Goal: Complete application form

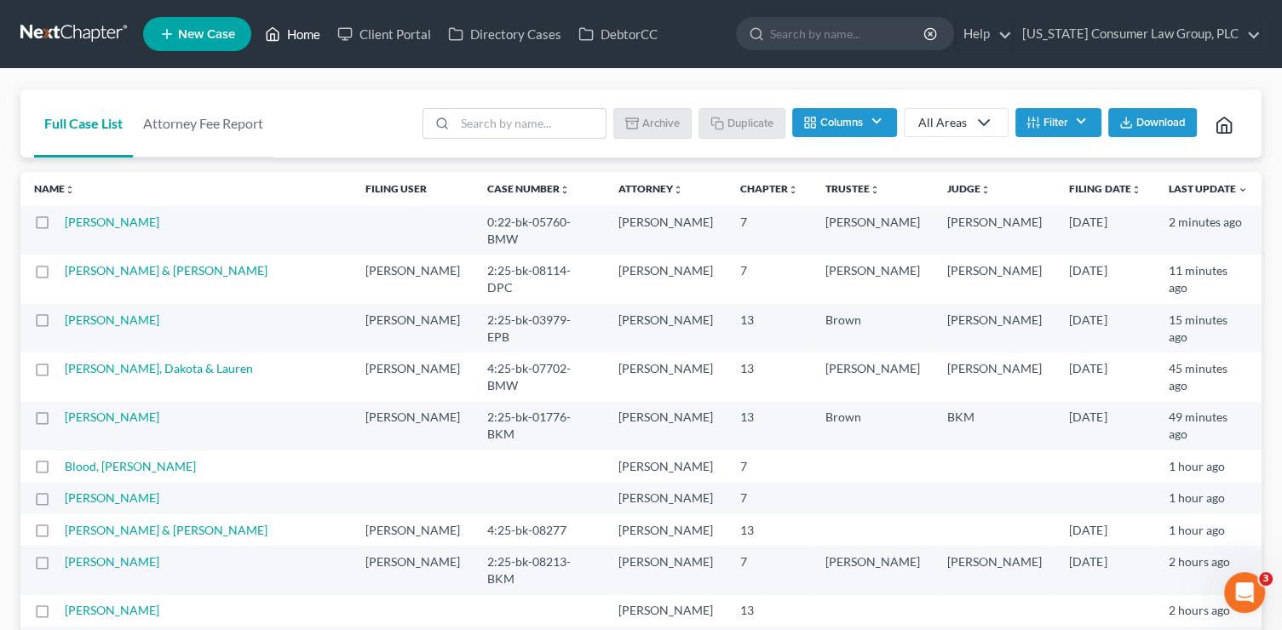
click at [302, 42] on link "Home" at bounding box center [292, 34] width 72 height 31
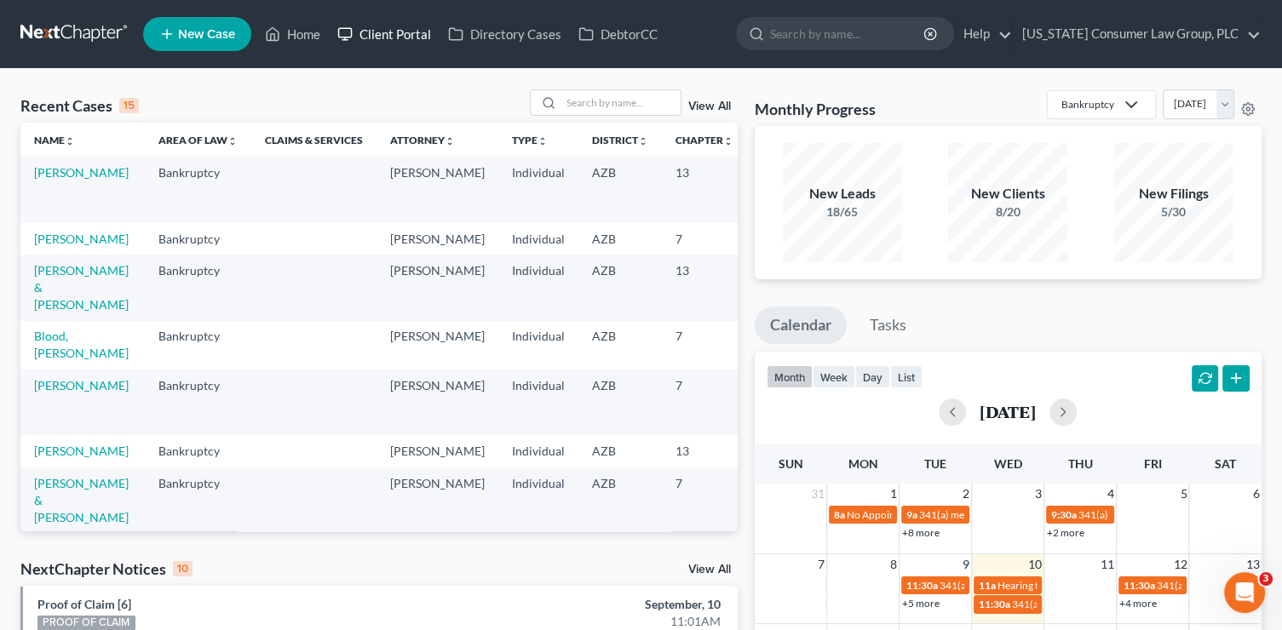
click at [395, 31] on link "Client Portal" at bounding box center [384, 34] width 111 height 31
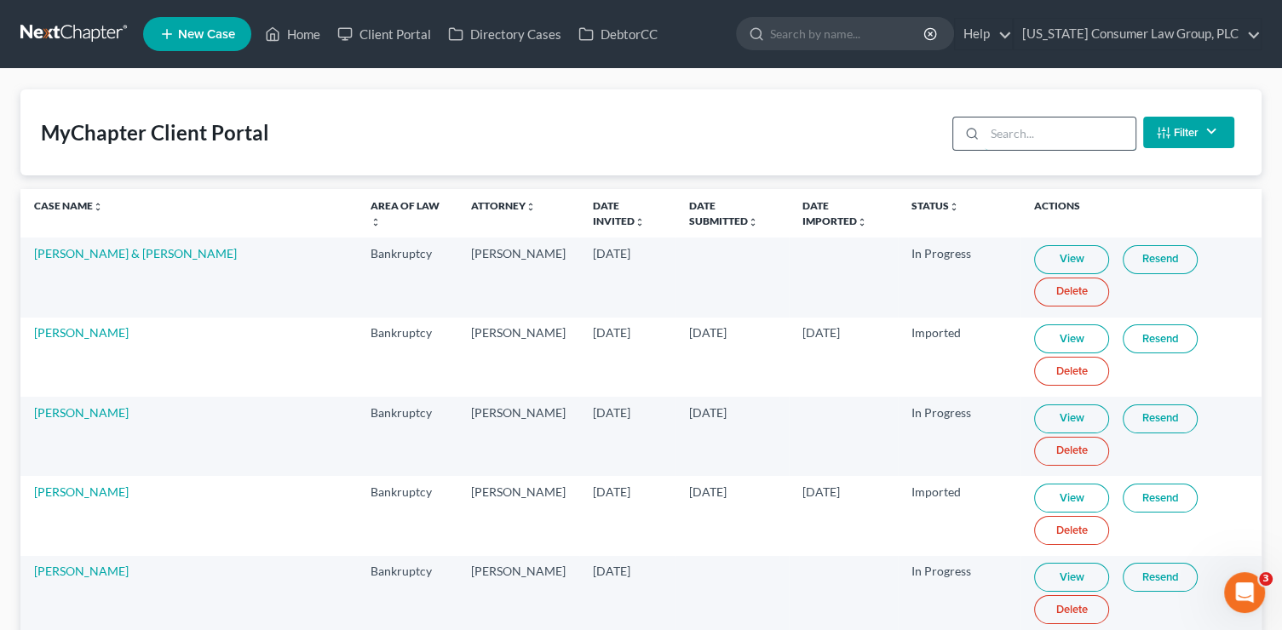
click at [1064, 128] on input "search" at bounding box center [1059, 134] width 151 height 32
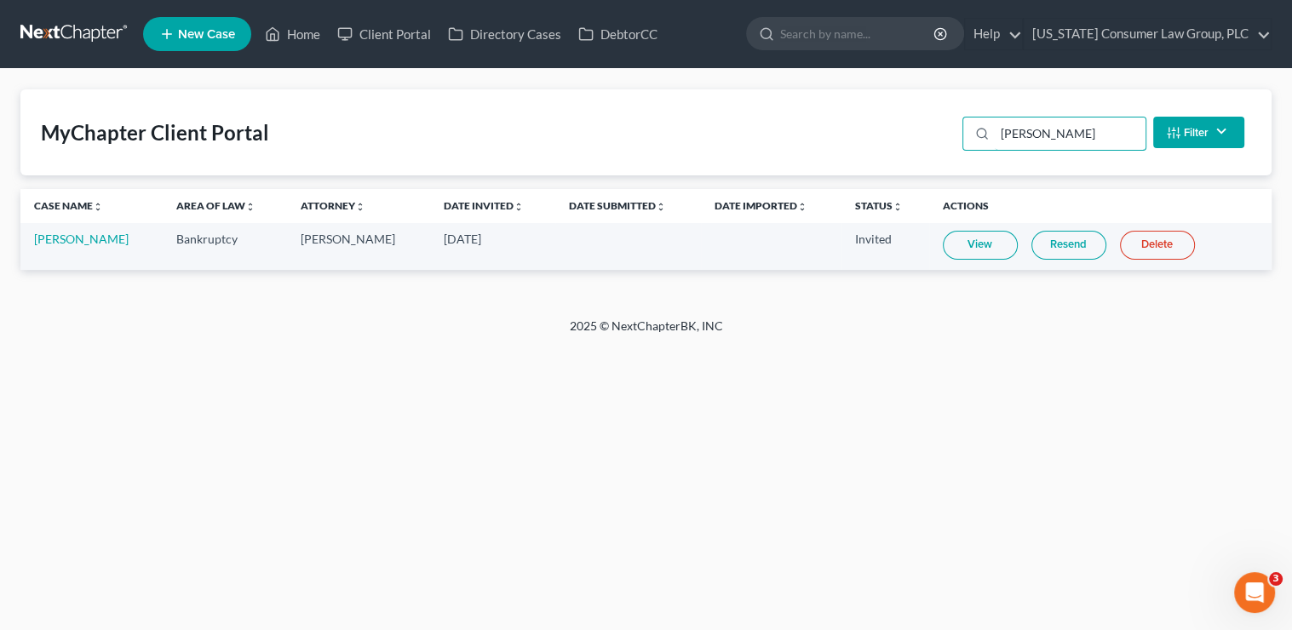
type input "irving"
click at [1055, 238] on link "Resend" at bounding box center [1068, 245] width 75 height 29
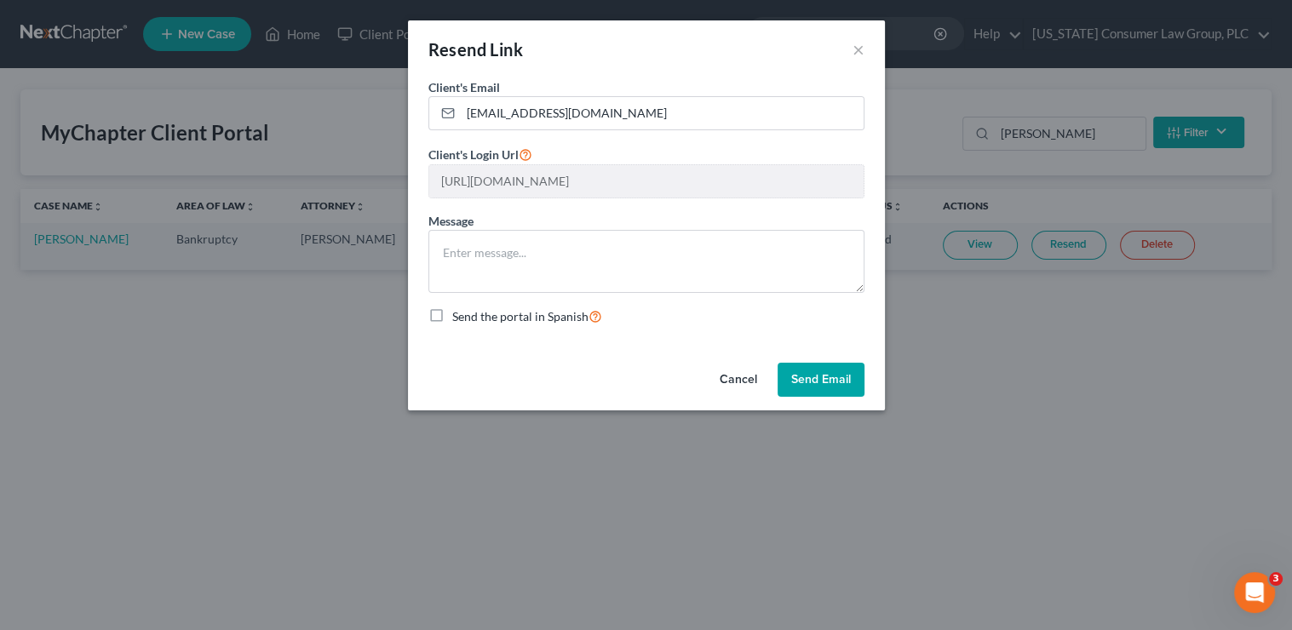
click at [830, 382] on button "Send Email" at bounding box center [820, 380] width 87 height 34
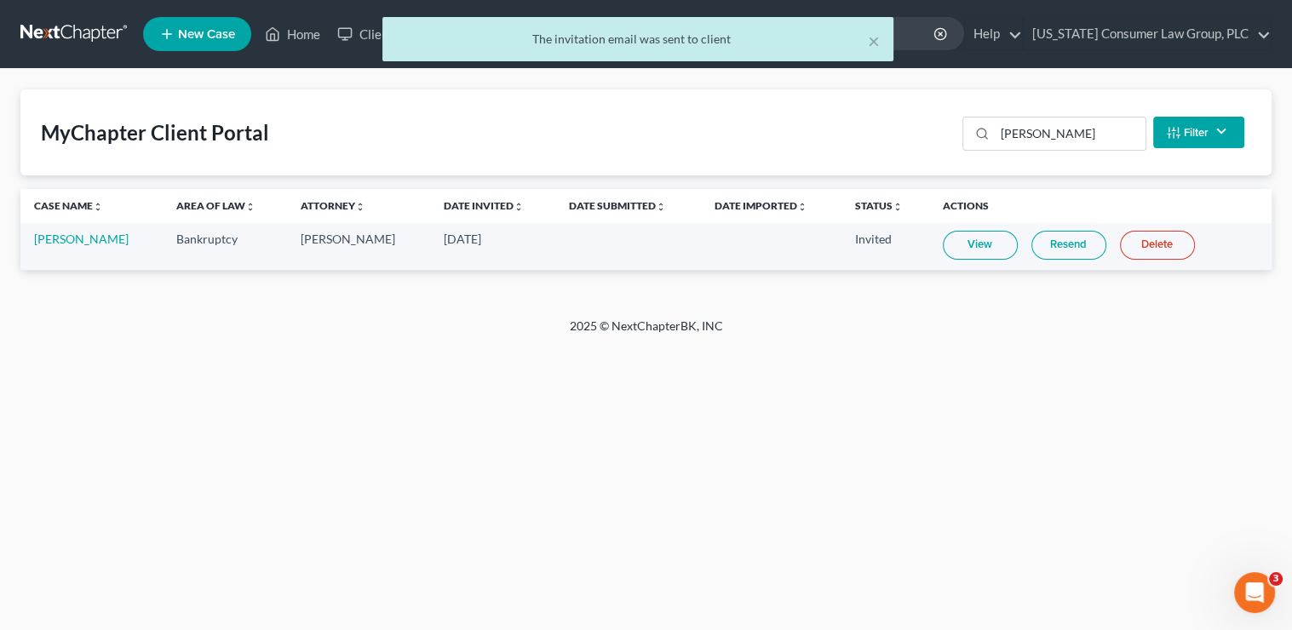
click at [979, 242] on link "View" at bounding box center [980, 245] width 75 height 29
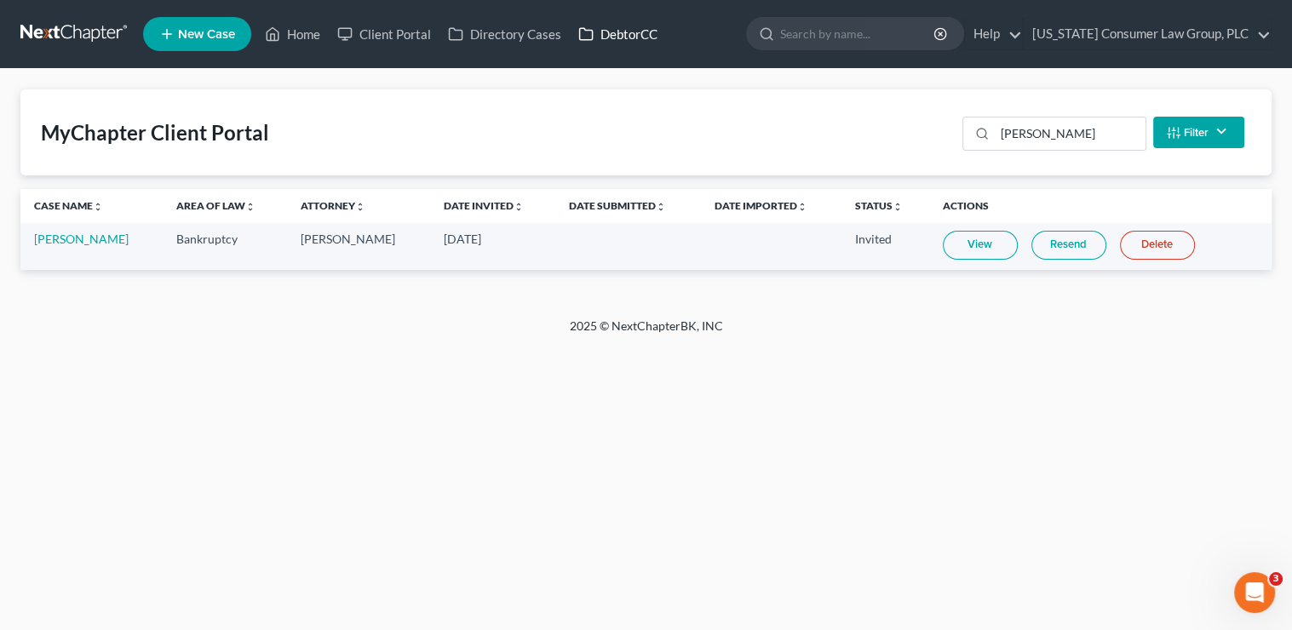
click at [624, 38] on link "DebtorCC" at bounding box center [618, 34] width 96 height 31
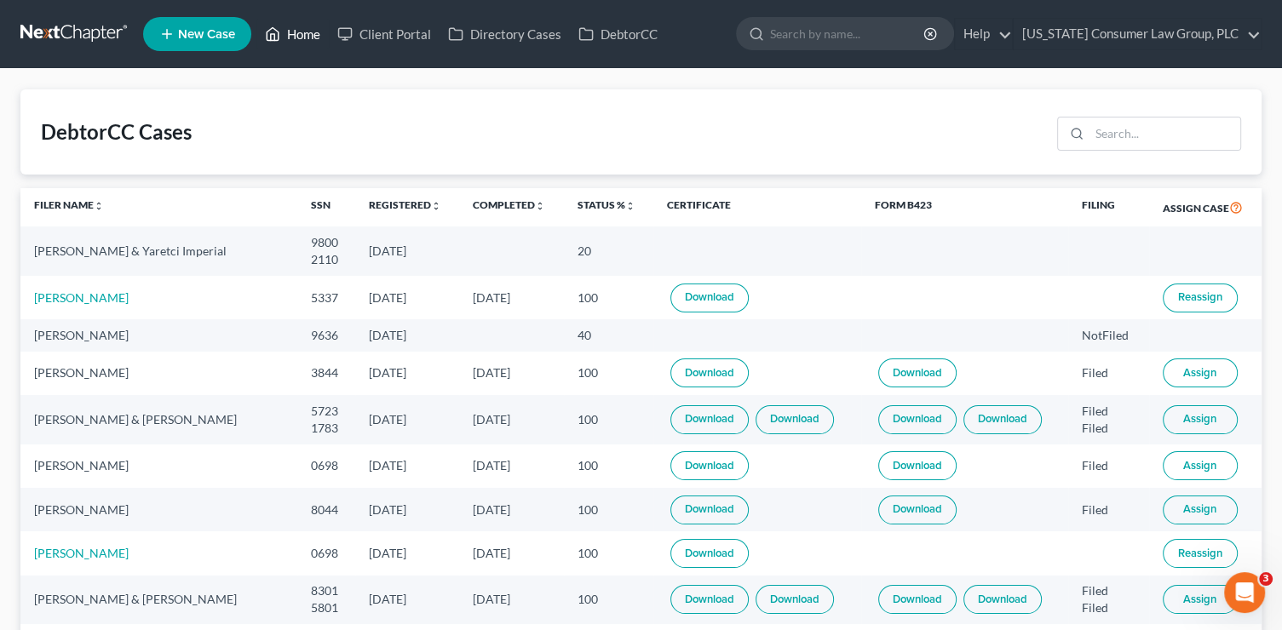
click at [288, 41] on link "Home" at bounding box center [292, 34] width 72 height 31
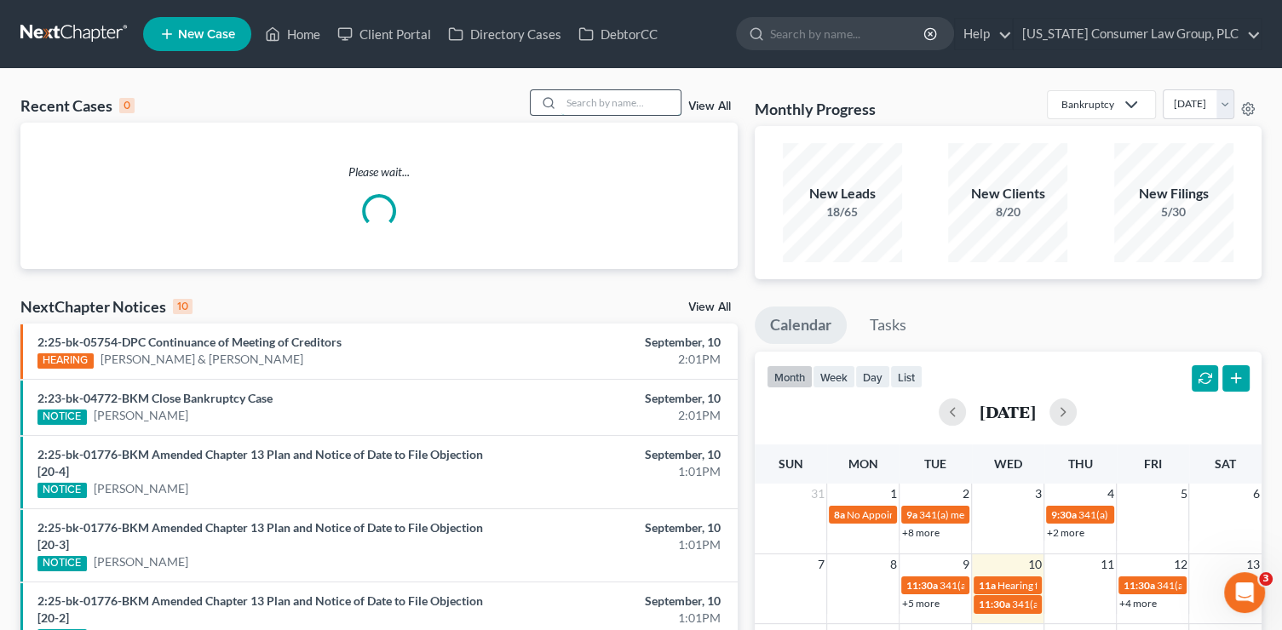
click at [600, 106] on input "search" at bounding box center [620, 102] width 119 height 25
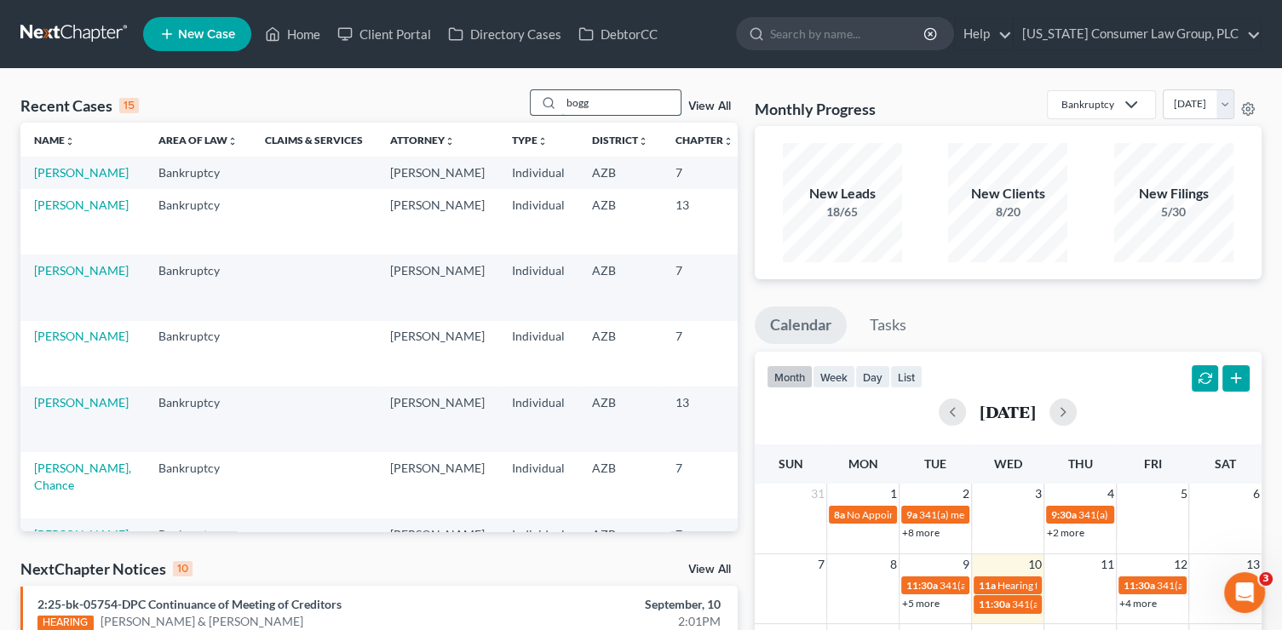
type input "bogg"
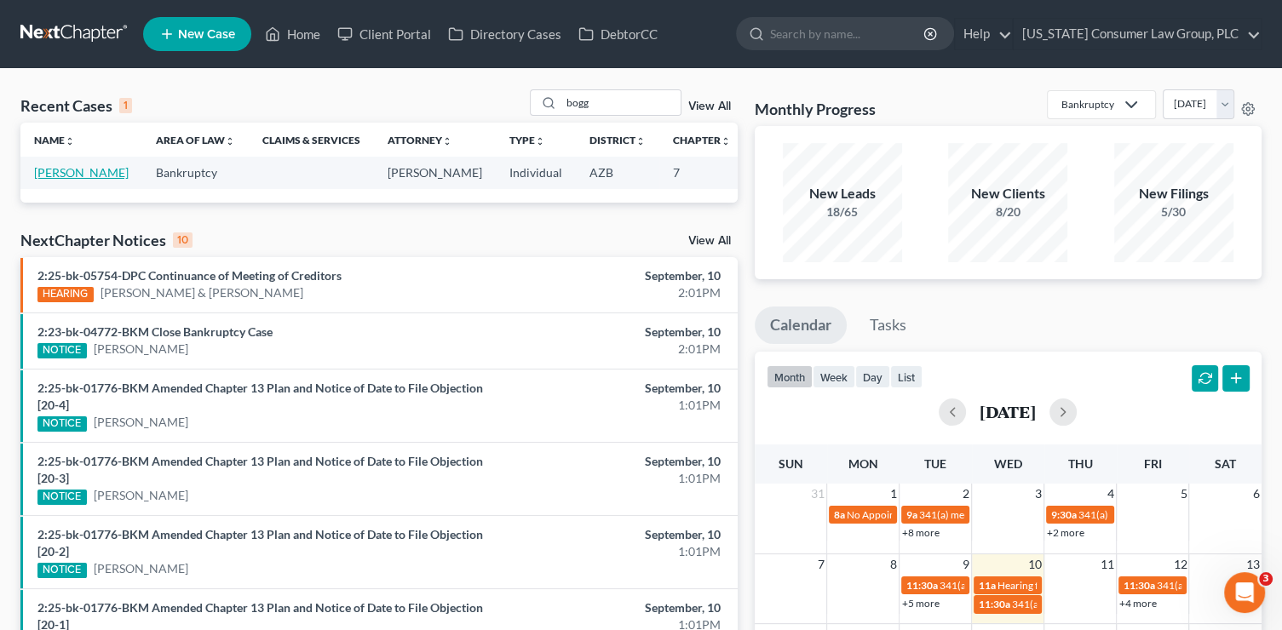
click at [55, 180] on link "Boggs, James" at bounding box center [81, 172] width 95 height 14
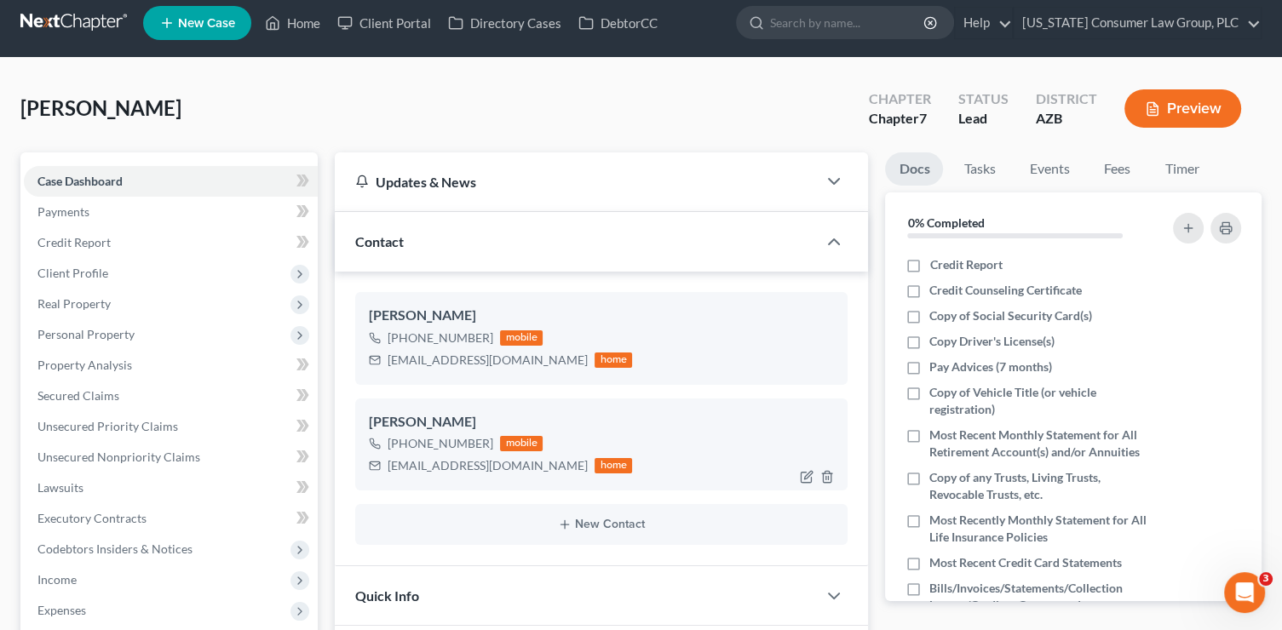
scroll to position [14, 0]
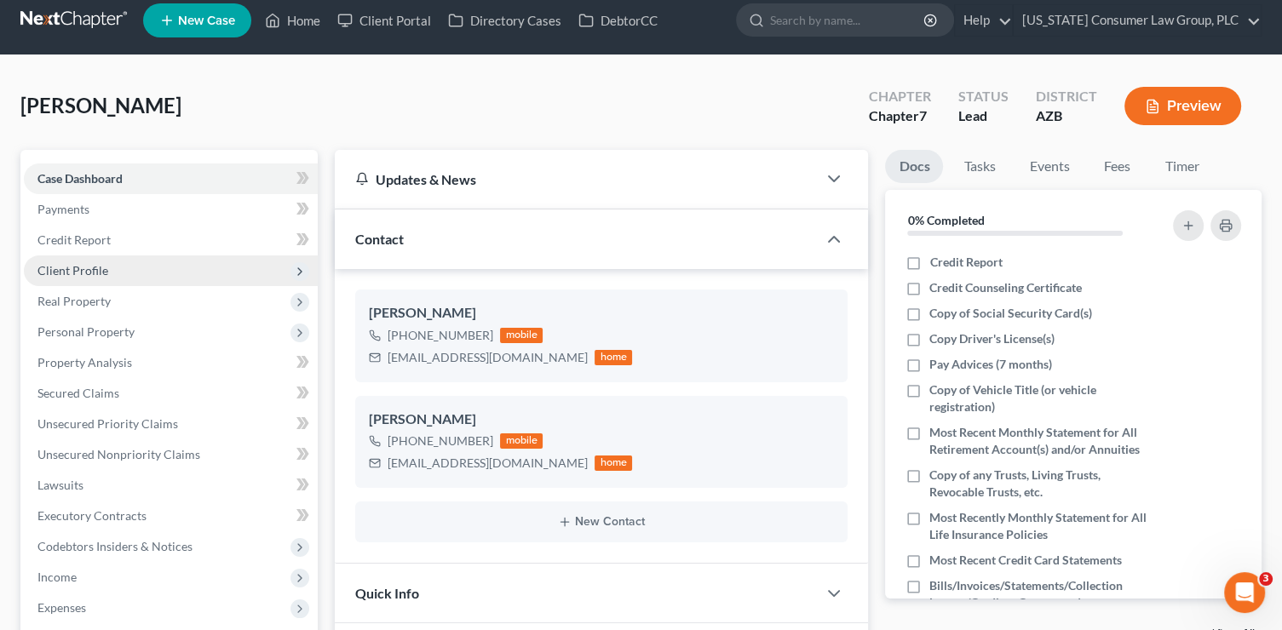
click at [145, 278] on span "Client Profile" at bounding box center [171, 270] width 294 height 31
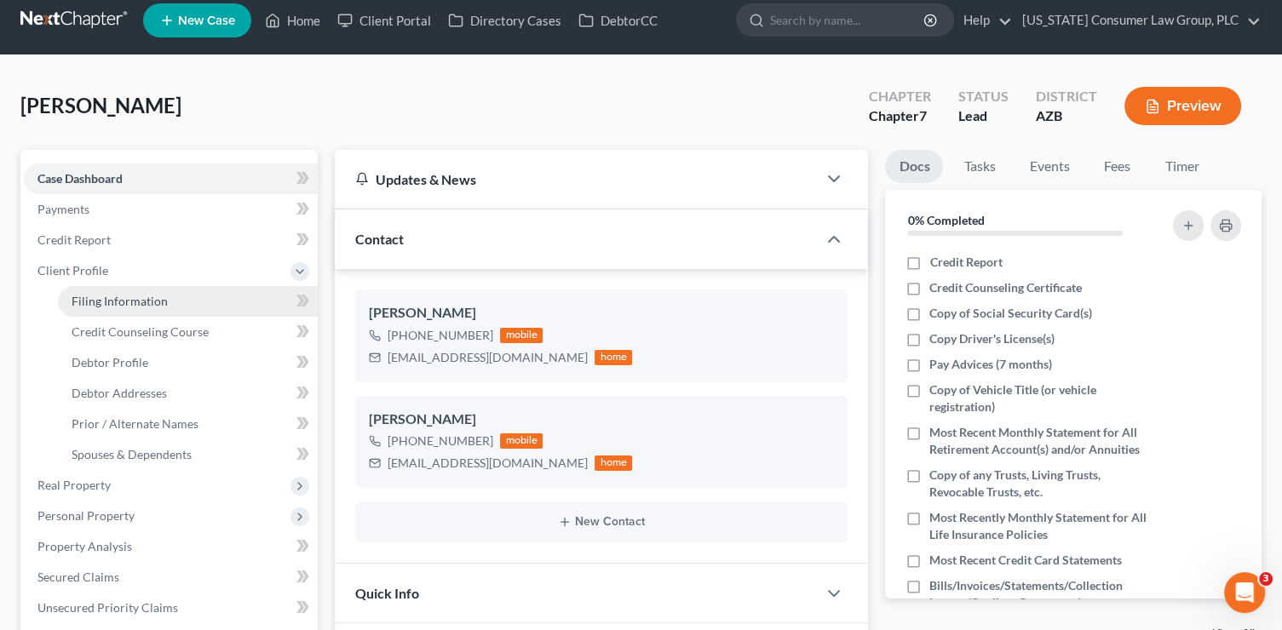
click at [150, 294] on span "Filing Information" at bounding box center [120, 301] width 96 height 14
select select "1"
select select "0"
select select "4"
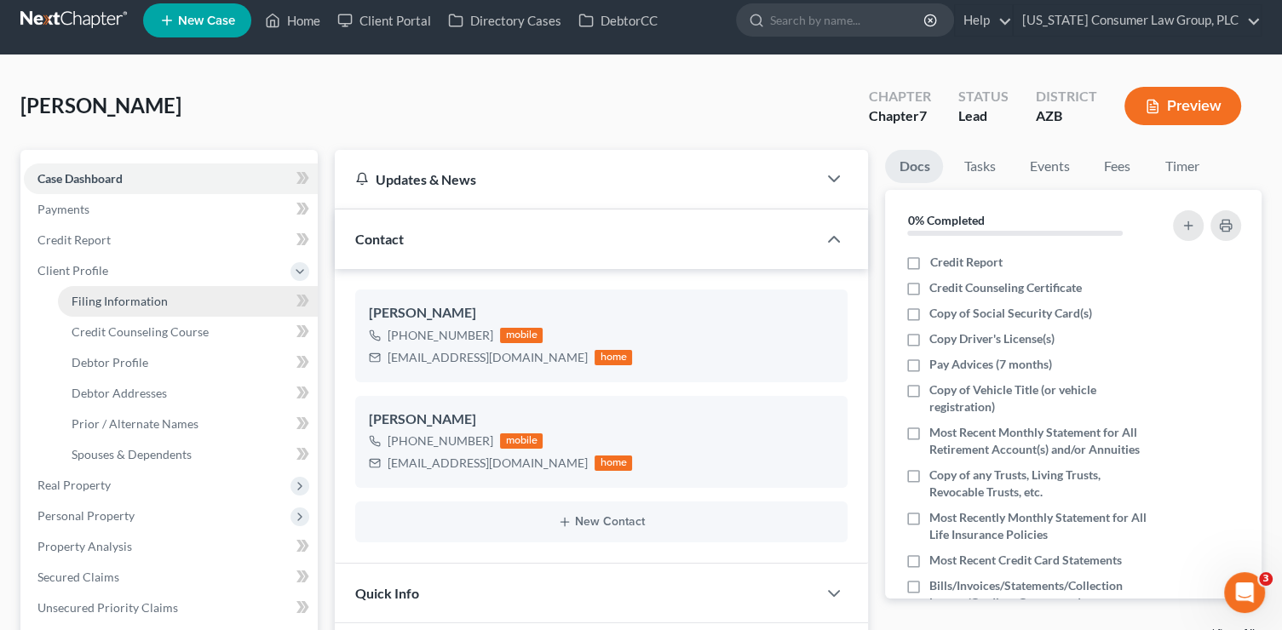
select select "0"
select select "3"
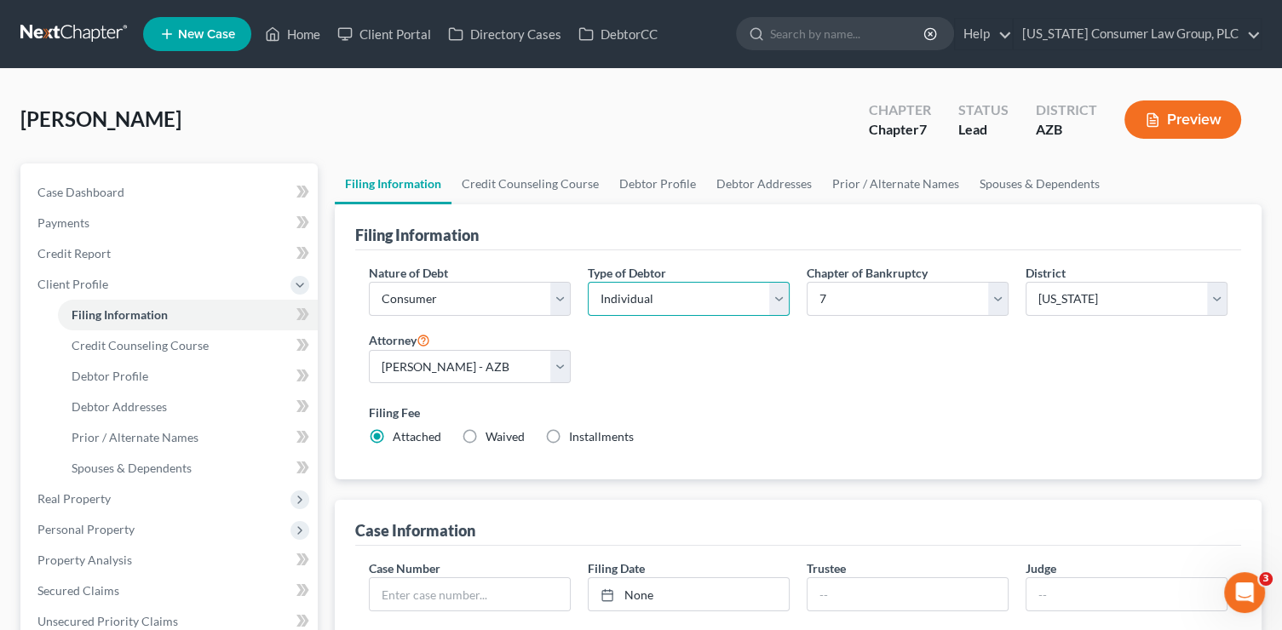
click at [675, 302] on select "Select Individual Joint" at bounding box center [689, 299] width 202 height 34
select select "1"
click at [588, 282] on select "Select Individual Joint" at bounding box center [689, 299] width 202 height 34
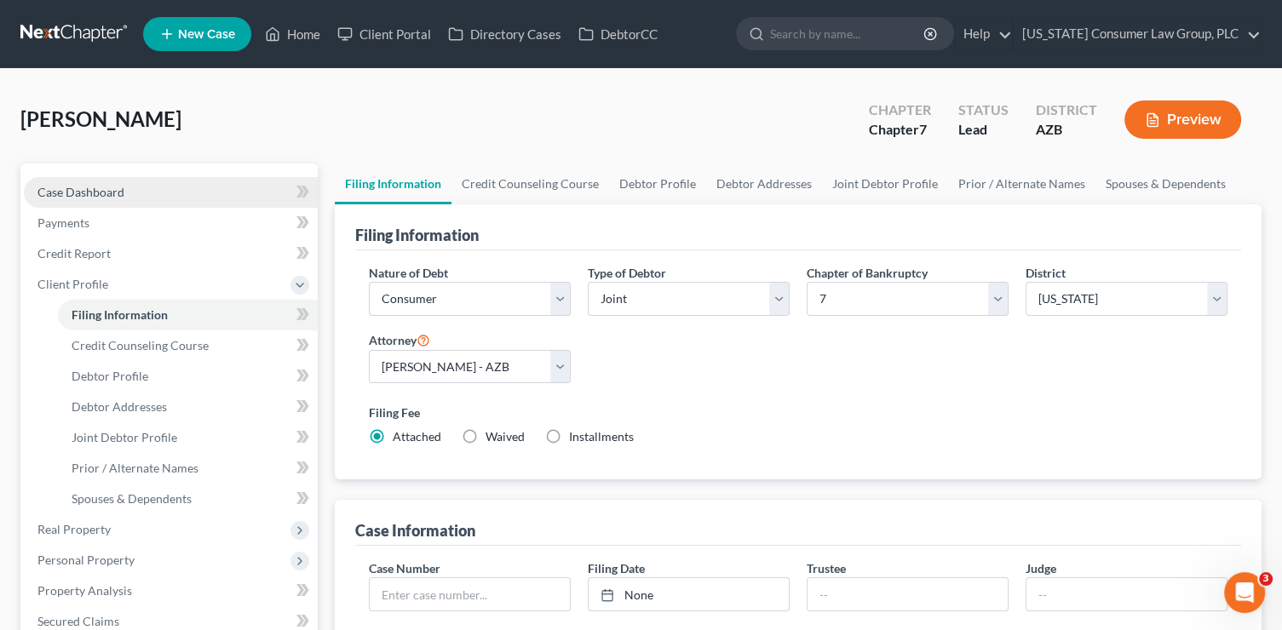
click at [144, 186] on link "Case Dashboard" at bounding box center [171, 192] width 294 height 31
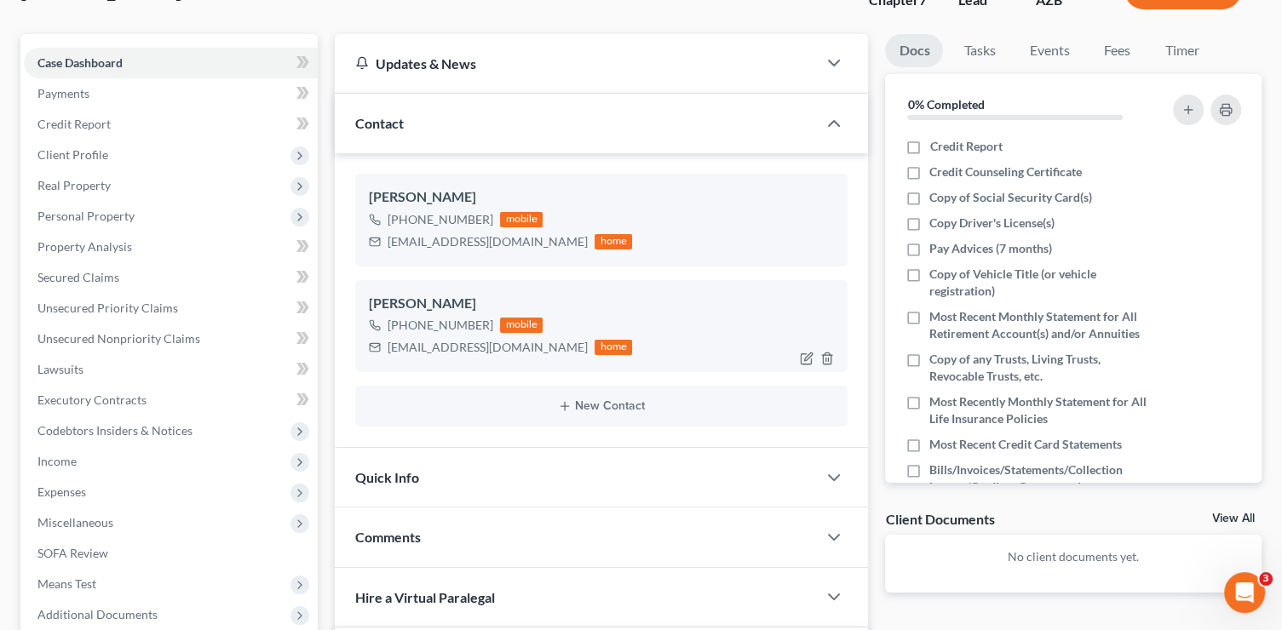
scroll to position [227, 0]
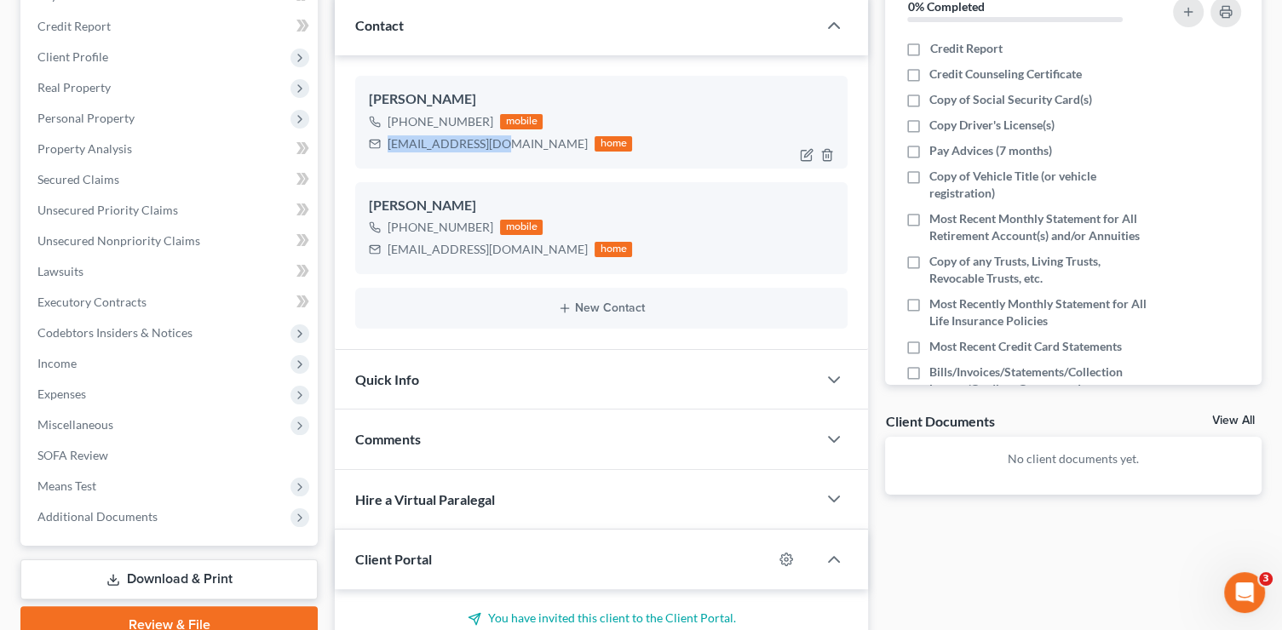
drag, startPoint x: 499, startPoint y: 145, endPoint x: 390, endPoint y: 142, distance: 109.0
click at [390, 142] on div "boggs007@gmail.com" at bounding box center [487, 143] width 200 height 17
copy div "boggs007@gmail.com"
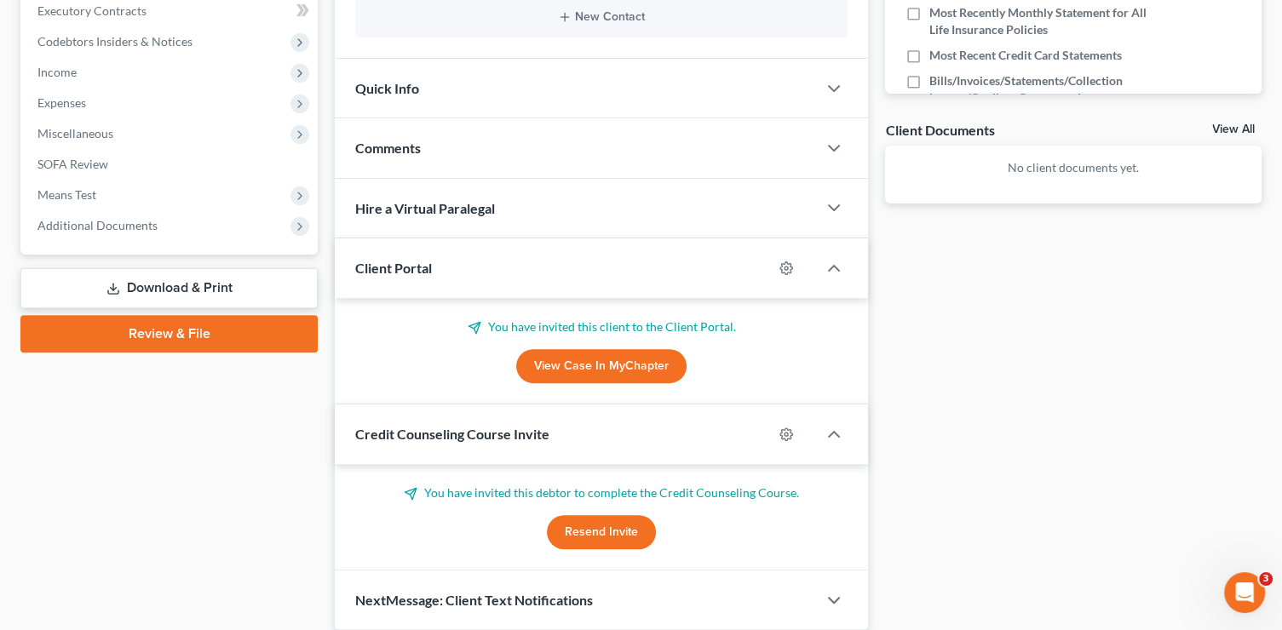
scroll to position [531, 0]
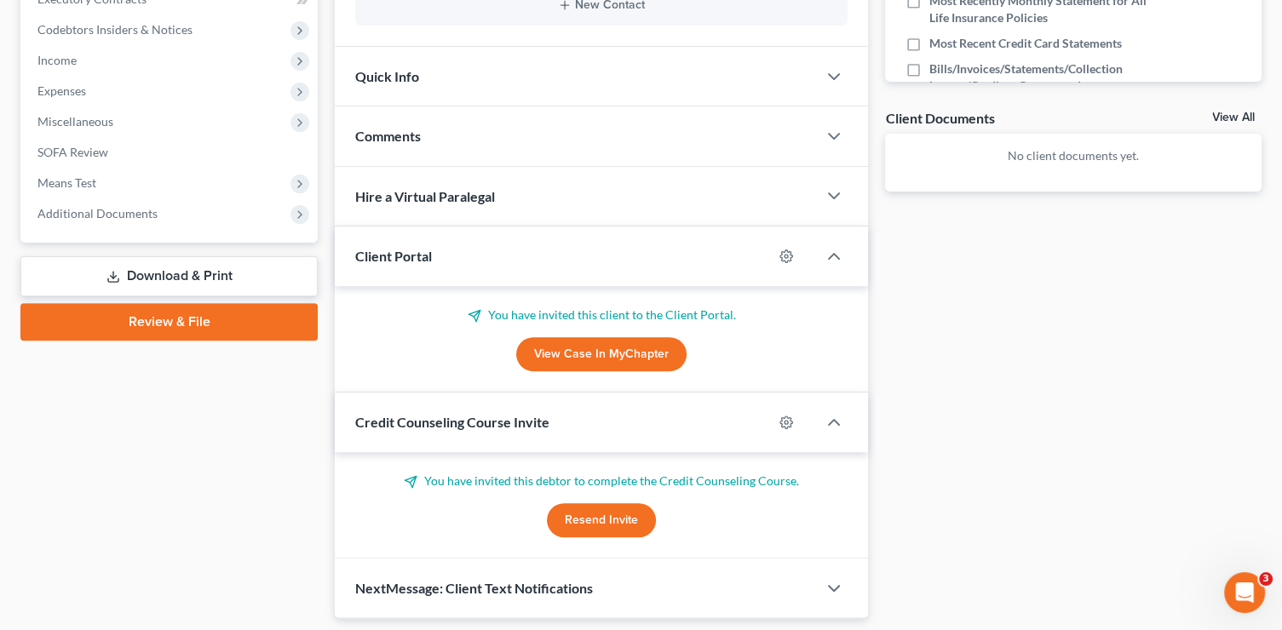
click at [581, 523] on button "Resend Invite" at bounding box center [601, 520] width 109 height 34
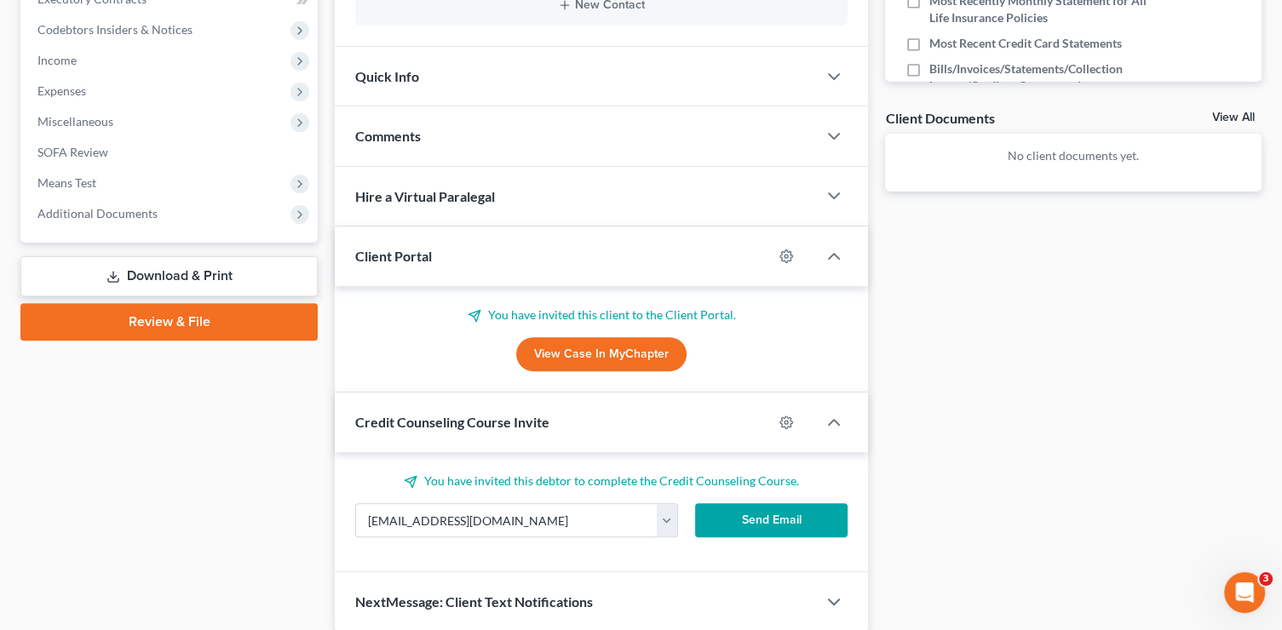
click at [732, 524] on button "Send Email" at bounding box center [771, 520] width 152 height 34
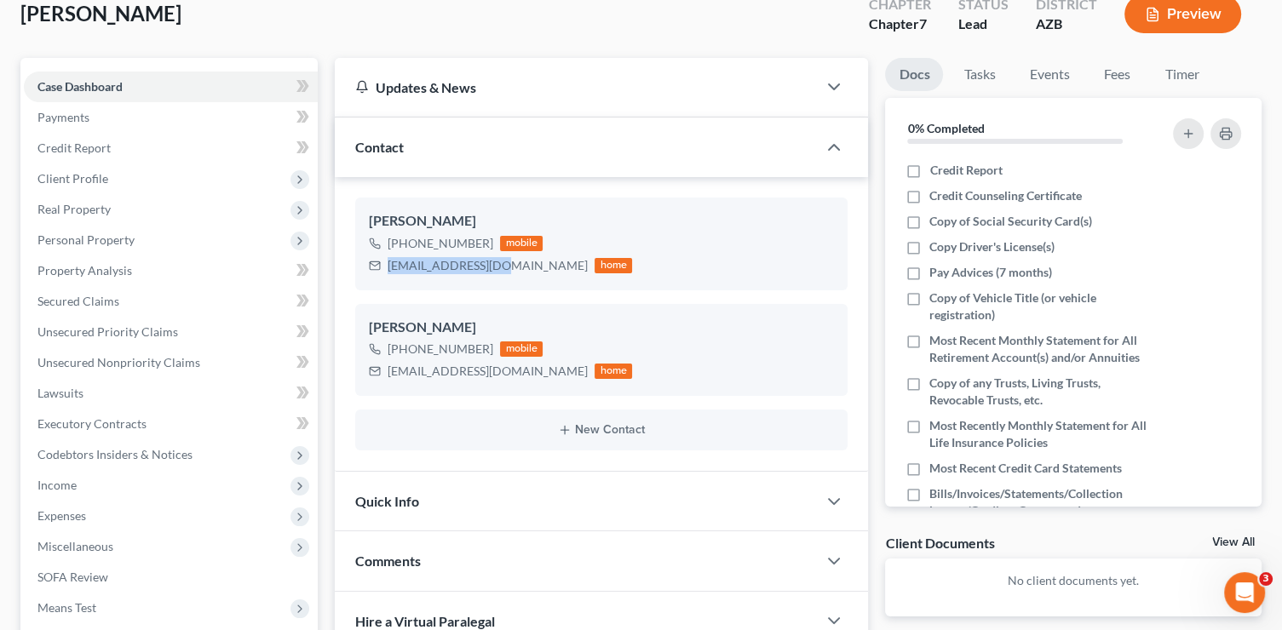
scroll to position [58, 0]
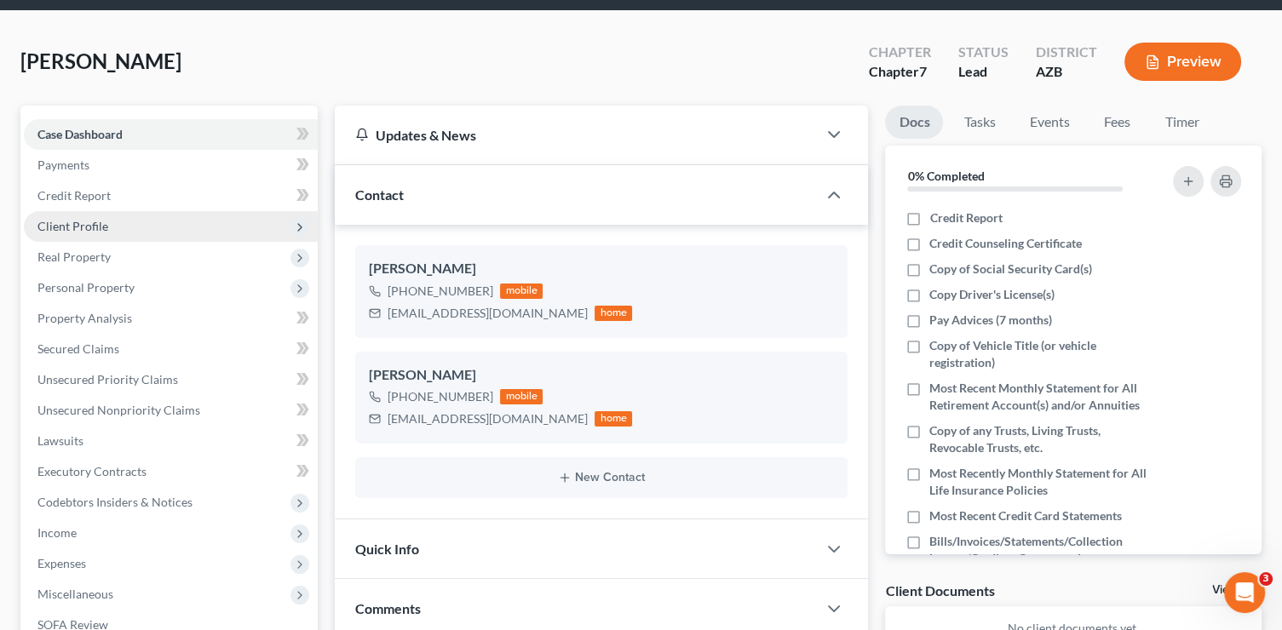
click at [97, 222] on span "Client Profile" at bounding box center [72, 226] width 71 height 14
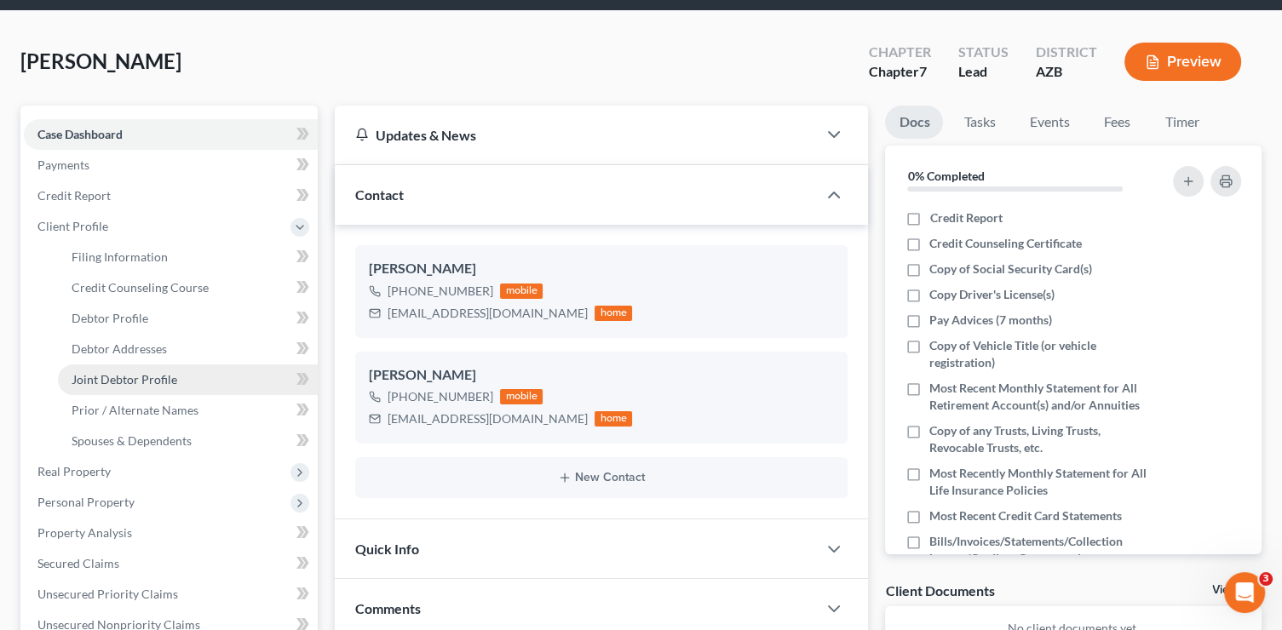
click at [184, 382] on link "Joint Debtor Profile" at bounding box center [188, 379] width 260 height 31
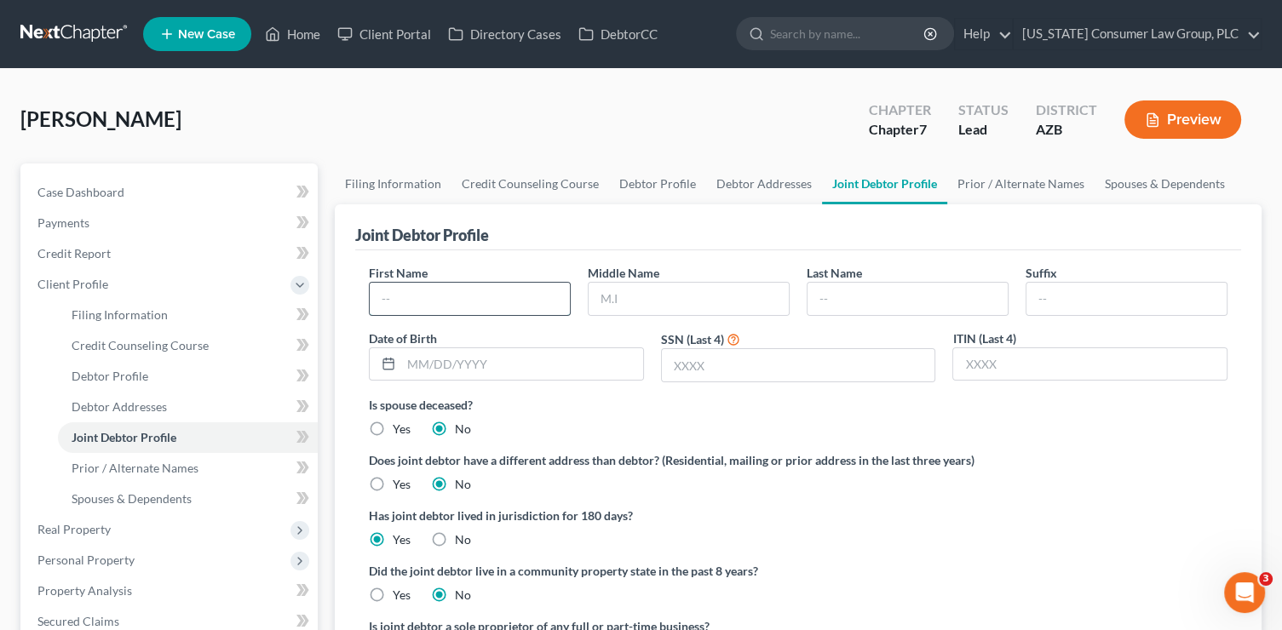
click at [407, 295] on input "text" at bounding box center [470, 299] width 200 height 32
type input "Rachel"
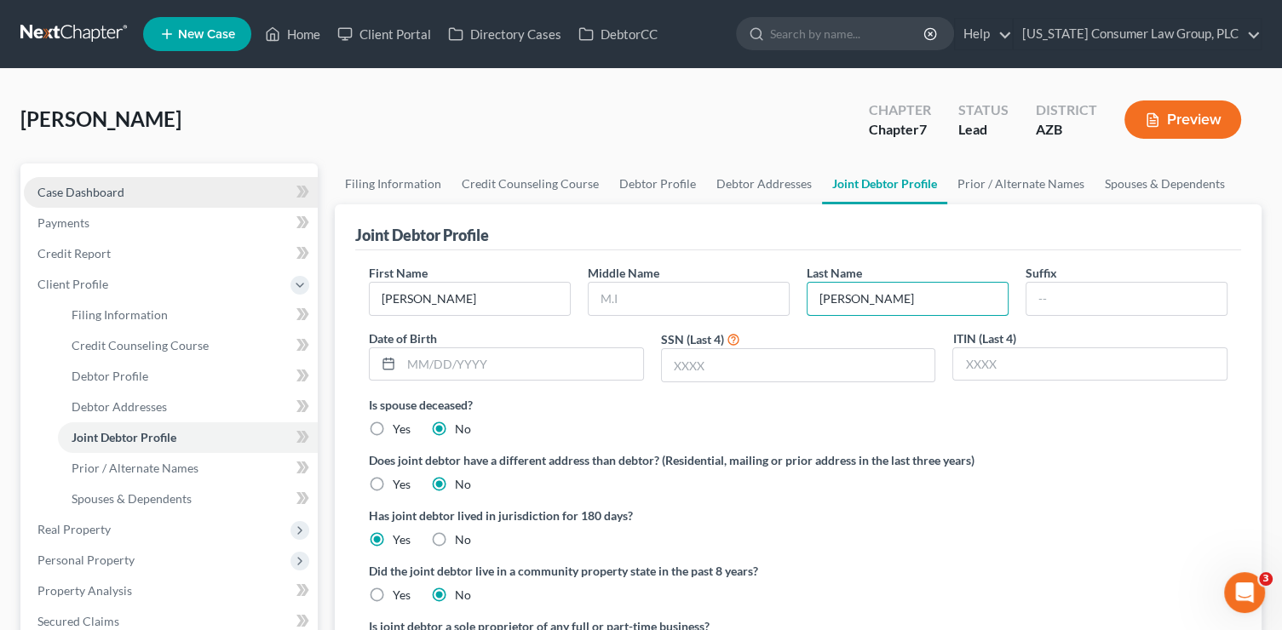
type input "Boggs"
click at [112, 193] on span "Case Dashboard" at bounding box center [80, 192] width 87 height 14
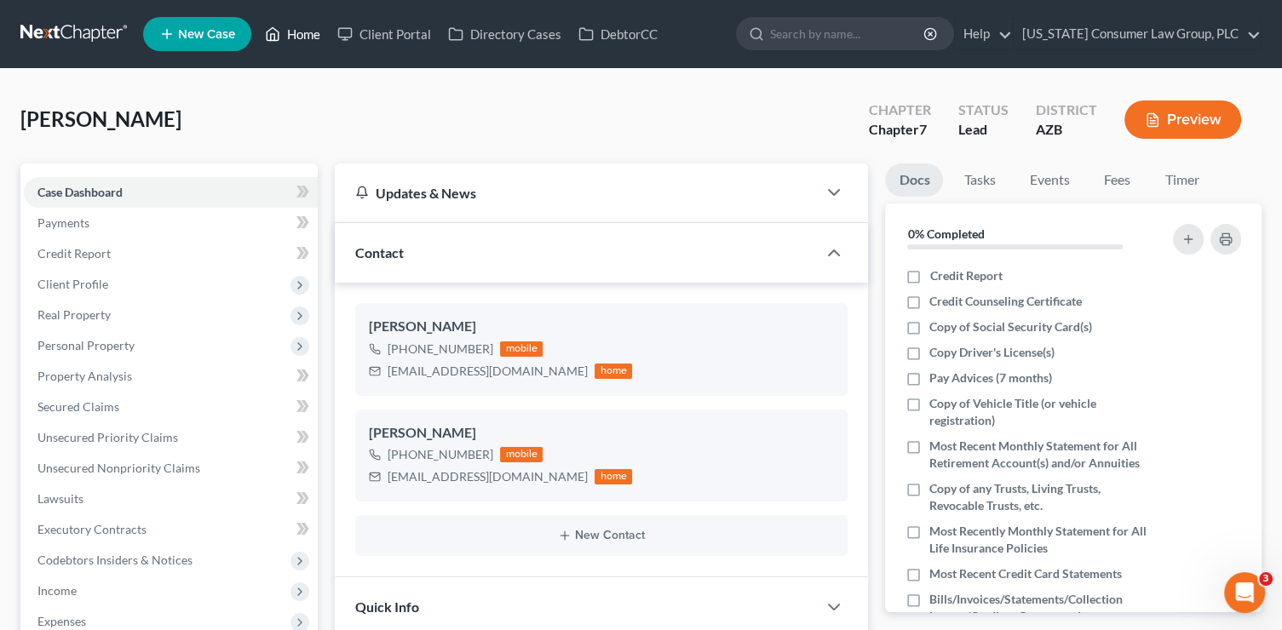
click at [307, 26] on link "Home" at bounding box center [292, 34] width 72 height 31
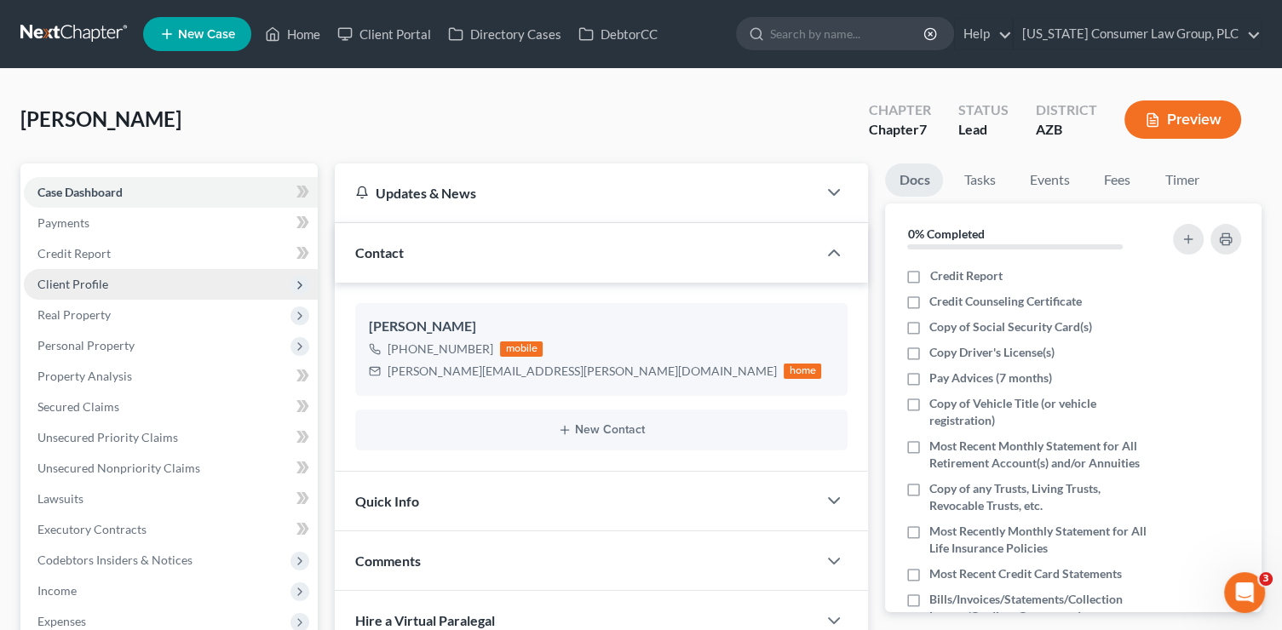
click at [89, 271] on span "Client Profile" at bounding box center [171, 284] width 294 height 31
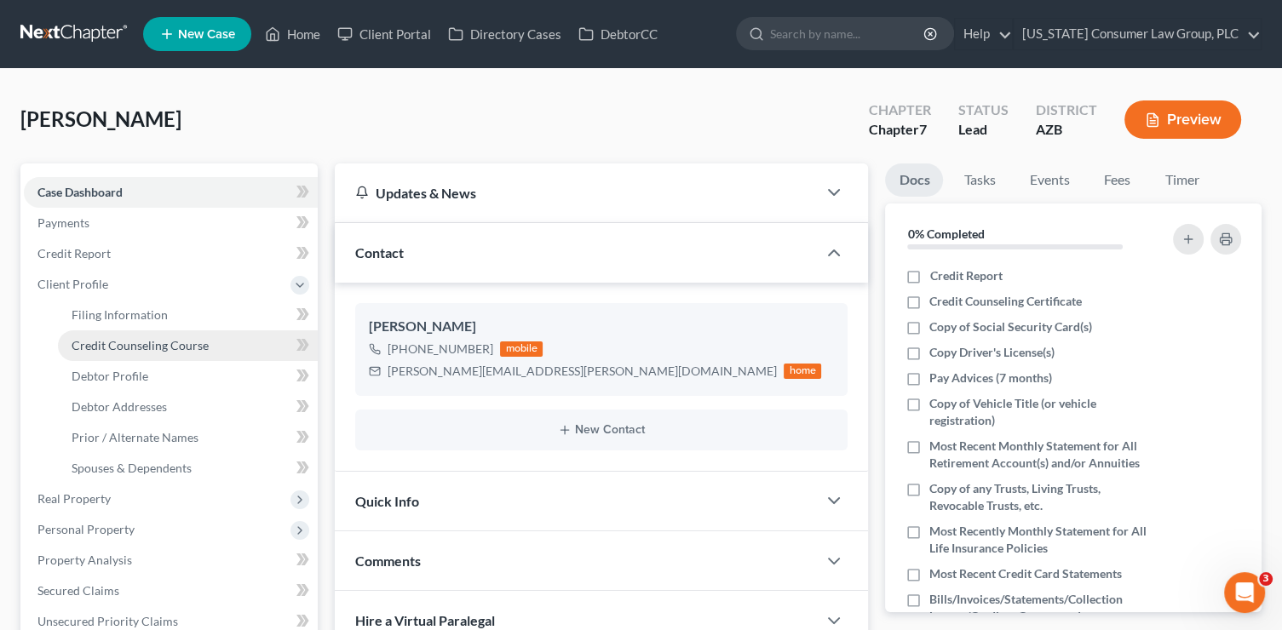
drag, startPoint x: 225, startPoint y: 336, endPoint x: 271, endPoint y: 336, distance: 46.0
click at [226, 336] on link "Credit Counseling Course" at bounding box center [188, 345] width 260 height 31
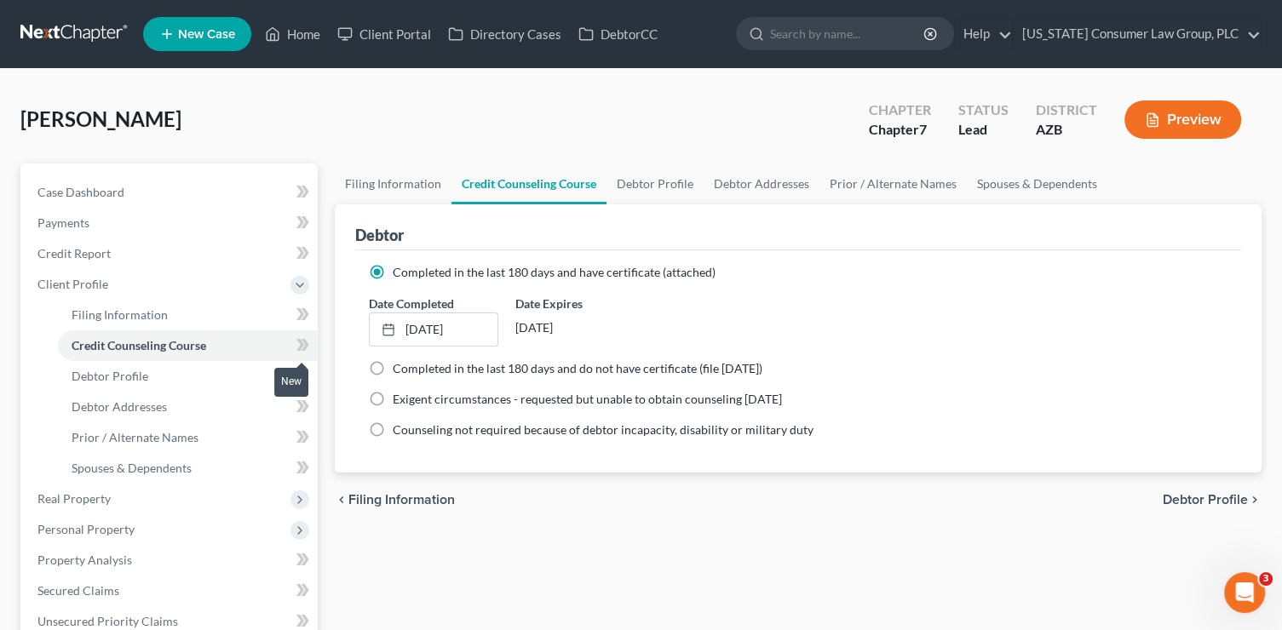
click at [295, 345] on span at bounding box center [303, 348] width 30 height 26
click at [146, 383] on link "Debtor Profile" at bounding box center [188, 376] width 260 height 31
select select "0"
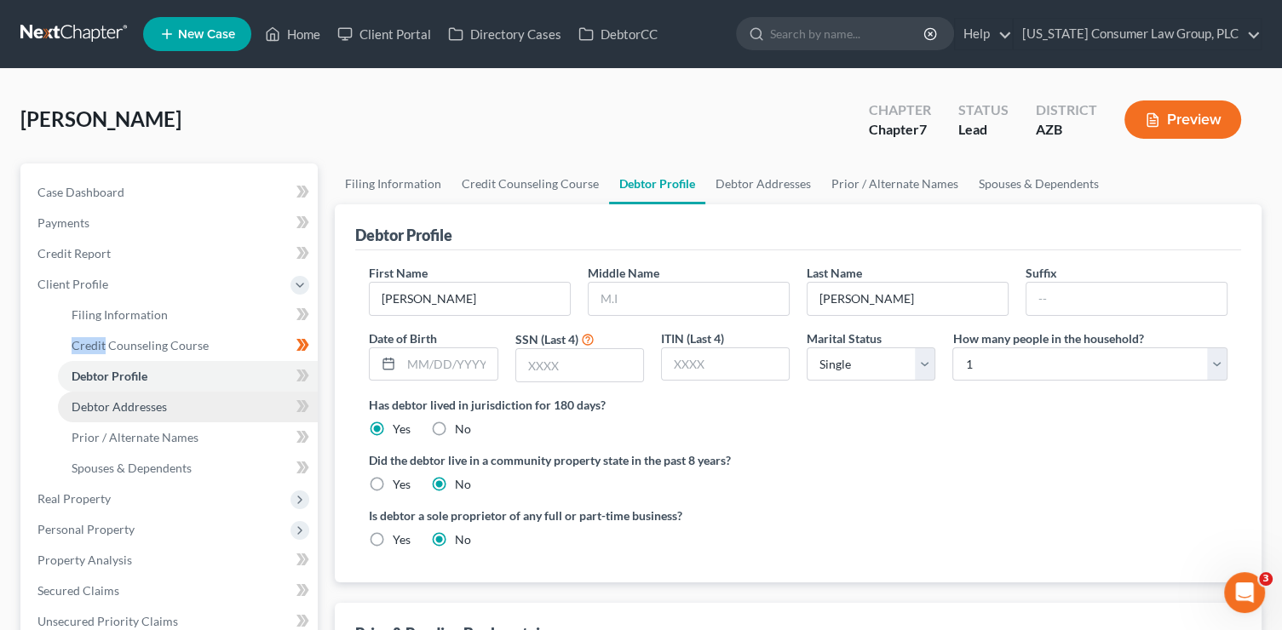
click at [149, 408] on span "Debtor Addresses" at bounding box center [119, 406] width 95 height 14
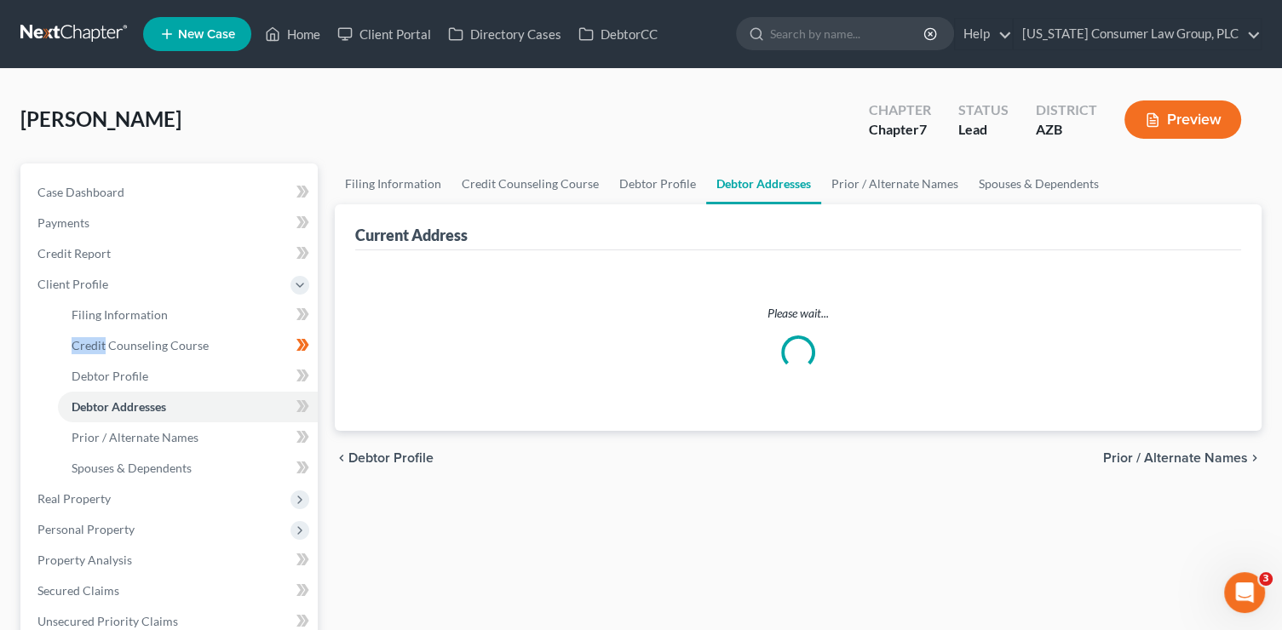
select select "0"
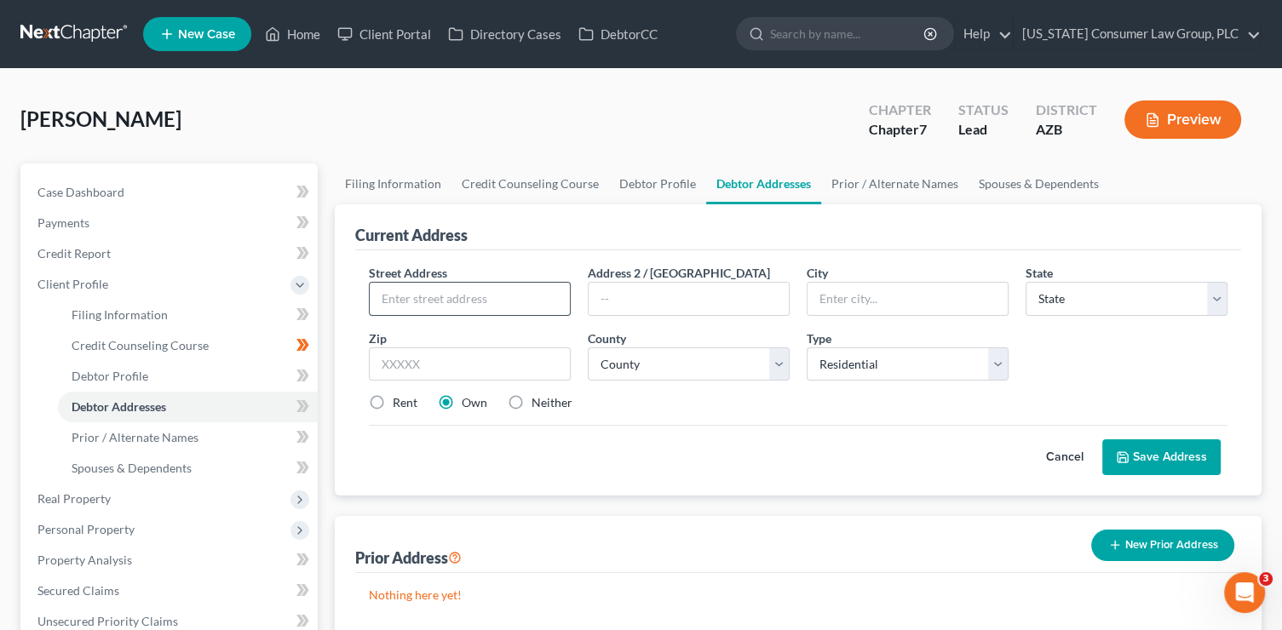
click at [474, 295] on input "text" at bounding box center [470, 299] width 200 height 32
type input "22597 W. Desert Bloom St."
type input "85326"
type input "Buckeye"
select select "3"
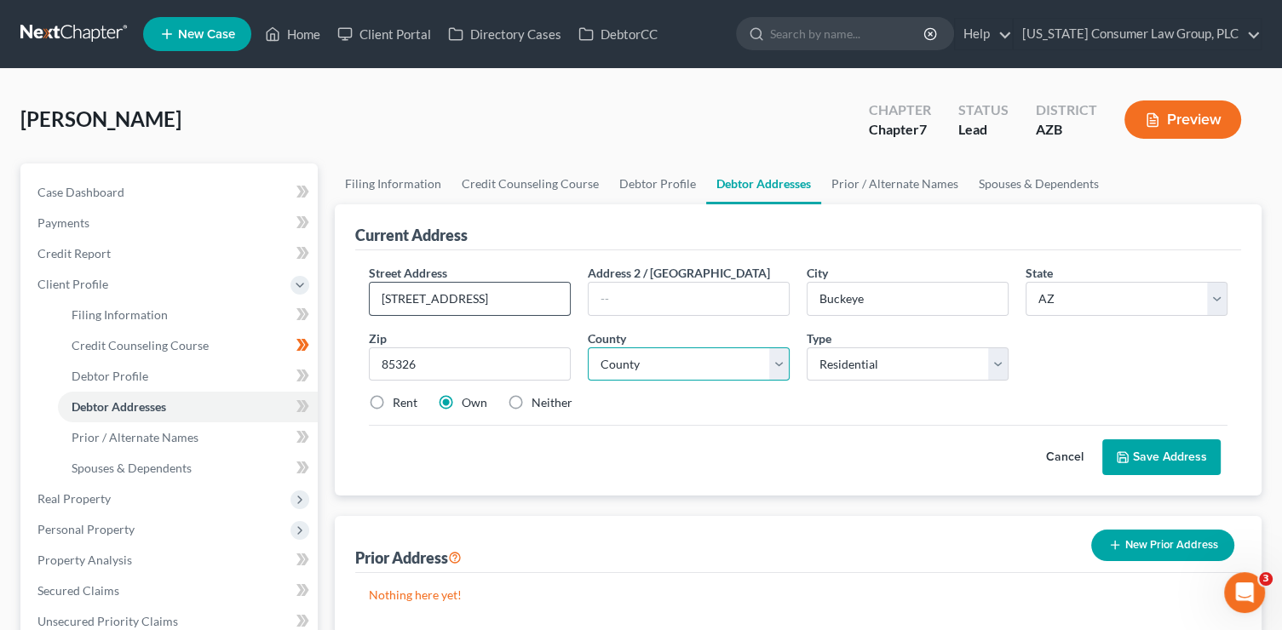
select select "7"
click at [1126, 463] on button "Save Address" at bounding box center [1161, 457] width 118 height 36
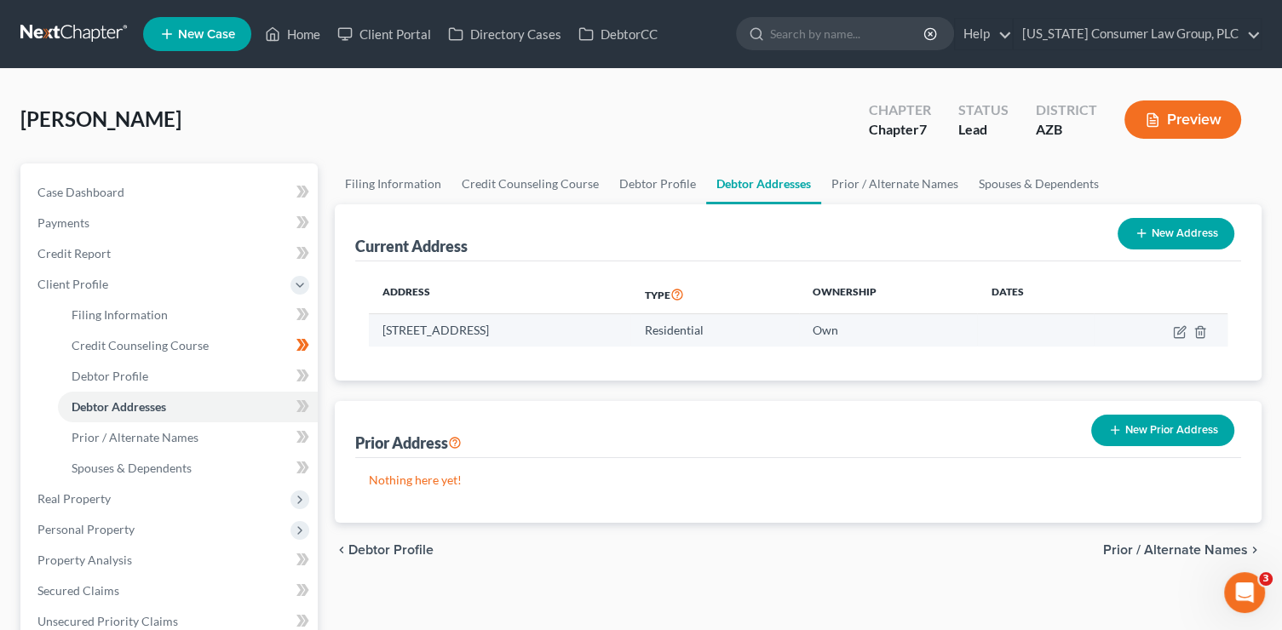
drag, startPoint x: 641, startPoint y: 325, endPoint x: 383, endPoint y: 327, distance: 258.0
click at [383, 327] on td "22597 W. Desert Bloom St., Buckeye, AZ 85326" at bounding box center [499, 330] width 261 height 32
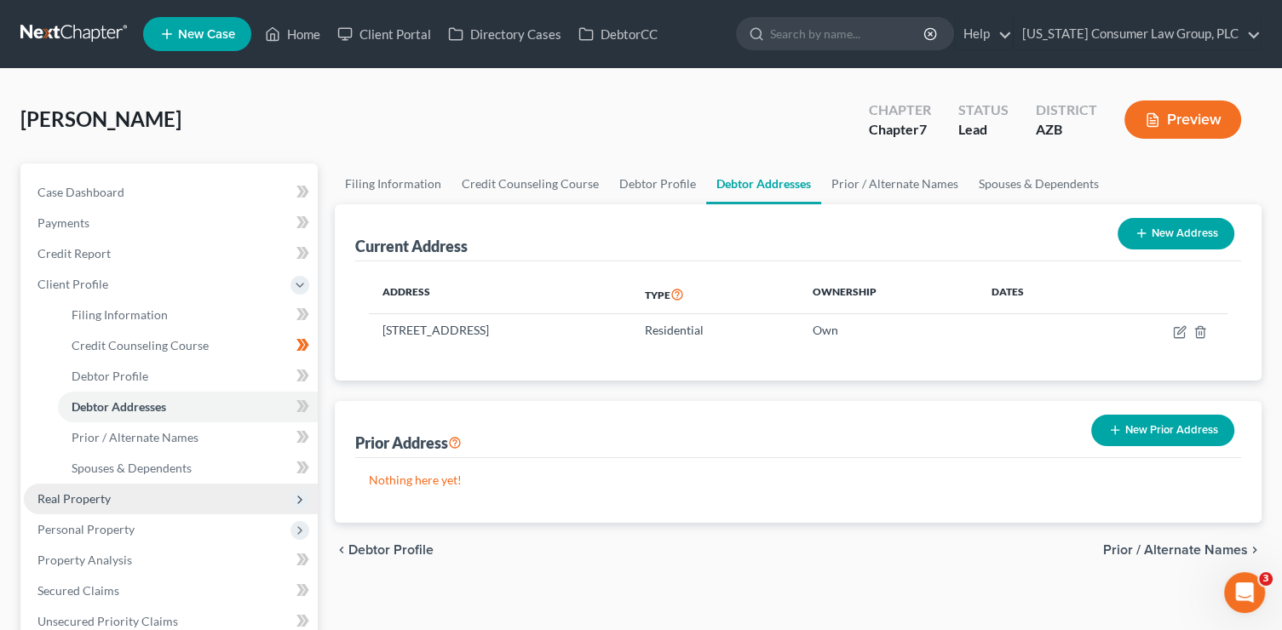
click at [79, 500] on span "Real Property" at bounding box center [73, 498] width 73 height 14
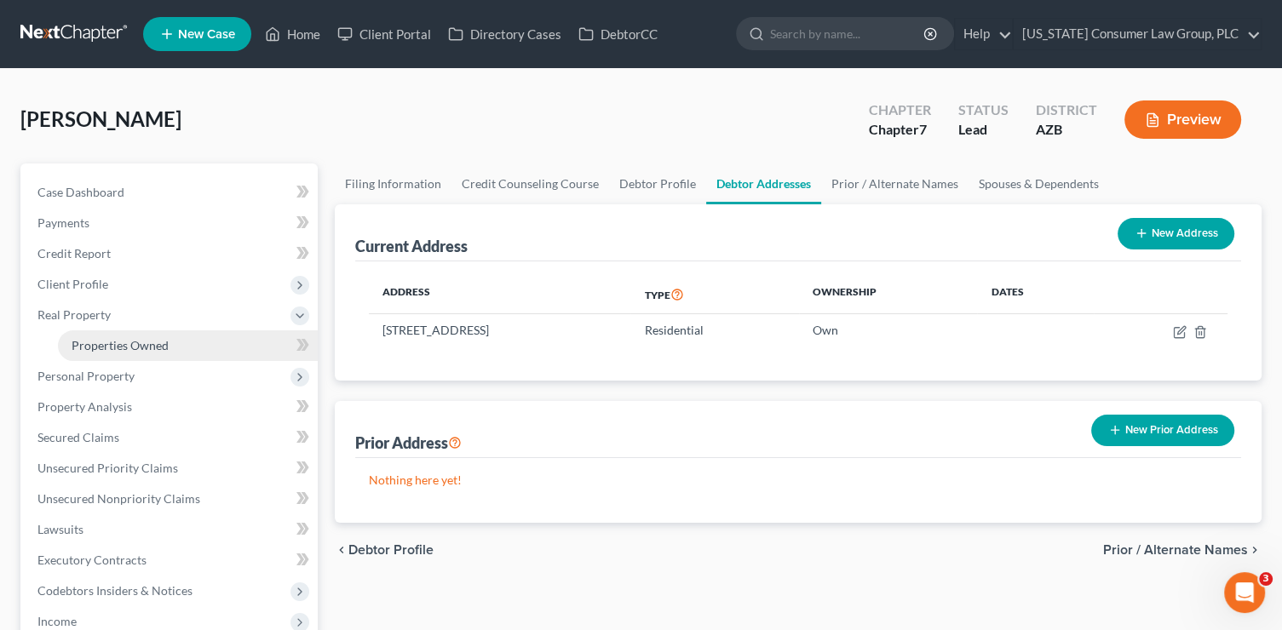
click at [160, 348] on span "Properties Owned" at bounding box center [120, 345] width 97 height 14
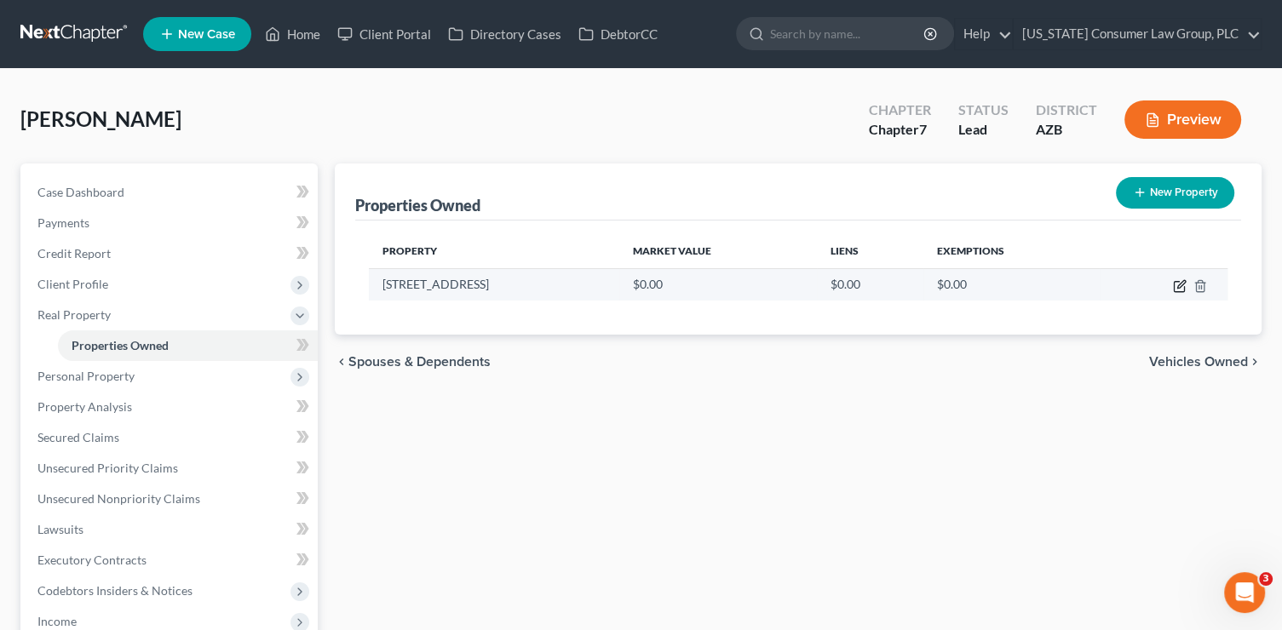
click at [1184, 288] on icon "button" at bounding box center [1178, 287] width 10 height 10
select select "3"
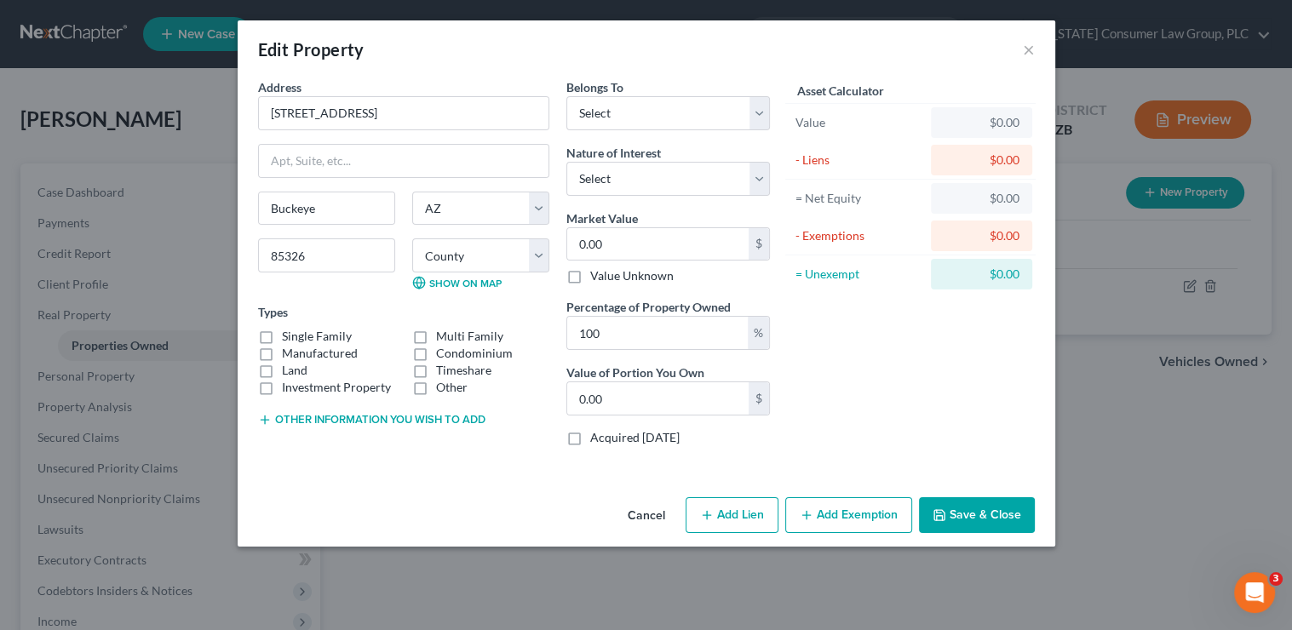
click at [300, 334] on label "Single Family" at bounding box center [317, 336] width 70 height 17
click at [300, 334] on input "Single Family" at bounding box center [294, 333] width 11 height 11
checkbox input "true"
click at [644, 112] on select "Select Debtor 1 Only Debtor 2 Only Debtor 1 And Debtor 2 Only At Least One Of T…" at bounding box center [668, 113] width 204 height 34
select select "0"
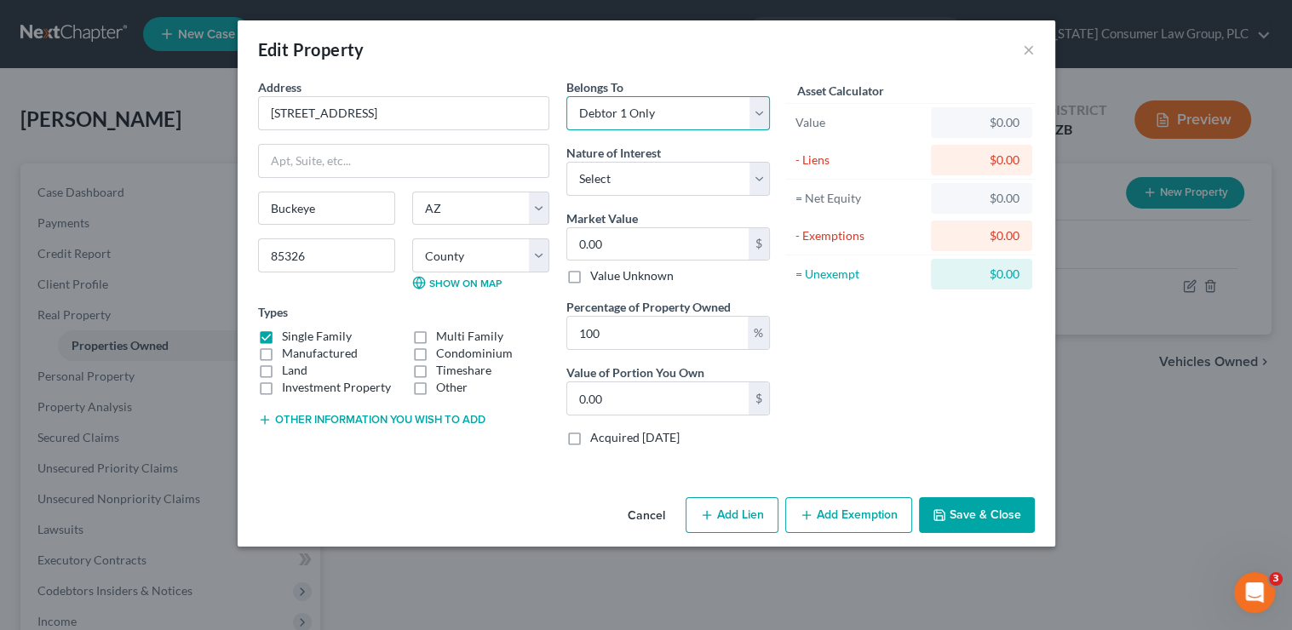
click at [566, 96] on select "Select Debtor 1 Only Debtor 2 Only Debtor 1 And Debtor 2 Only At Least One Of T…" at bounding box center [668, 113] width 204 height 34
click at [628, 178] on select "Select Fee Simple Joint Tenant Life Estate Equitable Interest Future Interest T…" at bounding box center [668, 179] width 204 height 34
select select "0"
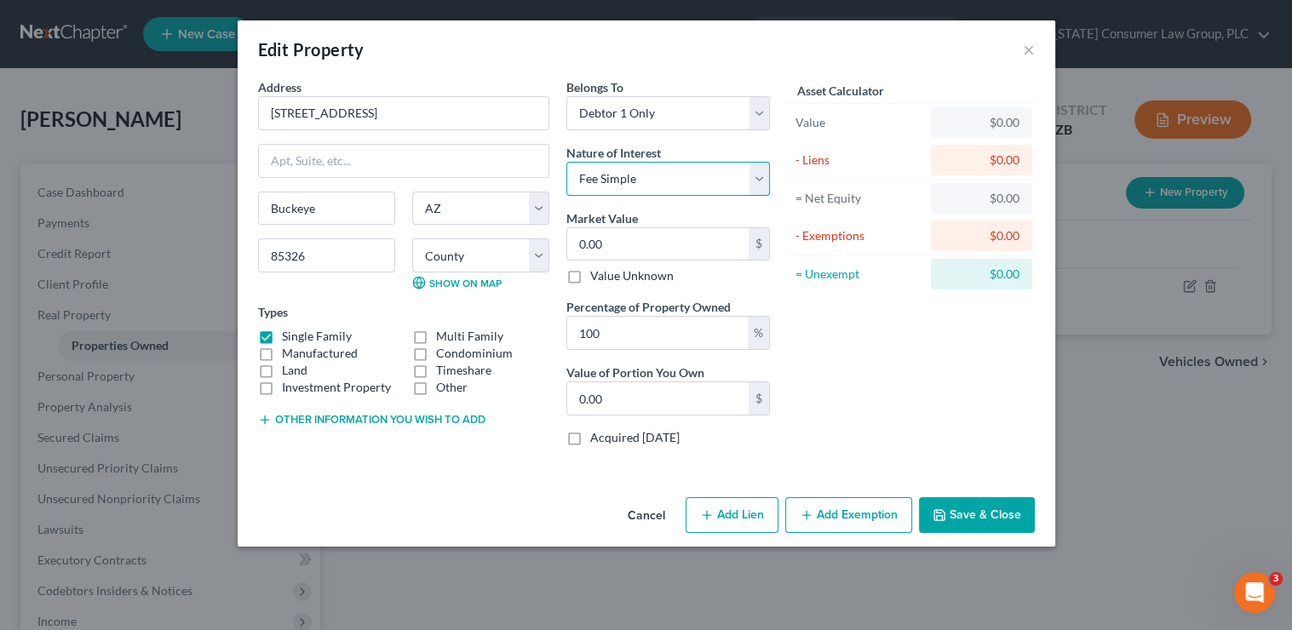
click at [566, 162] on select "Select Fee Simple Joint Tenant Life Estate Equitable Interest Future Interest T…" at bounding box center [668, 179] width 204 height 34
click at [623, 244] on input "0.00" at bounding box center [657, 244] width 181 height 32
type input "3"
type input "3.00"
type input "31"
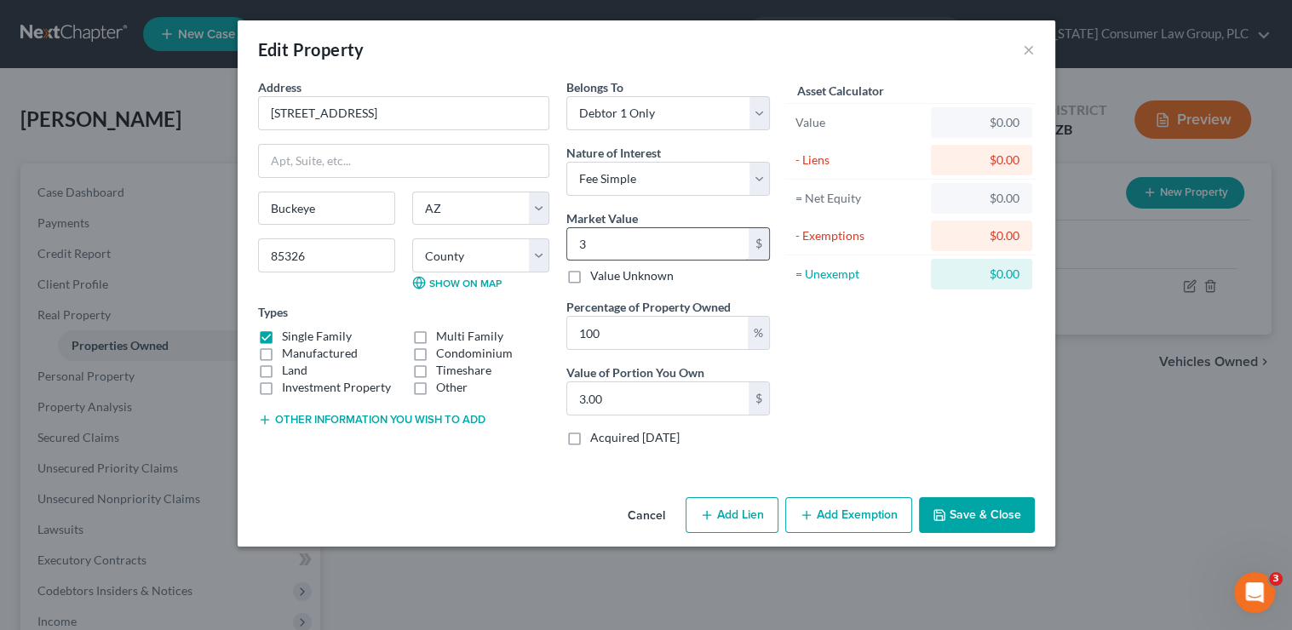
type input "31.00"
type input "312"
type input "312.00"
type input "3120"
type input "3,120.00"
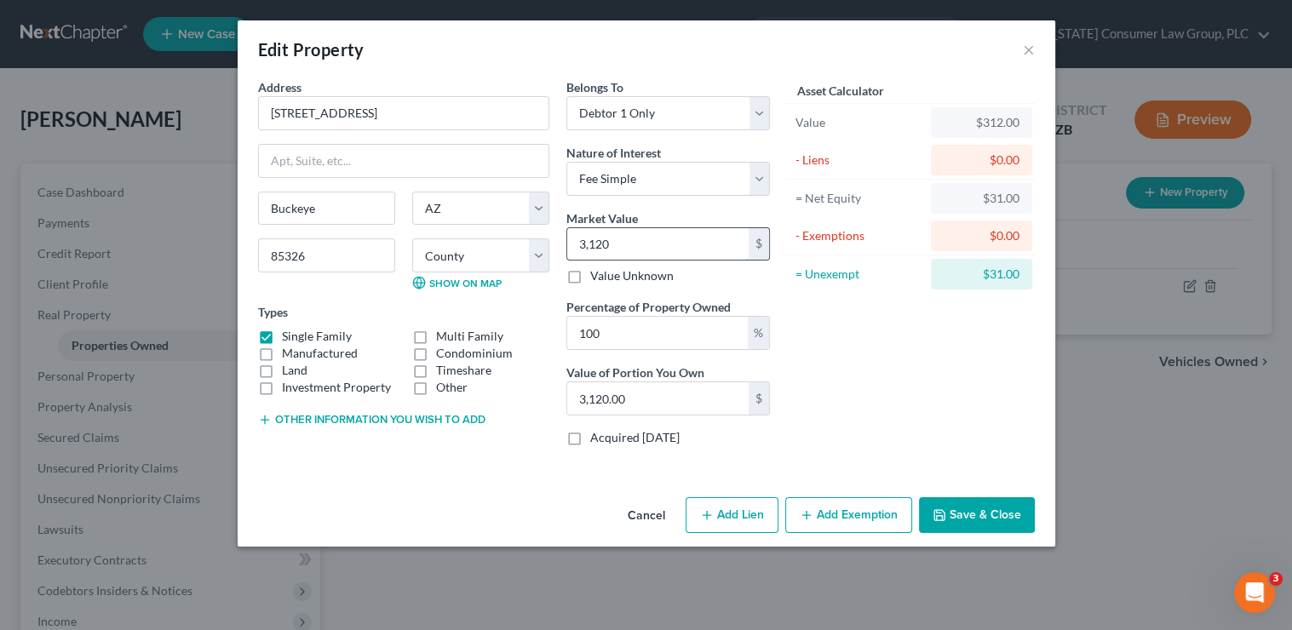
type input "3,1200"
type input "31,200.00"
type input "31,2000"
type input "312,000.00"
type input "312,000"
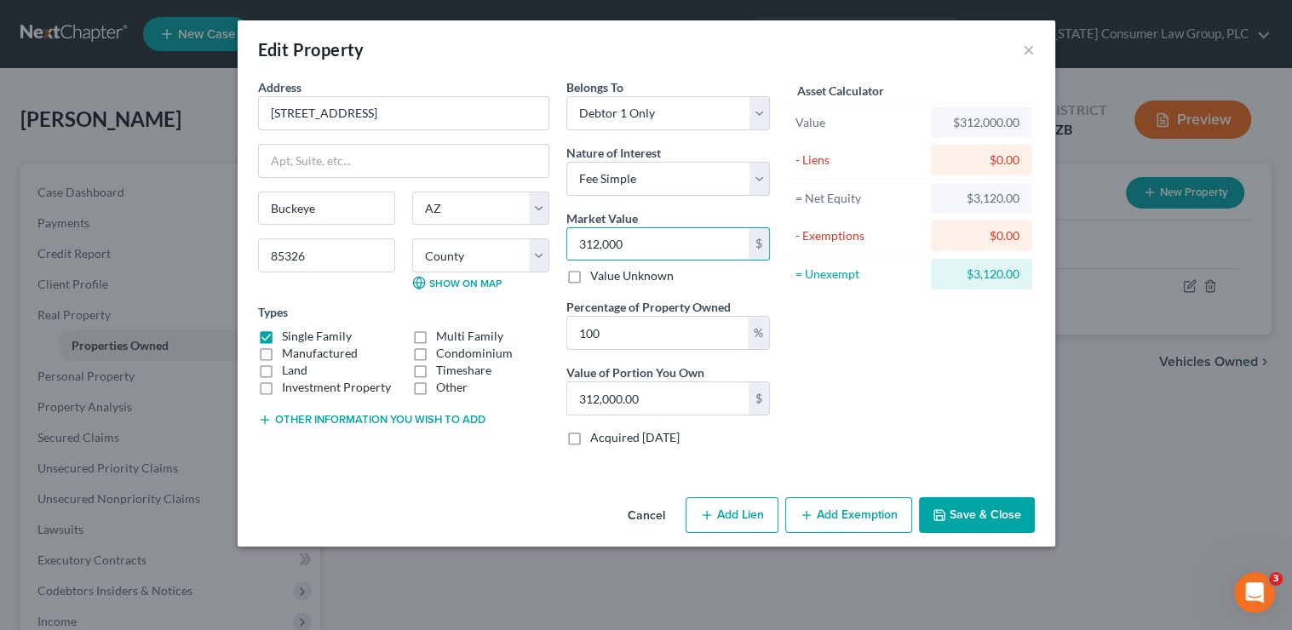
click at [1000, 520] on button "Save & Close" at bounding box center [977, 515] width 116 height 36
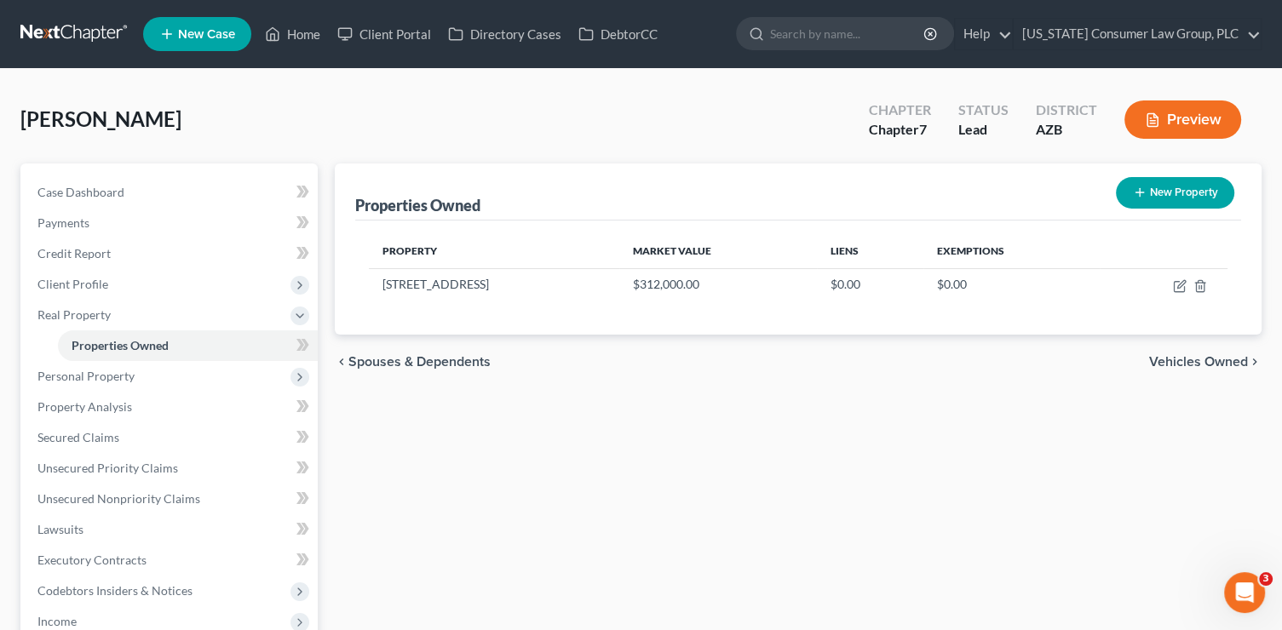
click at [308, 349] on div "New" at bounding box center [293, 332] width 34 height 39
click at [314, 341] on span at bounding box center [303, 348] width 30 height 26
click at [178, 362] on span "Personal Property" at bounding box center [171, 376] width 294 height 31
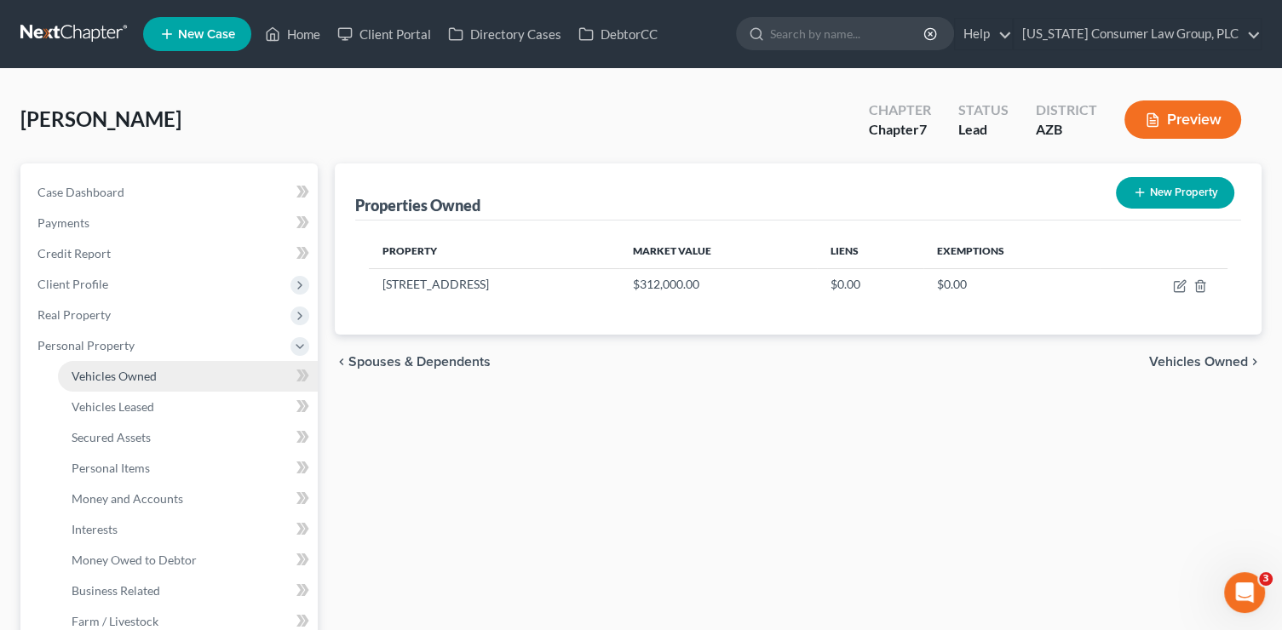
click at [211, 372] on link "Vehicles Owned" at bounding box center [188, 376] width 260 height 31
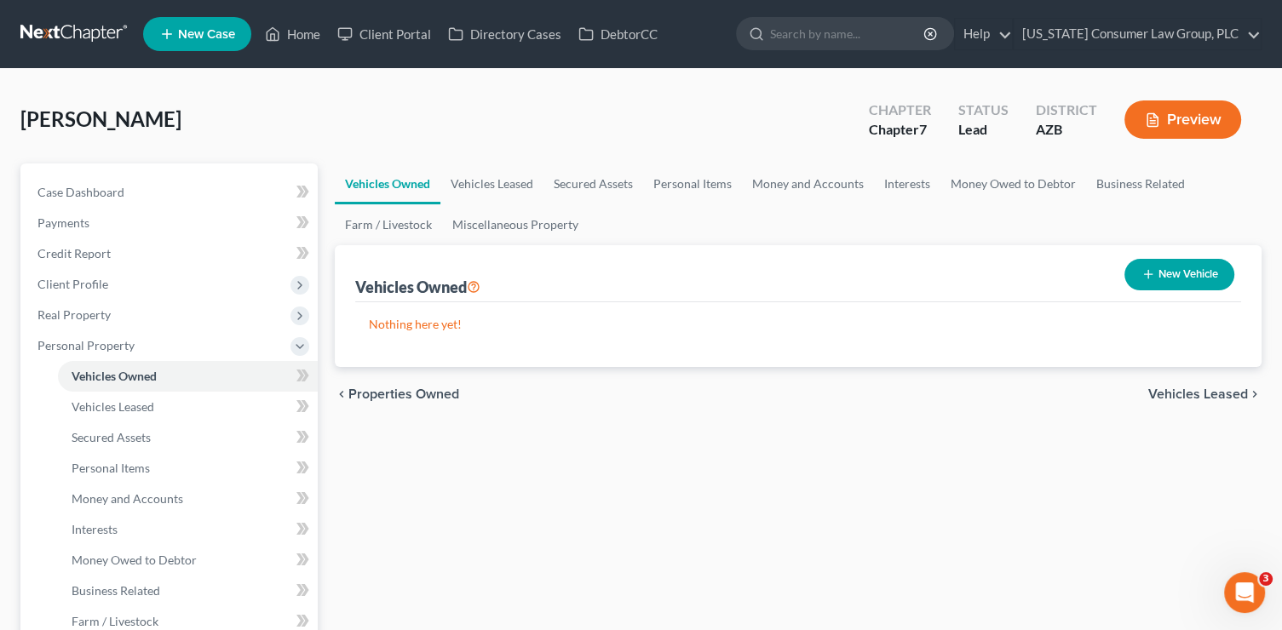
click at [1171, 271] on button "New Vehicle" at bounding box center [1179, 275] width 110 height 32
select select "0"
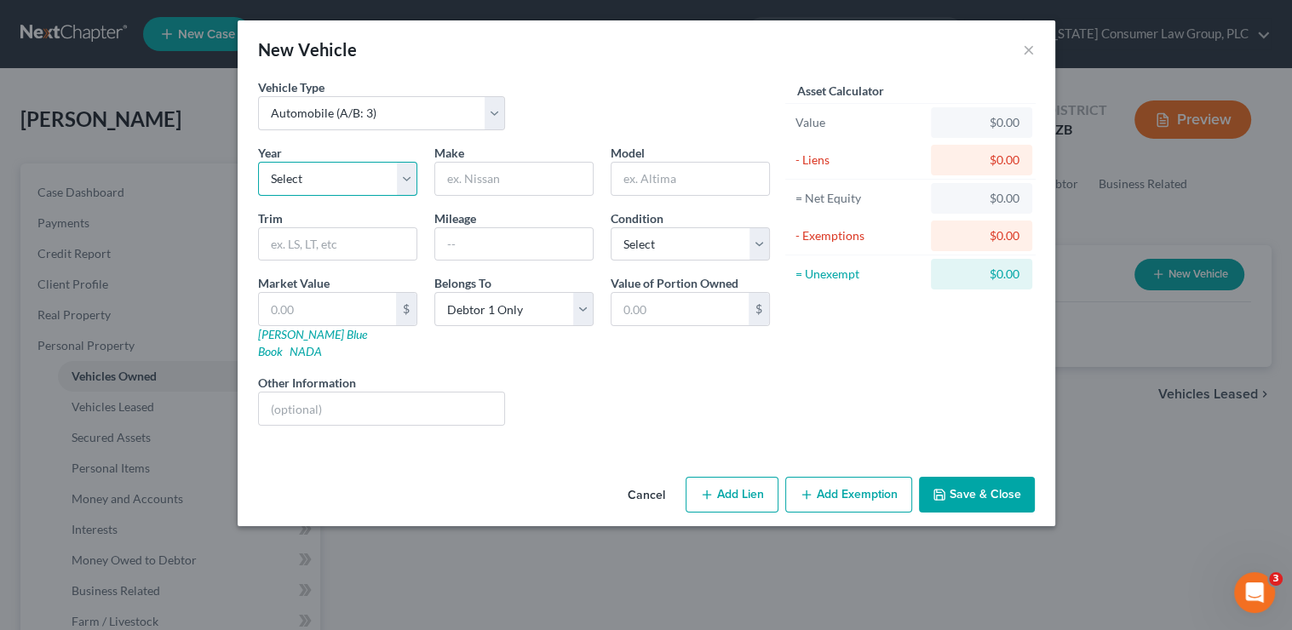
click at [303, 175] on select "Select 2026 2025 2024 2023 2022 2021 2020 2019 2018 2017 2016 2015 2014 2013 20…" at bounding box center [337, 179] width 159 height 34
select select "3"
click at [258, 162] on select "Select 2026 2025 2024 2023 2022 2021 2020 2019 2018 2017 2016 2015 2014 2013 20…" at bounding box center [337, 179] width 159 height 34
click at [526, 172] on input "text" at bounding box center [514, 179] width 158 height 32
type input "Hyundai"
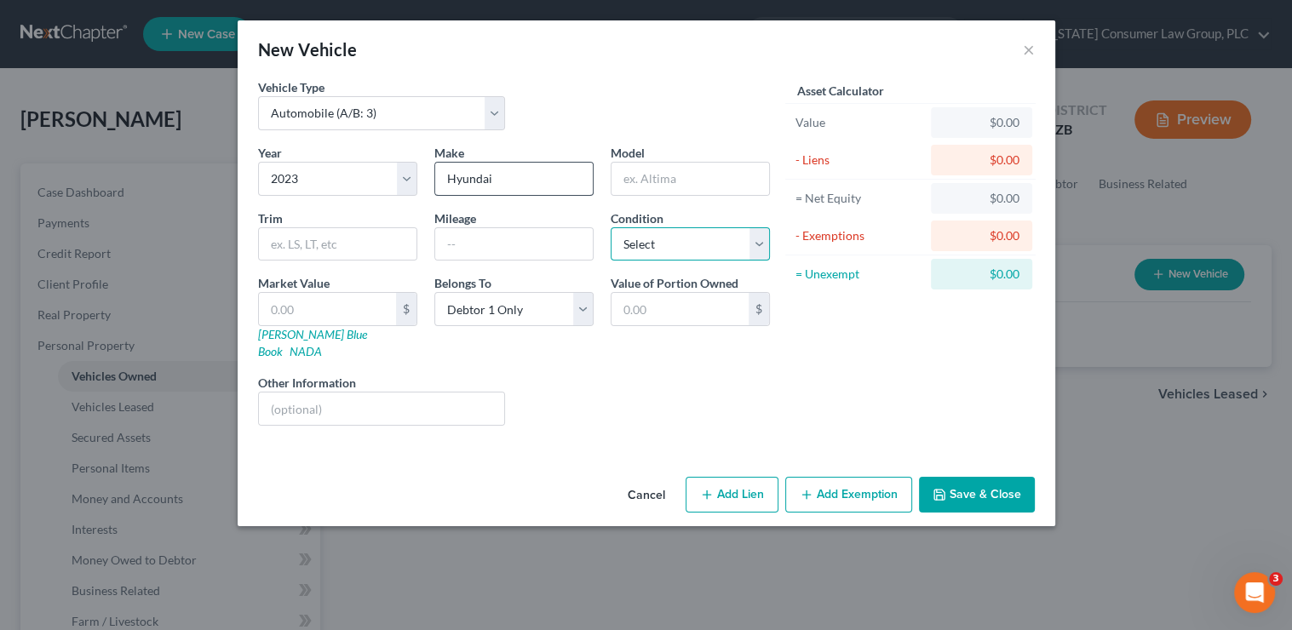
select select "3"
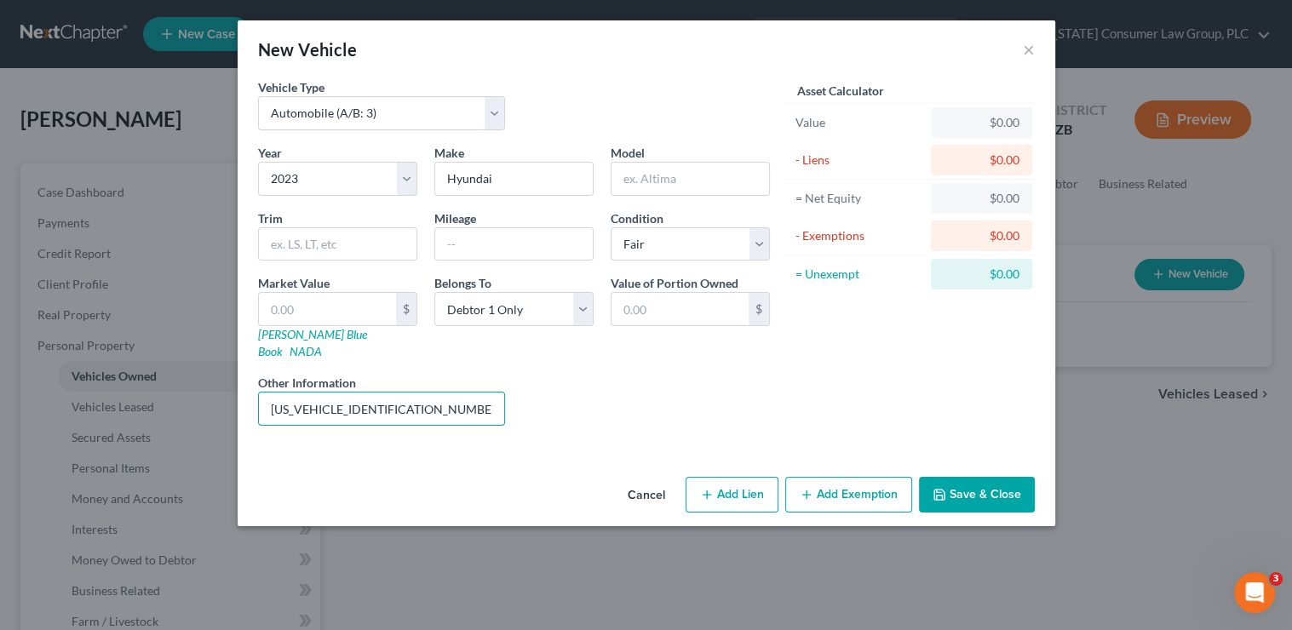
type input "KM8K33A36PU007835"
click at [970, 479] on button "Save & Close" at bounding box center [977, 495] width 116 height 36
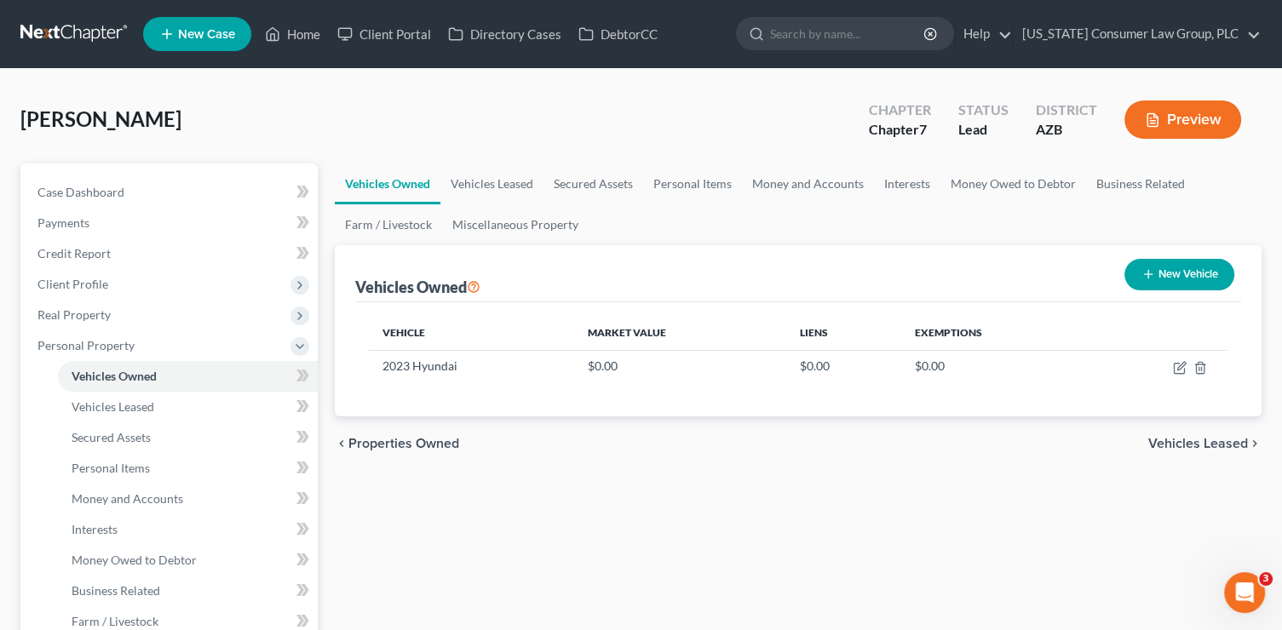
click at [1136, 271] on button "New Vehicle" at bounding box center [1179, 275] width 110 height 32
select select "0"
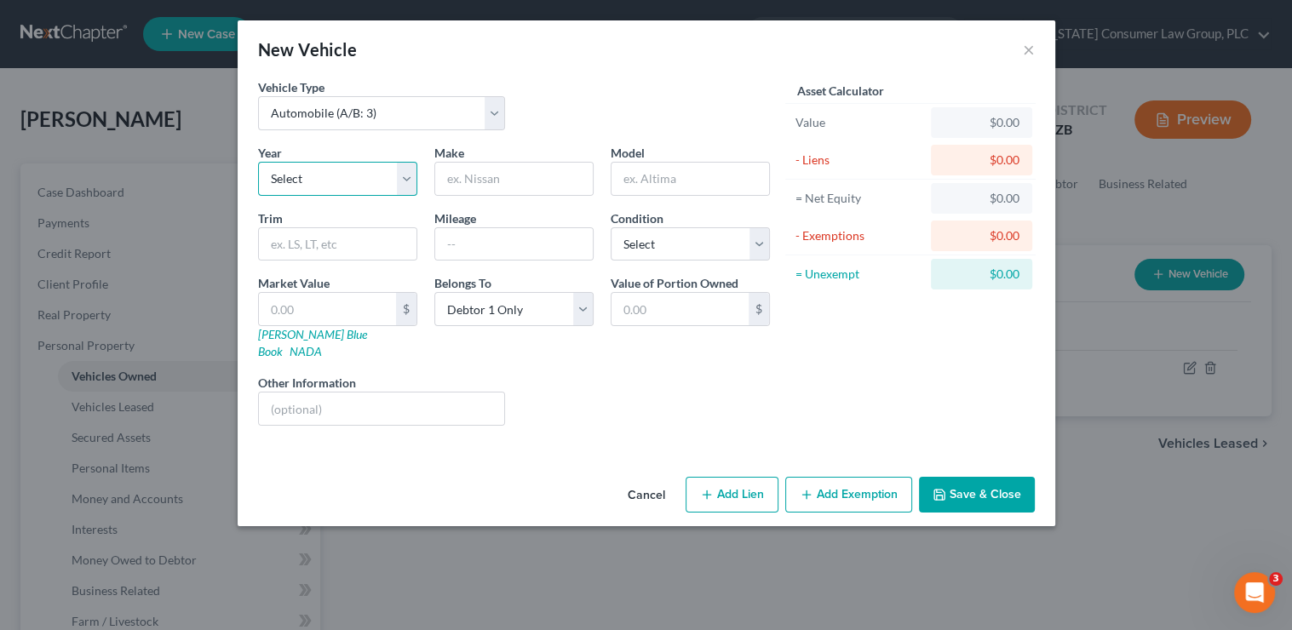
click at [334, 178] on select "Select 2026 2025 2024 2023 2022 2021 2020 2019 2018 2017 2016 2015 2014 2013 20…" at bounding box center [337, 179] width 159 height 34
select select "13"
click at [258, 162] on select "Select 2026 2025 2024 2023 2022 2021 2020 2019 2018 2017 2016 2015 2014 2013 20…" at bounding box center [337, 179] width 159 height 34
click at [491, 189] on input "text" at bounding box center [514, 179] width 158 height 32
type input "H"
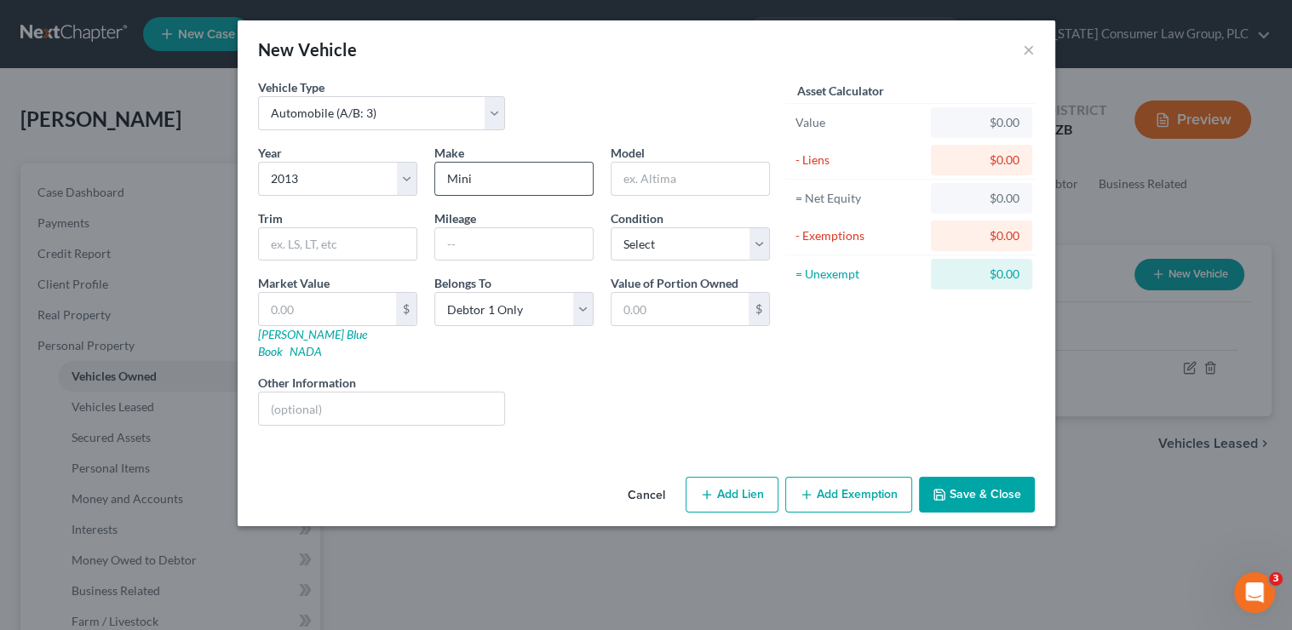
type input "Mini"
select select "3"
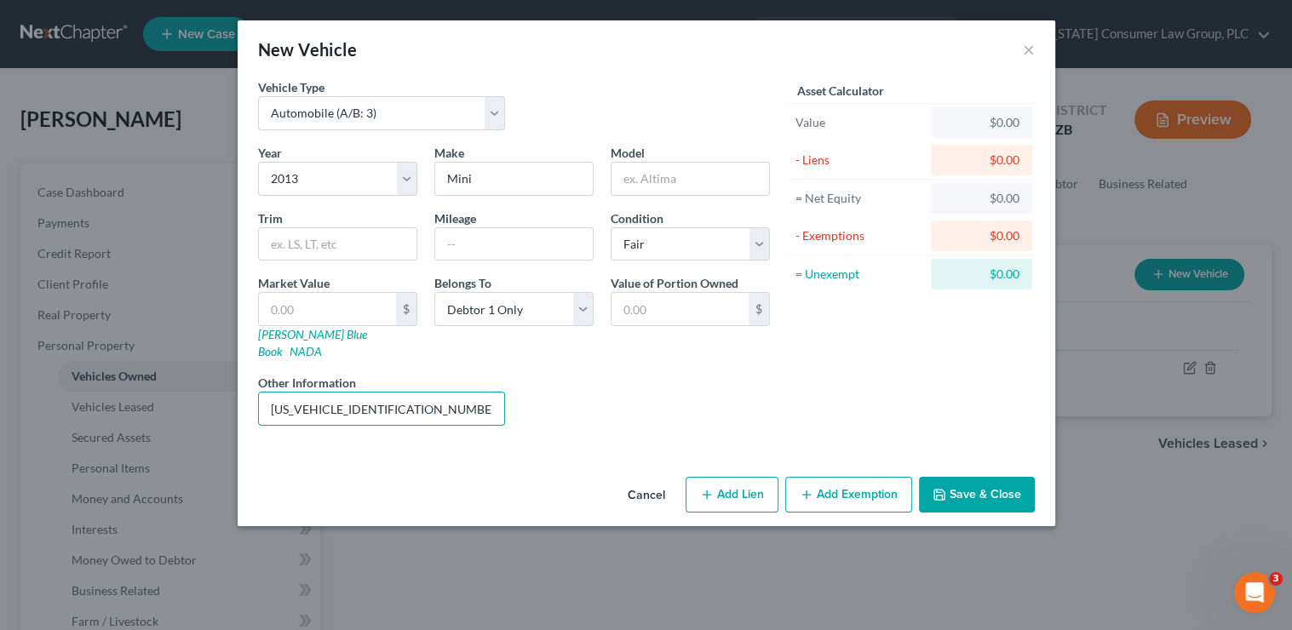
type input "WMWSU3C50DT683034"
click at [987, 486] on button "Save & Close" at bounding box center [977, 495] width 116 height 36
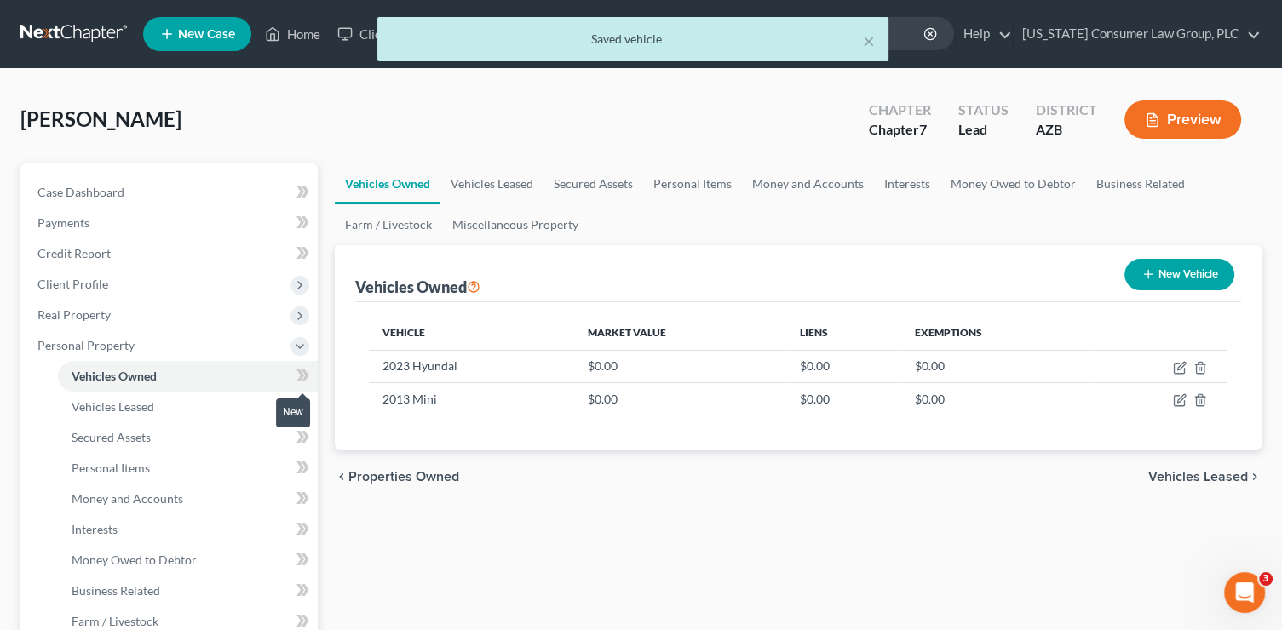
click at [308, 383] on icon at bounding box center [302, 375] width 13 height 21
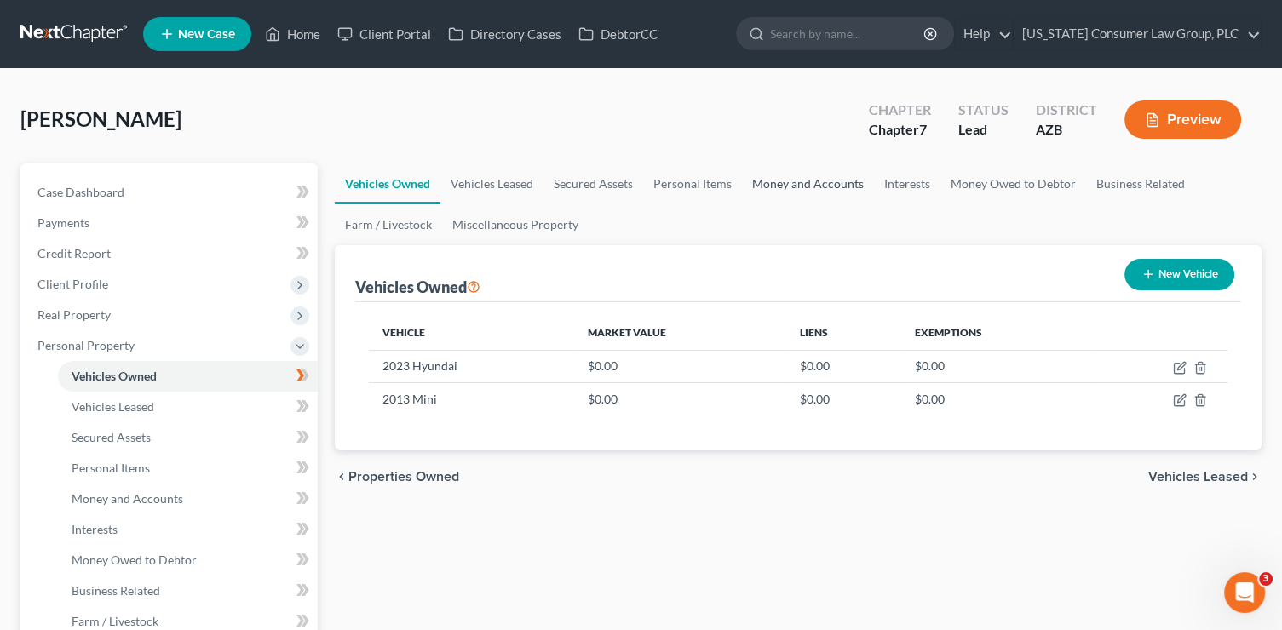
click at [840, 186] on link "Money and Accounts" at bounding box center [808, 184] width 132 height 41
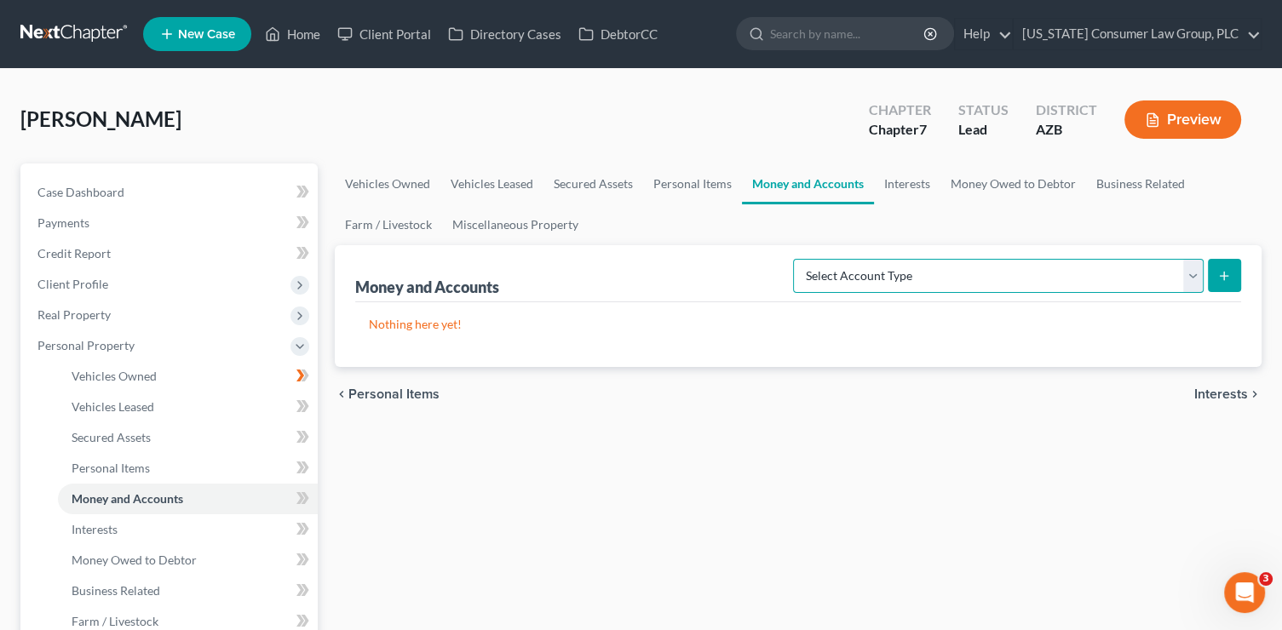
click at [995, 275] on select "Select Account Type Brokerage (A/B: 18, SOFA: 20) Cash on Hand (A/B: 16) Certif…" at bounding box center [998, 276] width 410 height 34
select select "checking"
click at [798, 259] on select "Select Account Type Brokerage (A/B: 18, SOFA: 20) Cash on Hand (A/B: 16) Certif…" at bounding box center [998, 276] width 410 height 34
click at [1225, 276] on line "submit" at bounding box center [1224, 276] width 8 height 0
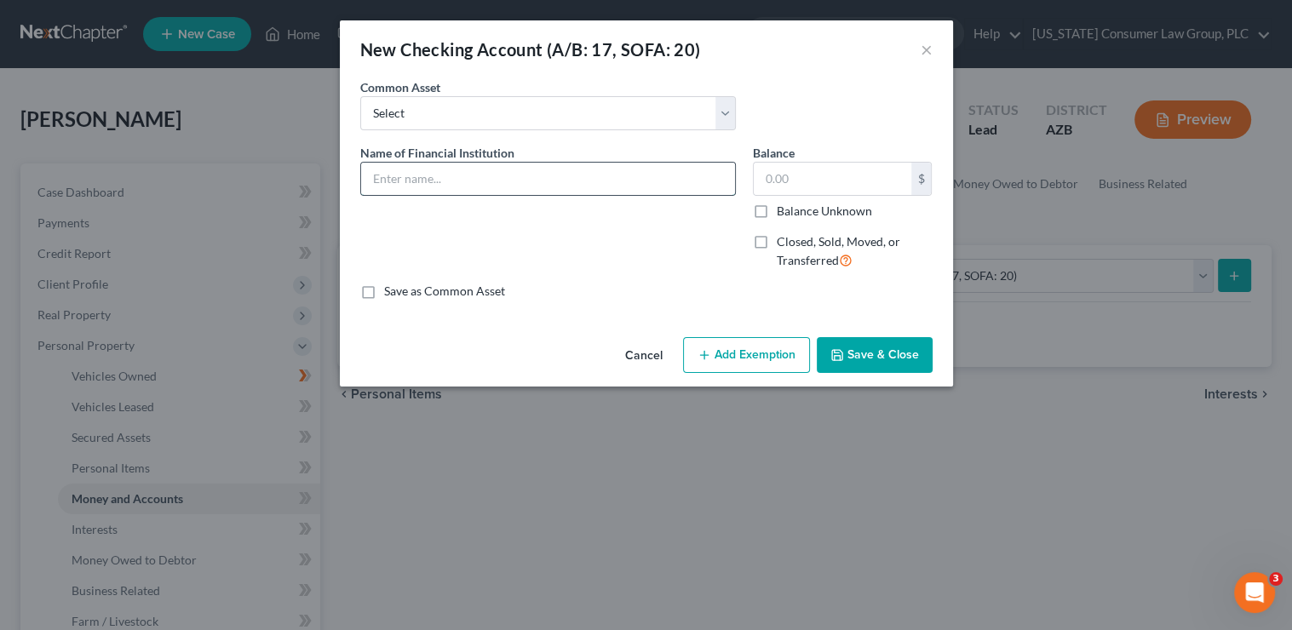
click at [457, 173] on input "text" at bounding box center [548, 179] width 374 height 32
type input "Chase Bank 1410"
click at [863, 362] on button "Save & Close" at bounding box center [875, 355] width 116 height 36
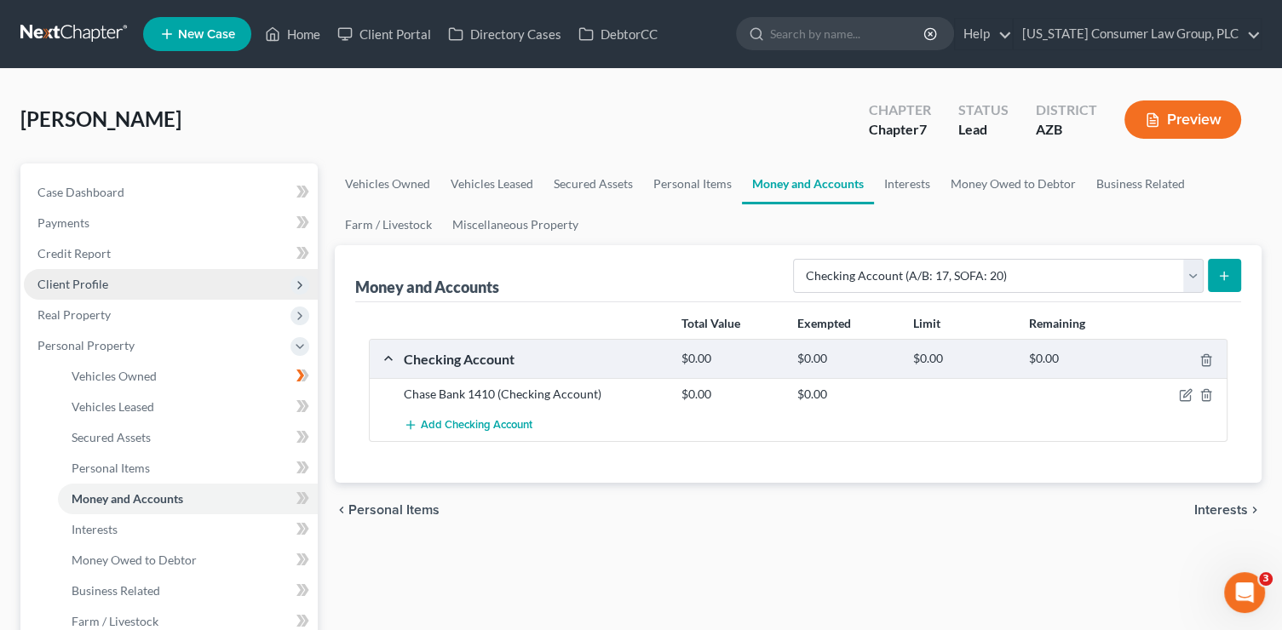
click at [55, 277] on span "Client Profile" at bounding box center [72, 284] width 71 height 14
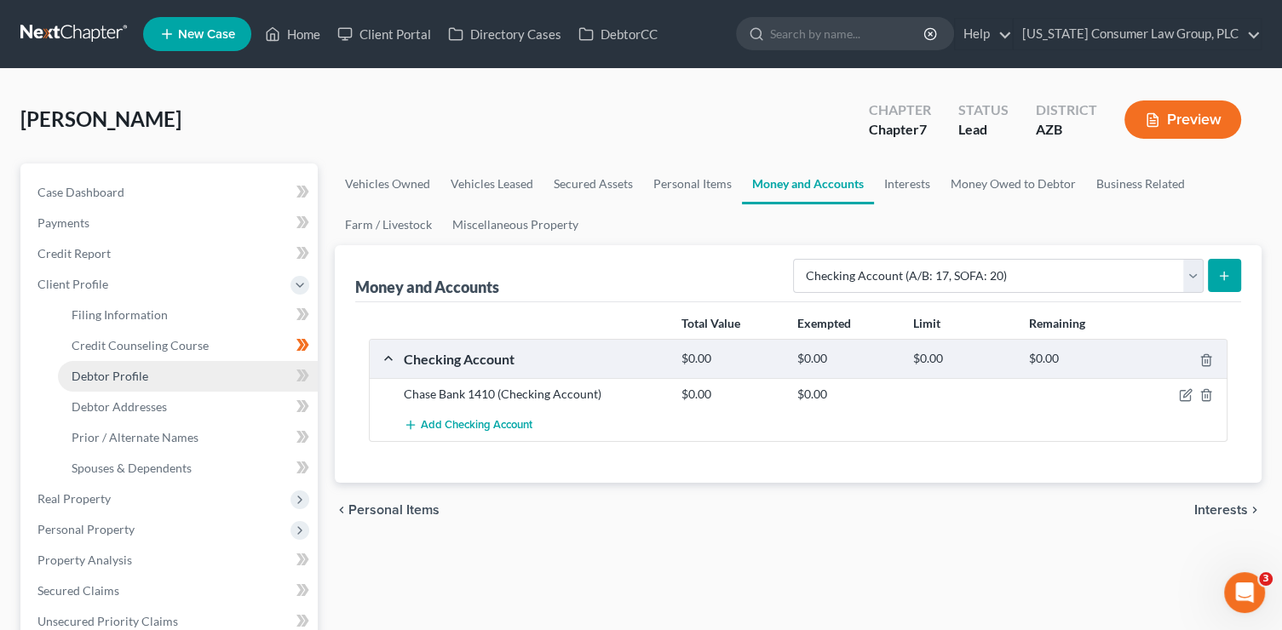
click at [192, 374] on link "Debtor Profile" at bounding box center [188, 376] width 260 height 31
select select "0"
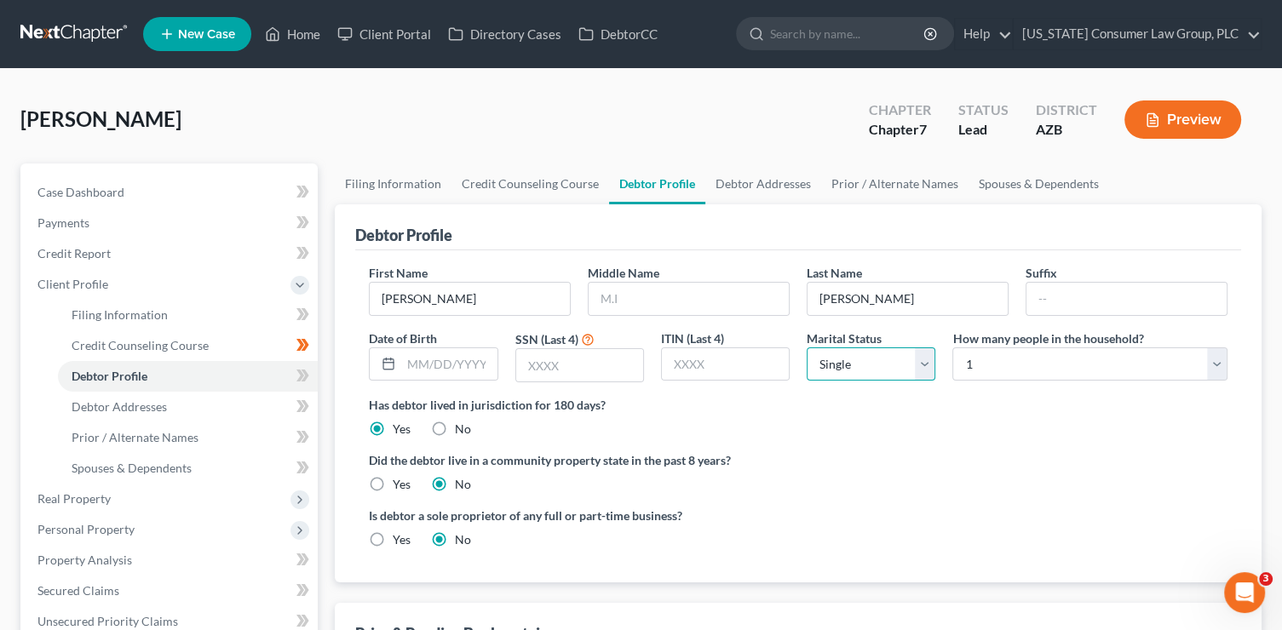
click at [874, 360] on select "Select Single Married Separated Divorced Widowed" at bounding box center [870, 364] width 129 height 34
select select "4"
click at [806, 347] on select "Select Single Married Separated Divorced Widowed" at bounding box center [870, 364] width 129 height 34
click at [393, 481] on label "Yes" at bounding box center [402, 484] width 18 height 17
click at [399, 481] on input "Yes" at bounding box center [404, 481] width 11 height 11
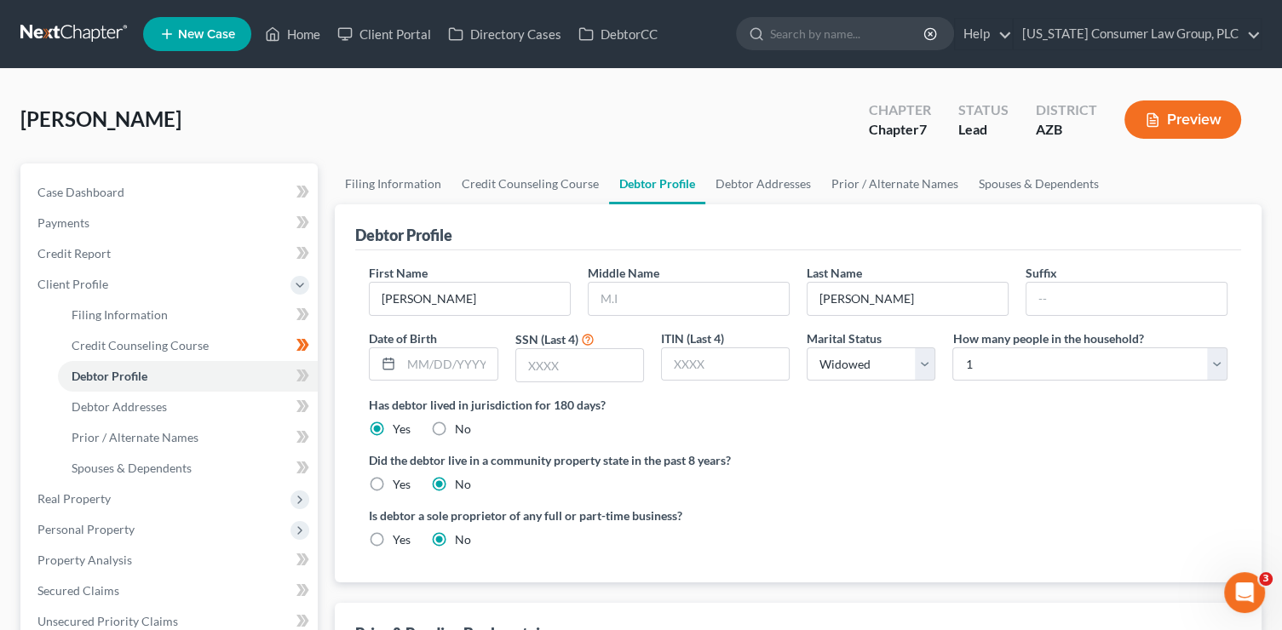
radio input "true"
radio input "false"
click at [620, 306] on input "text" at bounding box center [688, 299] width 200 height 32
type input "Yamileth"
type input "01/19/1975"
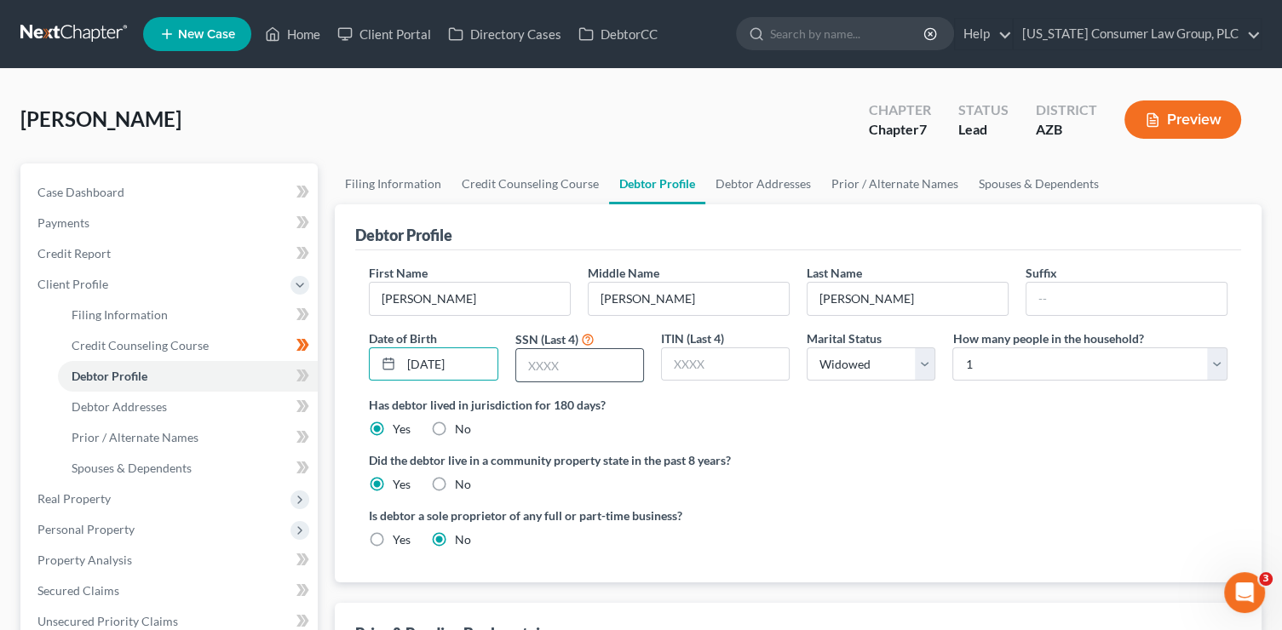
click at [619, 362] on input "text" at bounding box center [579, 365] width 127 height 32
type input "5337"
click at [302, 376] on icon at bounding box center [300, 376] width 8 height 12
click at [300, 409] on icon at bounding box center [300, 406] width 8 height 12
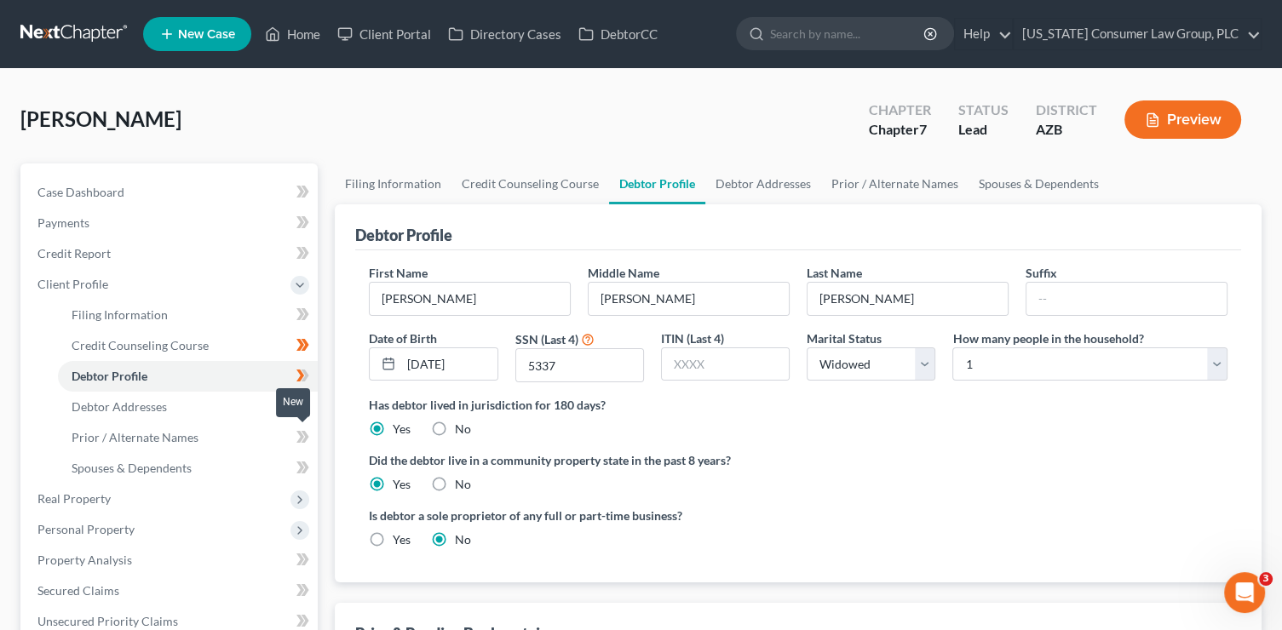
click at [308, 443] on icon at bounding box center [302, 437] width 13 height 21
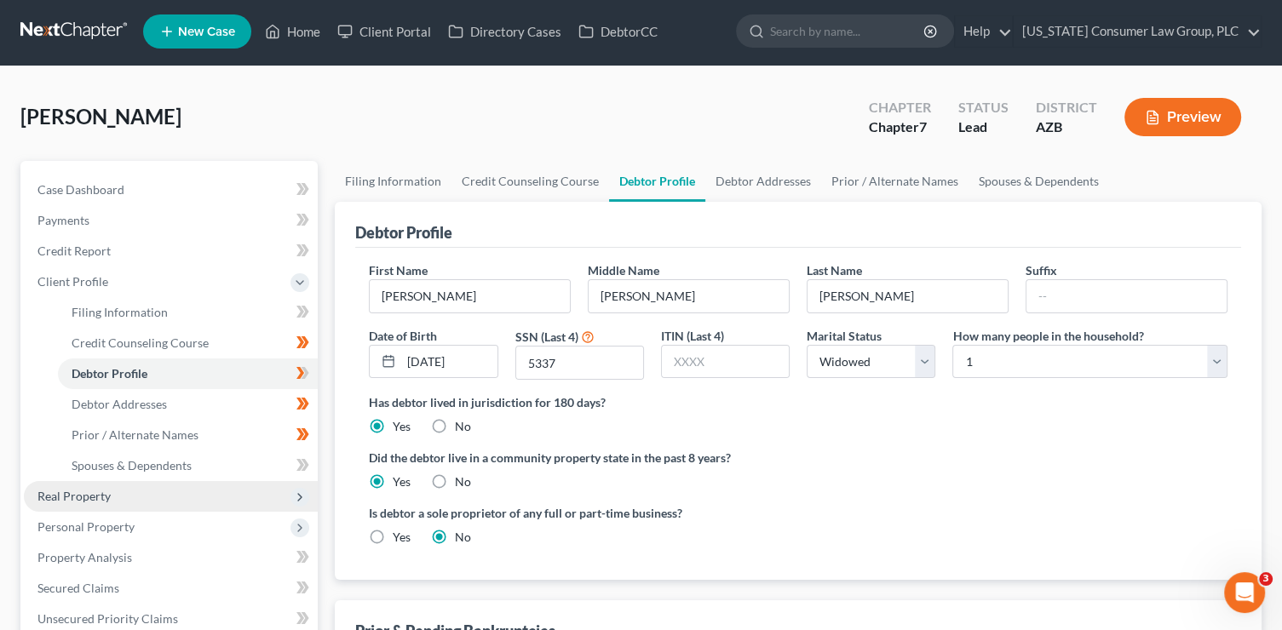
click at [267, 504] on span "Real Property" at bounding box center [171, 496] width 294 height 31
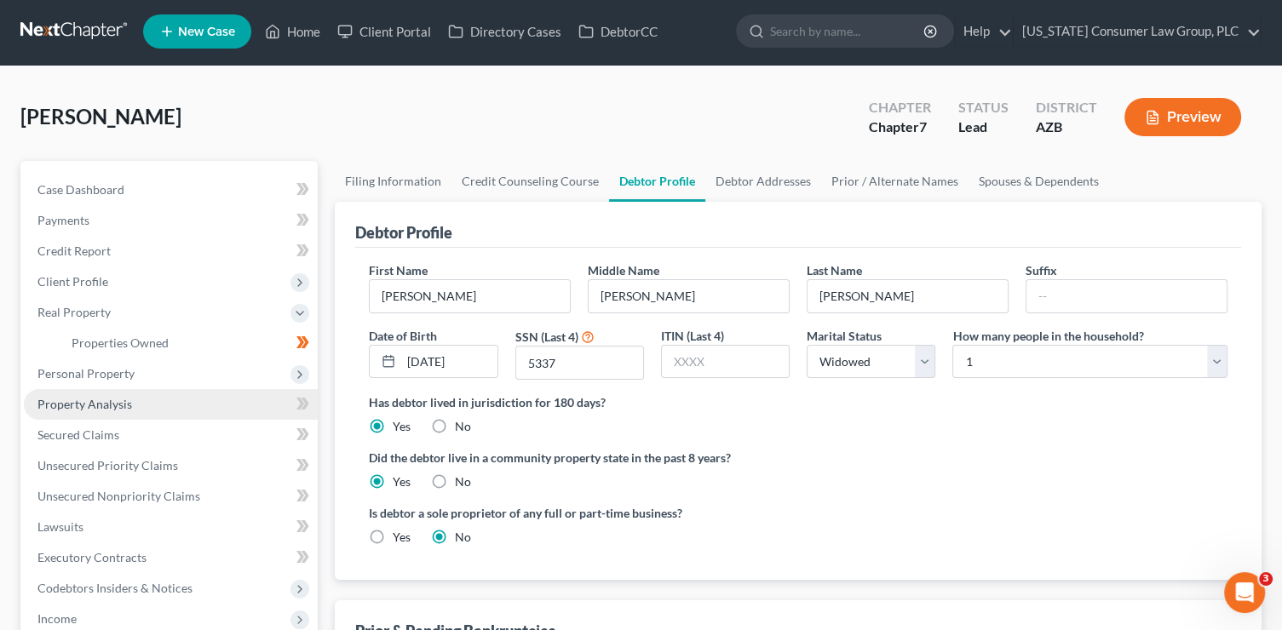
click at [188, 415] on link "Property Analysis" at bounding box center [171, 404] width 294 height 31
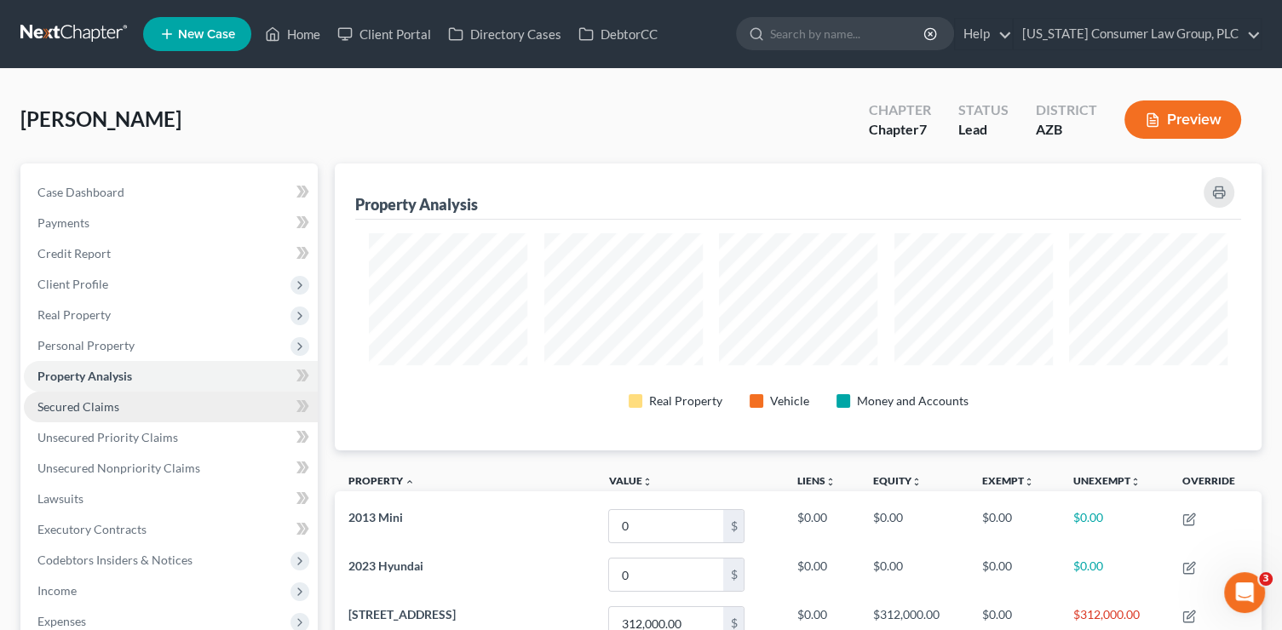
click at [184, 408] on link "Secured Claims" at bounding box center [171, 407] width 294 height 31
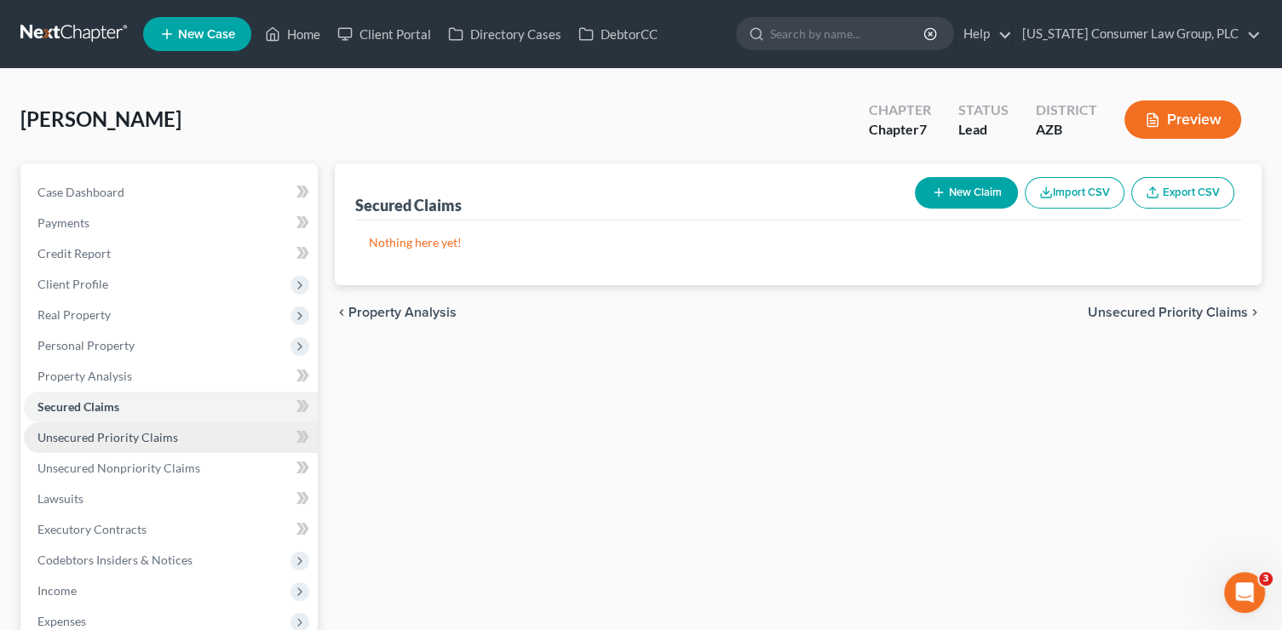
click at [186, 437] on link "Unsecured Priority Claims" at bounding box center [171, 437] width 294 height 31
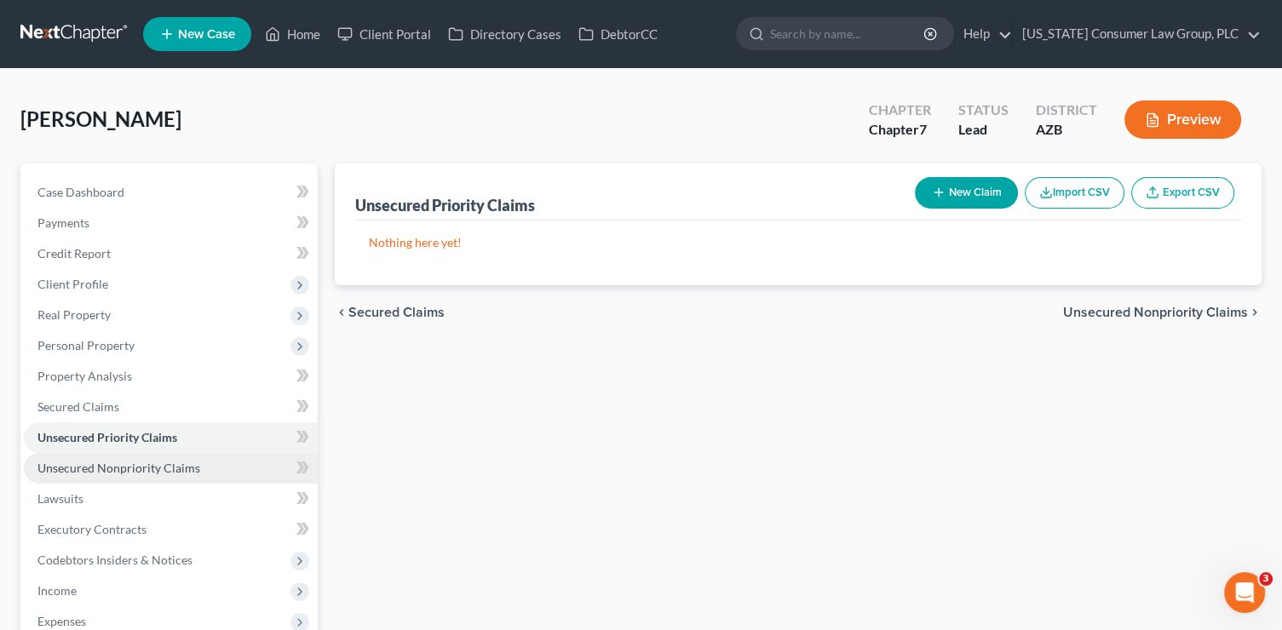
click at [192, 457] on link "Unsecured Nonpriority Claims" at bounding box center [171, 468] width 294 height 31
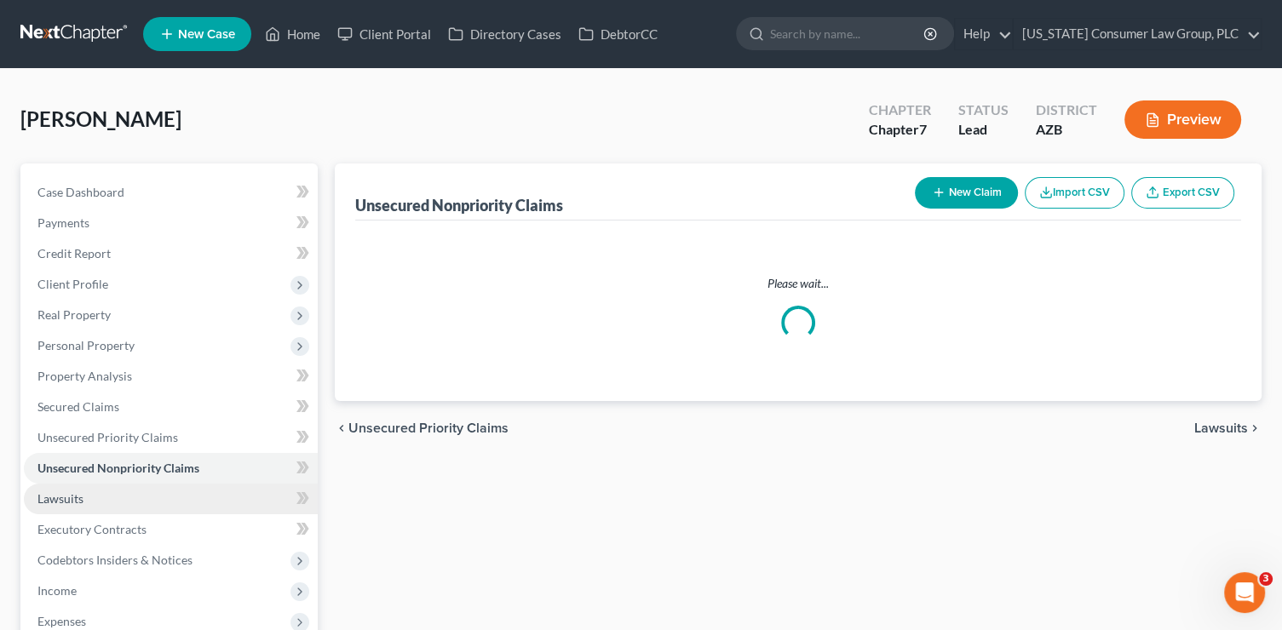
click at [177, 491] on link "Lawsuits" at bounding box center [171, 499] width 294 height 31
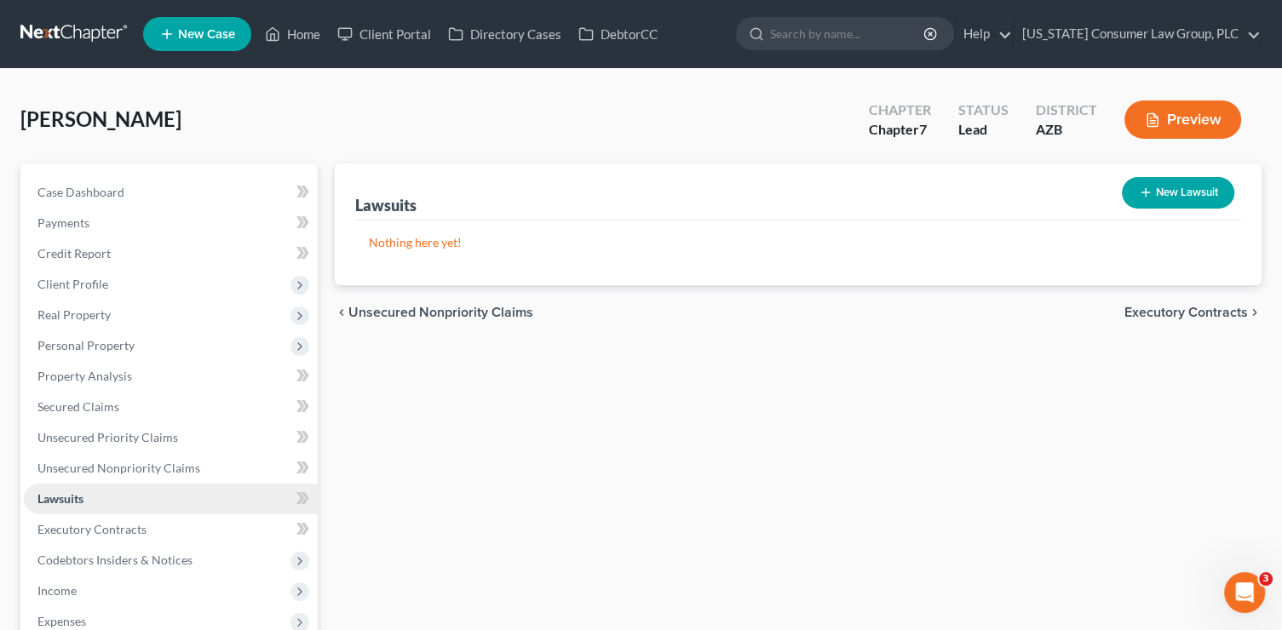
scroll to position [3, 0]
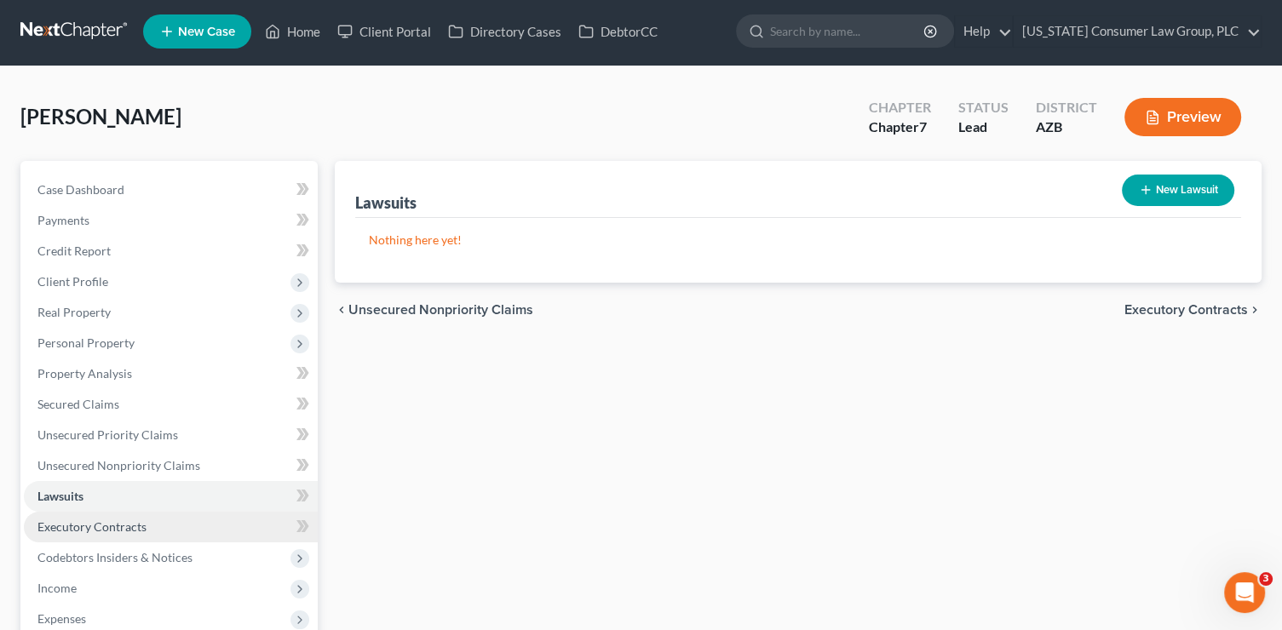
click at [187, 513] on link "Executory Contracts" at bounding box center [171, 527] width 294 height 31
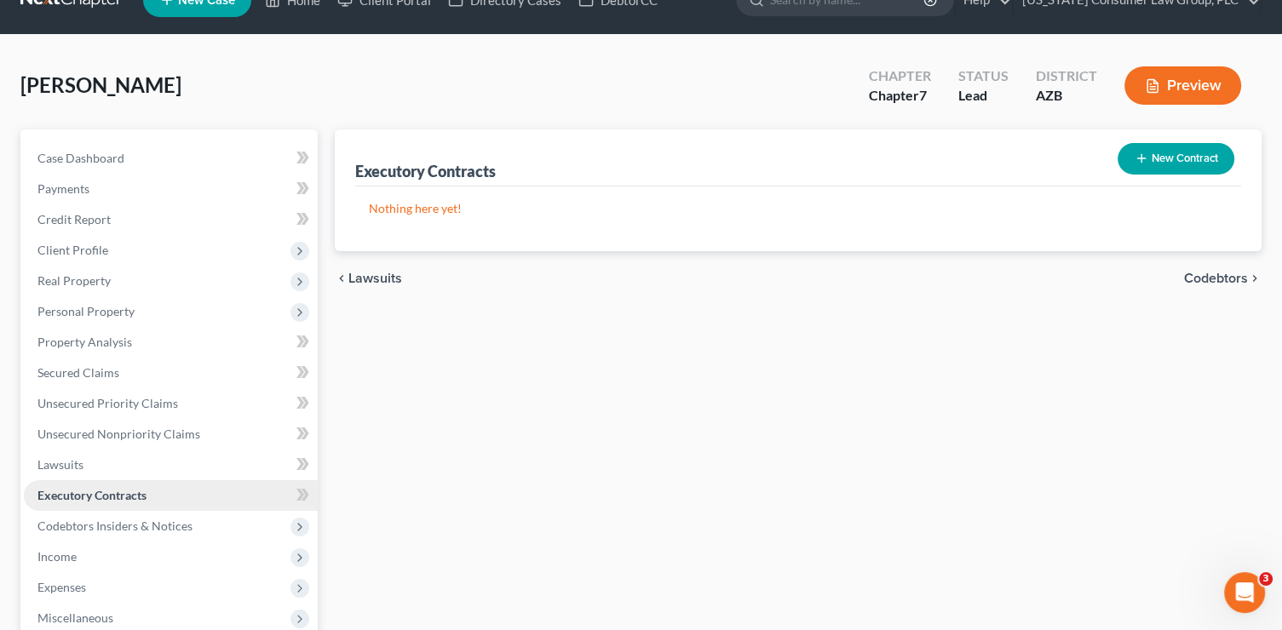
scroll to position [35, 0]
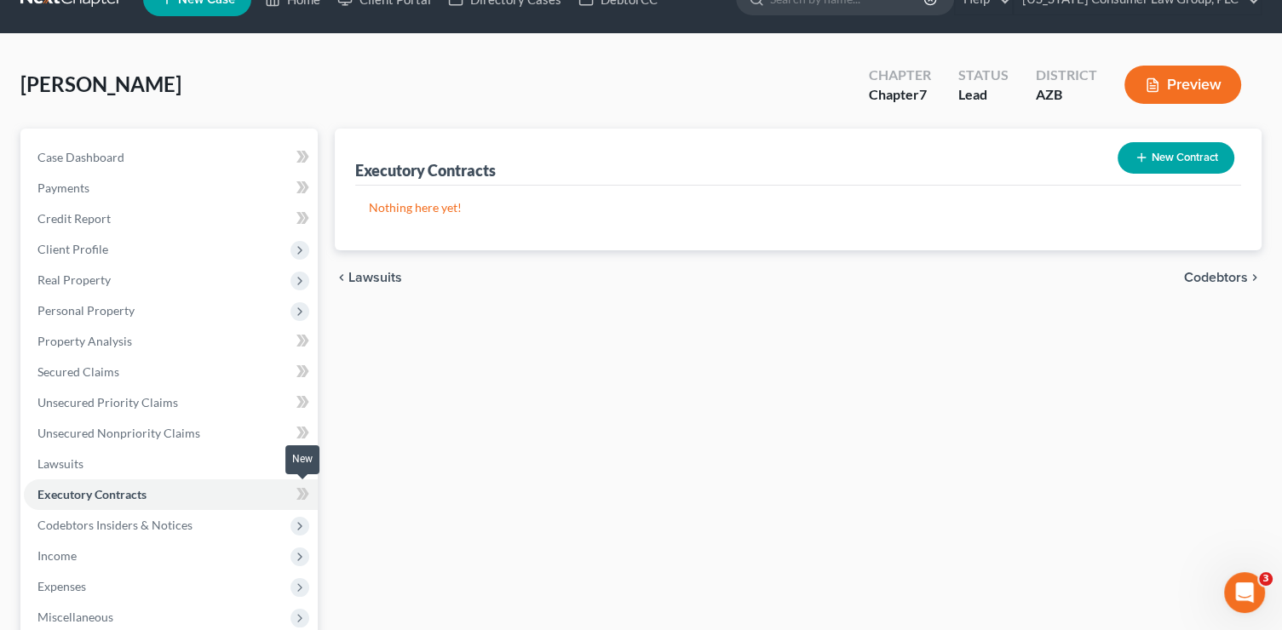
click at [290, 494] on span at bounding box center [303, 497] width 30 height 26
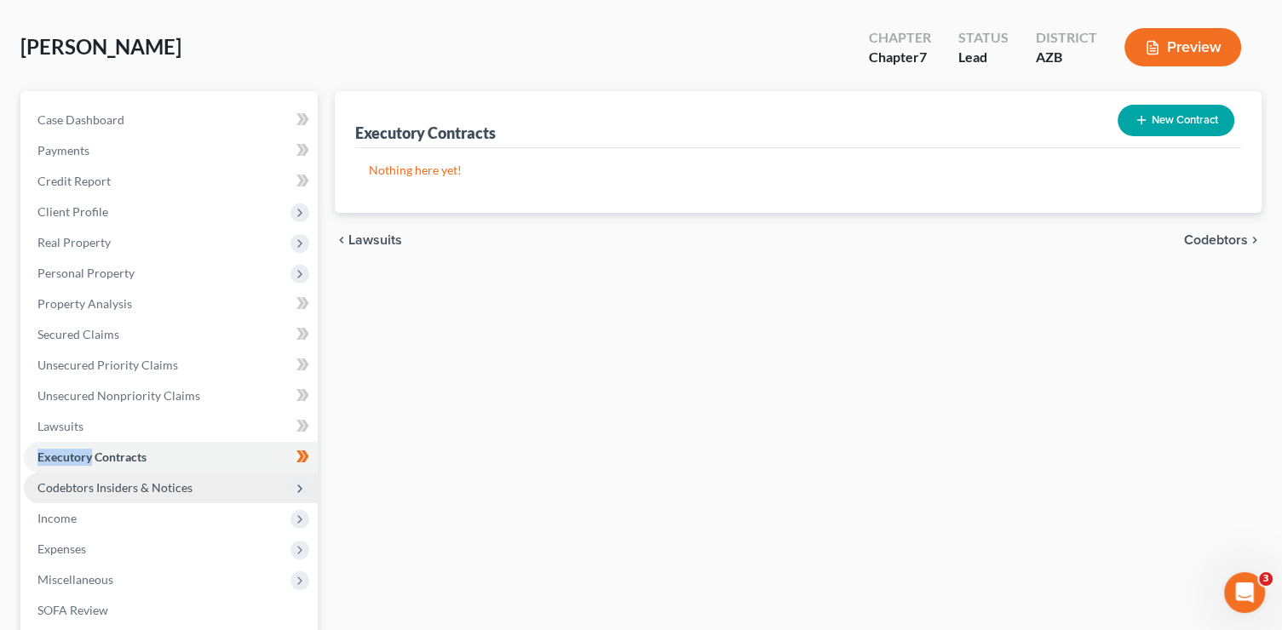
scroll to position [98, 0]
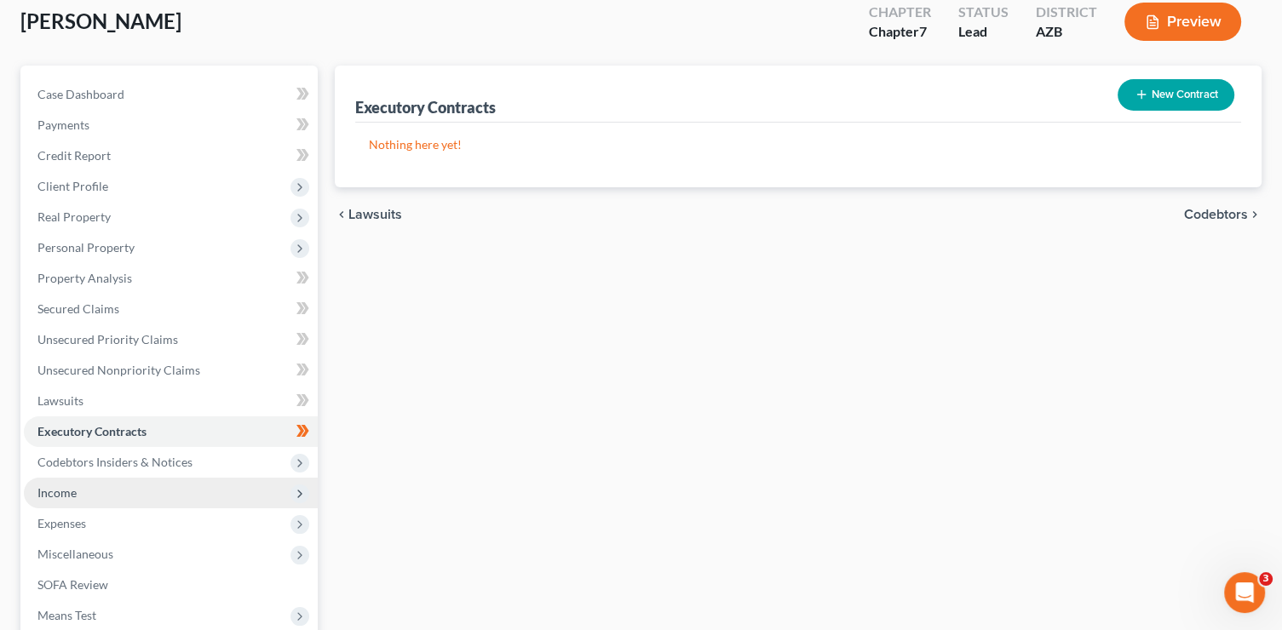
click at [155, 485] on span "Income" at bounding box center [171, 493] width 294 height 31
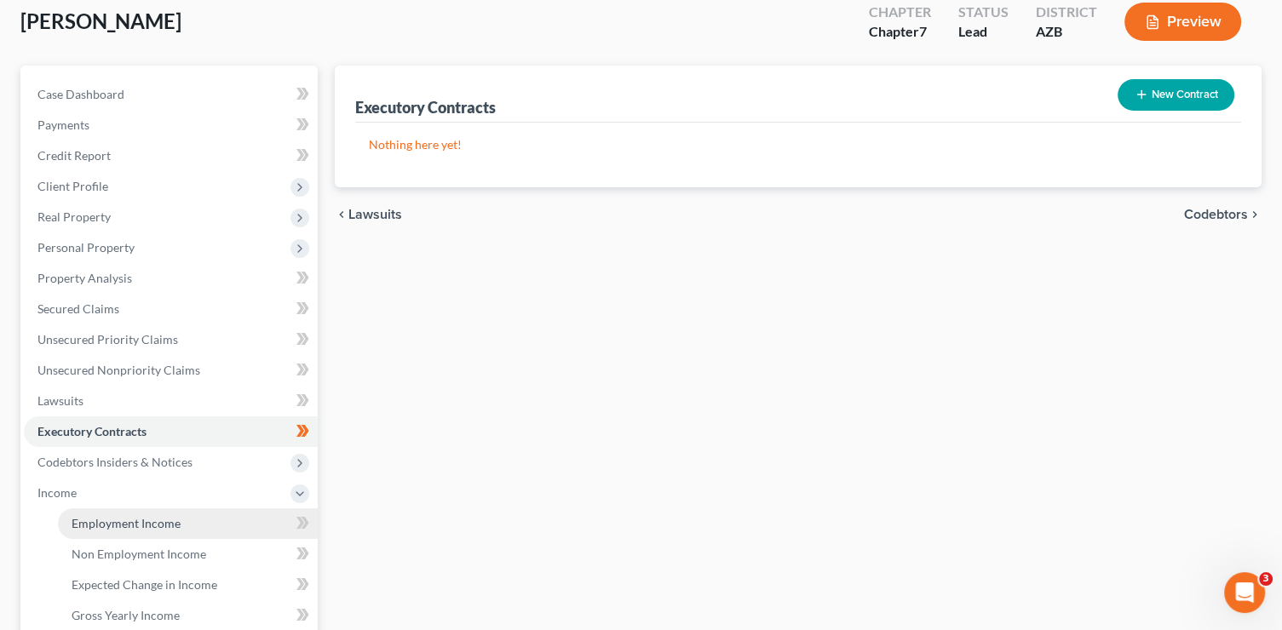
click at [207, 510] on link "Employment Income" at bounding box center [188, 523] width 260 height 31
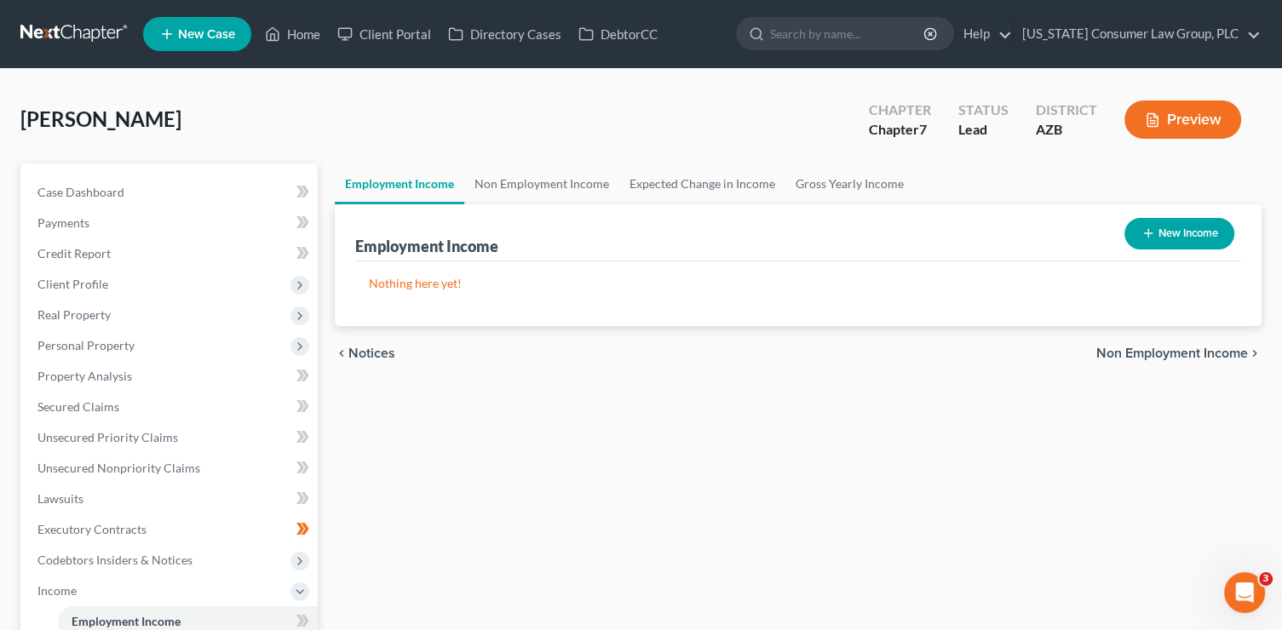
click at [1212, 238] on button "New Income" at bounding box center [1179, 234] width 110 height 32
select select "0"
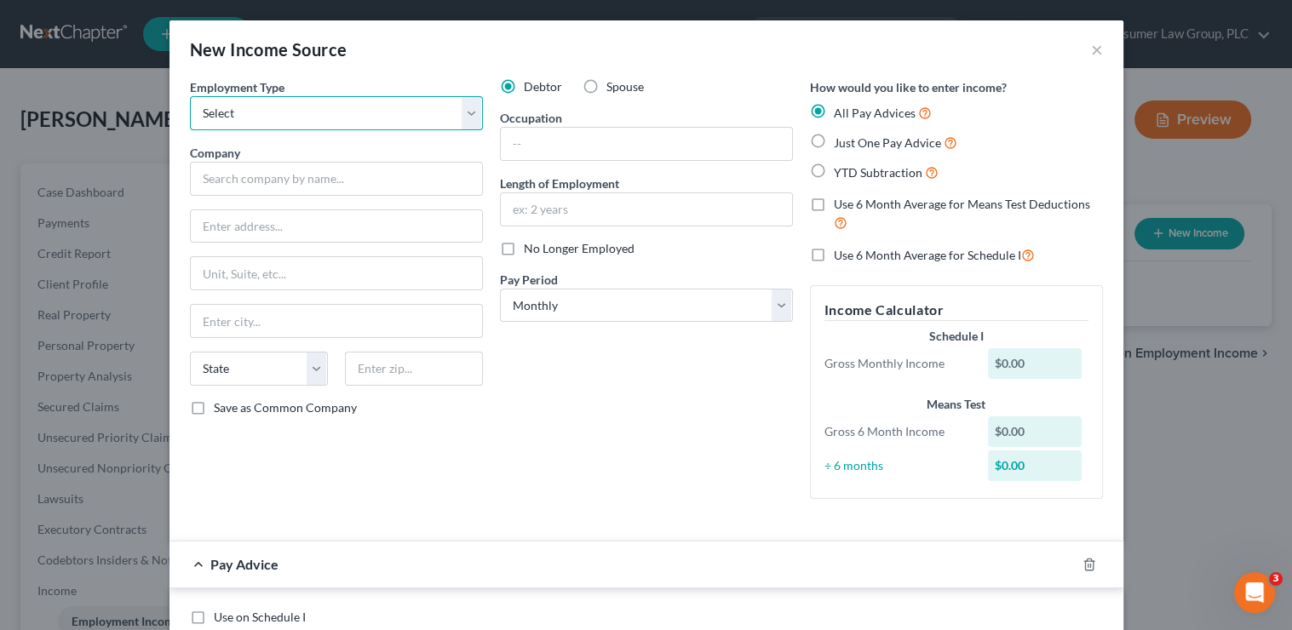
click at [280, 119] on select "Select Full or Part Time Employment Self Employment" at bounding box center [336, 113] width 293 height 34
select select "0"
click at [190, 96] on select "Select Full or Part Time Employment Self Employment" at bounding box center [336, 113] width 293 height 34
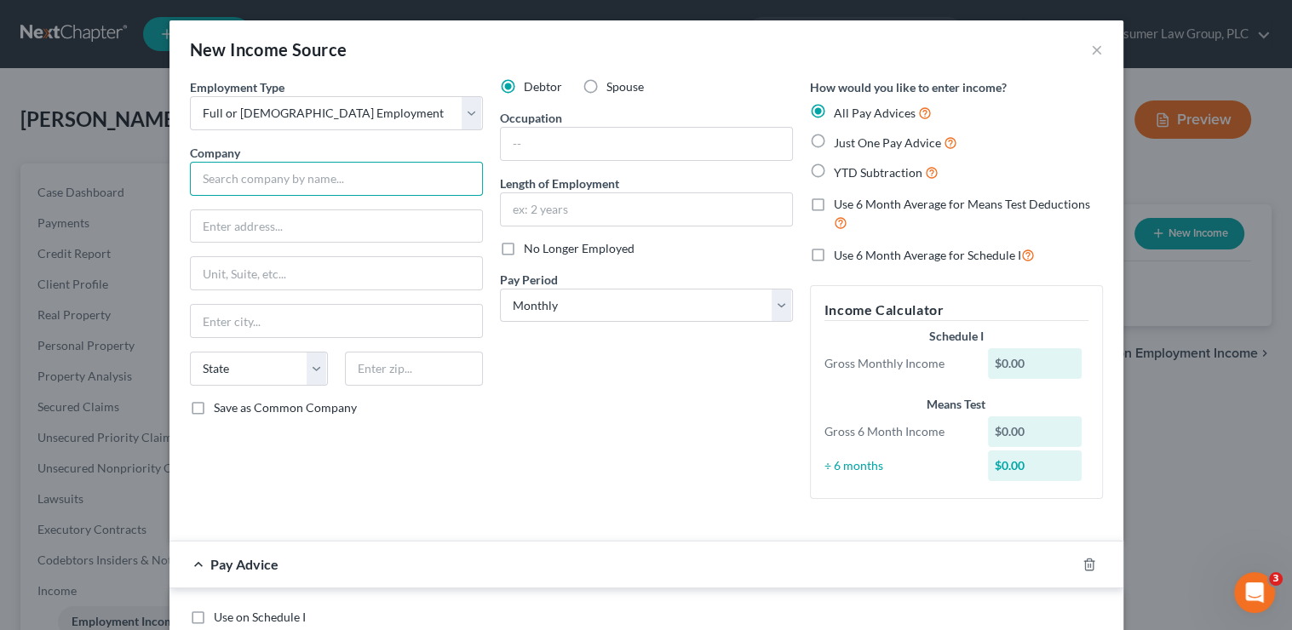
click at [274, 177] on input "text" at bounding box center [336, 179] width 293 height 34
type input "Konica Minolta Business Solutions"
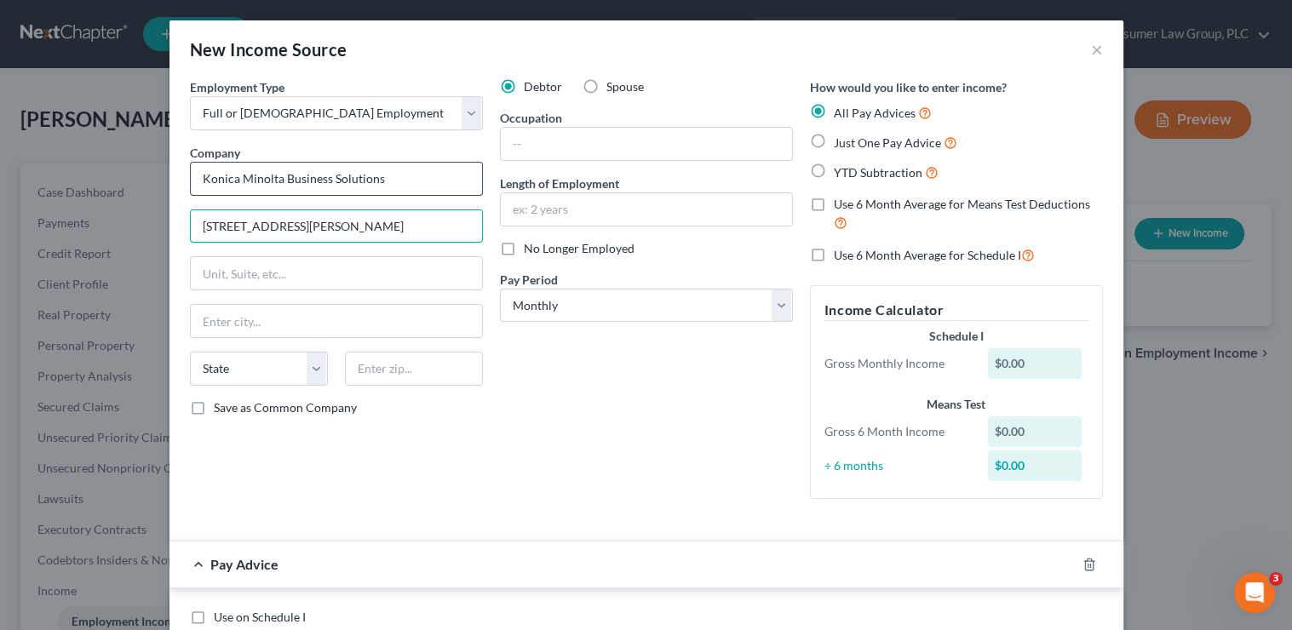
type input "100 Williams Drive"
type input "07446"
click at [417, 184] on input "Konica Minolta Business Solutions" at bounding box center [336, 179] width 293 height 34
type input "Ramsey"
select select "33"
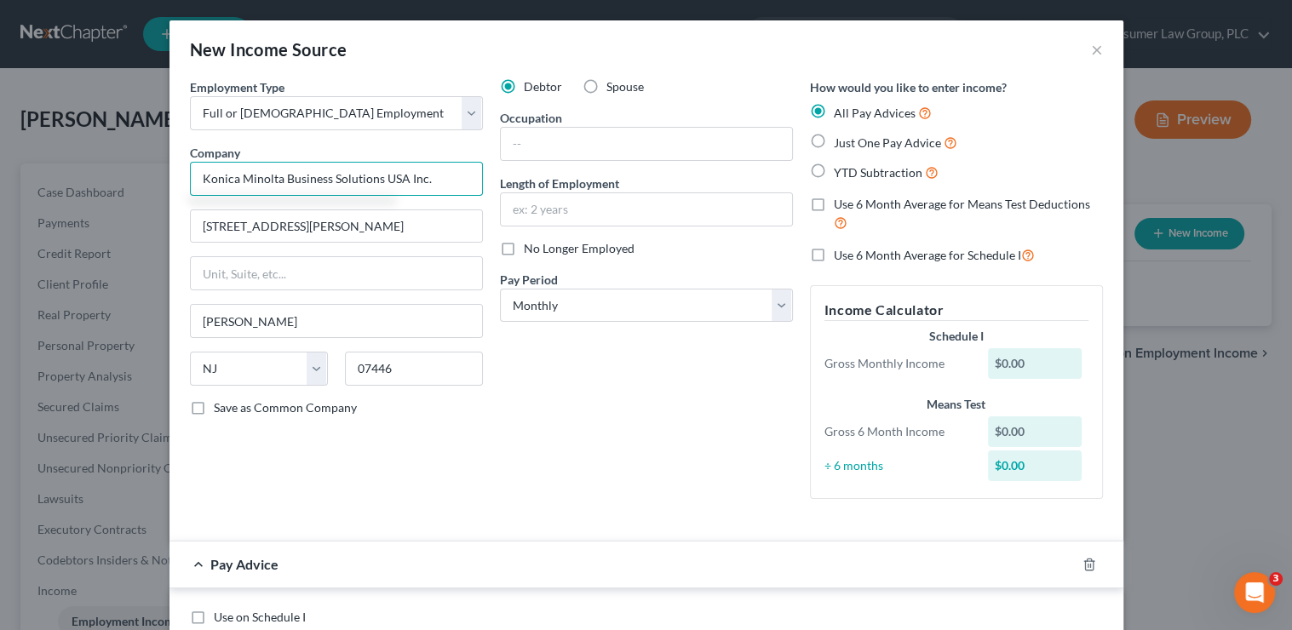
type input "Konica Minolta Business Solutions USA Inc."
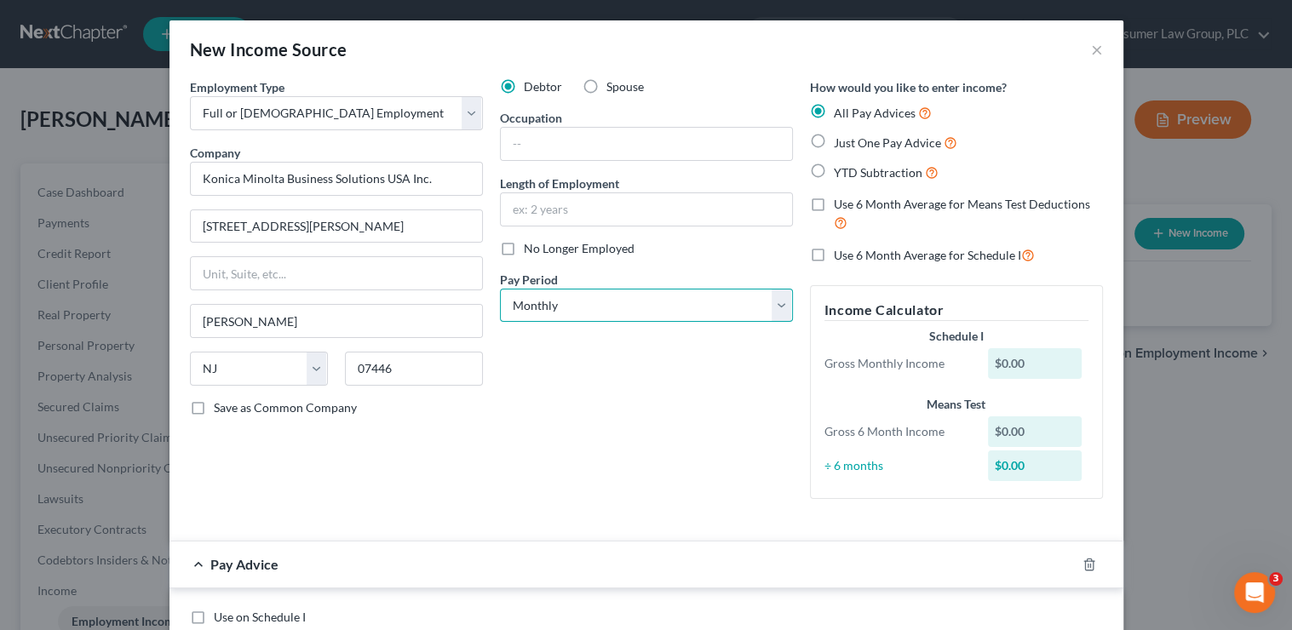
click at [571, 313] on select "Select Monthly Twice Monthly Every Other Week Weekly" at bounding box center [646, 306] width 293 height 34
select select "2"
click at [500, 289] on select "Select Monthly Twice Monthly Every Other Week Weekly" at bounding box center [646, 306] width 293 height 34
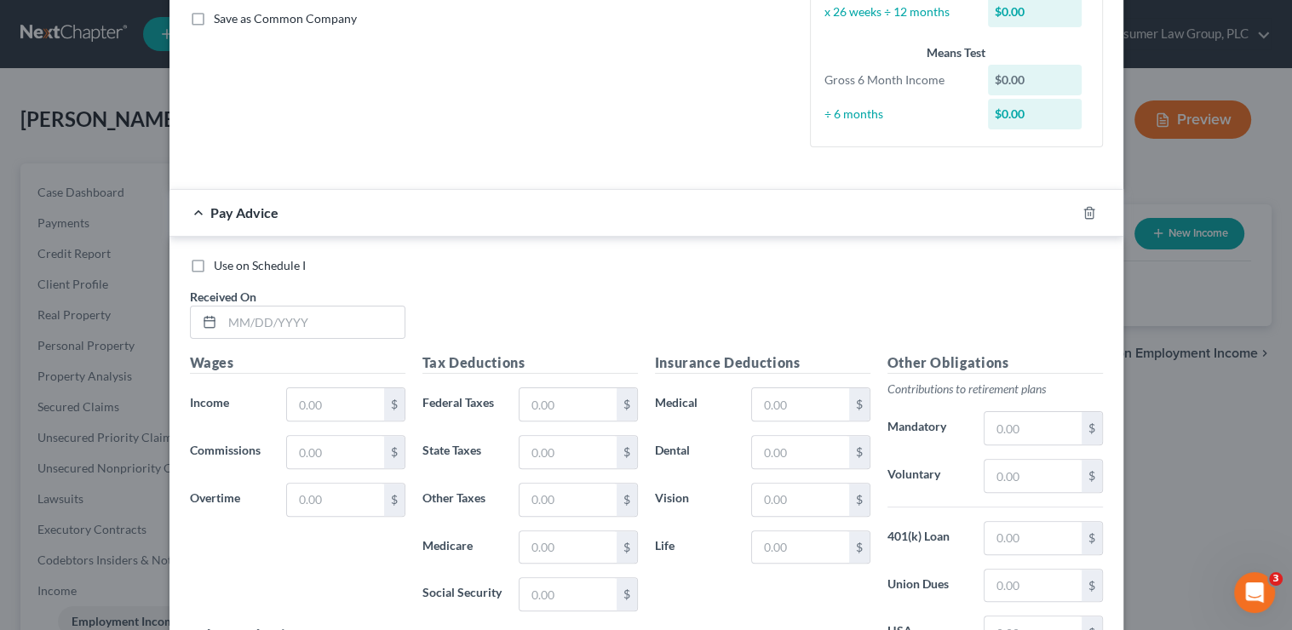
scroll to position [398, 0]
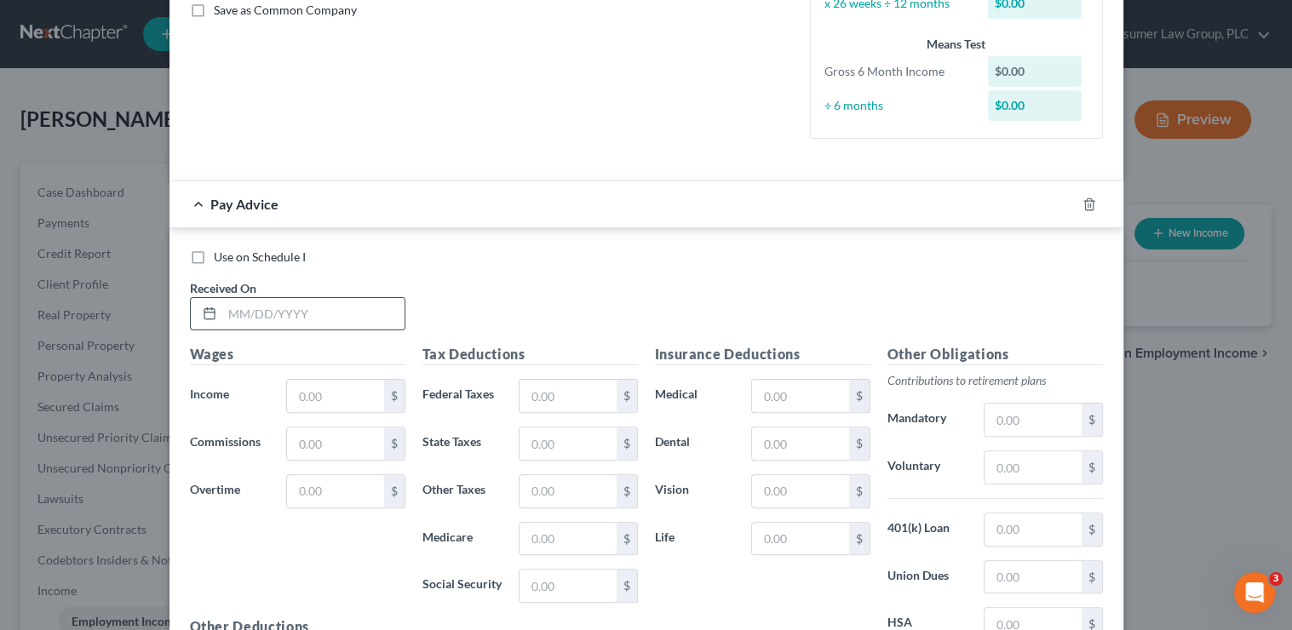
click at [352, 307] on input "text" at bounding box center [313, 314] width 182 height 32
type input "03/07/25"
type input "3,406.92"
type input "375.97"
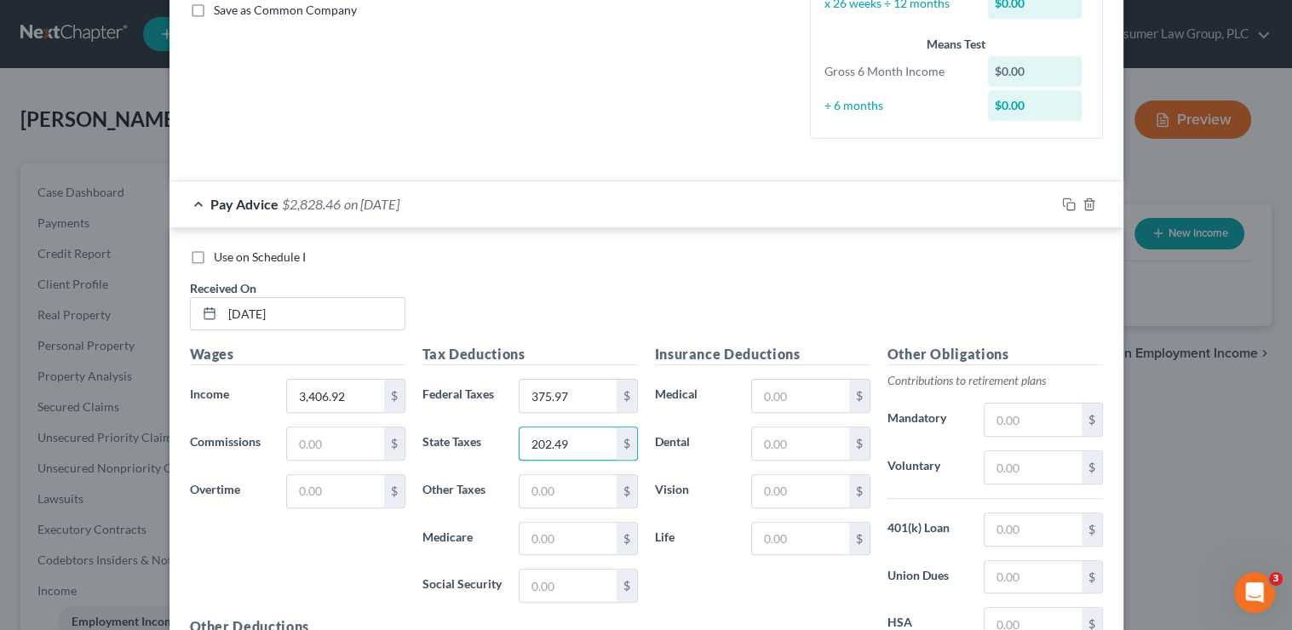
type input "202.49"
type input "47.35"
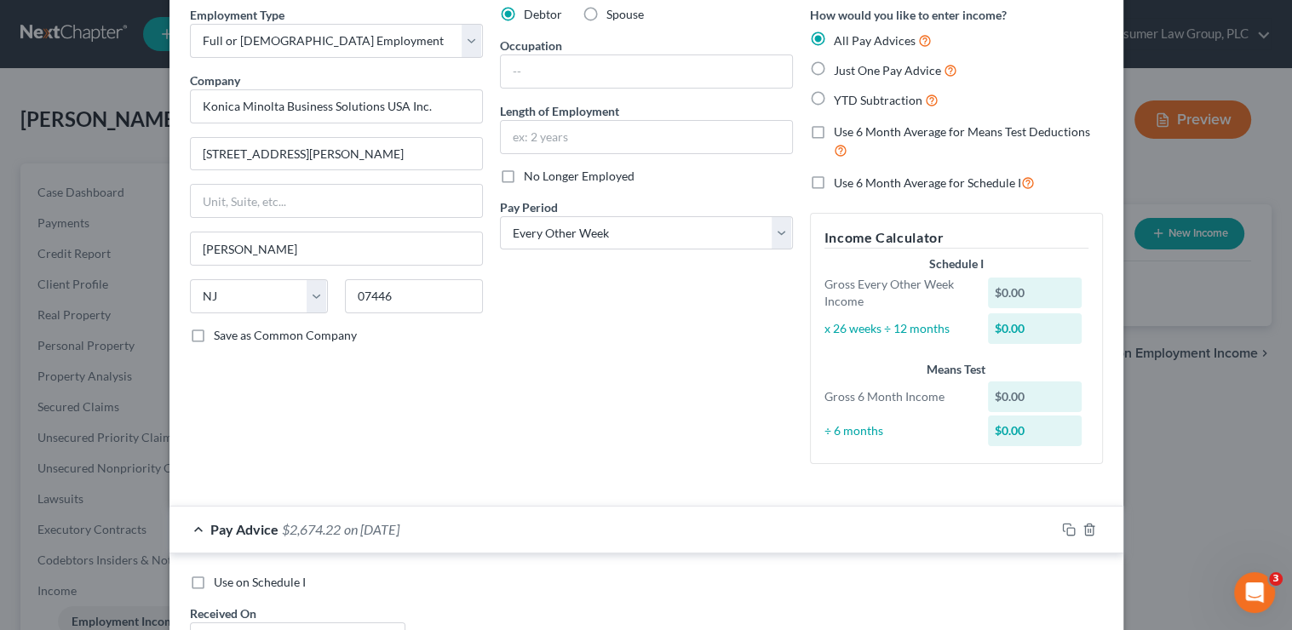
scroll to position [60, 0]
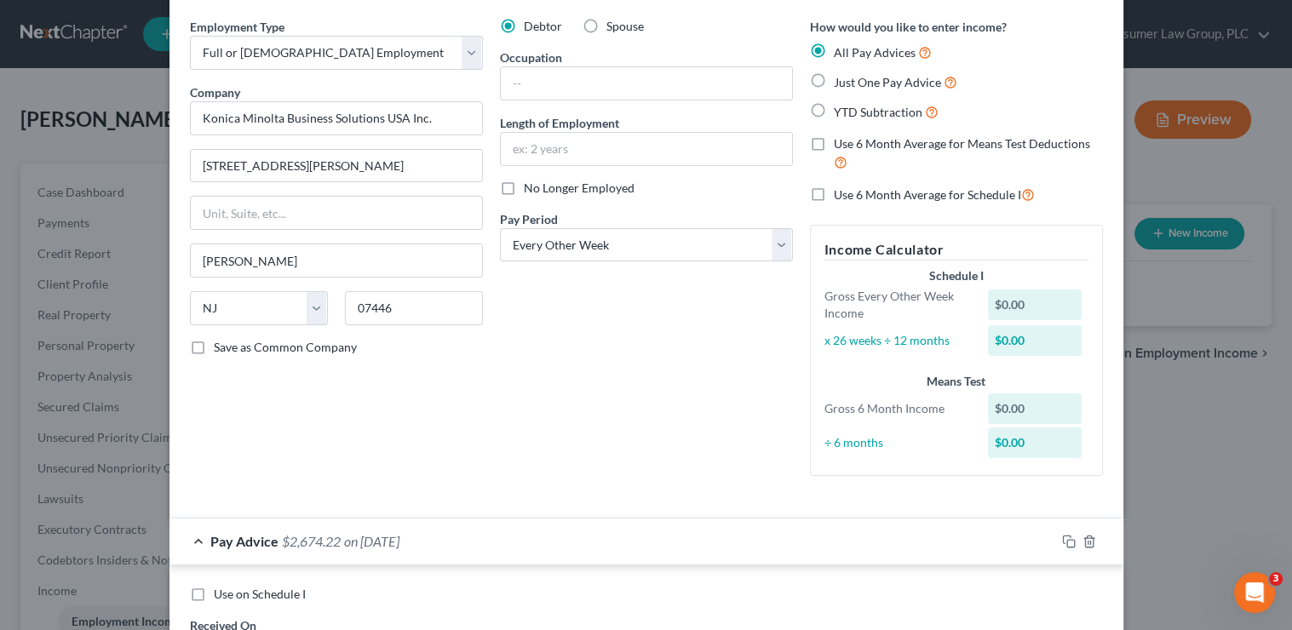
type input "106.89"
click at [898, 152] on label "Use 6 Month Average for Means Test Deductions" at bounding box center [968, 153] width 269 height 37
click at [852, 146] on input "Use 6 Month Average for Means Test Deductions" at bounding box center [845, 140] width 11 height 11
checkbox input "true"
click at [869, 118] on span "YTD Subtraction" at bounding box center [878, 112] width 89 height 14
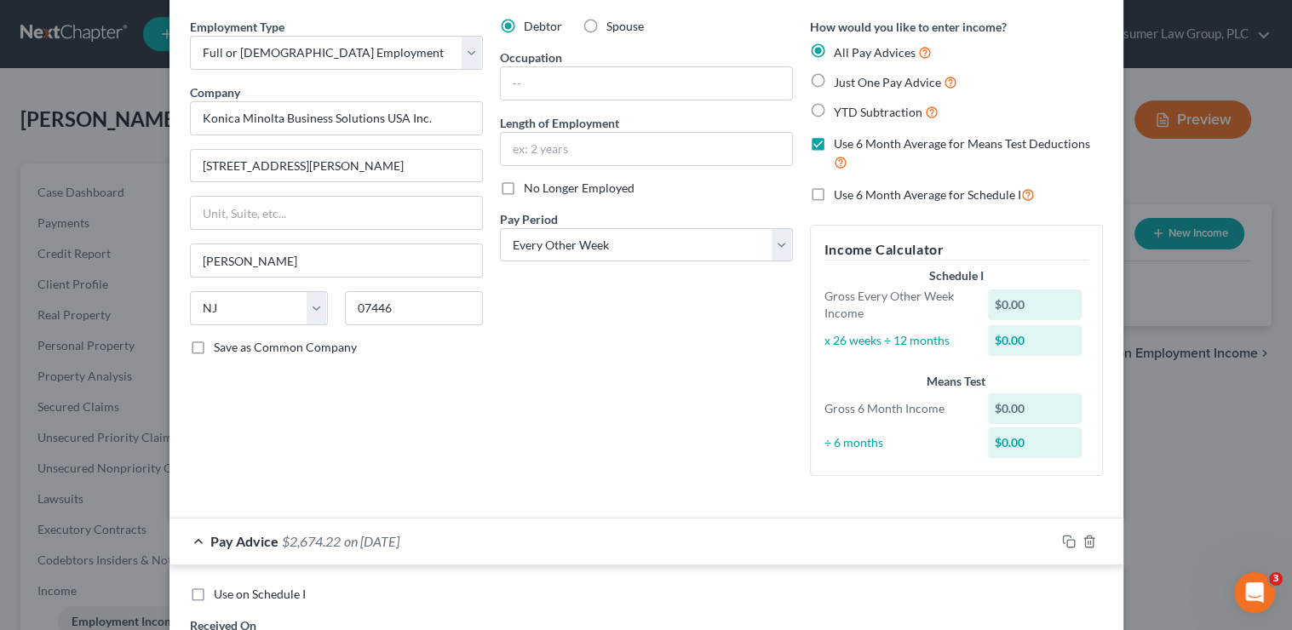
click at [852, 113] on input "YTD Subtraction" at bounding box center [845, 107] width 11 height 11
radio input "true"
checkbox input "false"
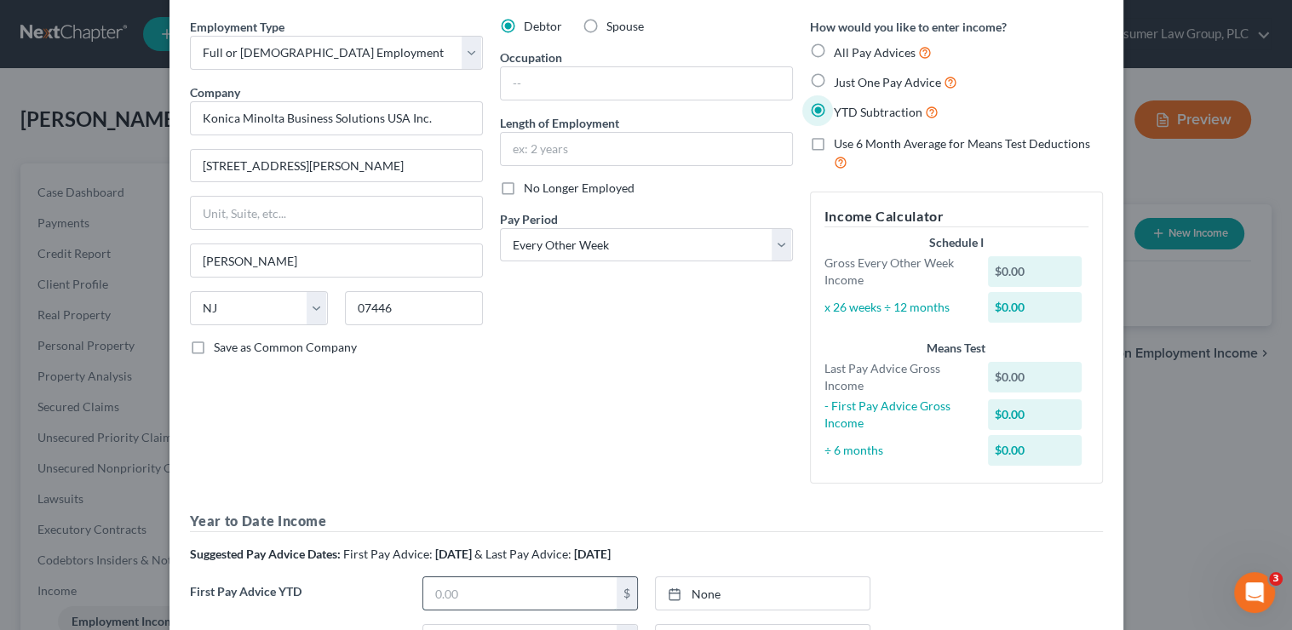
click at [544, 593] on input "text" at bounding box center [519, 593] width 193 height 32
type input "10,320.76"
type input "9/10/2025"
click at [724, 588] on link "None" at bounding box center [763, 593] width 214 height 32
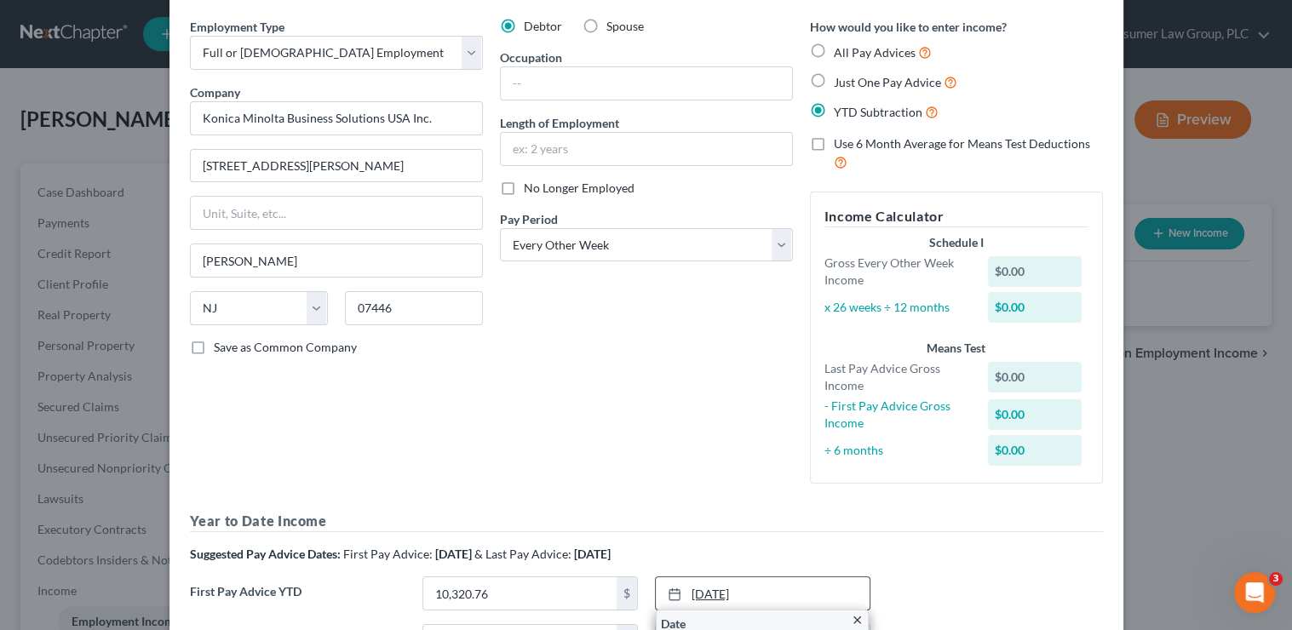
click at [724, 588] on link "9/10/2025" at bounding box center [763, 593] width 214 height 32
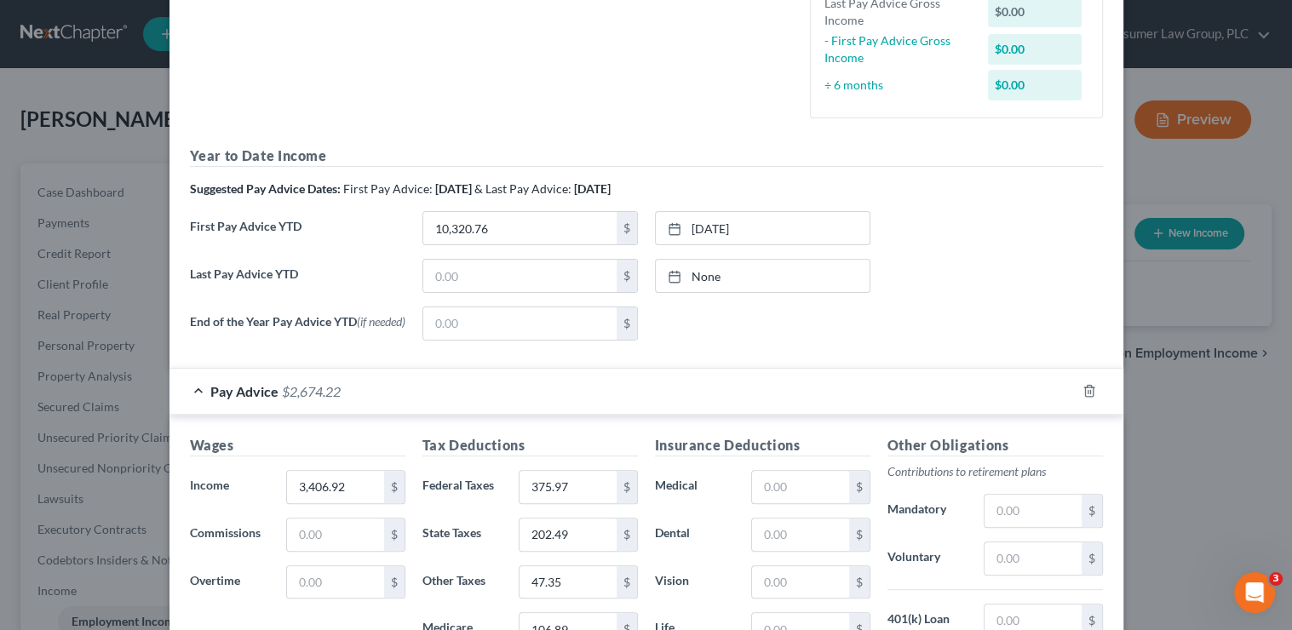
scroll to position [450, 0]
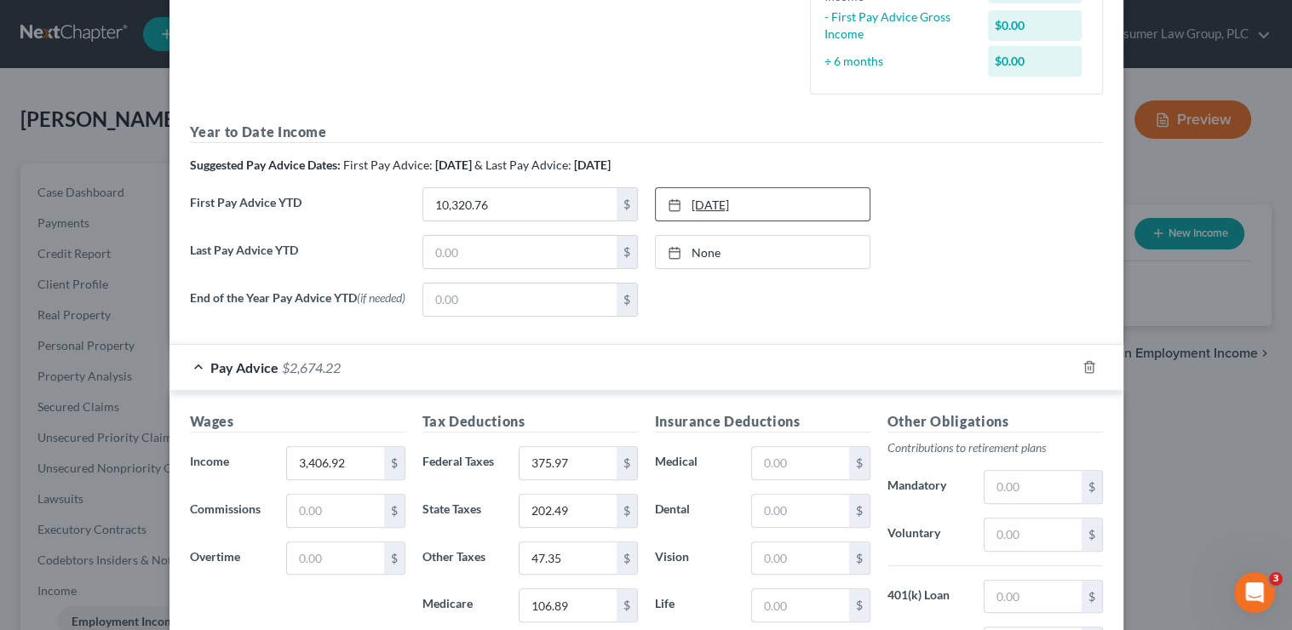
click at [687, 205] on link "9/10/2025" at bounding box center [763, 204] width 214 height 32
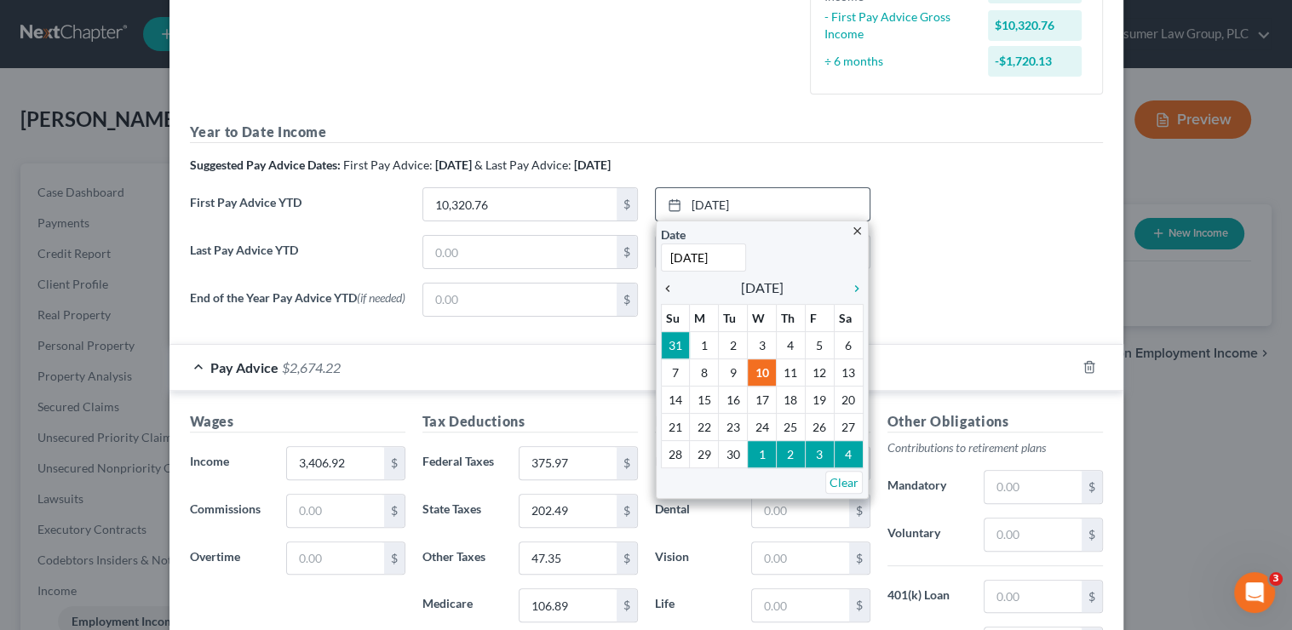
click at [661, 291] on icon "chevron_left" at bounding box center [672, 289] width 22 height 14
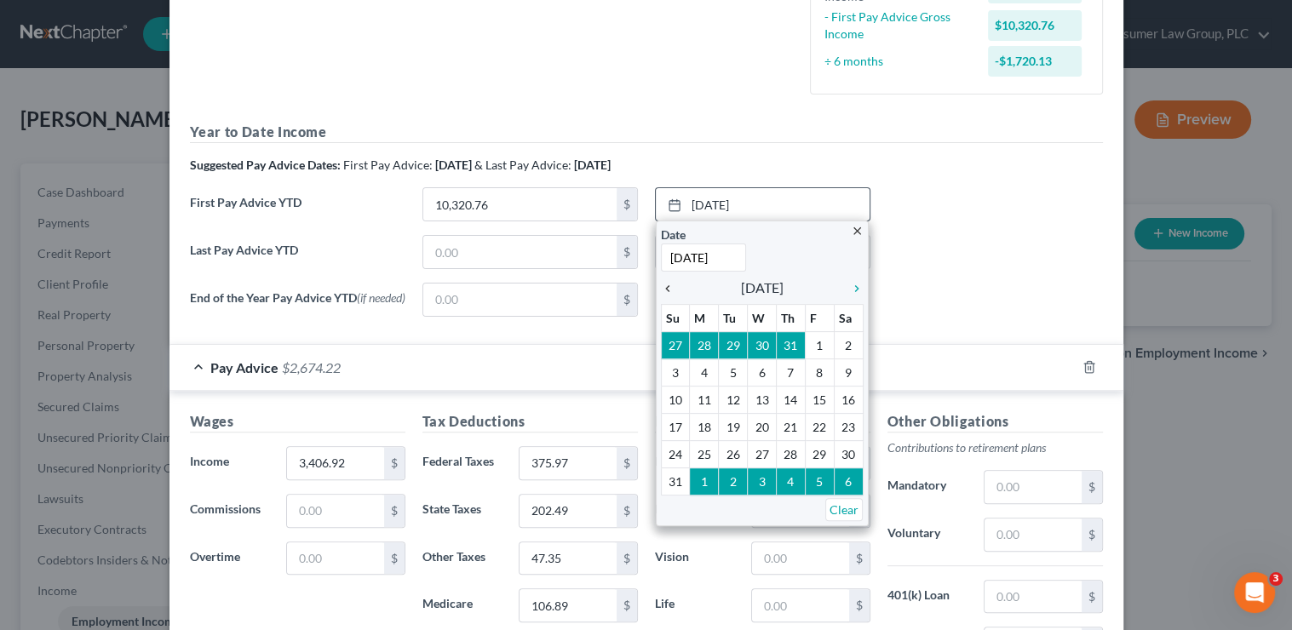
click at [661, 291] on icon "chevron_left" at bounding box center [672, 289] width 22 height 14
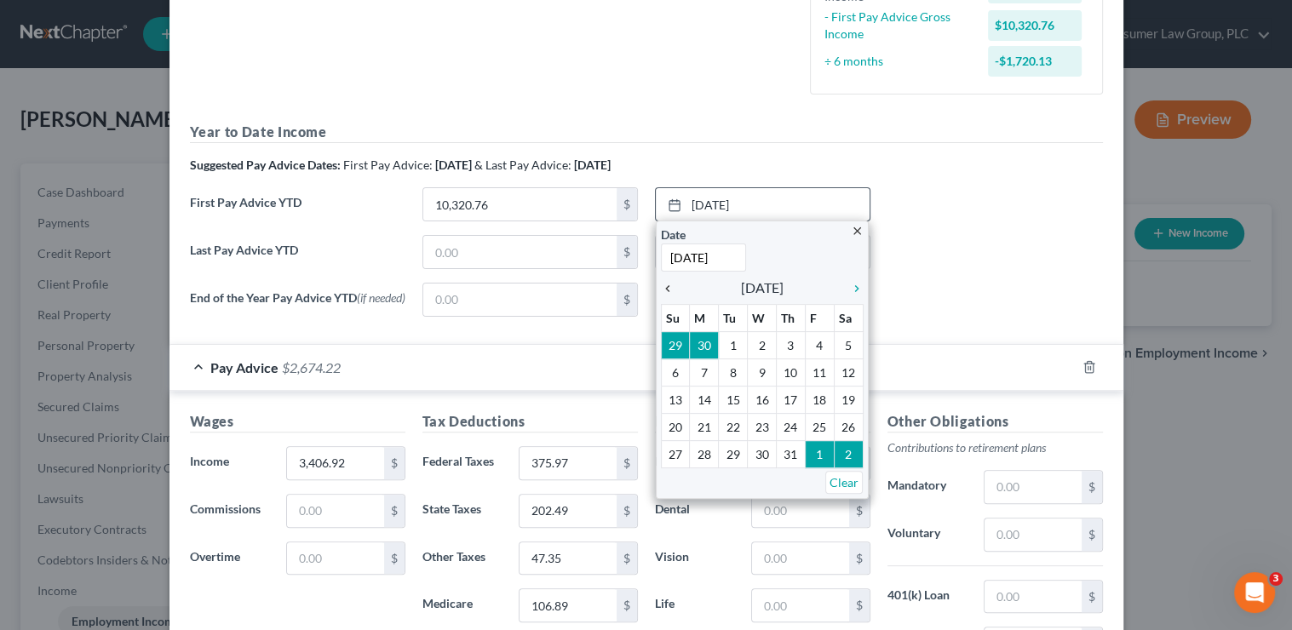
click at [661, 291] on icon "chevron_left" at bounding box center [672, 289] width 22 height 14
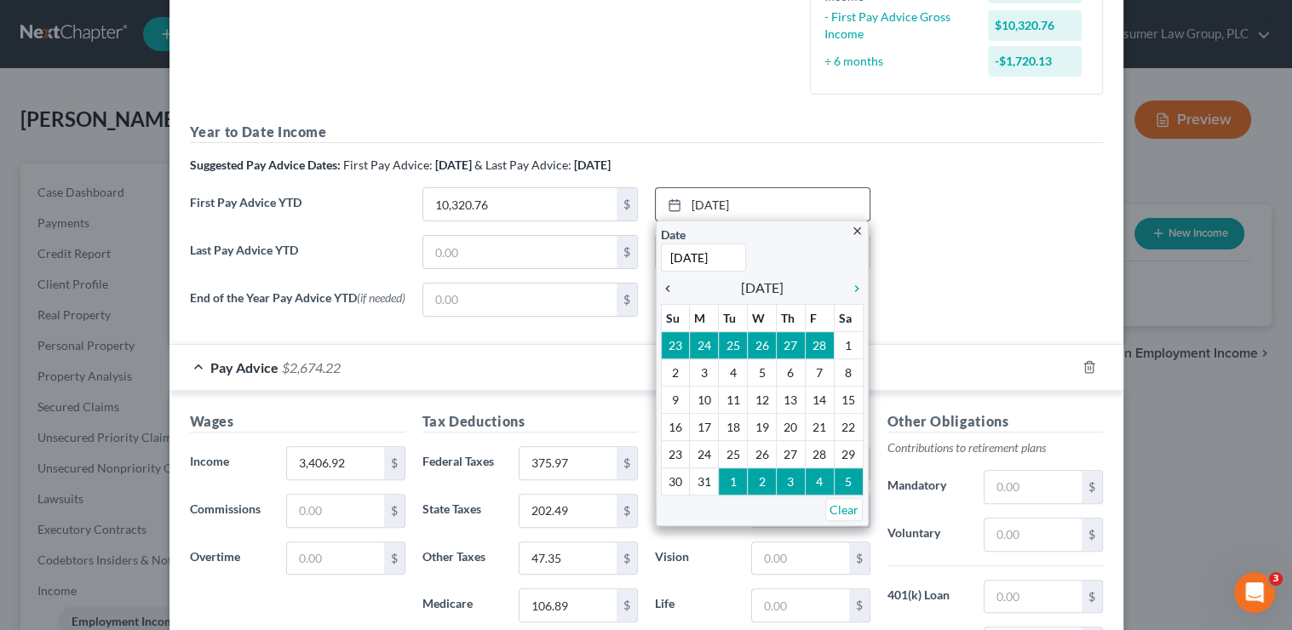
click at [661, 291] on icon "chevron_left" at bounding box center [672, 289] width 22 height 14
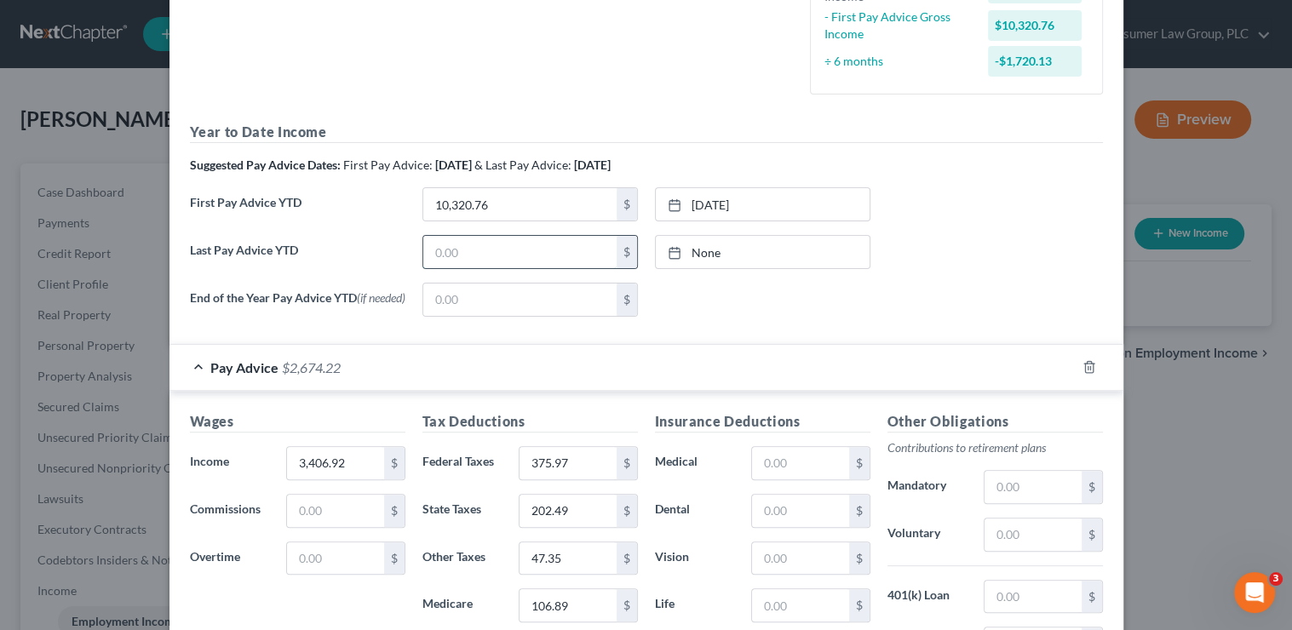
click at [519, 250] on input "text" at bounding box center [519, 252] width 193 height 32
type input "0"
type input "58,117.64"
click at [669, 248] on rect at bounding box center [674, 253] width 10 height 10
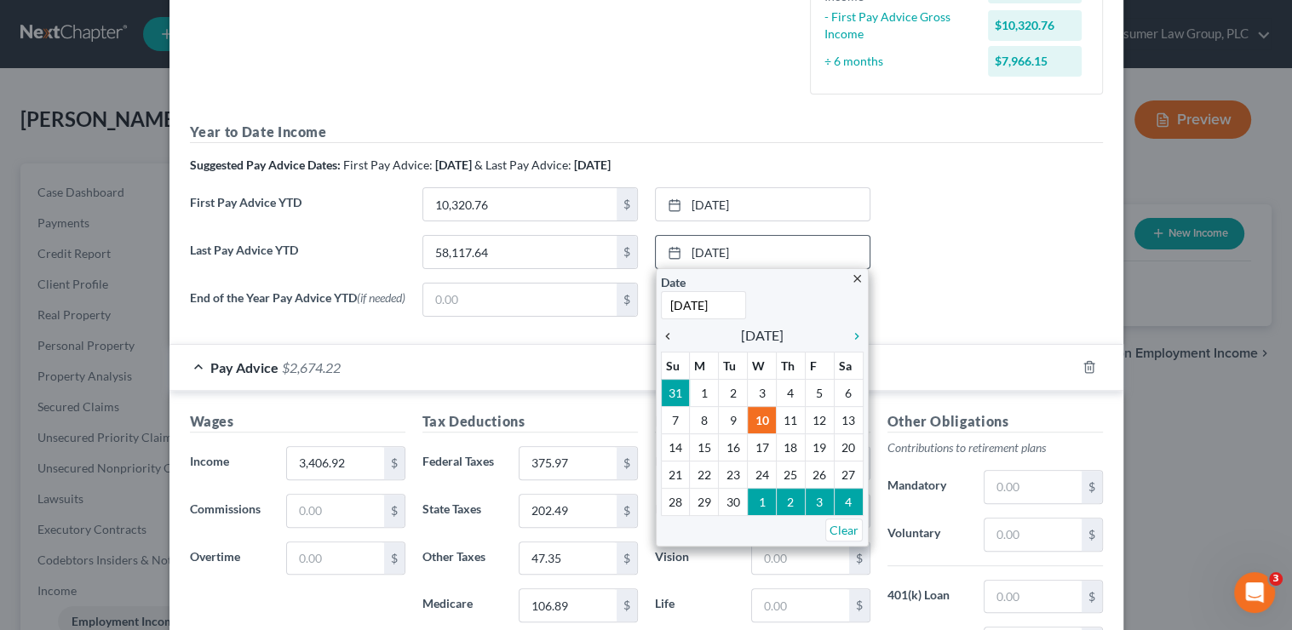
click at [661, 335] on icon "chevron_left" at bounding box center [672, 337] width 22 height 14
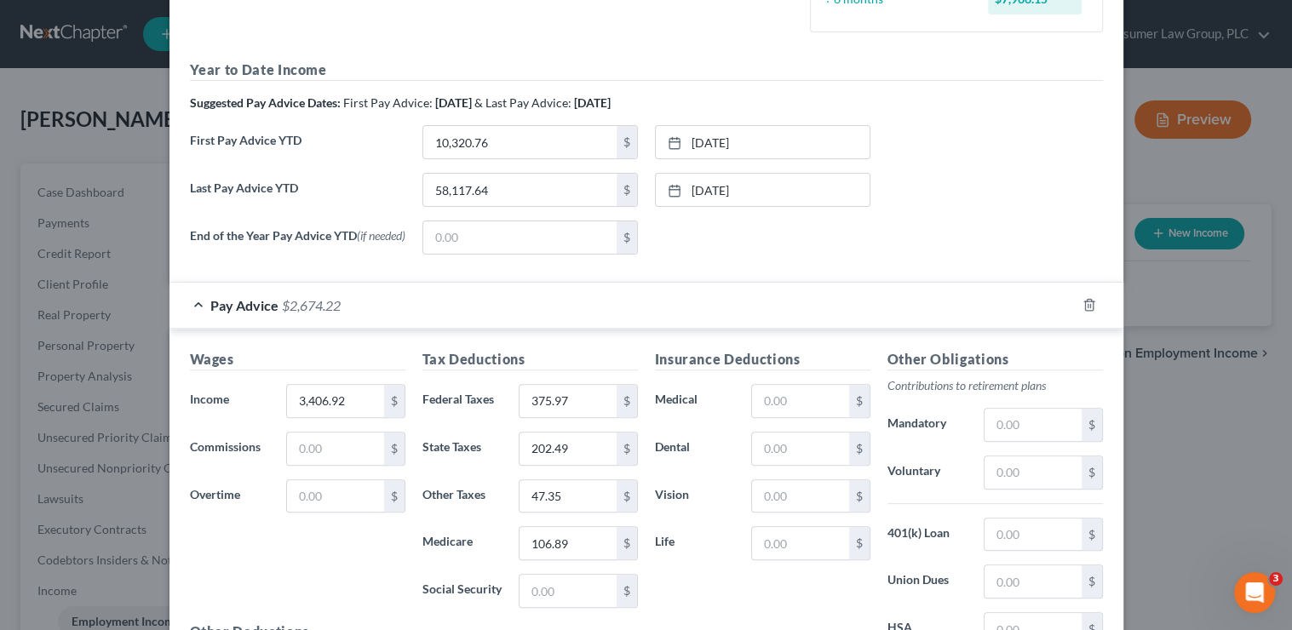
scroll to position [514, 0]
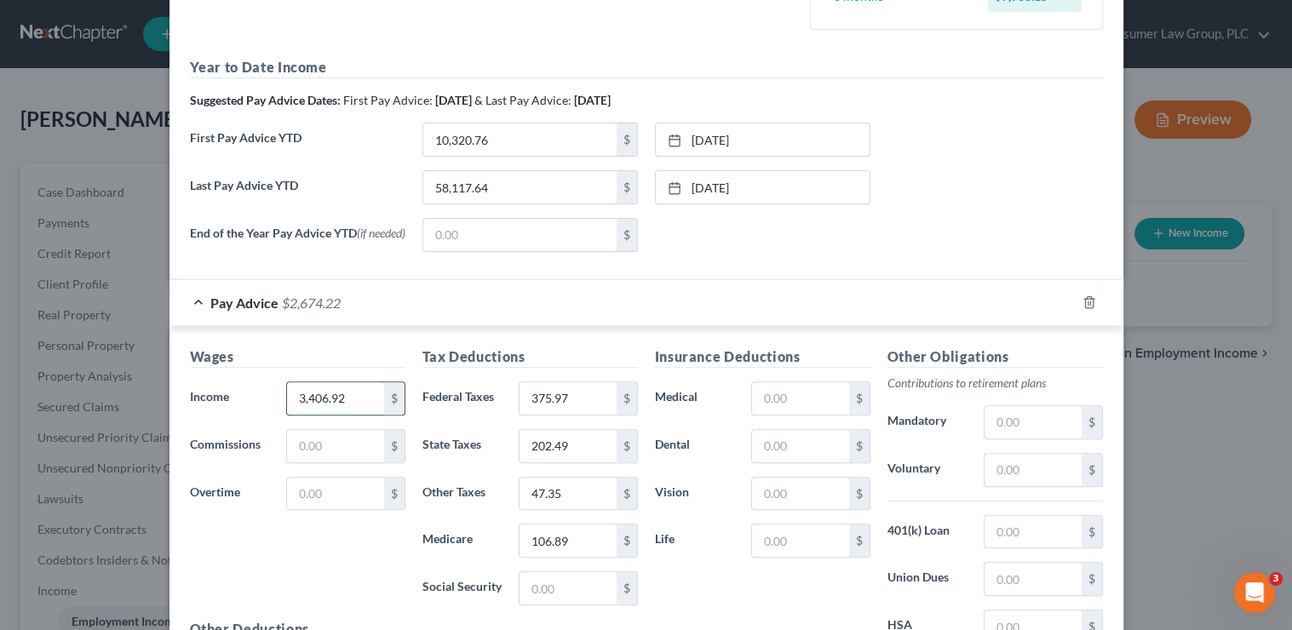
click at [362, 398] on input "3,406.92" at bounding box center [335, 398] width 96 height 32
type input "3,431.92"
type input "375.97"
type input "204.04"
type input "47.71"
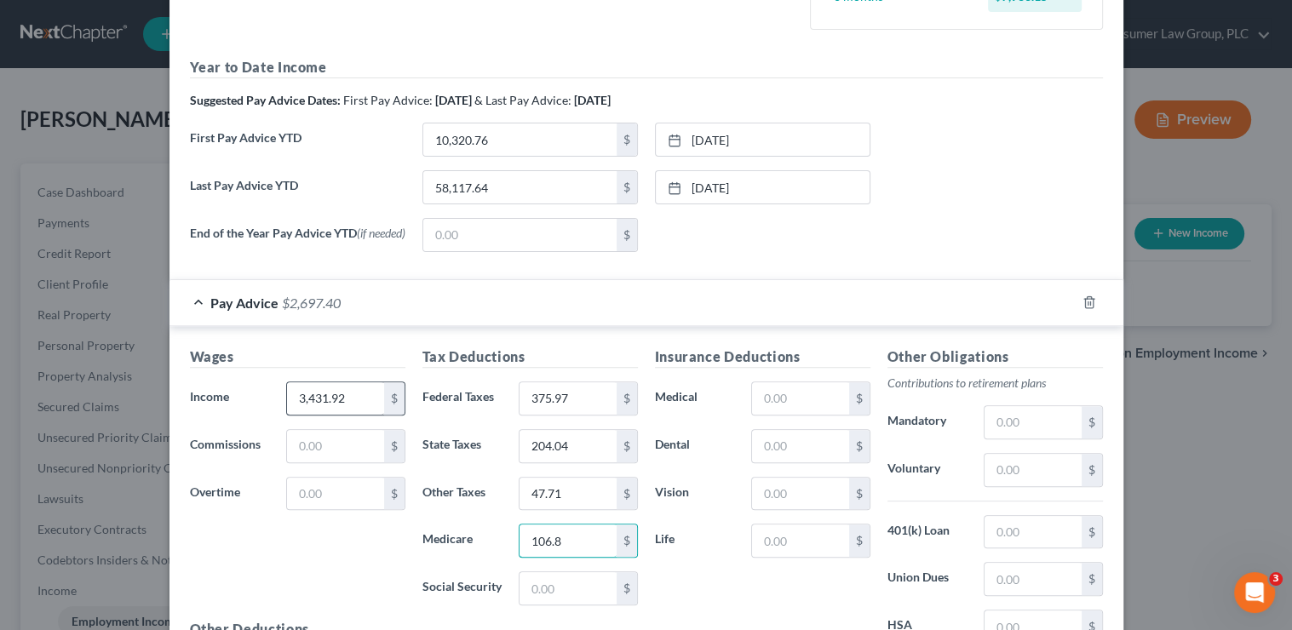
type input "106.89"
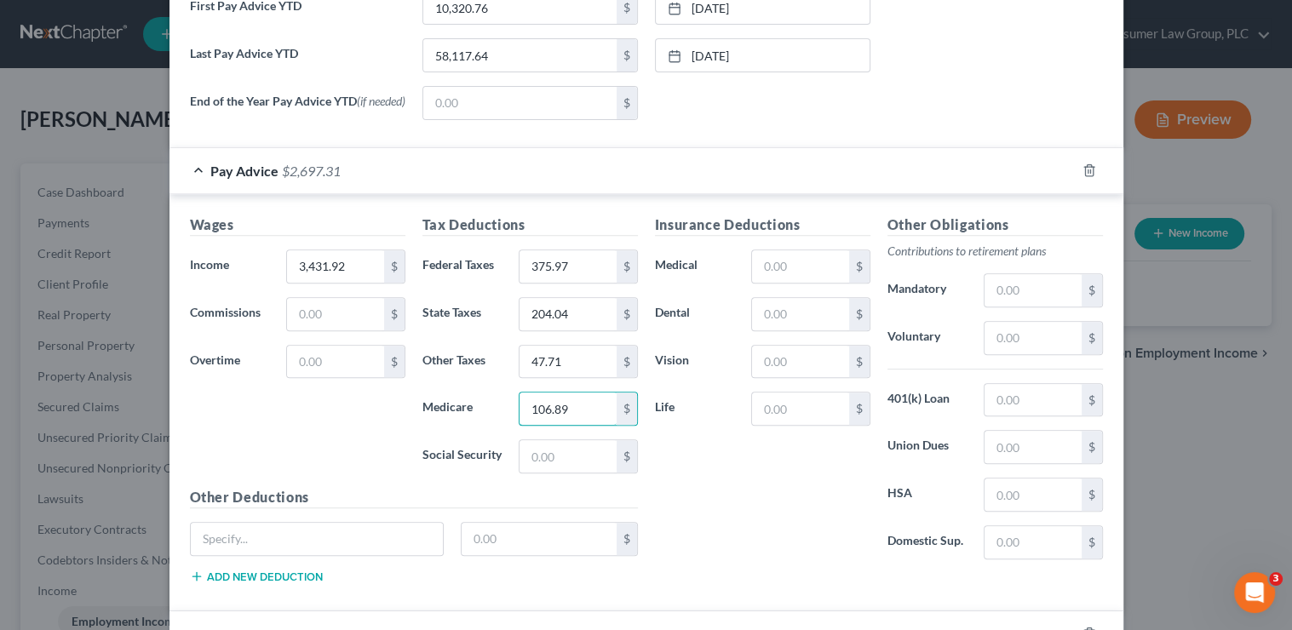
scroll to position [691, 0]
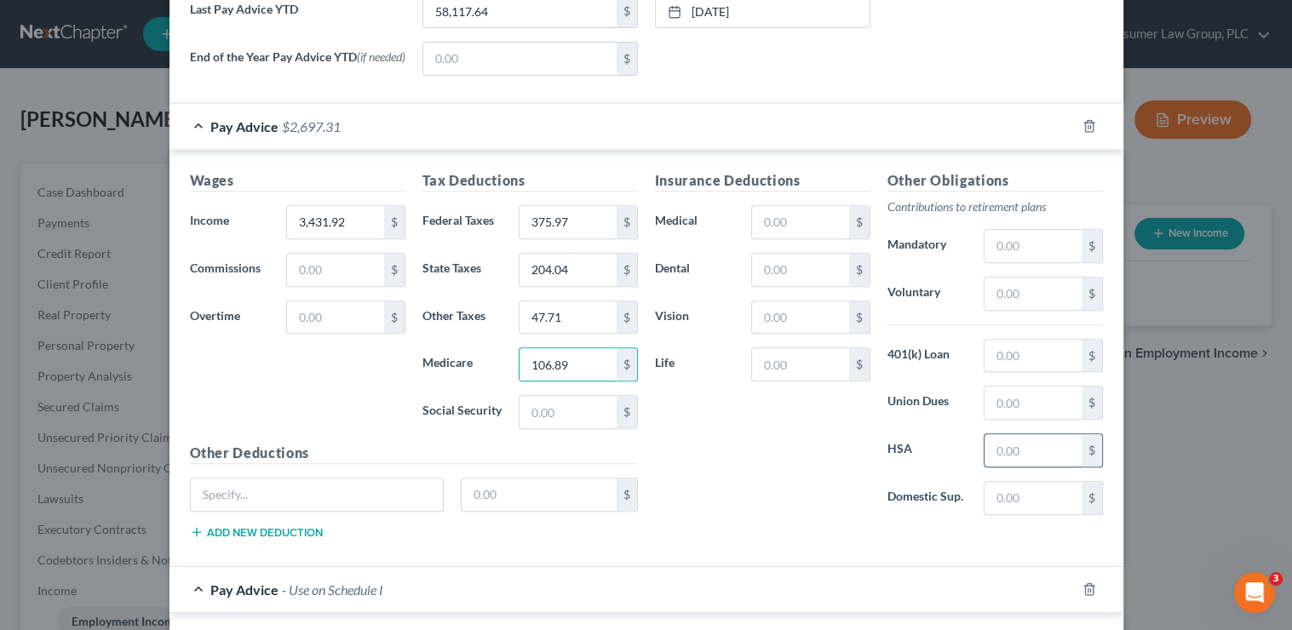
click at [1000, 452] on input "text" at bounding box center [1032, 450] width 96 height 32
type input "50"
click at [765, 218] on input "text" at bounding box center [800, 222] width 96 height 32
type input "89.85"
click at [791, 271] on input "text" at bounding box center [800, 270] width 96 height 32
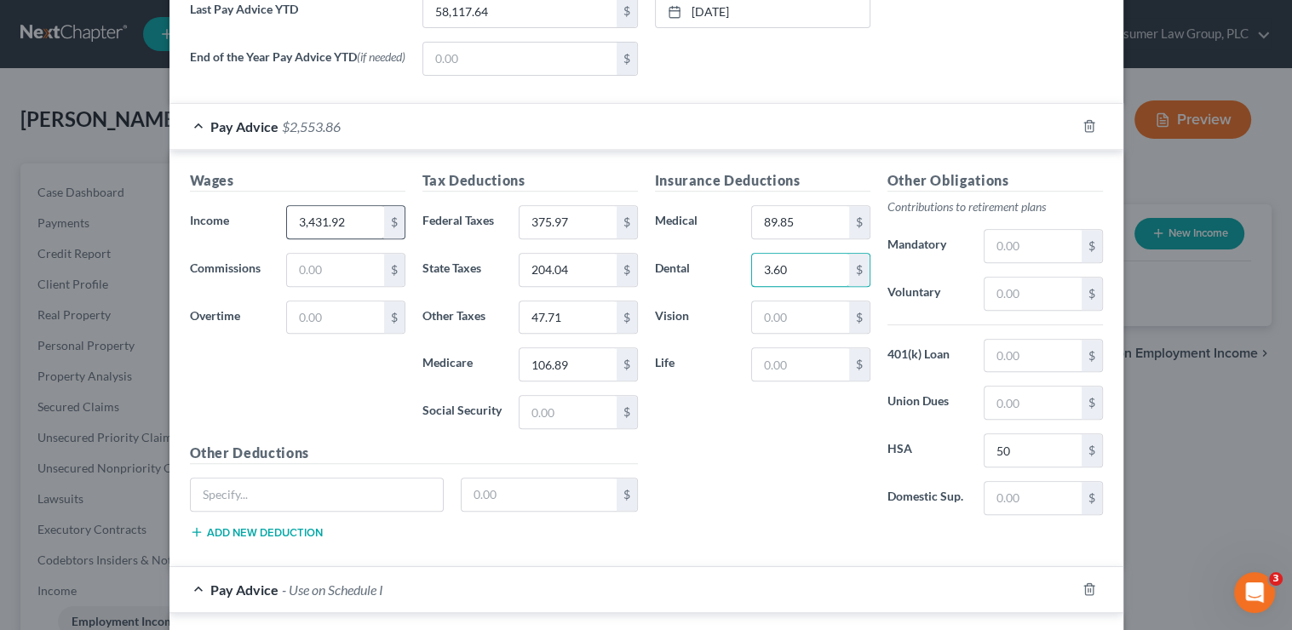
type input "3.60"
drag, startPoint x: 337, startPoint y: 229, endPoint x: 353, endPoint y: 229, distance: 15.3
click at [337, 228] on input "3,431.92" at bounding box center [335, 222] width 96 height 32
type input "3,406.92"
click at [786, 319] on input "text" at bounding box center [800, 317] width 96 height 32
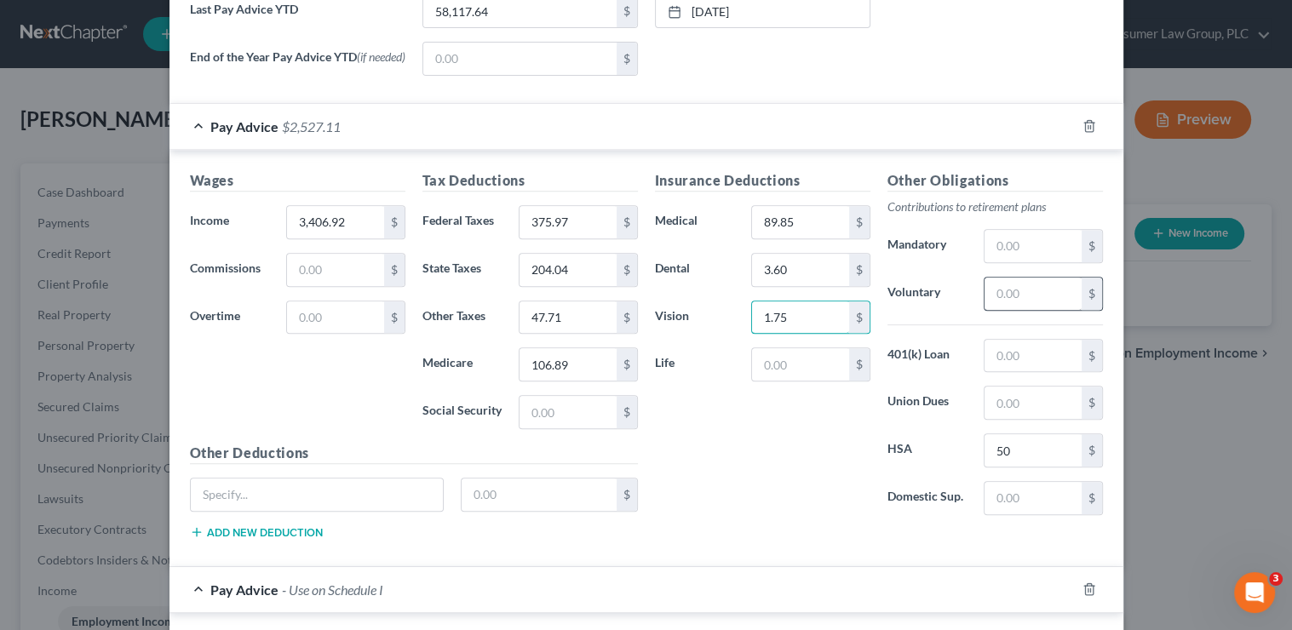
type input "1.75"
click at [1006, 306] on input "text" at bounding box center [1032, 294] width 96 height 32
type input "136.28"
click at [1007, 355] on input "text" at bounding box center [1032, 356] width 96 height 32
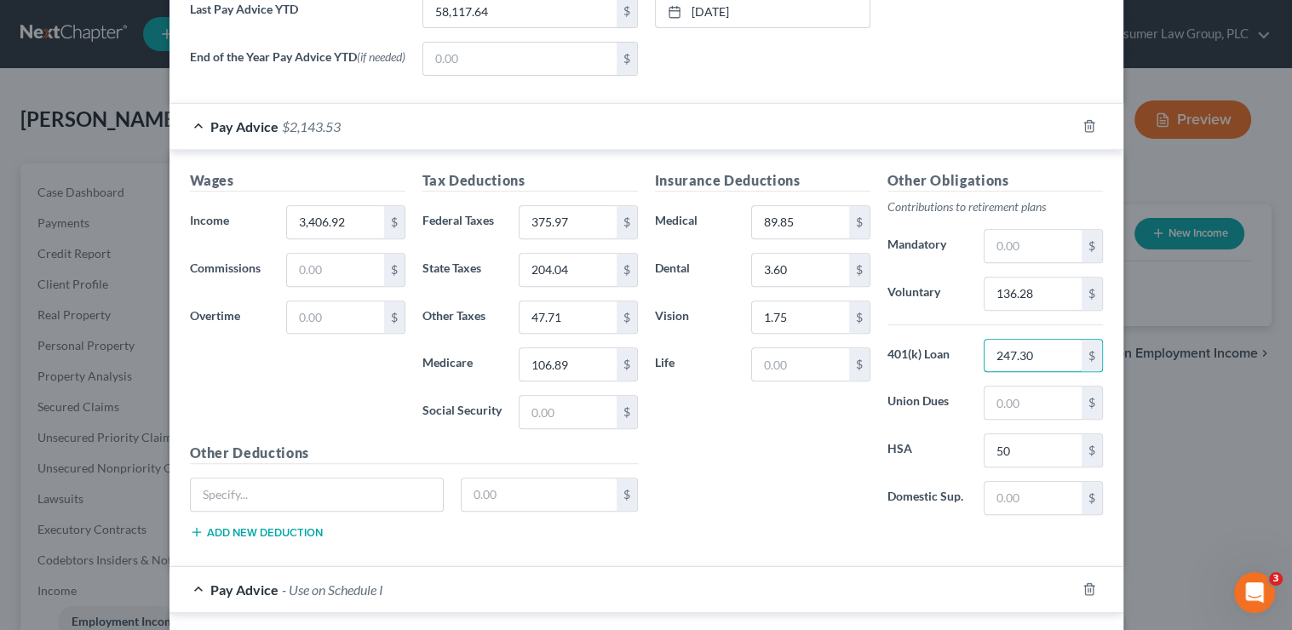
type input "247.30"
click at [341, 498] on input "text" at bounding box center [317, 495] width 253 height 32
click at [1087, 592] on icon "button" at bounding box center [1089, 589] width 14 height 14
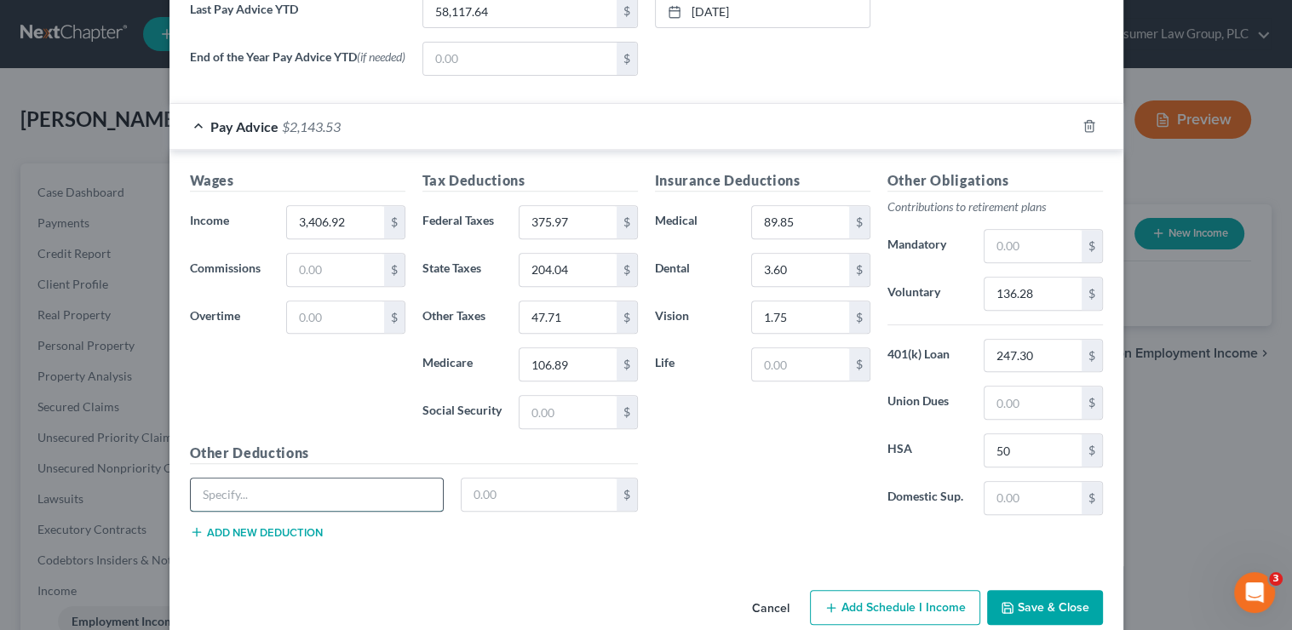
click at [396, 488] on input "text" at bounding box center [317, 495] width 253 height 32
type input "LTD"
type input "14.31"
click at [274, 532] on button "Add new deduction" at bounding box center [256, 532] width 133 height 14
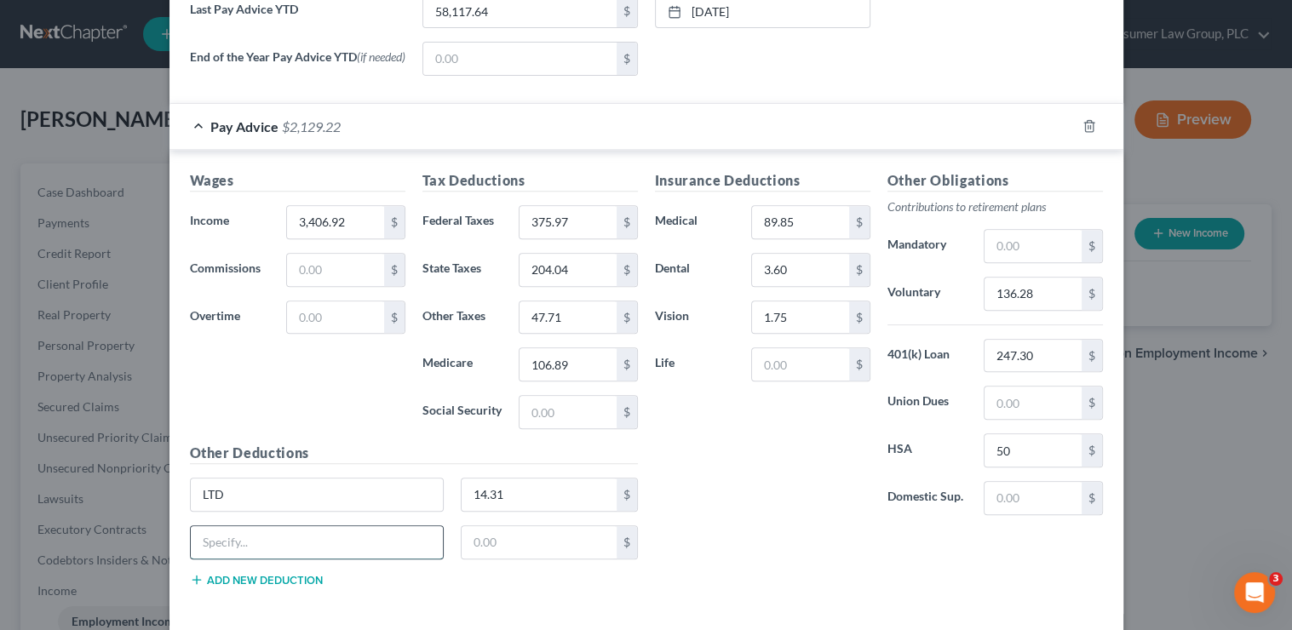
click at [258, 545] on input "text" at bounding box center [317, 542] width 253 height 32
type input "Life Lock"
type input "4.64"
click at [261, 582] on button "Add new deduction" at bounding box center [256, 580] width 133 height 14
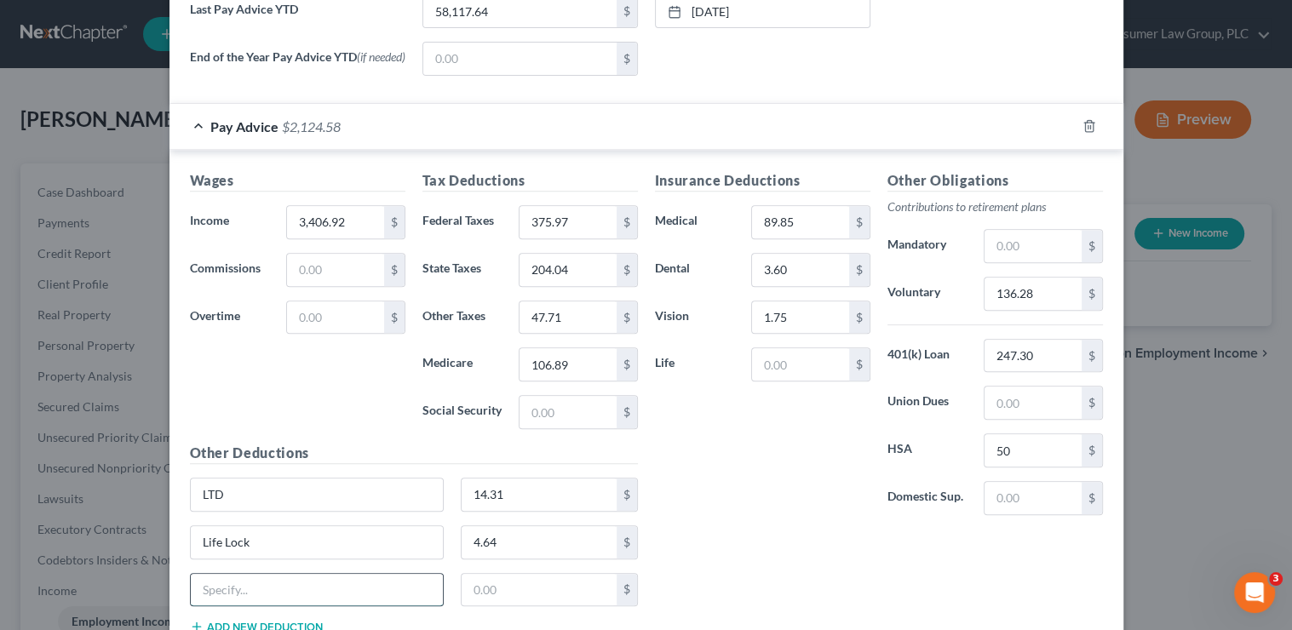
click at [257, 588] on input "text" at bounding box center [317, 590] width 253 height 32
type input "Accident"
type input "0.69"
click at [786, 369] on input "text" at bounding box center [800, 364] width 96 height 32
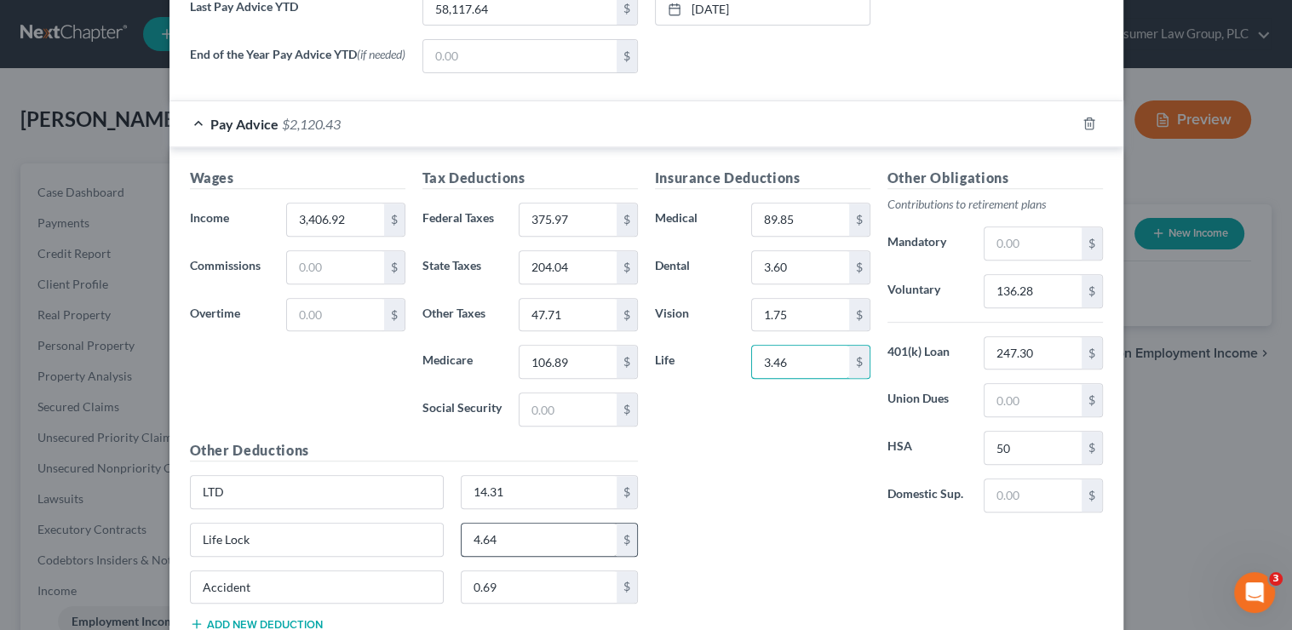
type input "3.46"
click at [520, 539] on input "4.64" at bounding box center [539, 540] width 155 height 32
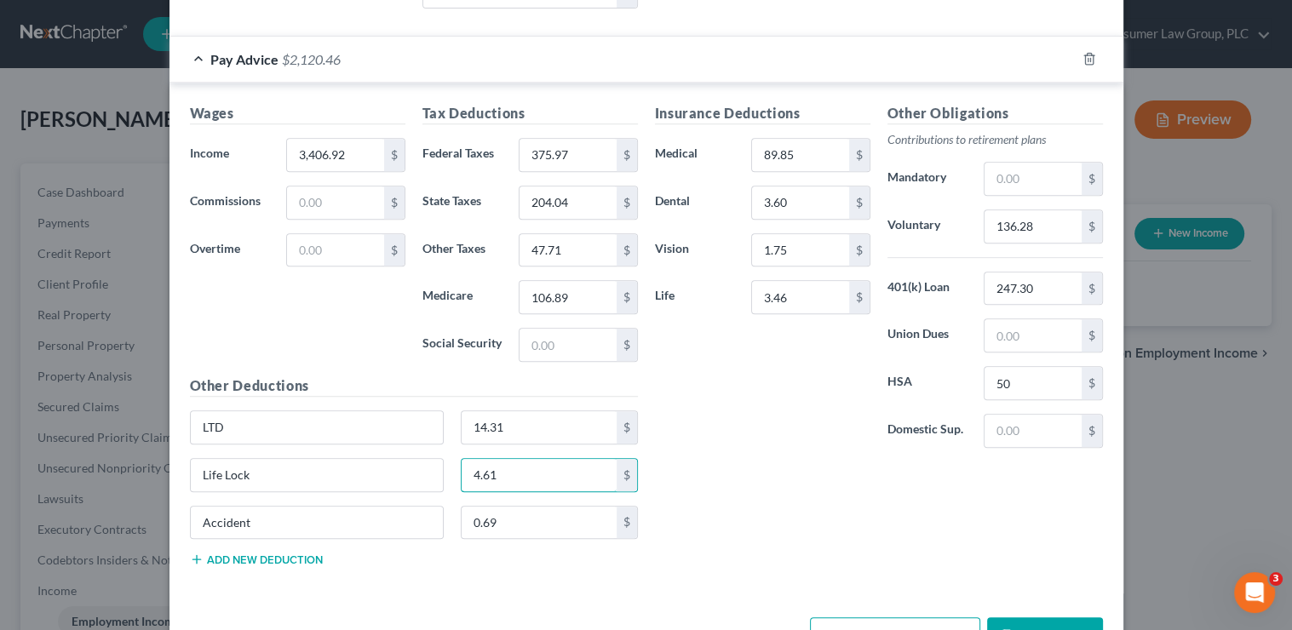
scroll to position [814, 0]
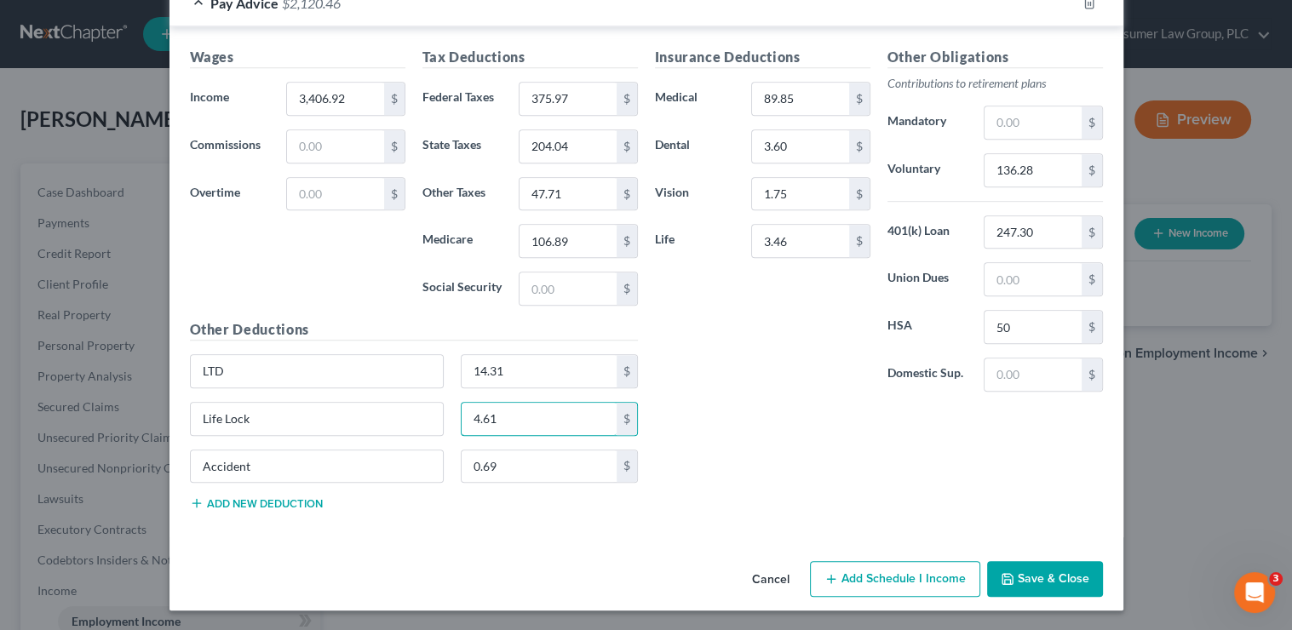
type input "4.61"
click at [1059, 574] on button "Save & Close" at bounding box center [1045, 579] width 116 height 36
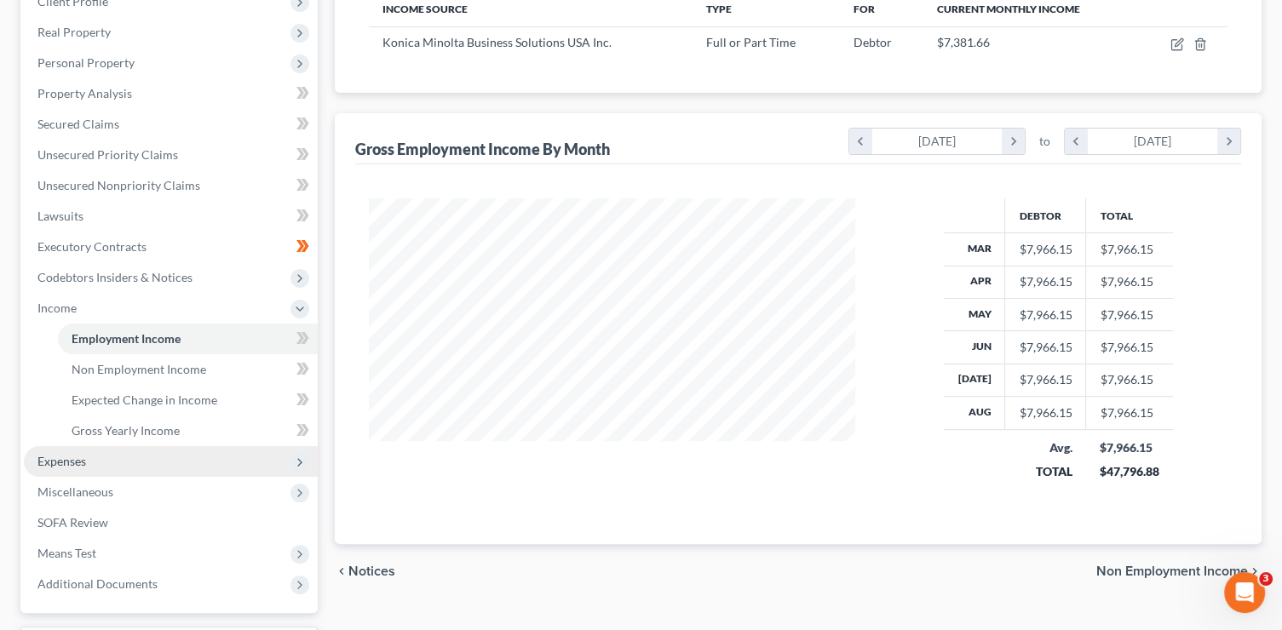
scroll to position [287, 0]
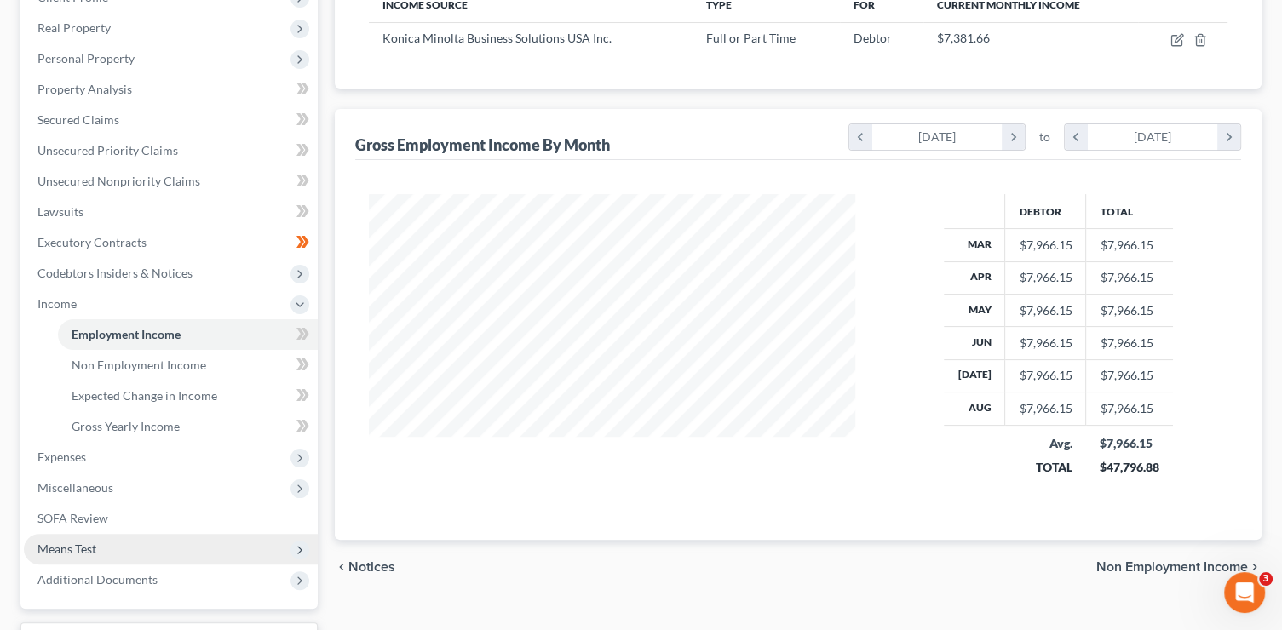
click at [112, 551] on span "Means Test" at bounding box center [171, 549] width 294 height 31
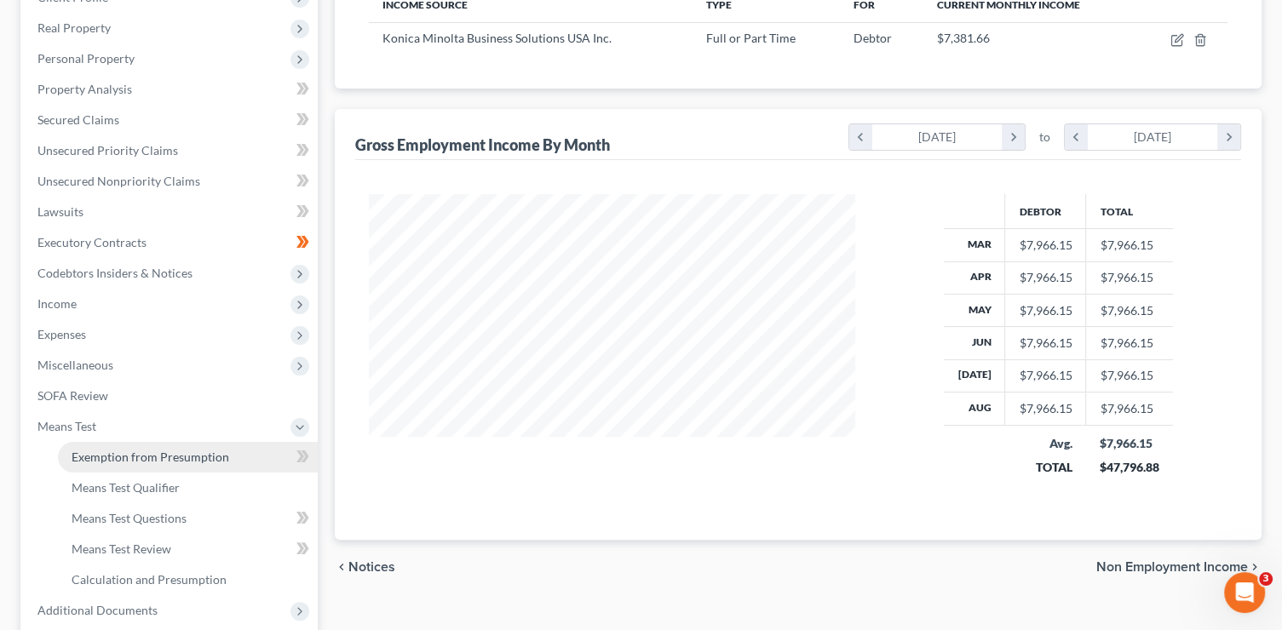
click at [147, 457] on span "Exemption from Presumption" at bounding box center [151, 457] width 158 height 14
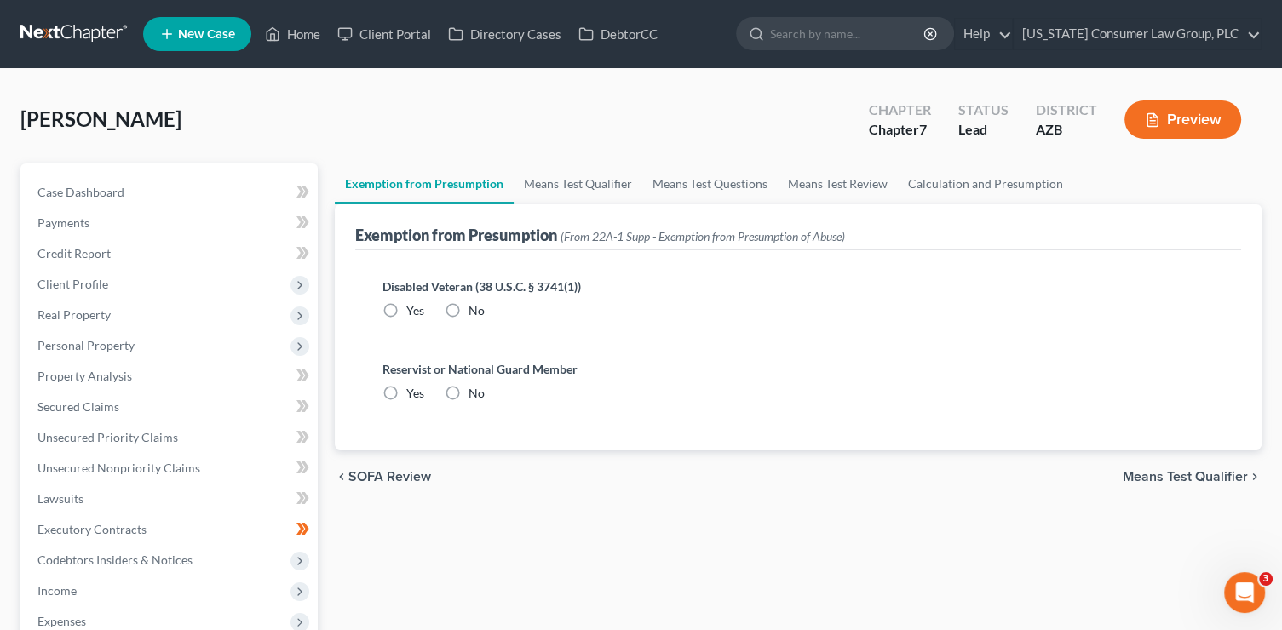
click at [468, 309] on label "No" at bounding box center [476, 310] width 16 height 17
click at [475, 309] on input "No" at bounding box center [480, 307] width 11 height 11
radio input "true"
click at [468, 395] on label "No" at bounding box center [476, 393] width 16 height 17
click at [475, 395] on input "No" at bounding box center [480, 390] width 11 height 11
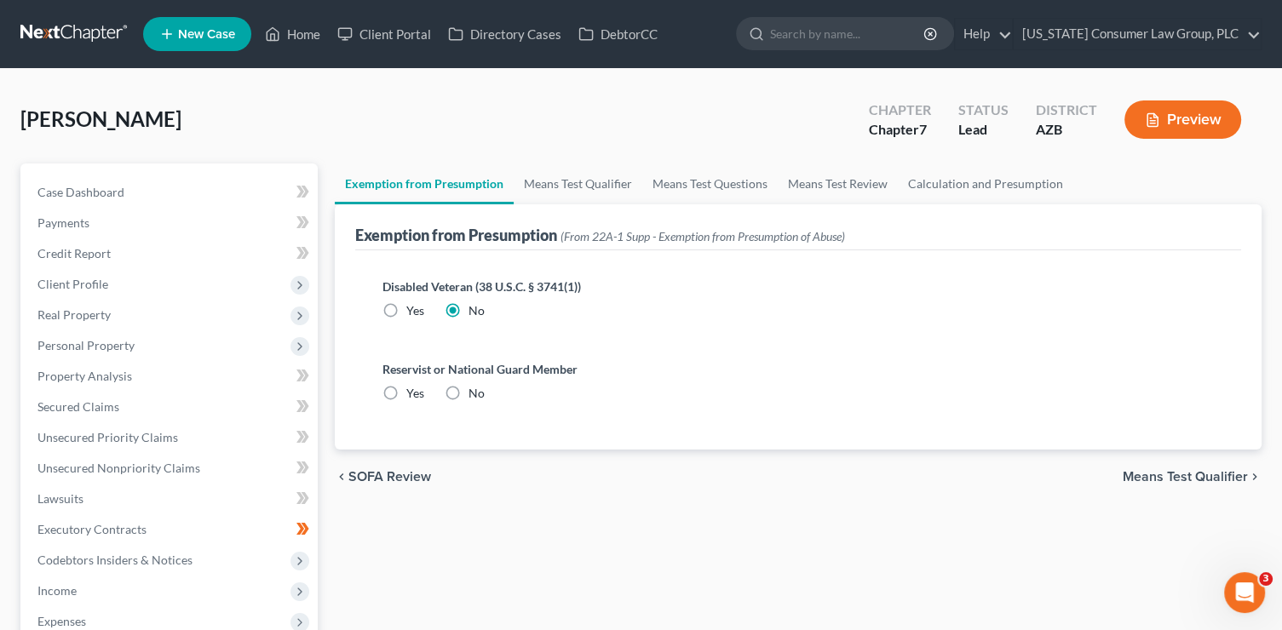
radio input "true"
click at [557, 184] on link "Means Test Qualifier" at bounding box center [577, 184] width 129 height 41
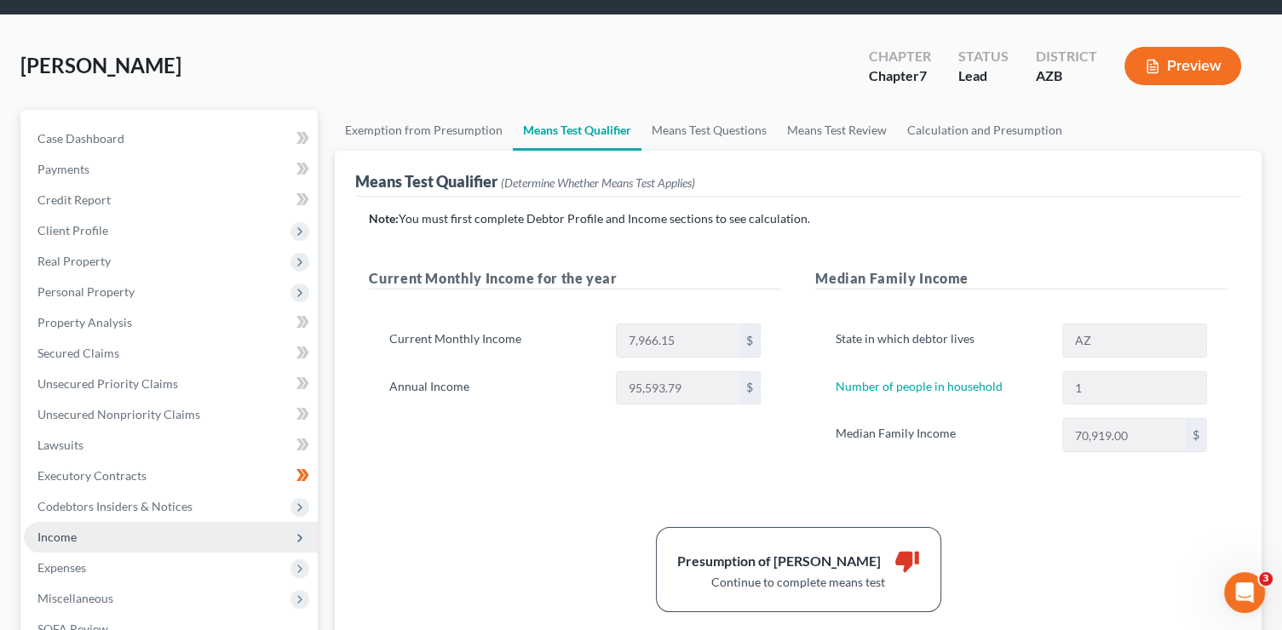
scroll to position [66, 0]
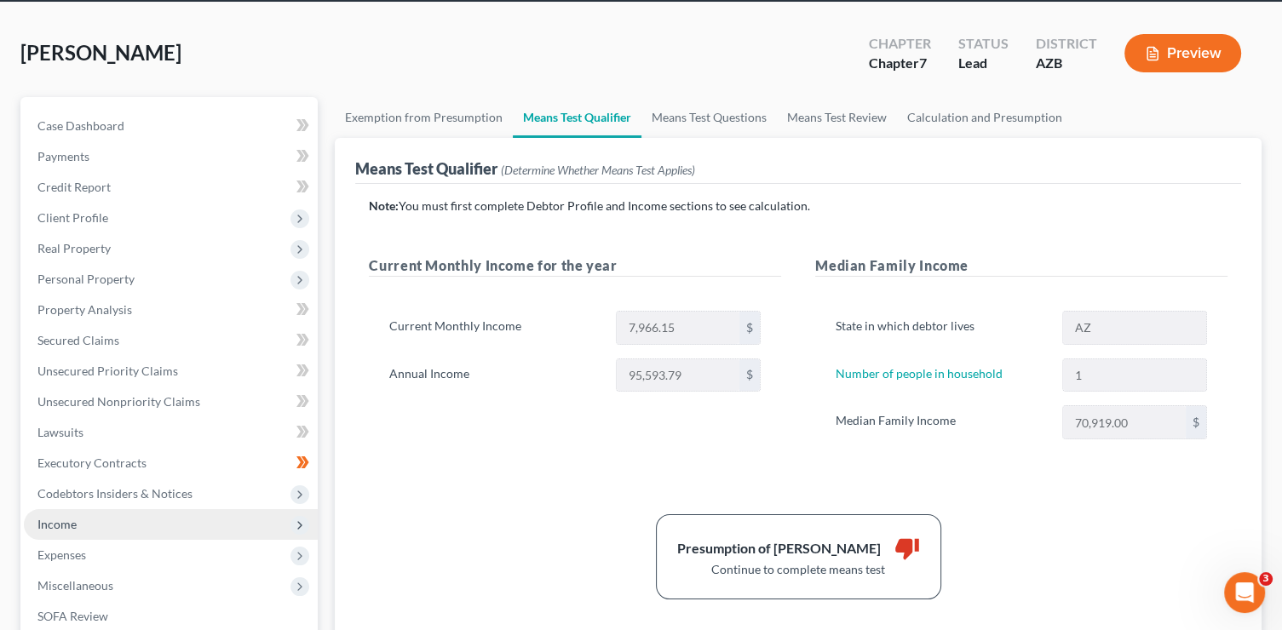
click at [129, 519] on span "Income" at bounding box center [171, 524] width 294 height 31
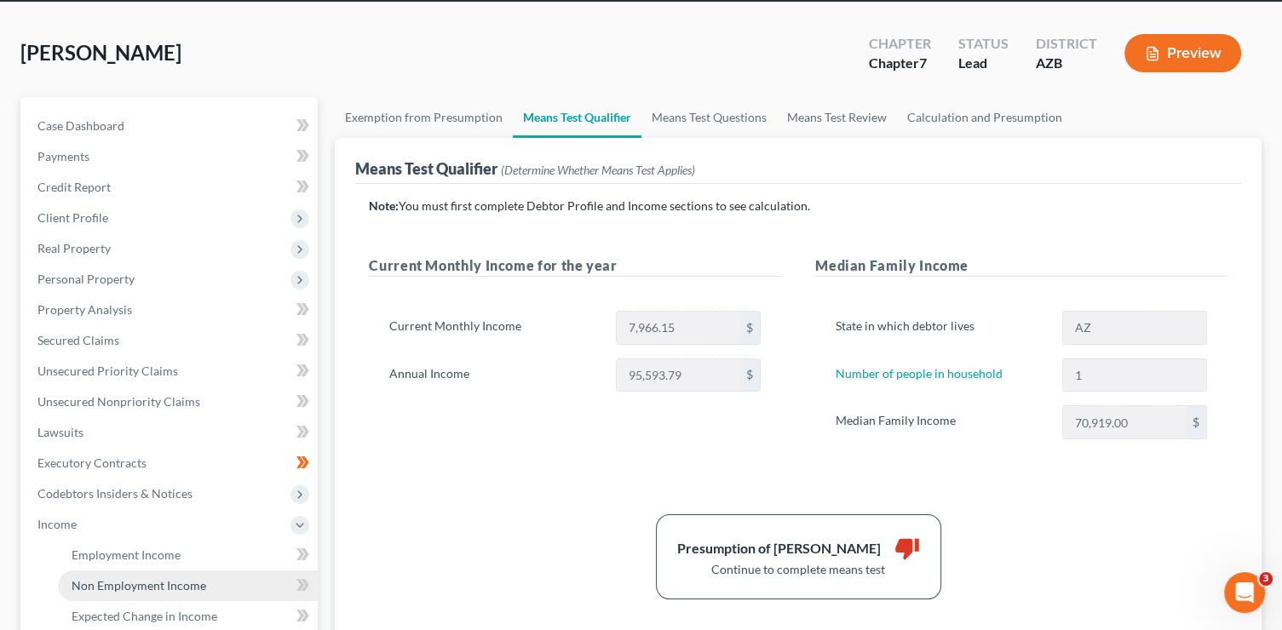
click at [167, 572] on link "Non Employment Income" at bounding box center [188, 586] width 260 height 31
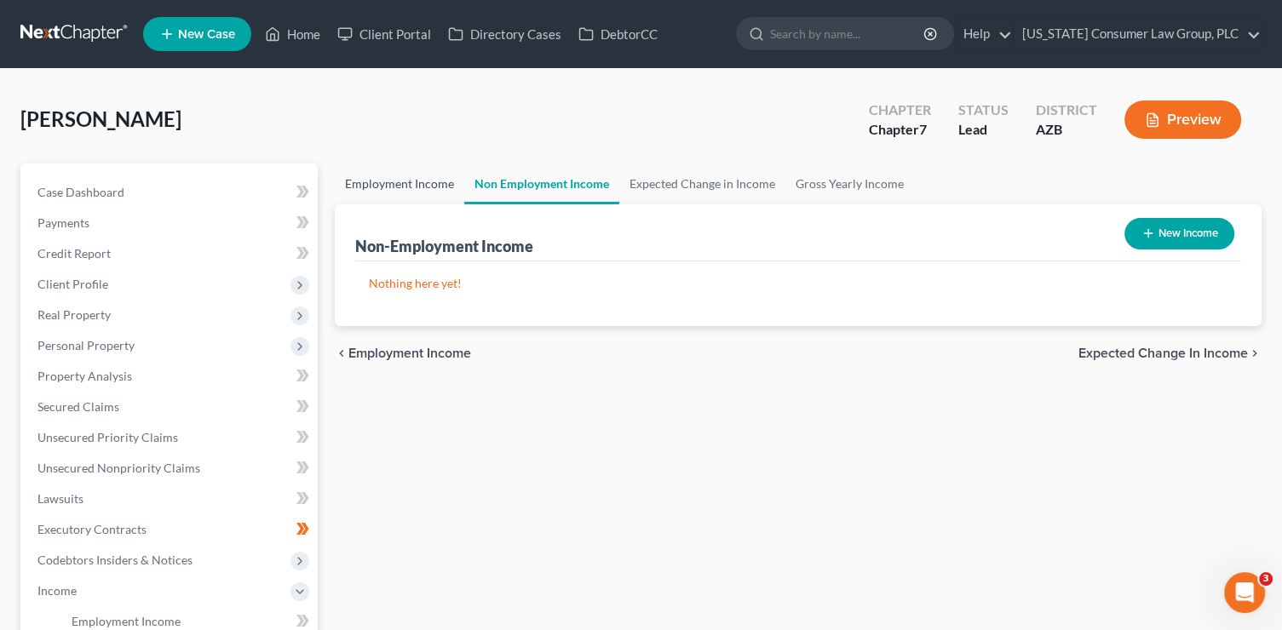
click at [401, 186] on link "Employment Income" at bounding box center [399, 184] width 129 height 41
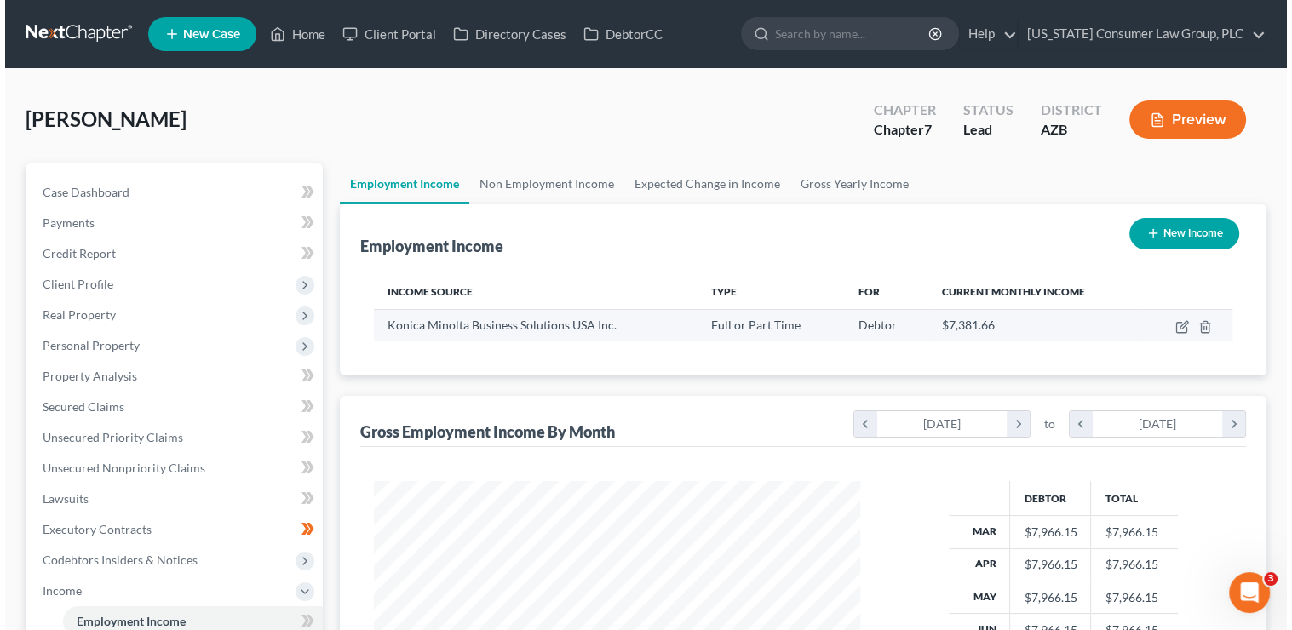
scroll to position [303, 520]
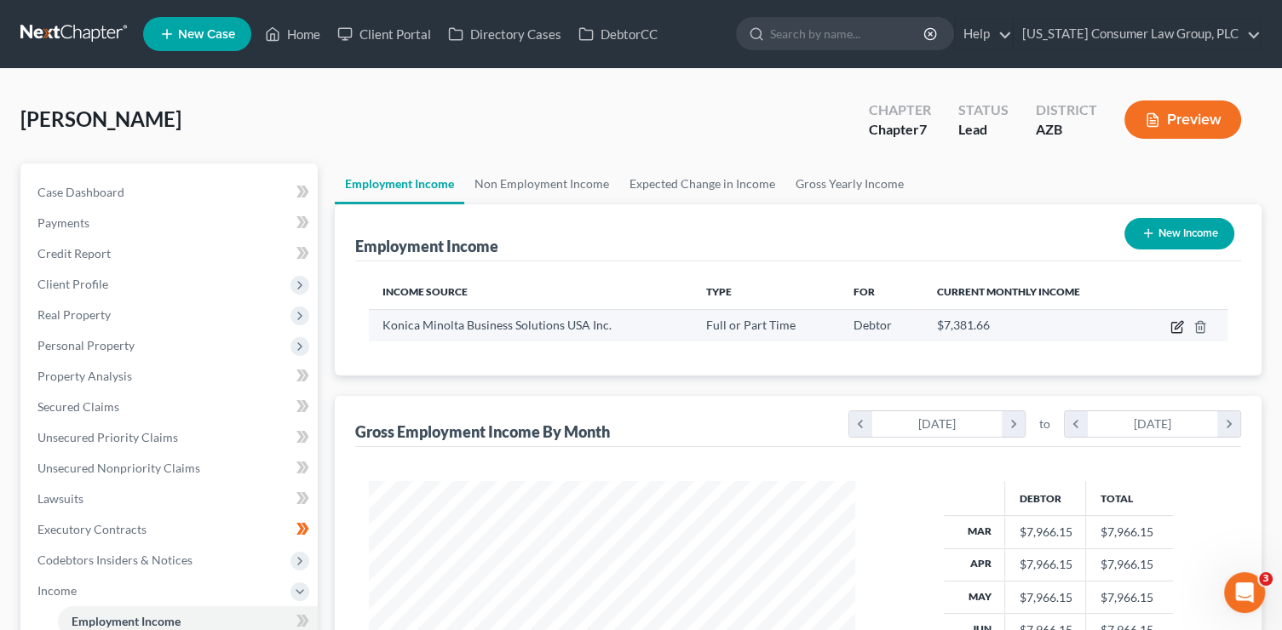
click at [1172, 328] on icon "button" at bounding box center [1177, 327] width 14 height 14
select select "0"
select select "33"
select select "2"
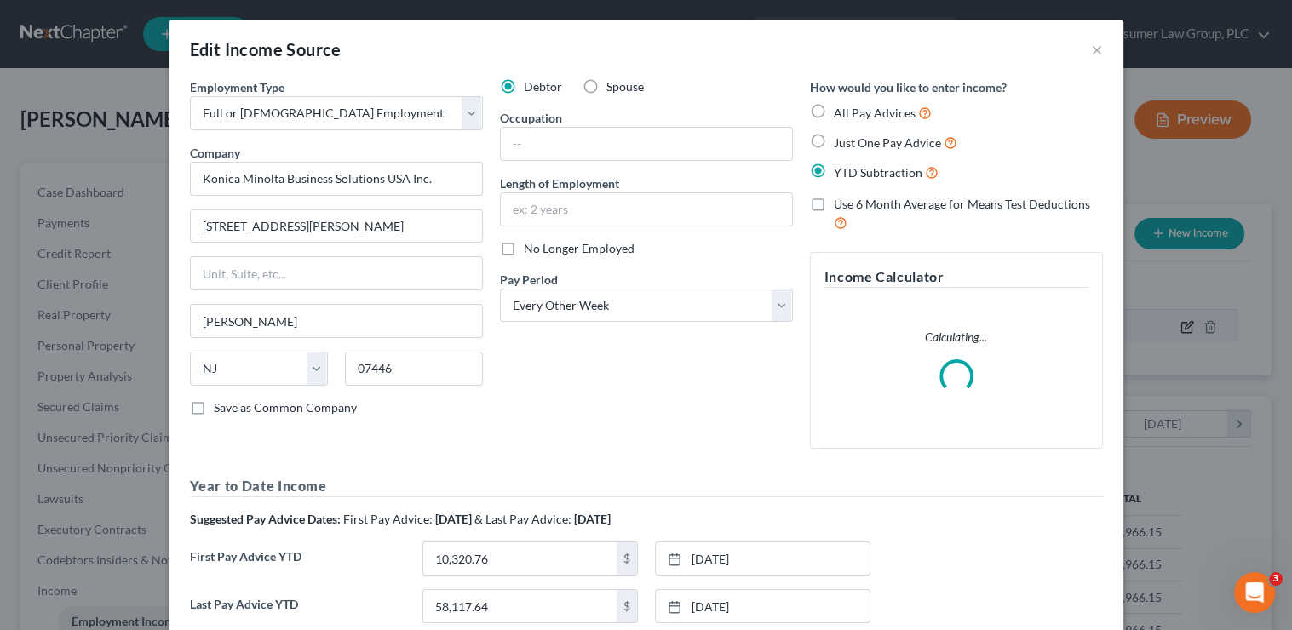
scroll to position [303, 525]
click at [838, 117] on span "All Pay Advices" at bounding box center [875, 113] width 82 height 14
click at [840, 114] on input "All Pay Advices" at bounding box center [845, 108] width 11 height 11
radio input "true"
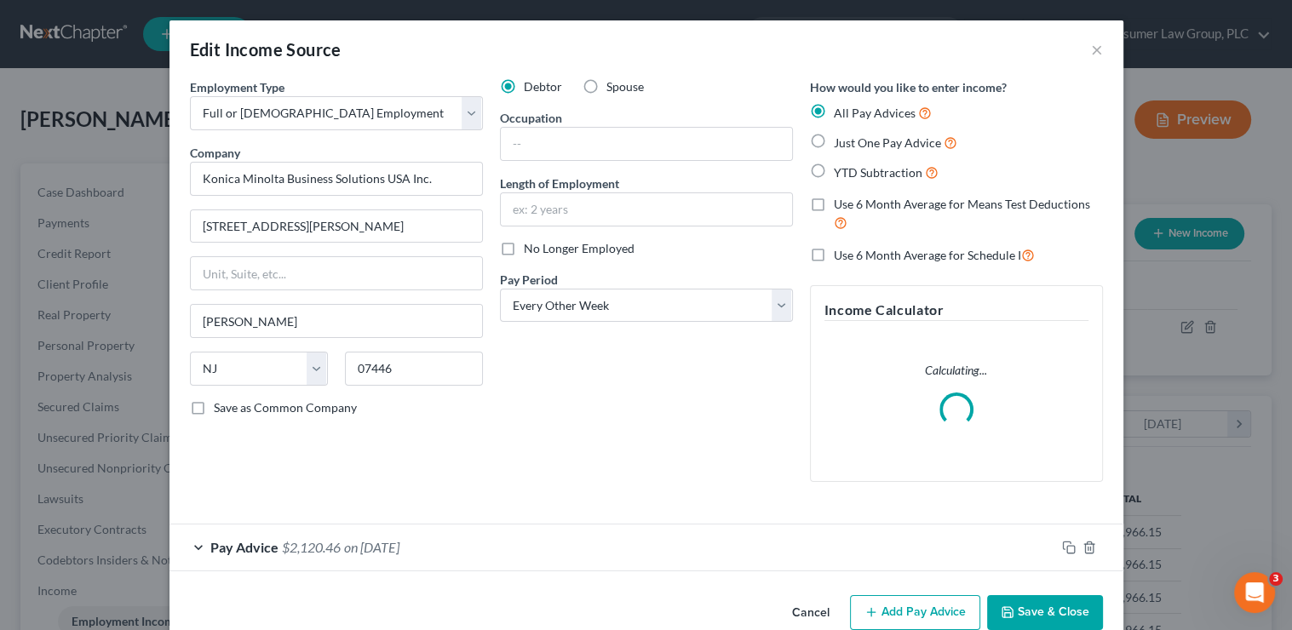
click at [581, 543] on div "Pay Advice $2,120.46 on 03/07/2025" at bounding box center [612, 547] width 886 height 45
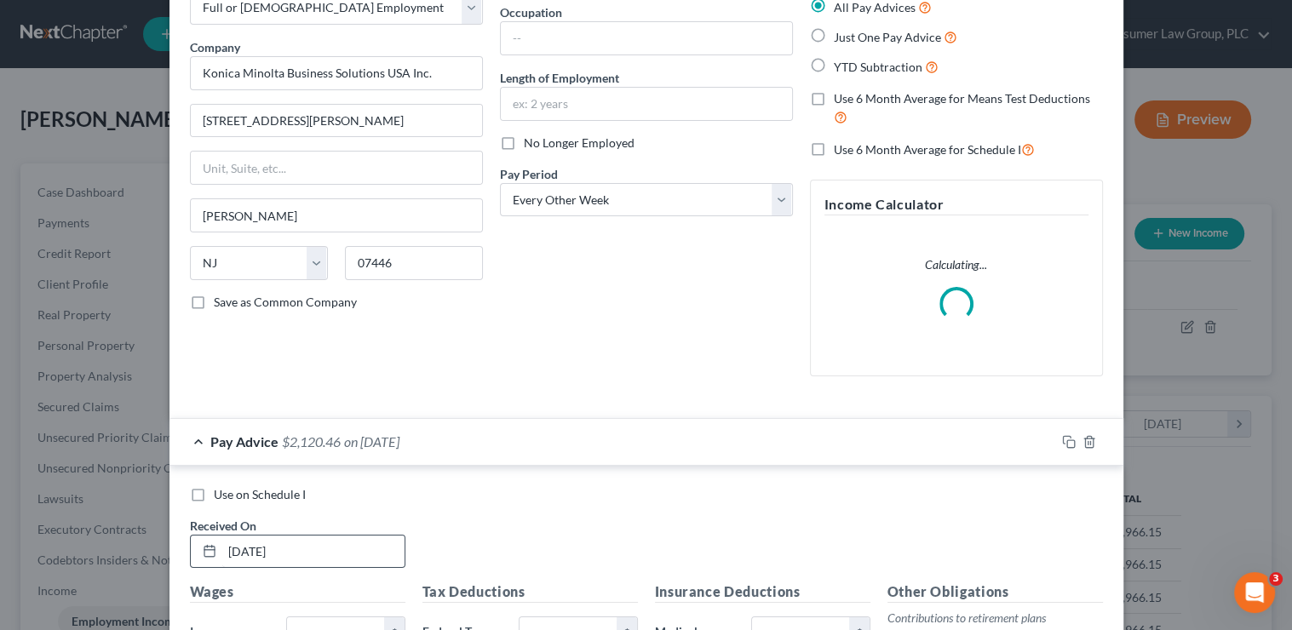
scroll to position [116, 0]
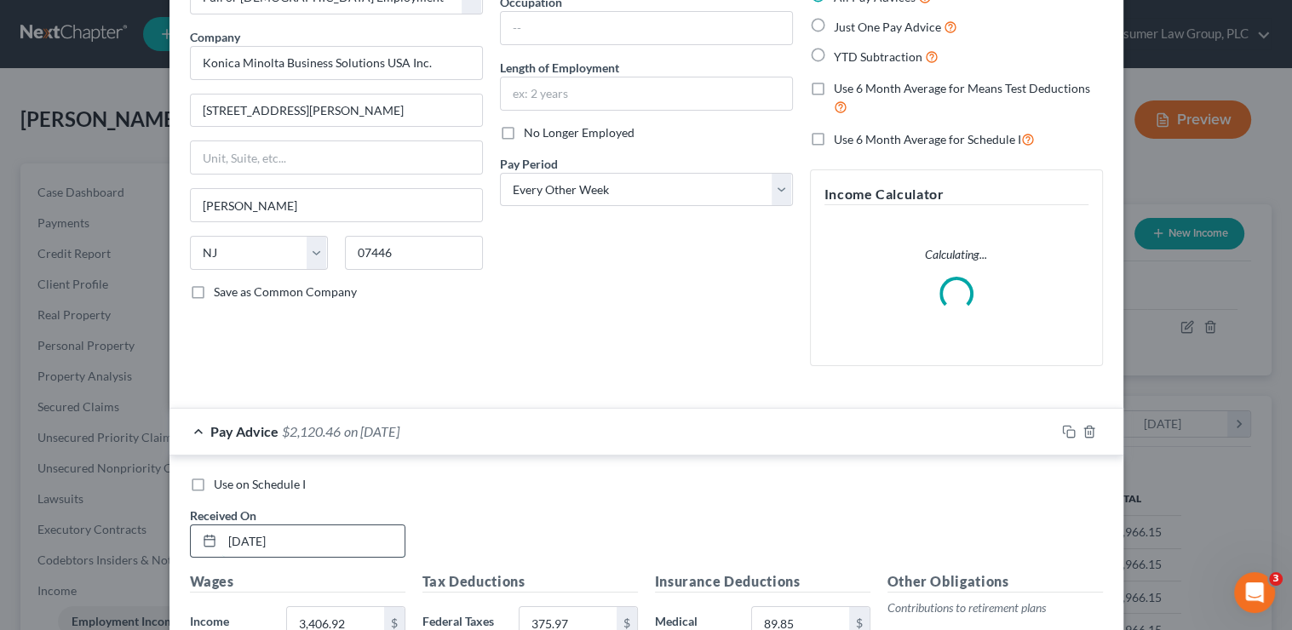
click at [318, 540] on input "03/07/2025" at bounding box center [313, 541] width 182 height 32
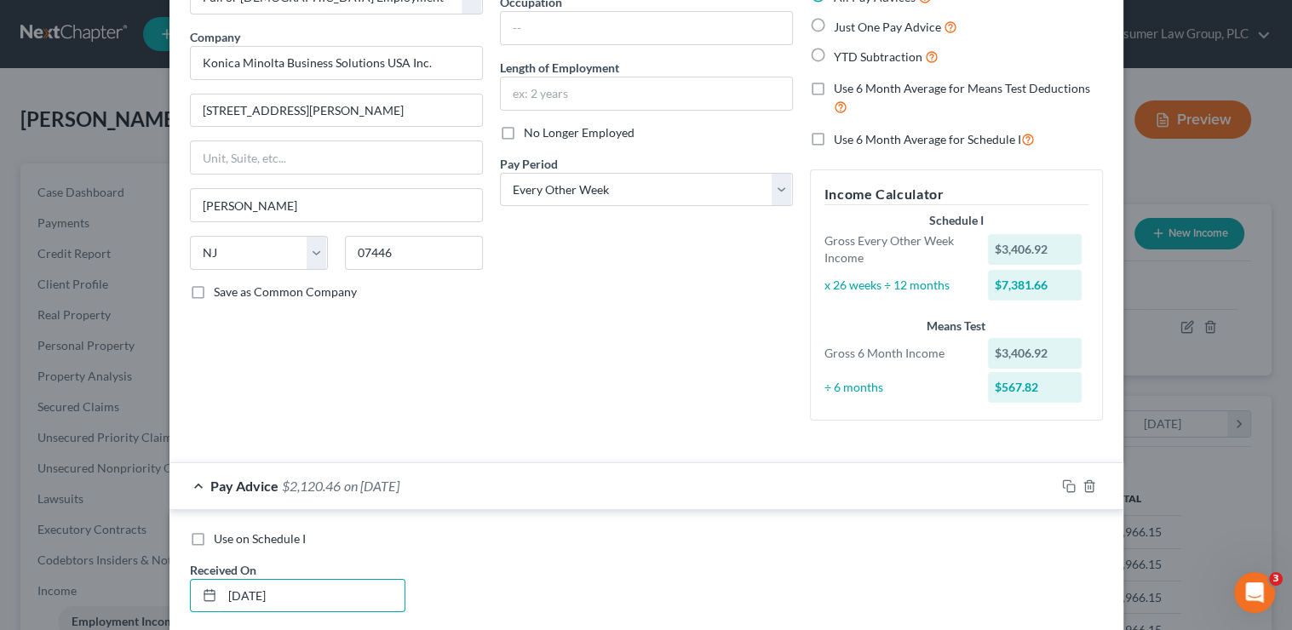
type input "8/22/25"
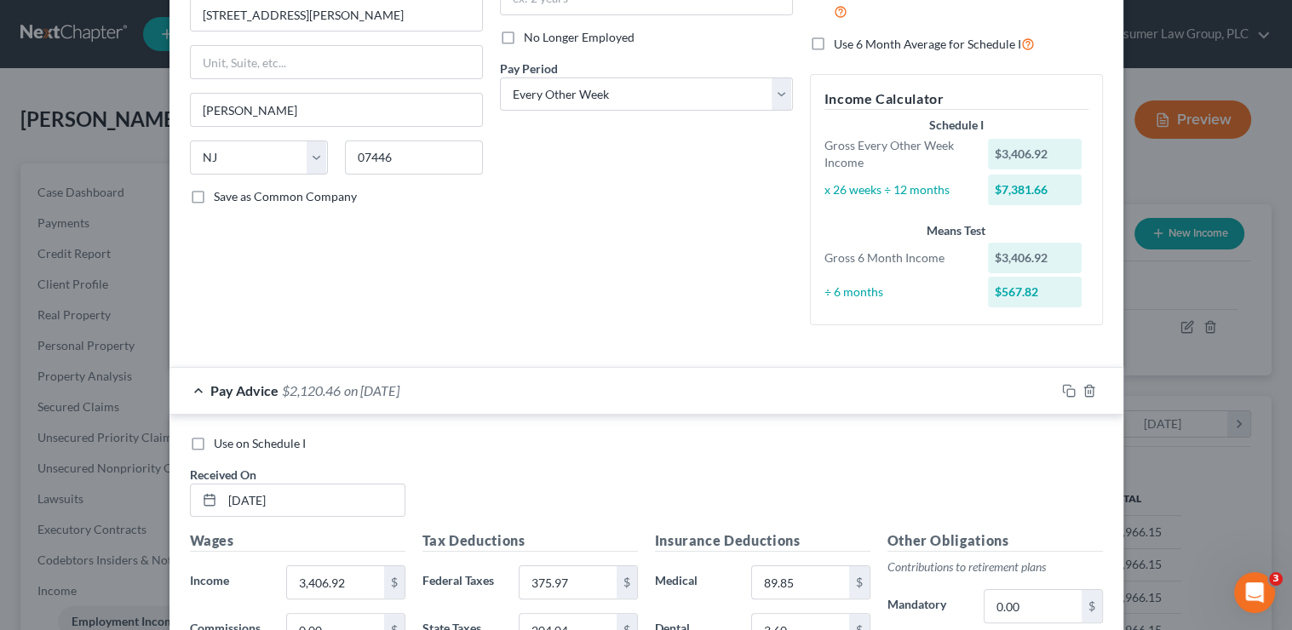
scroll to position [286, 0]
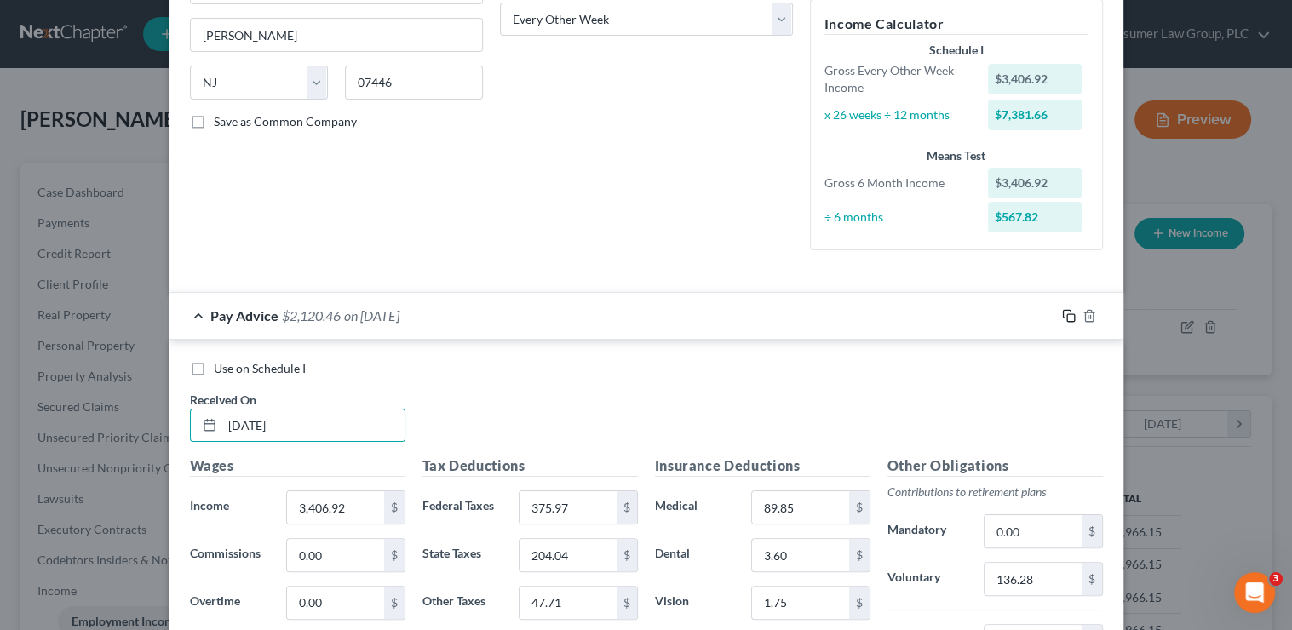
click at [1062, 317] on icon "button" at bounding box center [1069, 316] width 14 height 14
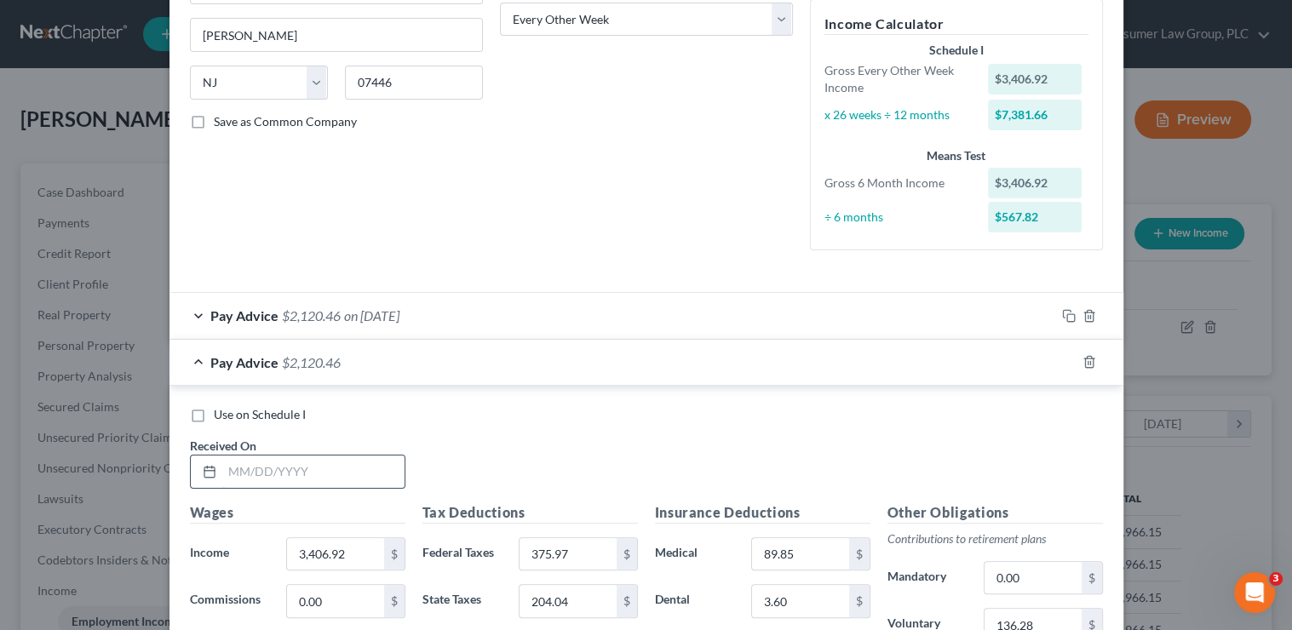
click at [251, 477] on input "text" at bounding box center [313, 472] width 182 height 32
type input "8/8/25"
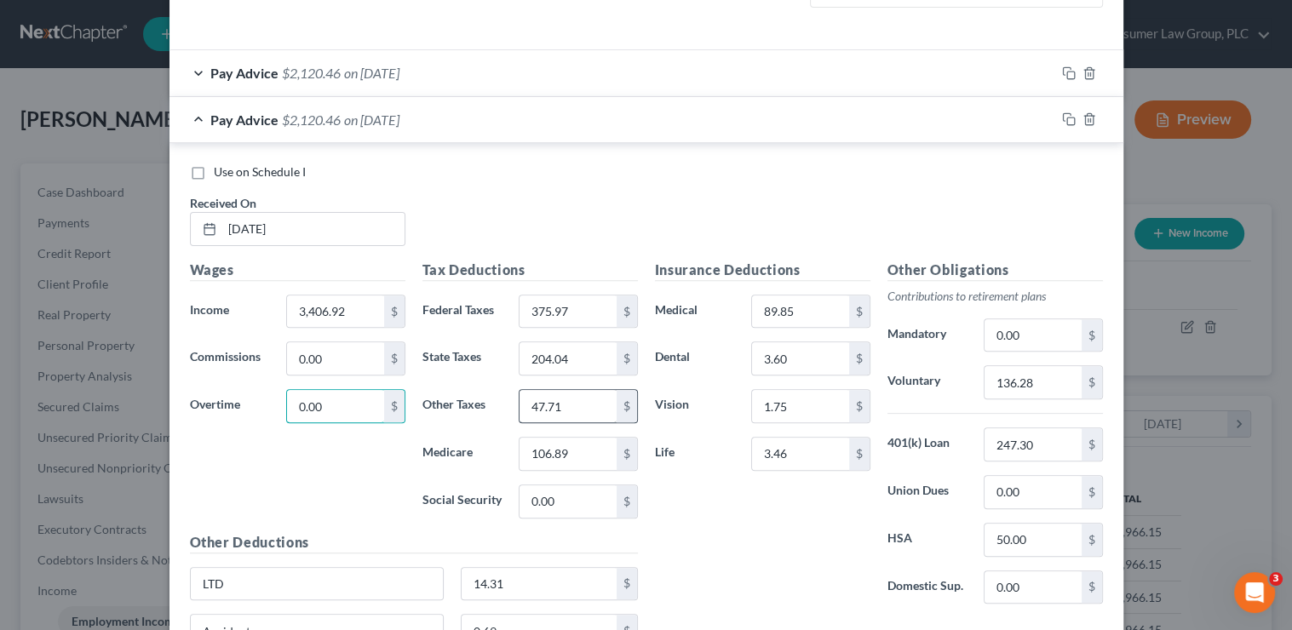
scroll to position [544, 0]
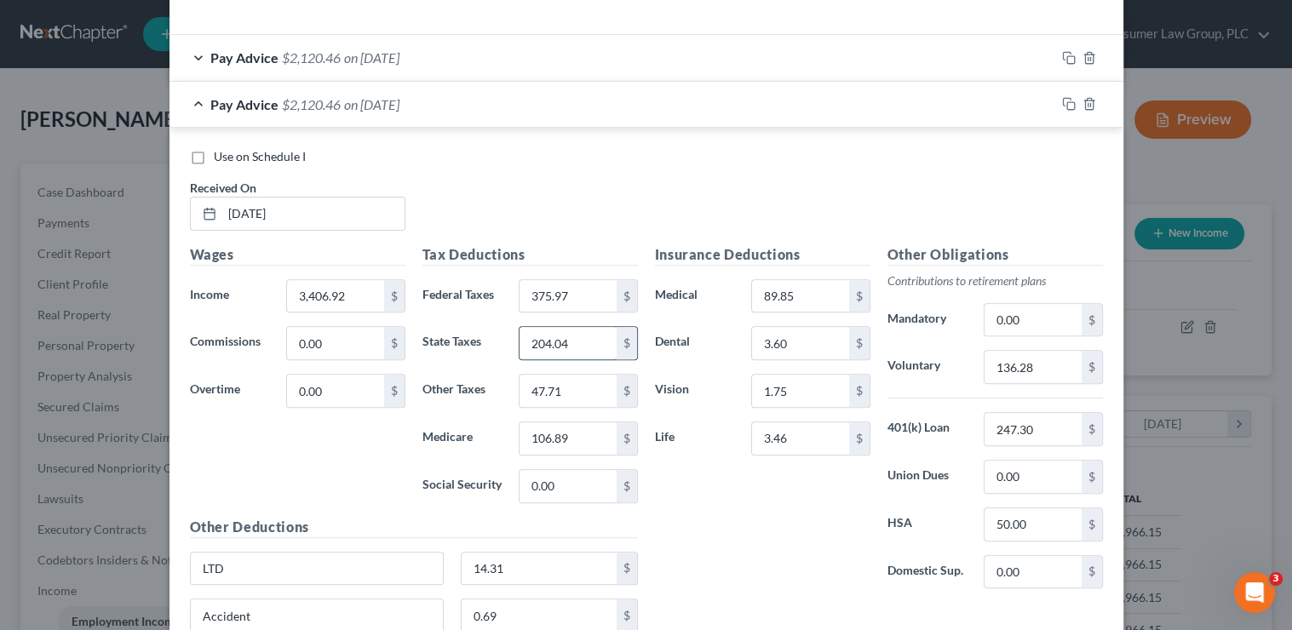
click at [609, 341] on input "204.04" at bounding box center [567, 343] width 96 height 32
type input "202.48"
type input "47.36"
type input "106.89"
click at [1068, 108] on rect "button" at bounding box center [1071, 106] width 8 height 8
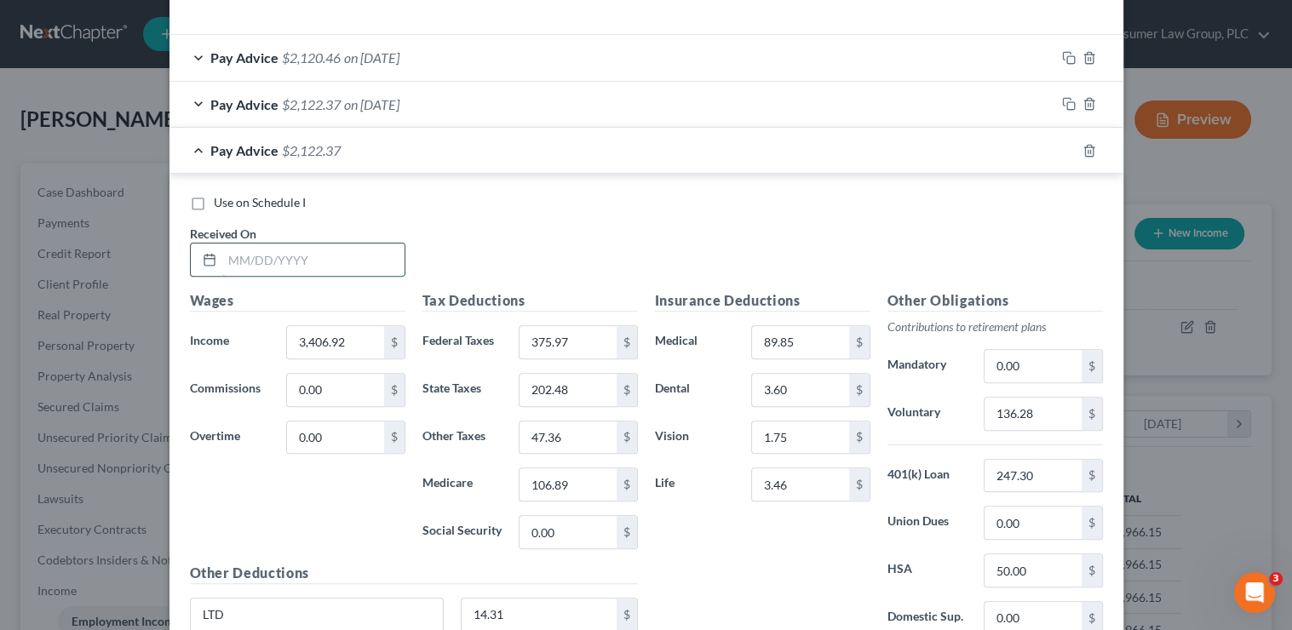
click at [326, 261] on input "text" at bounding box center [313, 260] width 182 height 32
click at [307, 261] on input "text" at bounding box center [313, 260] width 182 height 32
type input "7/27/25"
click at [590, 433] on input "47.36" at bounding box center [567, 438] width 96 height 32
type input "47.35"
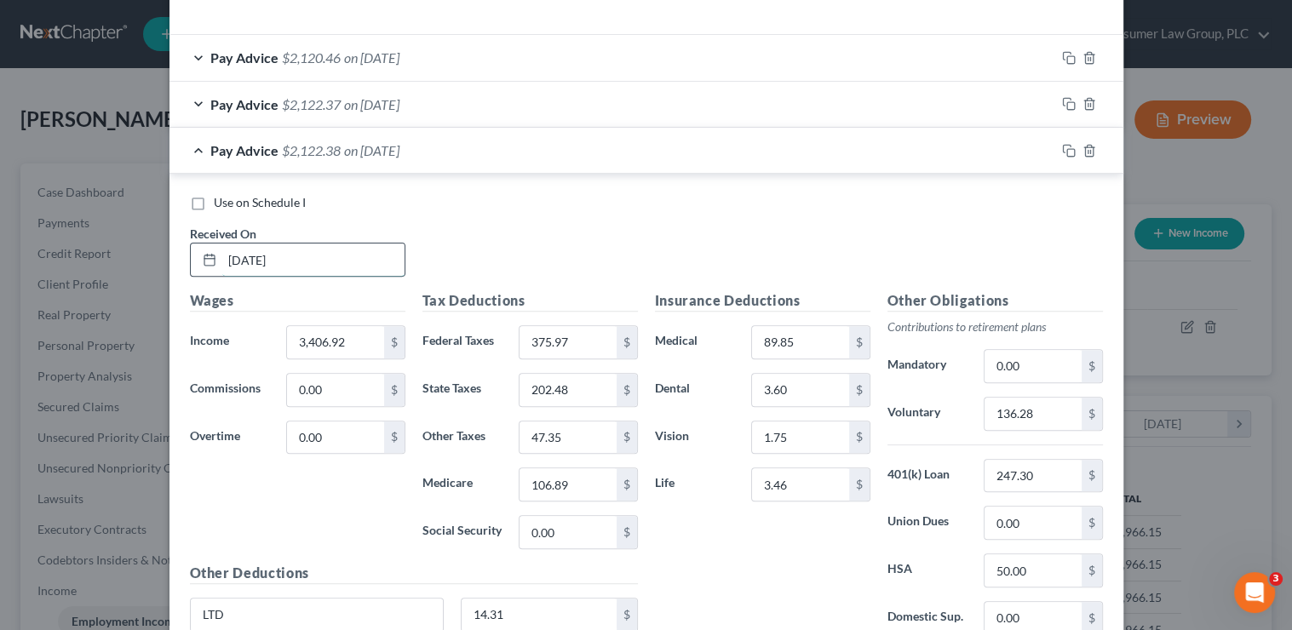
click at [283, 257] on input "7/27/25" at bounding box center [313, 260] width 182 height 32
type input "6/27/25"
click at [880, 232] on div "Use on Schedule I Received On * 6/27/25" at bounding box center [646, 242] width 930 height 96
click at [1066, 148] on icon "button" at bounding box center [1069, 151] width 14 height 14
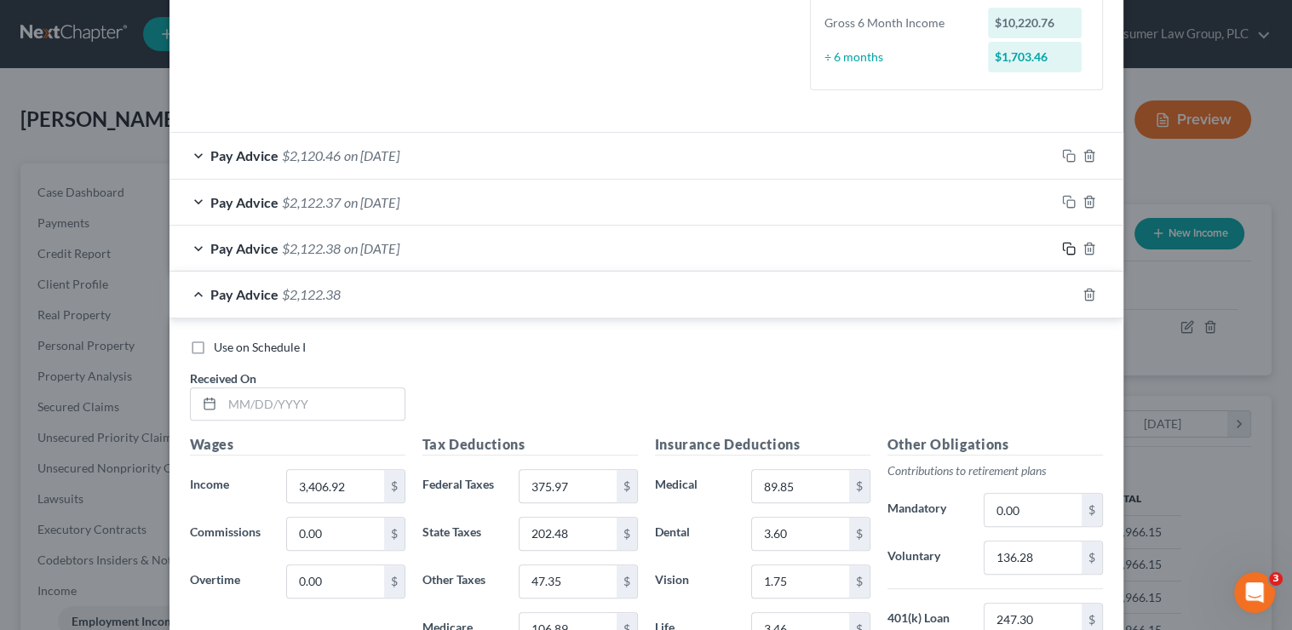
scroll to position [448, 0]
click at [301, 397] on input "text" at bounding box center [313, 403] width 182 height 32
type input "7/25/25"
click at [1064, 294] on icon "button" at bounding box center [1069, 293] width 14 height 14
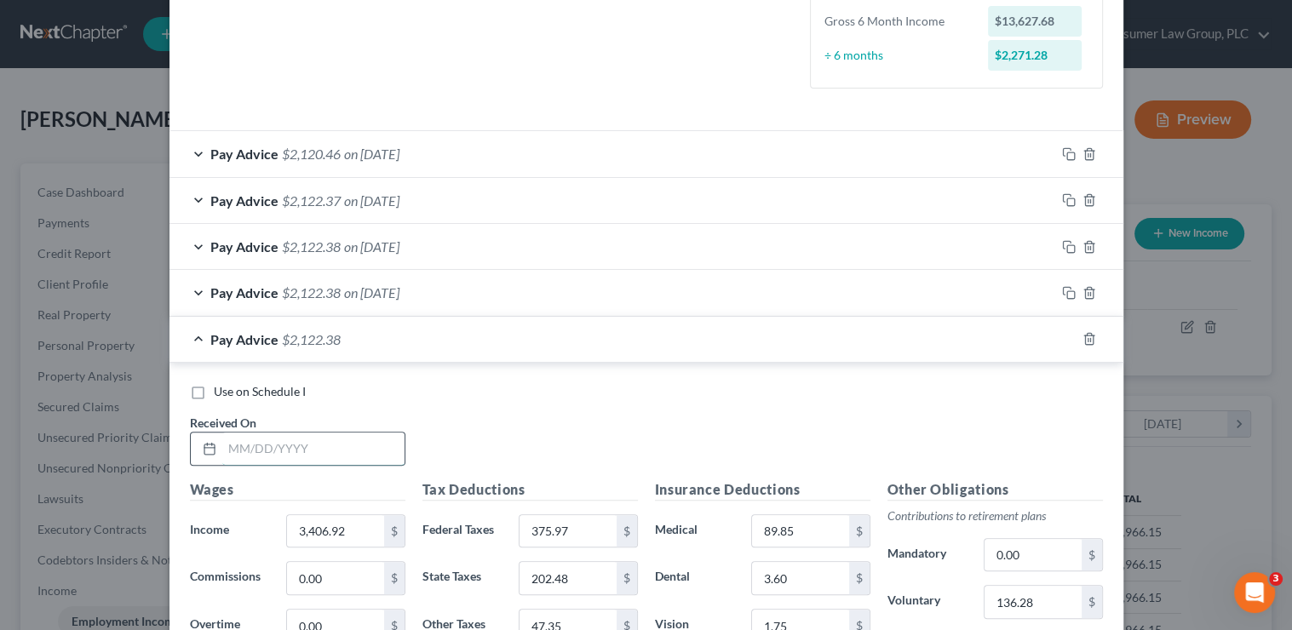
click at [341, 444] on input "text" at bounding box center [313, 449] width 182 height 32
type input "7/11/25"
click at [588, 529] on input "375.97" at bounding box center [567, 531] width 96 height 32
type input "202.49"
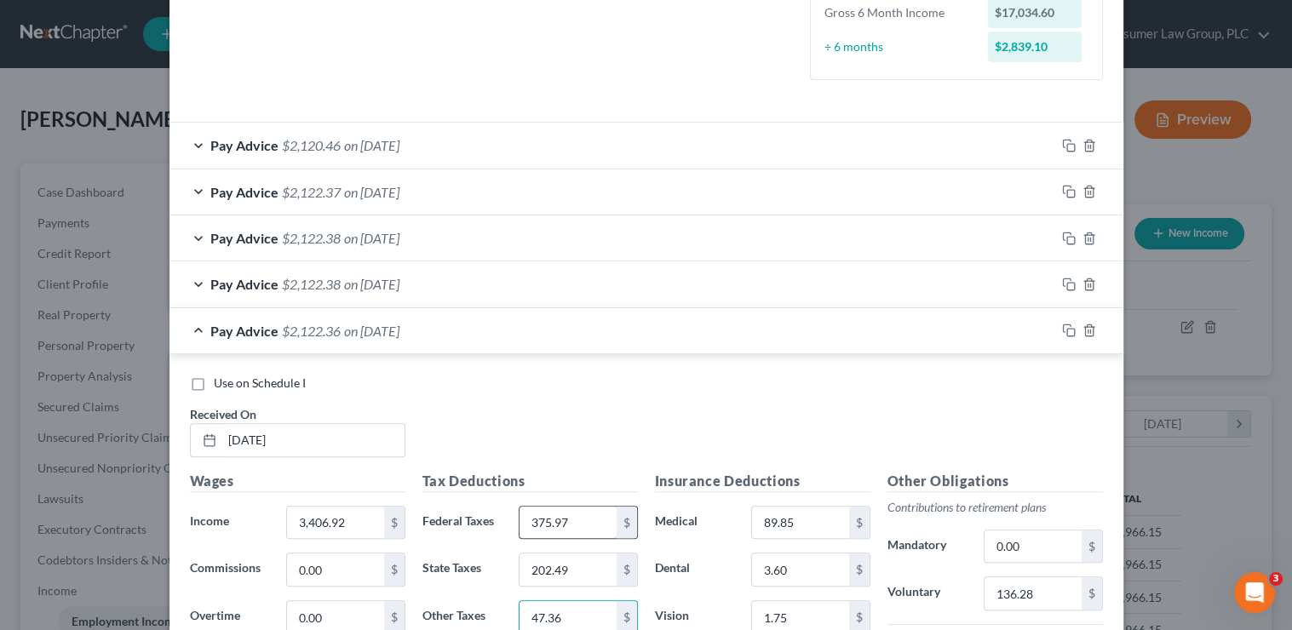
type input "47.36"
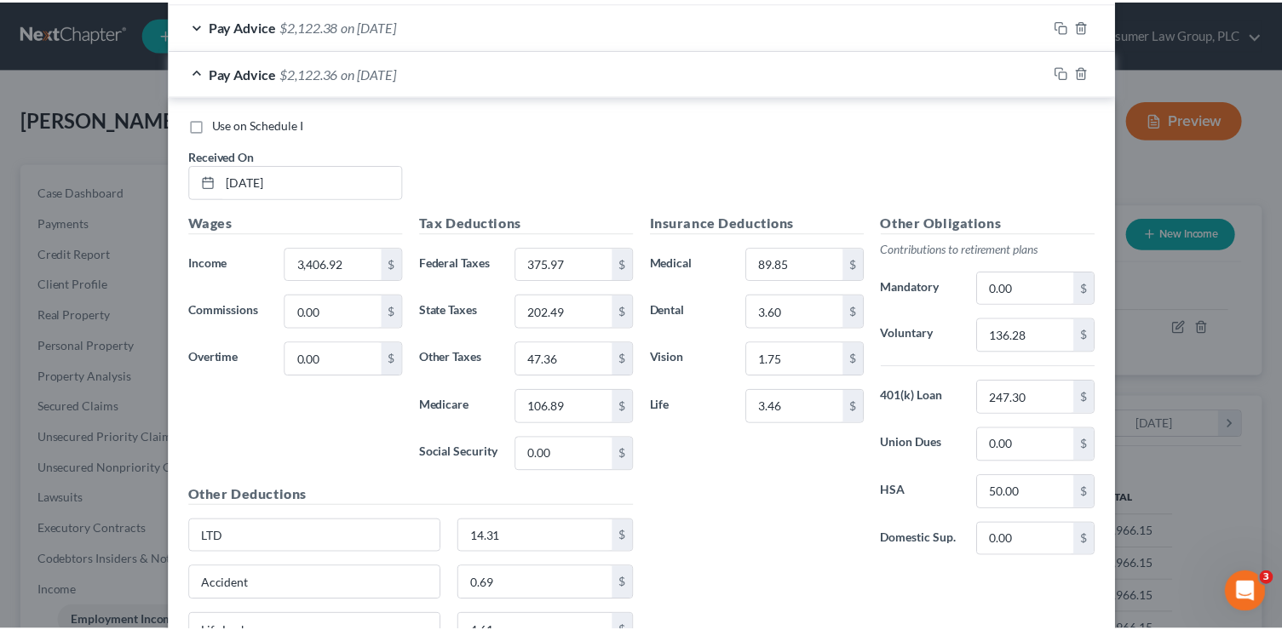
scroll to position [875, 0]
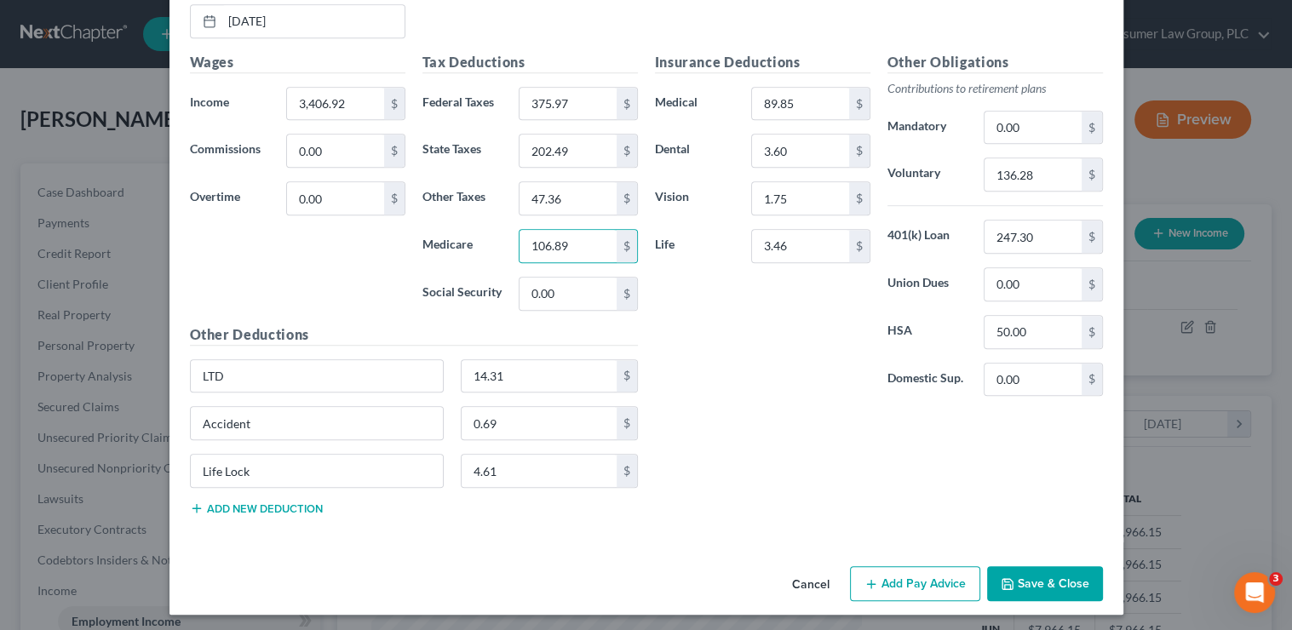
click at [1027, 571] on button "Save & Close" at bounding box center [1045, 584] width 116 height 36
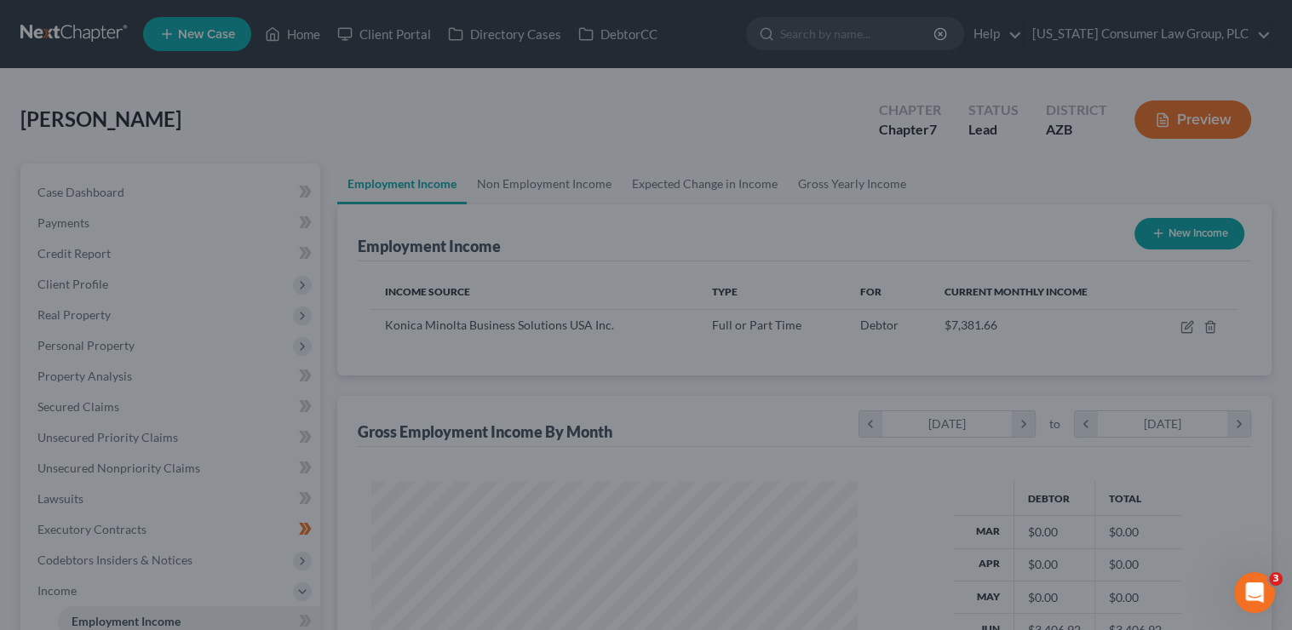
scroll to position [851259, 851042]
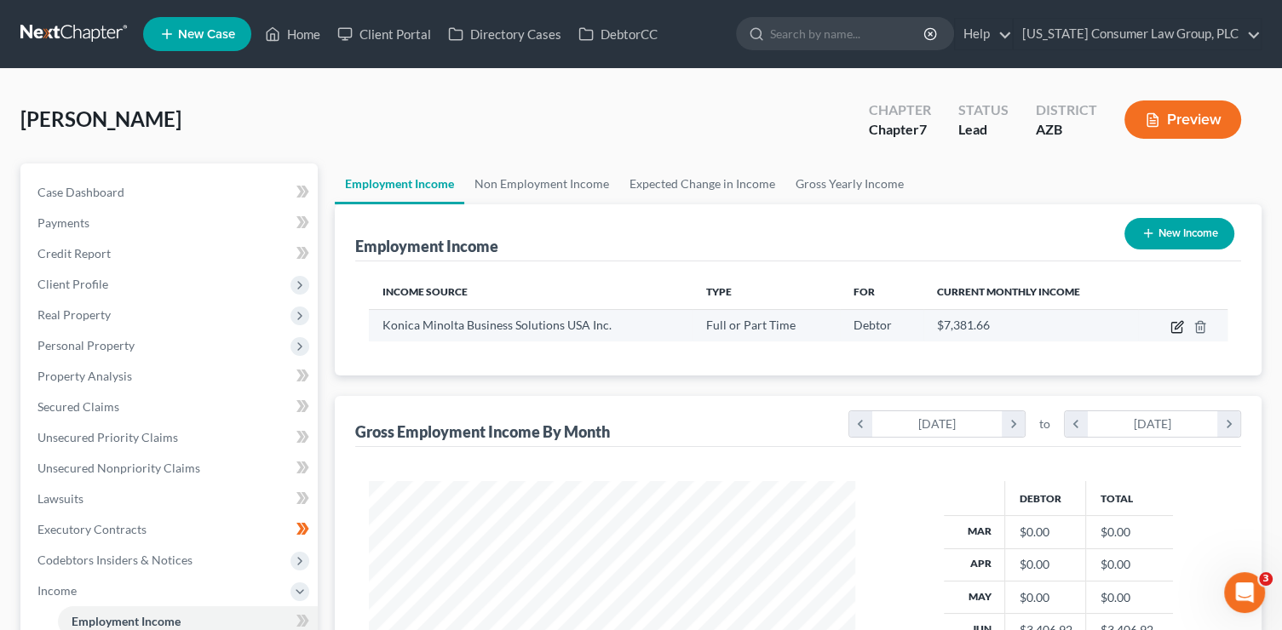
click at [1177, 330] on icon "button" at bounding box center [1177, 327] width 14 height 14
select select "0"
select select "33"
select select "2"
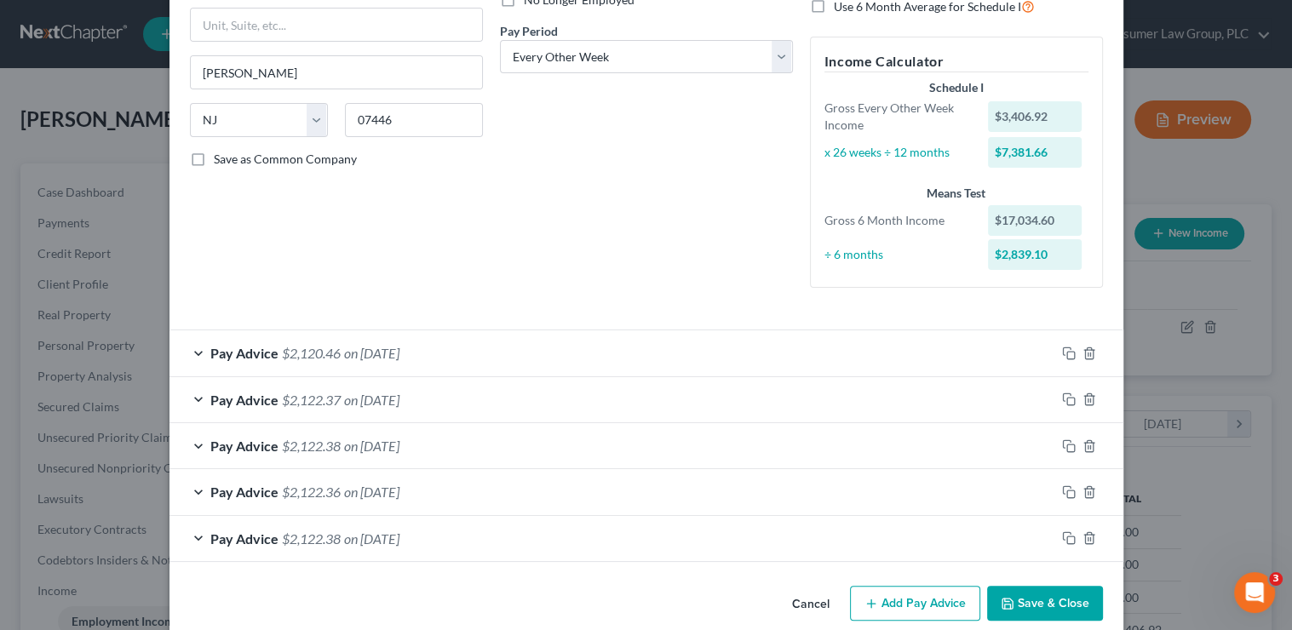
scroll to position [260, 0]
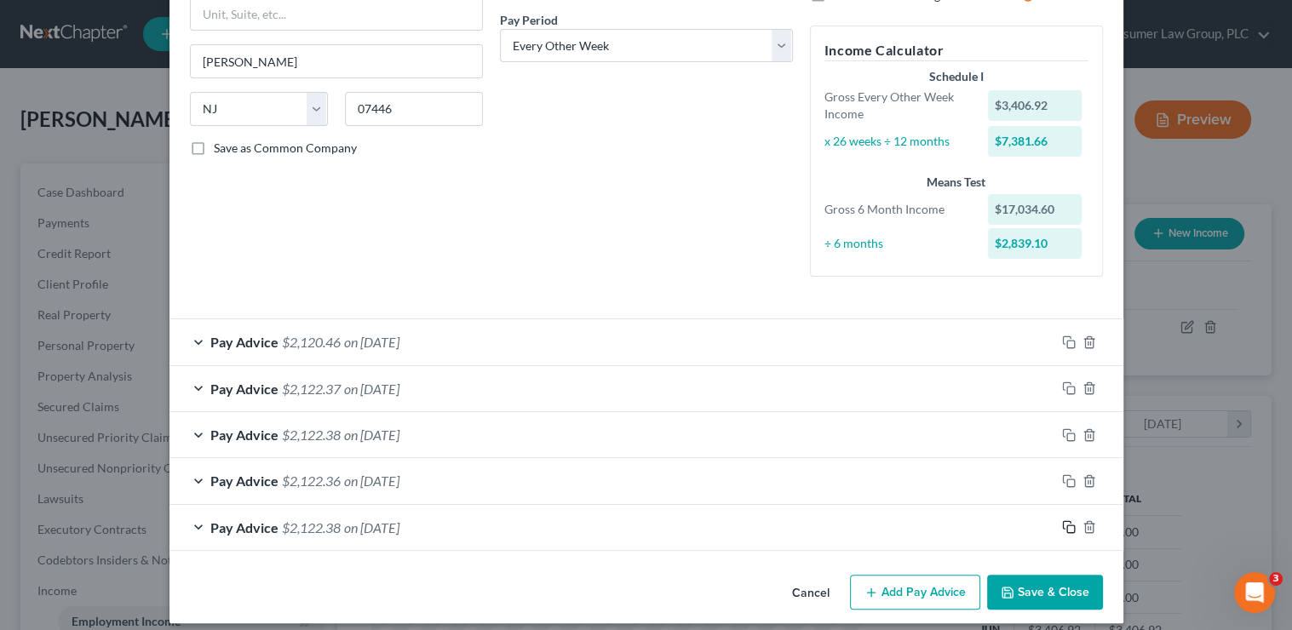
click at [1067, 527] on rect "button" at bounding box center [1071, 529] width 8 height 8
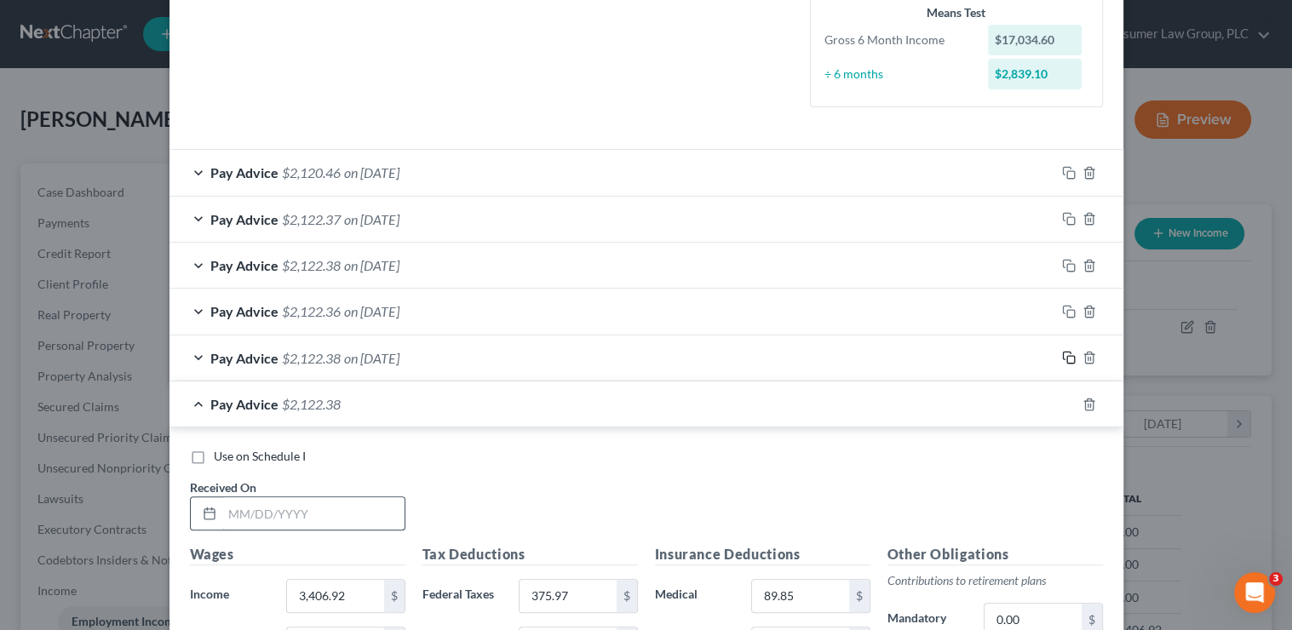
scroll to position [432, 0]
click at [320, 514] on input "text" at bounding box center [313, 511] width 182 height 32
type input "6/13/25"
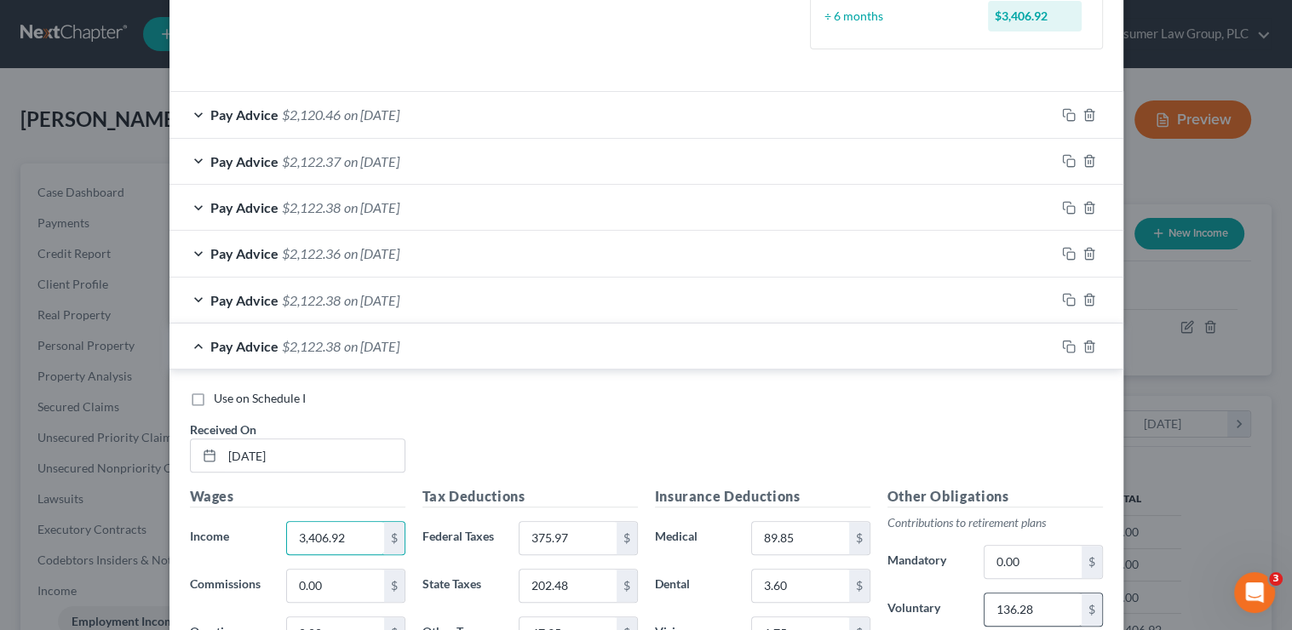
scroll to position [487, 0]
click at [1018, 604] on input "136.28" at bounding box center [1032, 610] width 96 height 32
click at [549, 532] on input "375.97" at bounding box center [567, 538] width 96 height 32
type input "204.03"
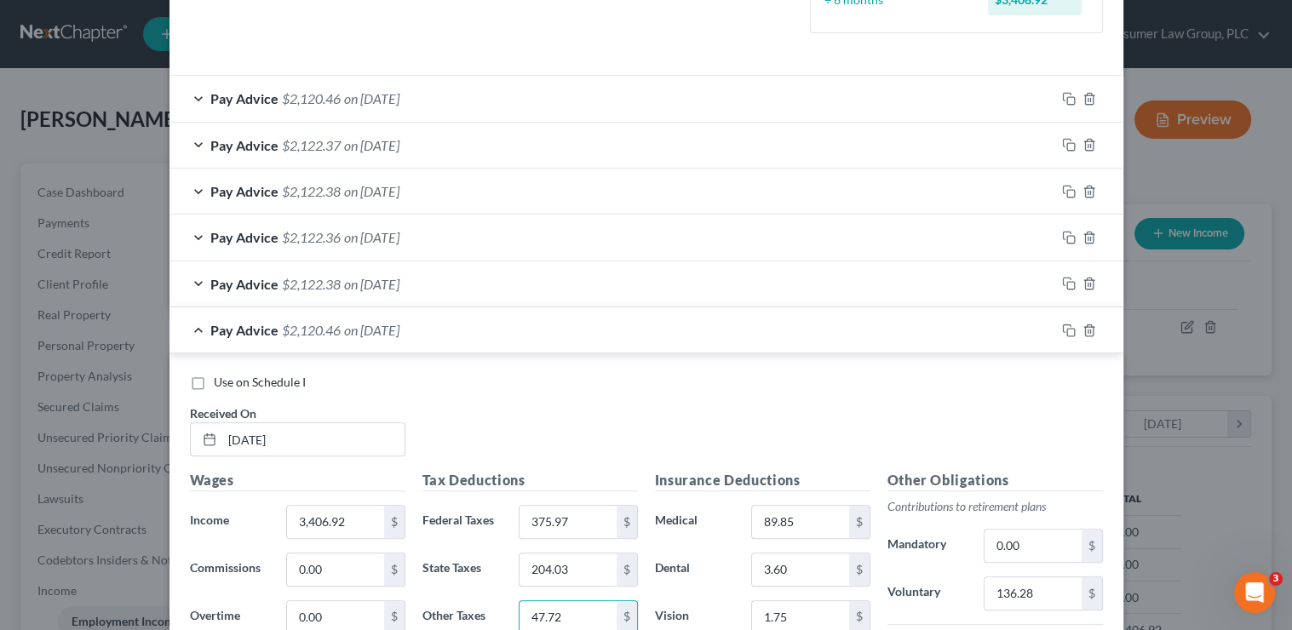
type input "47.72"
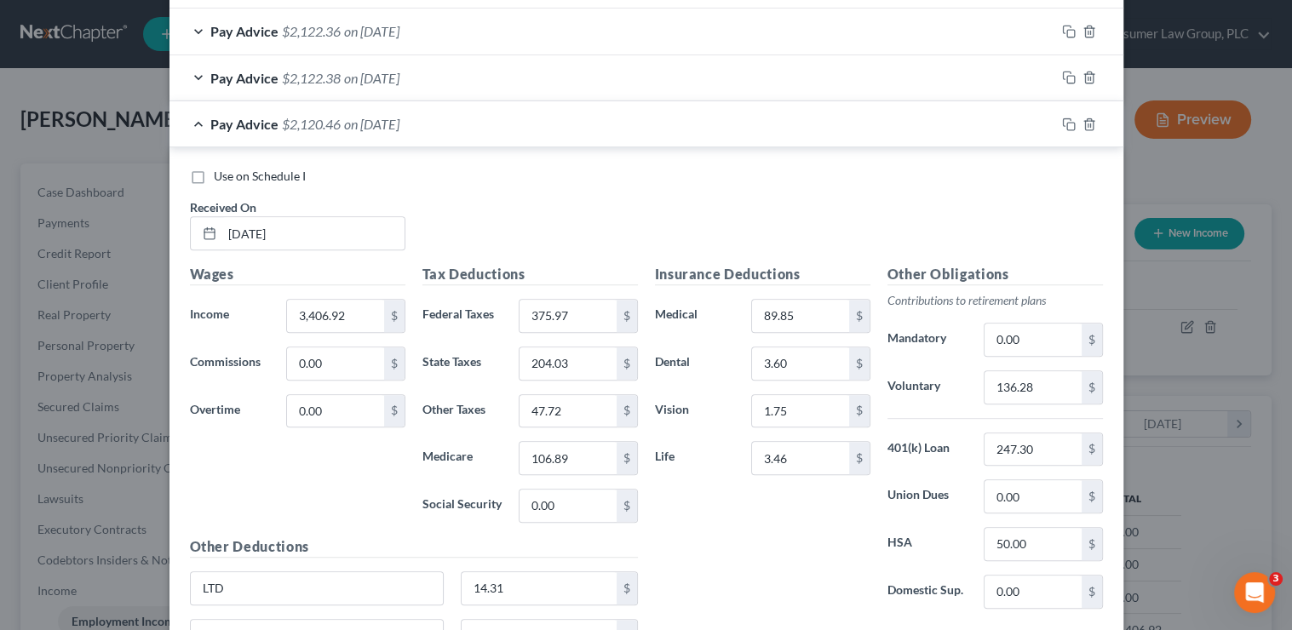
scroll to position [539, 0]
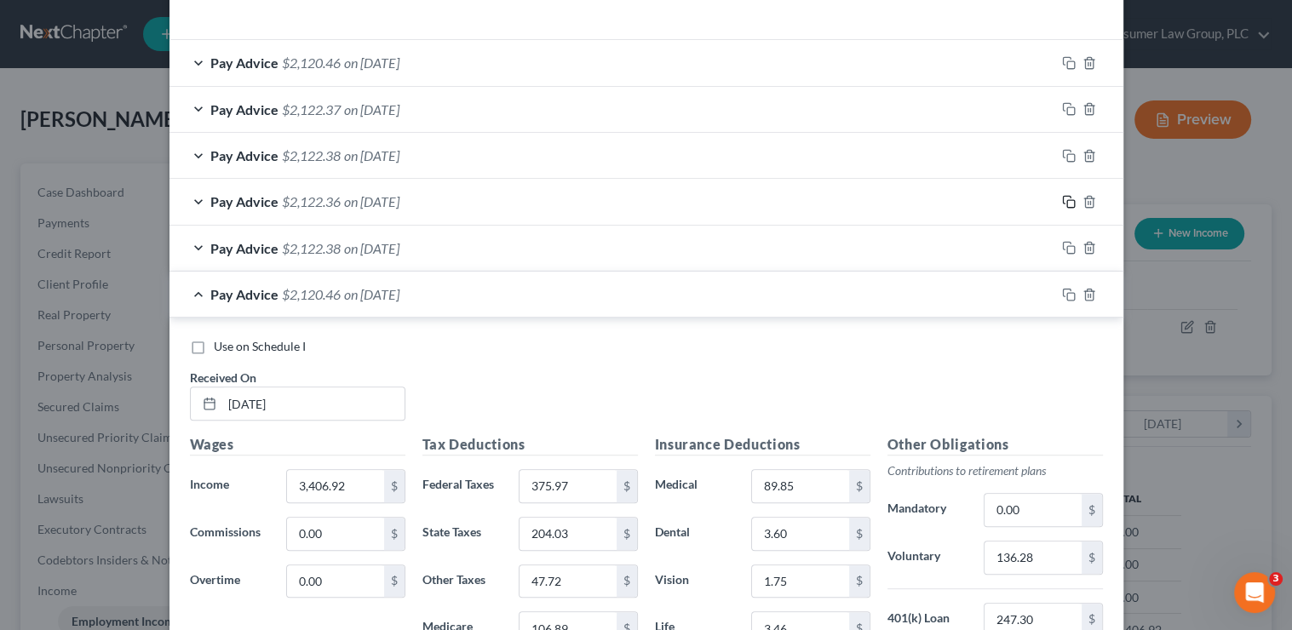
click at [1064, 203] on icon "button" at bounding box center [1069, 202] width 14 height 14
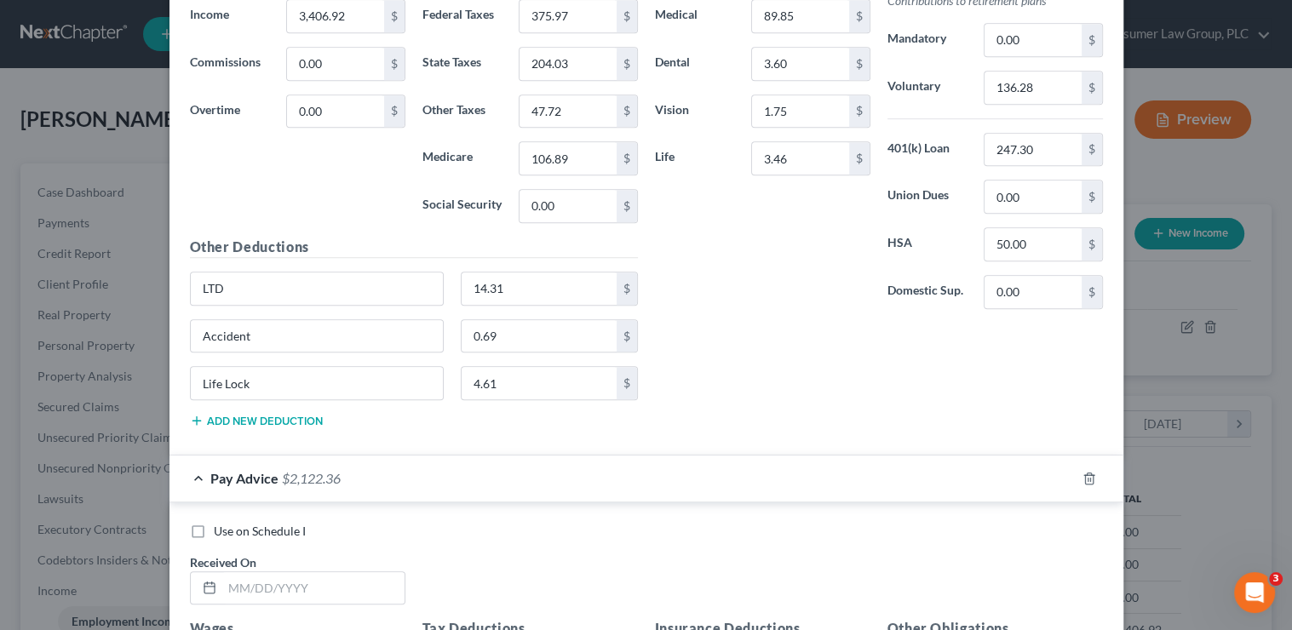
scroll to position [1025, 0]
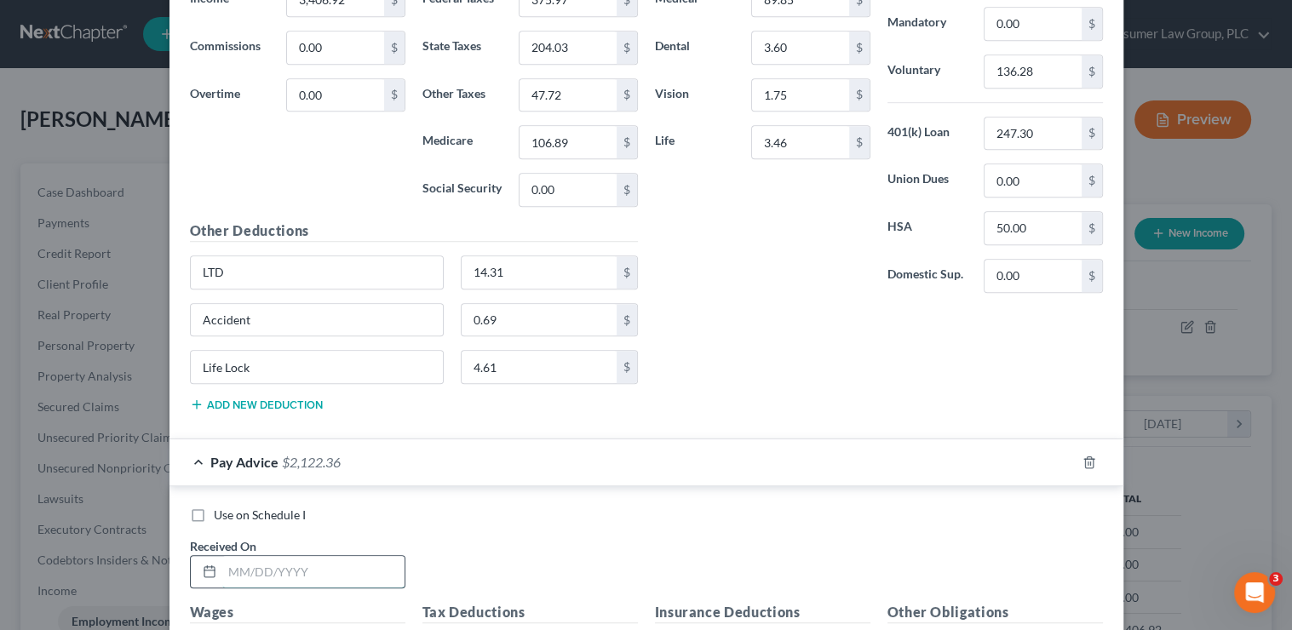
click at [295, 570] on input "text" at bounding box center [313, 572] width 182 height 32
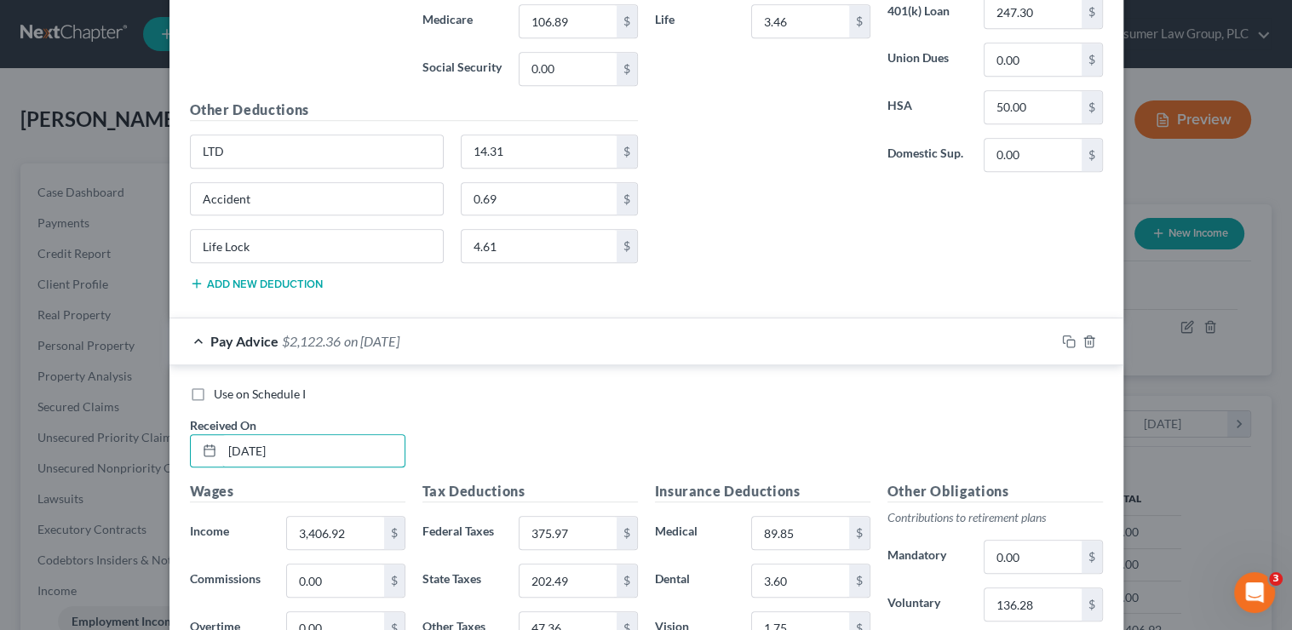
scroll to position [1197, 0]
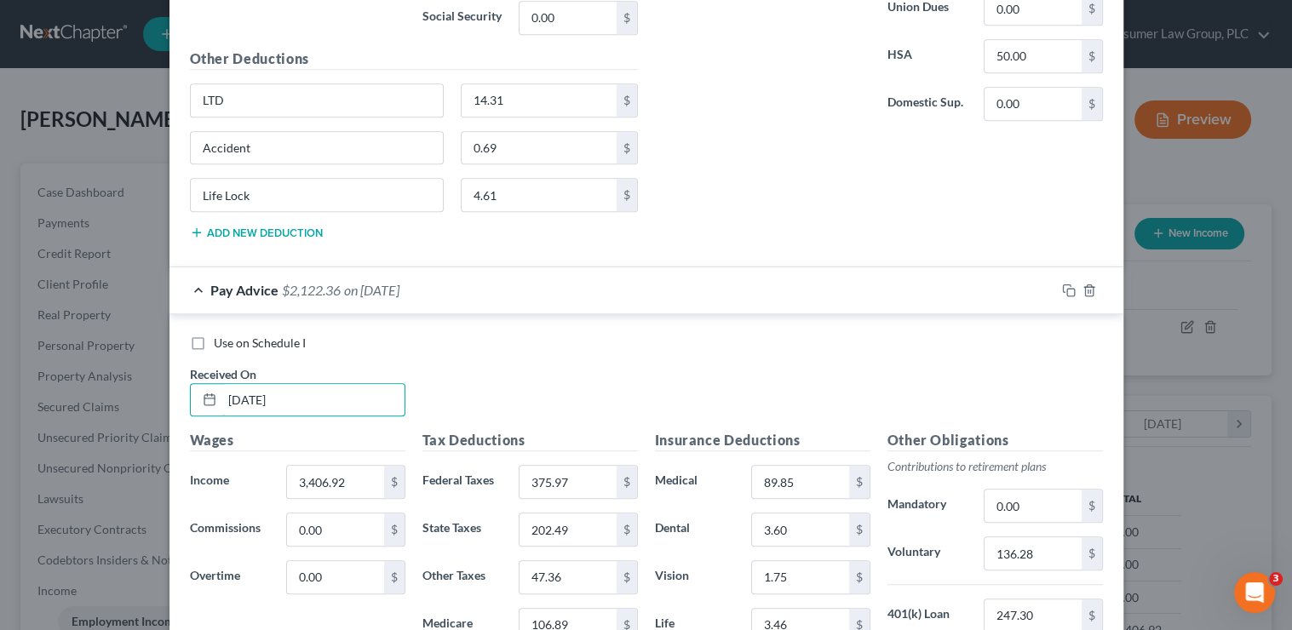
type input "5/30/25"
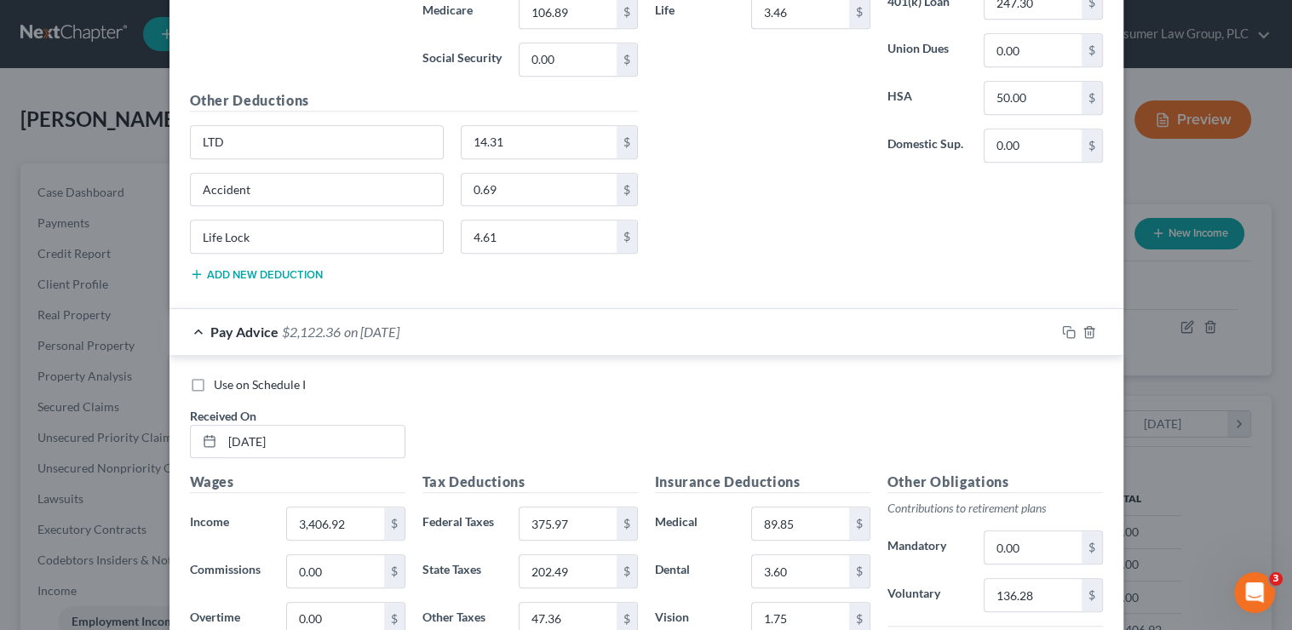
scroll to position [1173, 0]
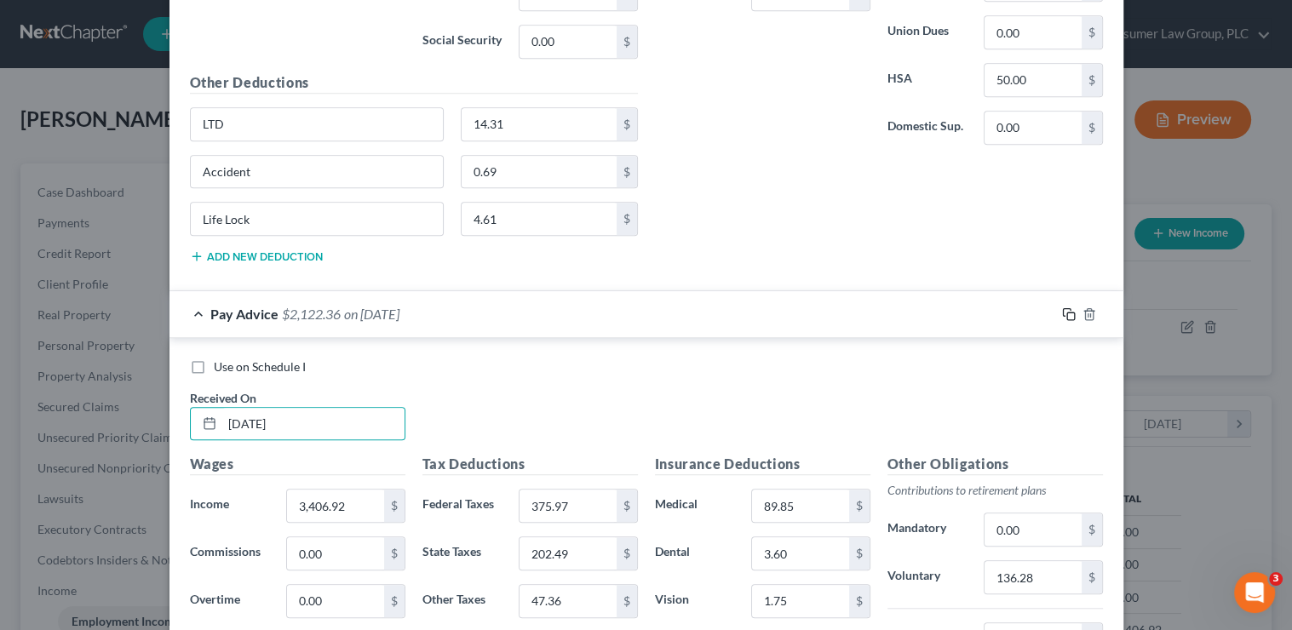
click at [1065, 311] on icon "button" at bounding box center [1069, 314] width 14 height 14
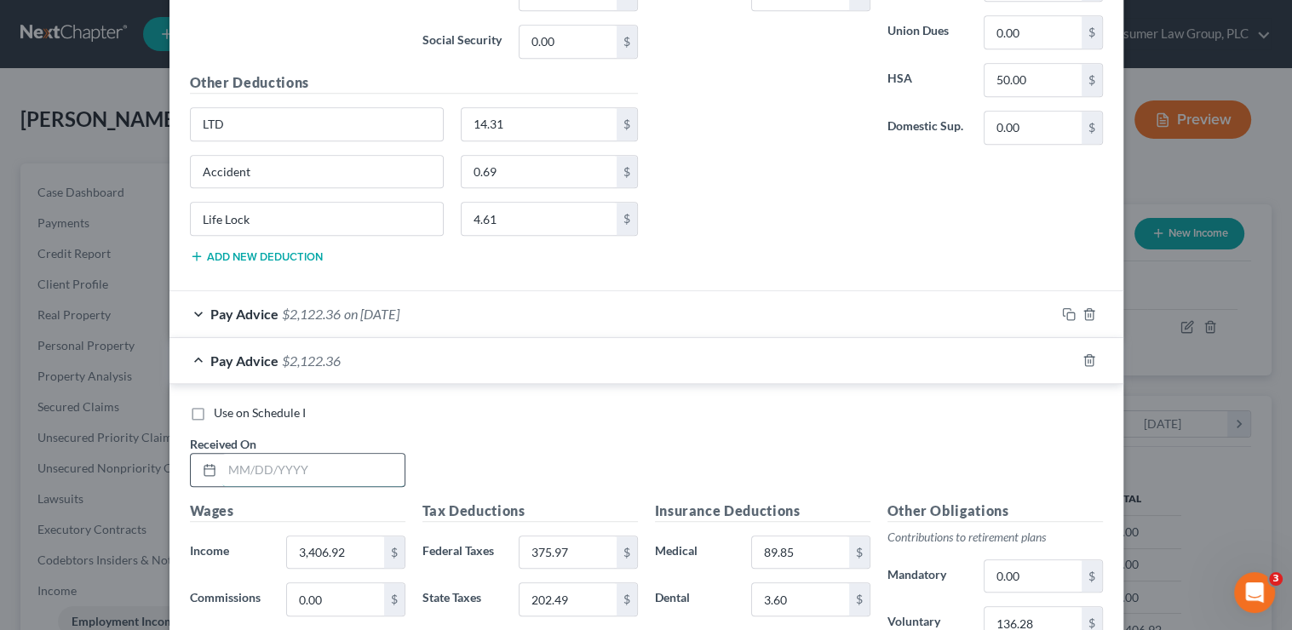
drag, startPoint x: 323, startPoint y: 467, endPoint x: 334, endPoint y: 468, distance: 11.1
click at [323, 467] on input "text" at bounding box center [313, 470] width 182 height 32
type input "5/16/25"
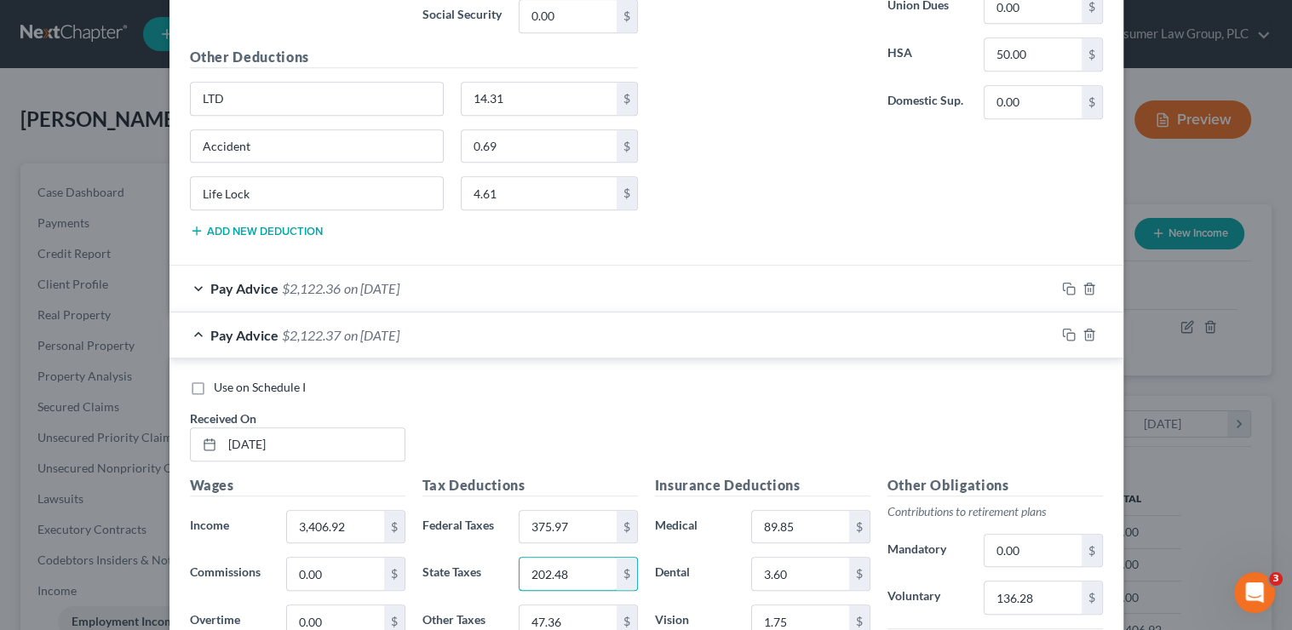
type input "202.48"
type input "47.35"
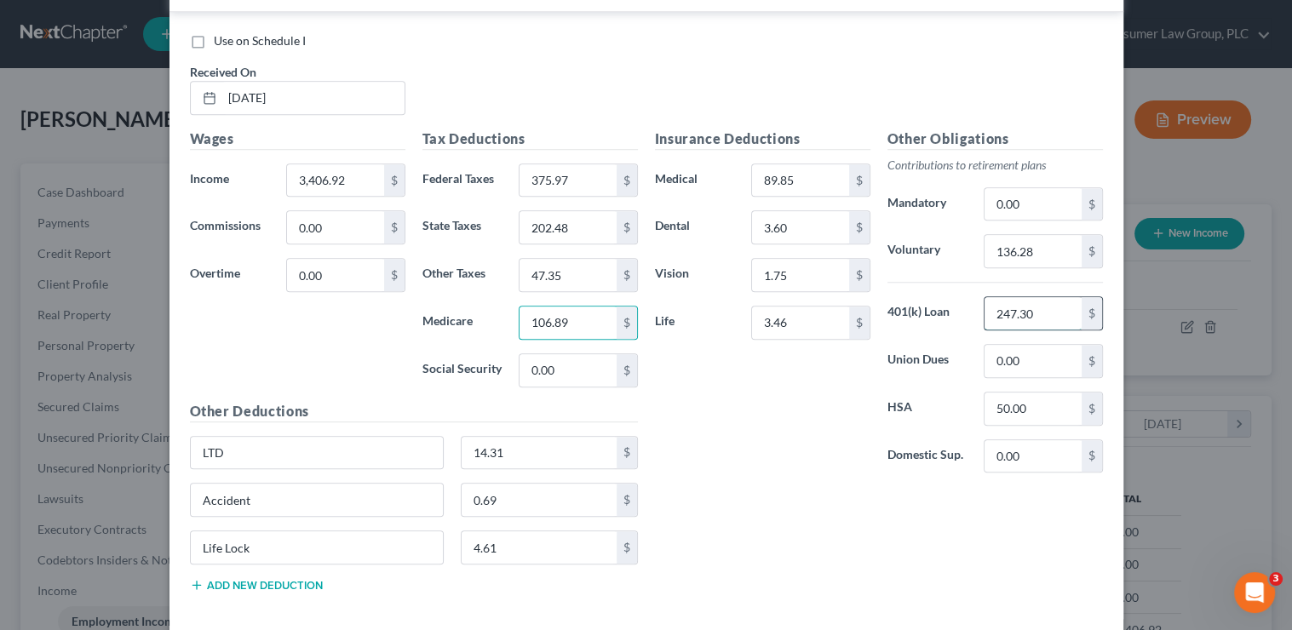
click at [992, 312] on input "247.30" at bounding box center [1032, 313] width 96 height 32
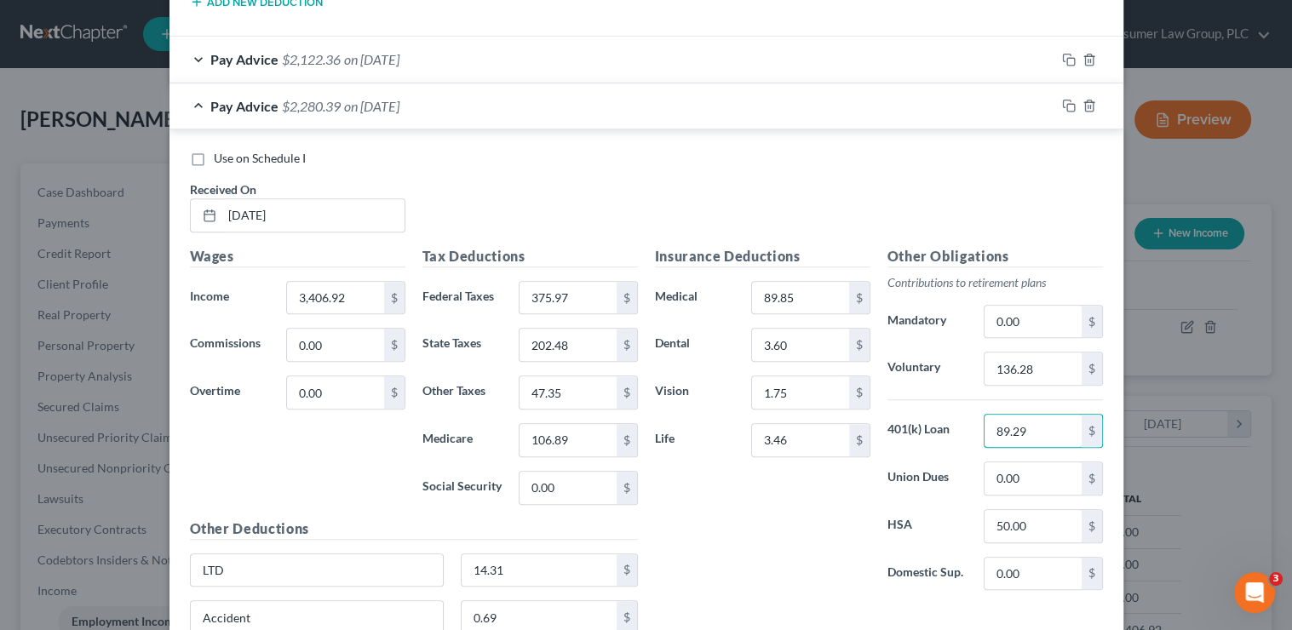
scroll to position [1362, 0]
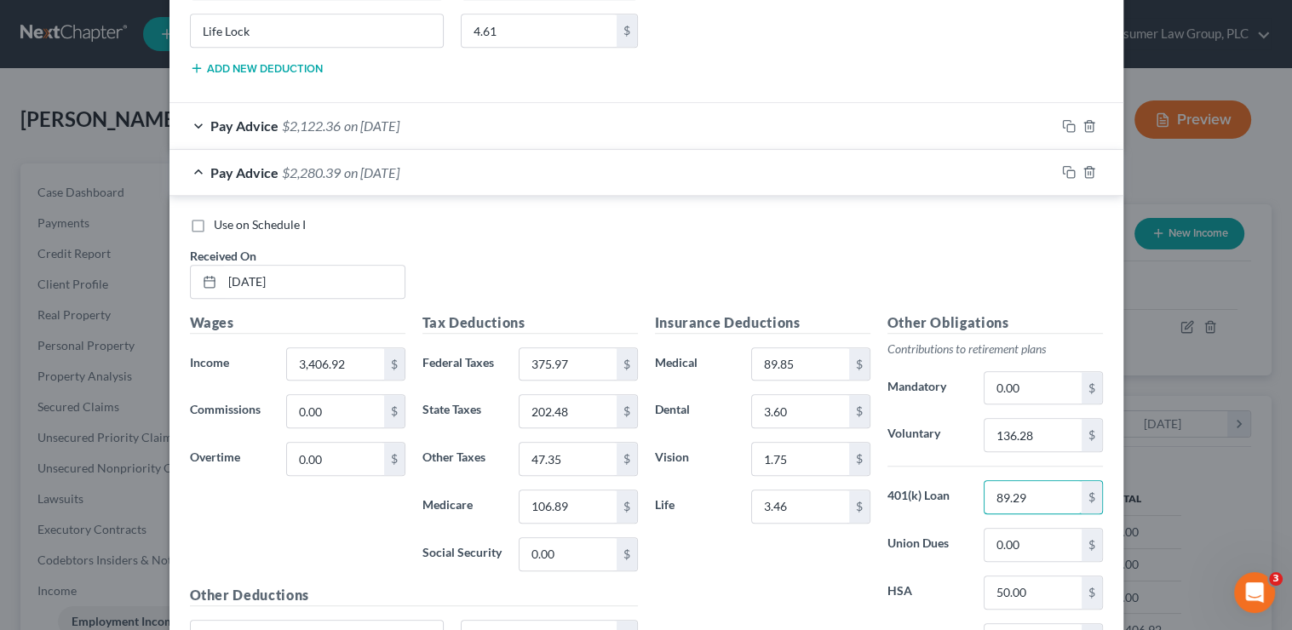
type input "89.29"
click at [1063, 169] on icon "button" at bounding box center [1069, 172] width 14 height 14
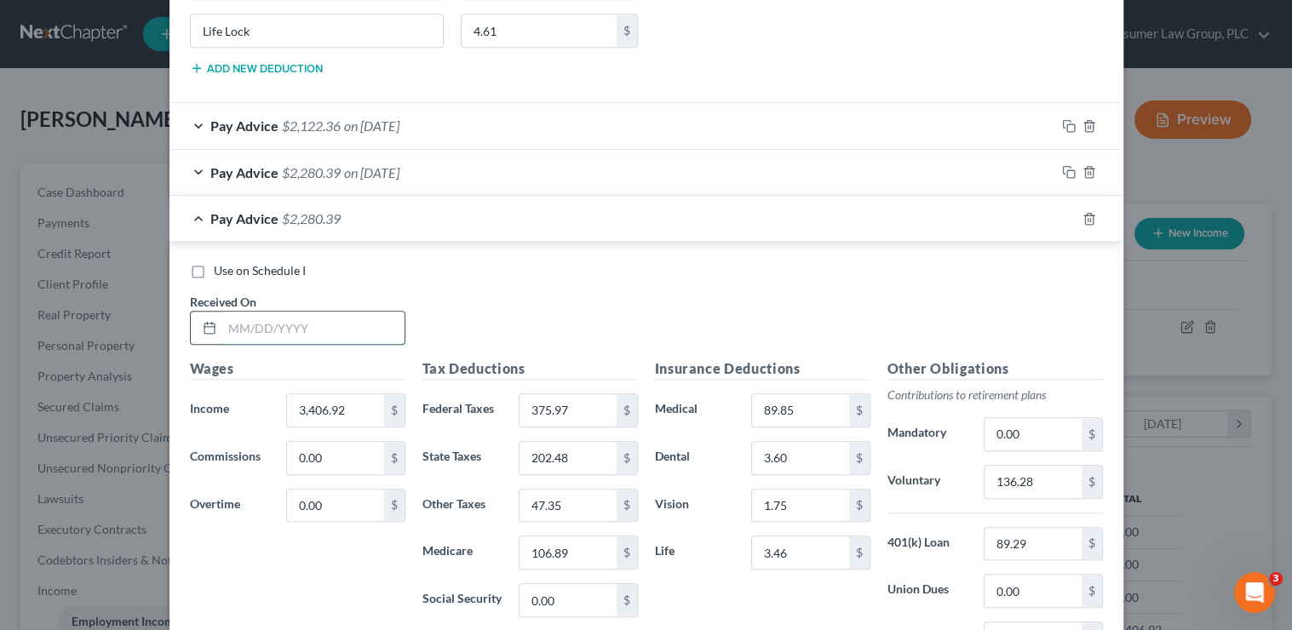
click at [305, 312] on input "text" at bounding box center [313, 328] width 182 height 32
type input "5/2/25"
click at [1062, 212] on icon "button" at bounding box center [1069, 219] width 14 height 14
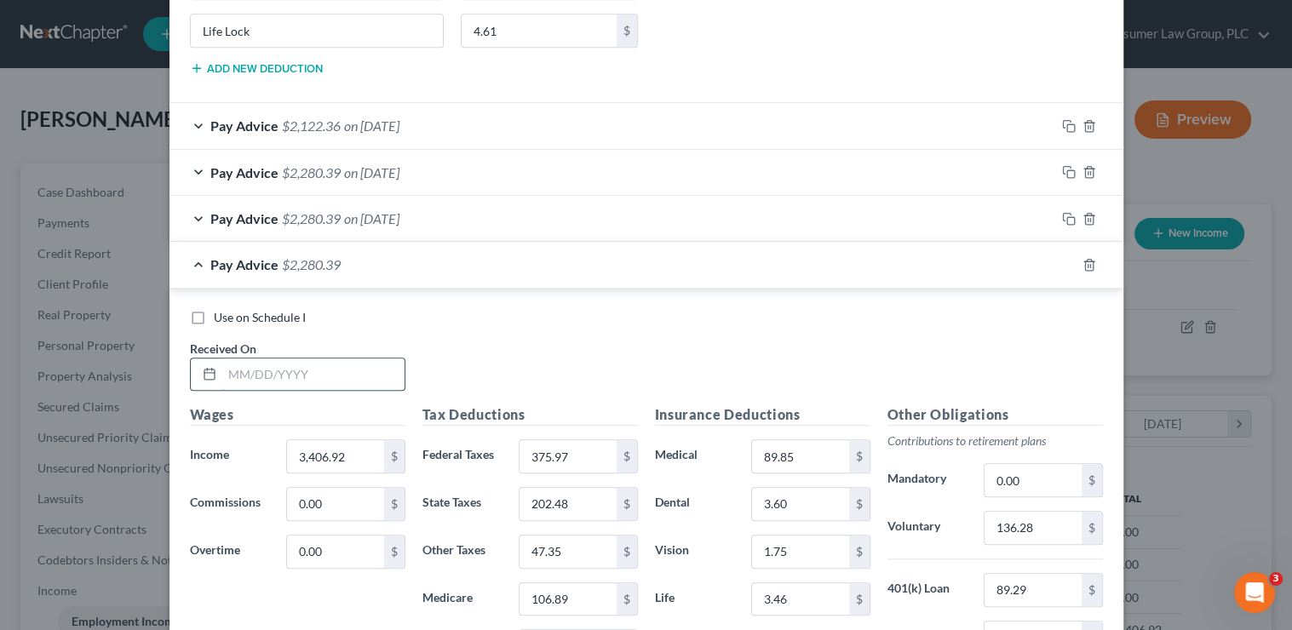
click at [348, 373] on input "text" at bounding box center [313, 375] width 182 height 32
type input "4/18/25"
type input "375.97"
type input "205.59"
type input "48.08"
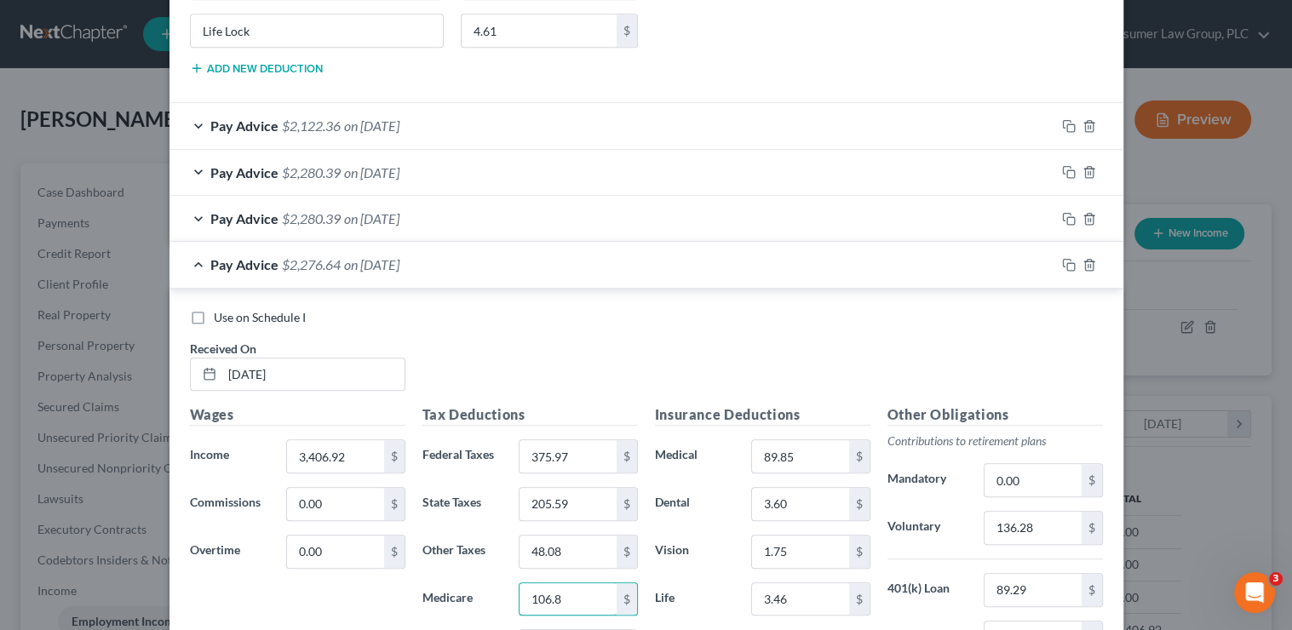
type input "106.89"
click at [1062, 258] on icon "button" at bounding box center [1069, 265] width 14 height 14
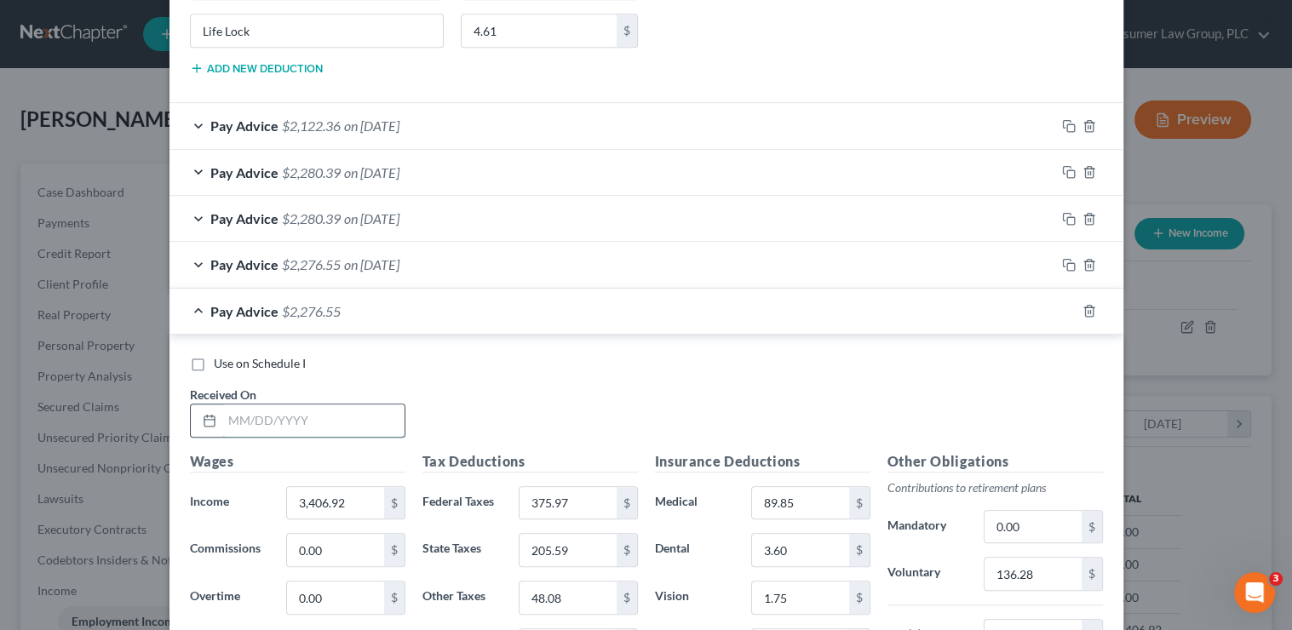
click at [341, 420] on input "text" at bounding box center [313, 420] width 182 height 32
type input "4/4/25"
type input "202.48"
type input "47.35"
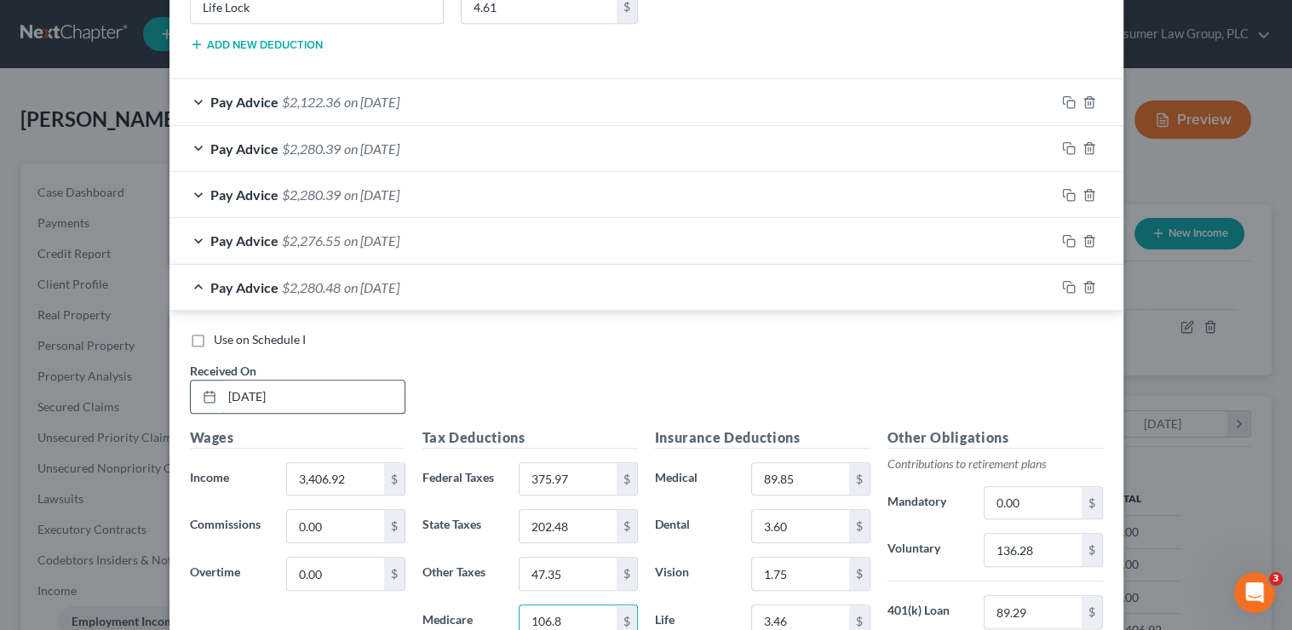
type input "106.89"
click at [1067, 280] on icon "button" at bounding box center [1069, 287] width 14 height 14
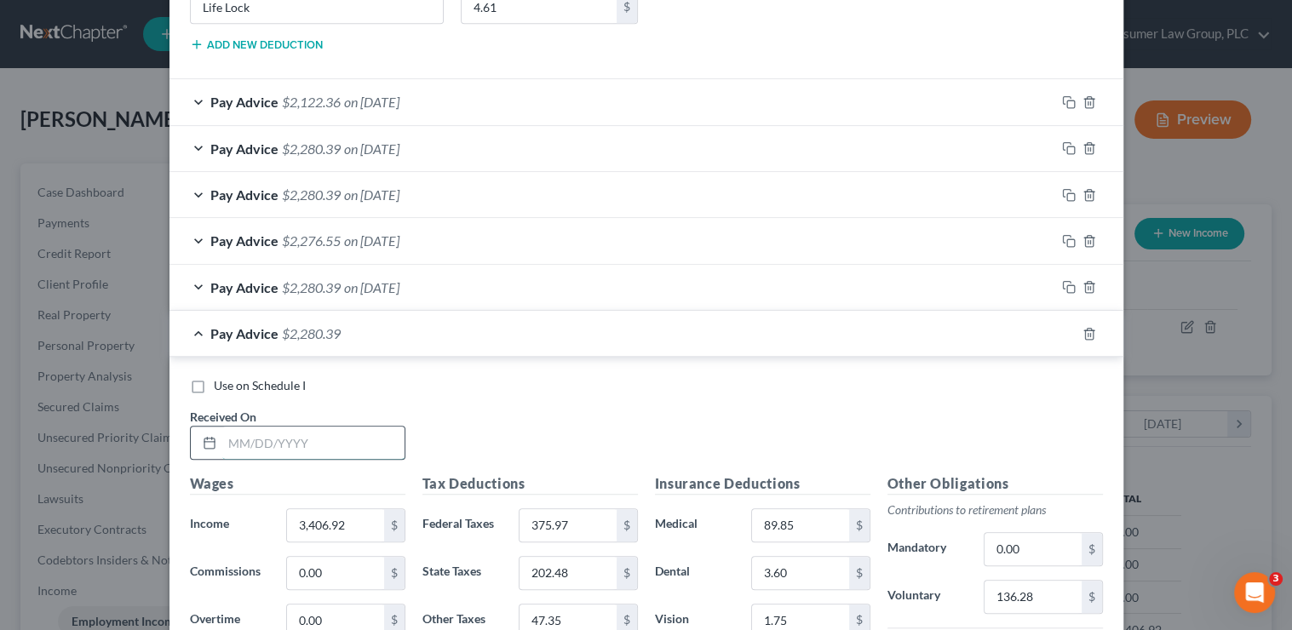
click at [298, 434] on input "text" at bounding box center [313, 443] width 182 height 32
type input "3/21/25"
type input "375.97"
type input "202.48"
type input "47.36"
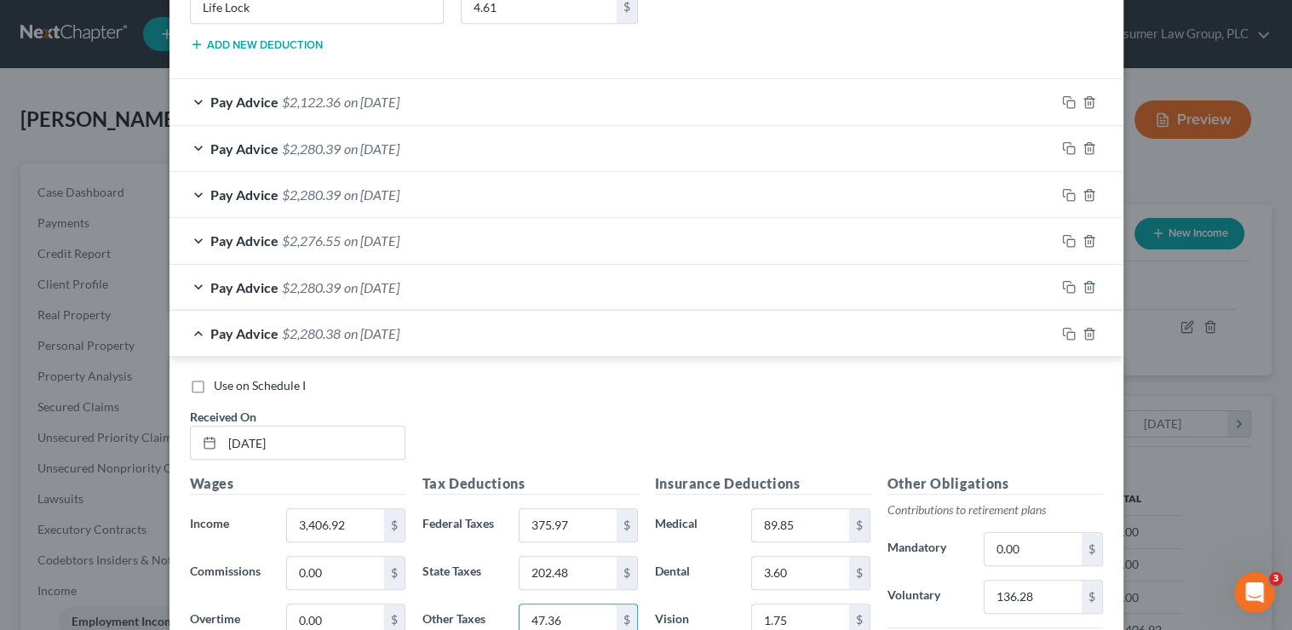
scroll to position [1730, 0]
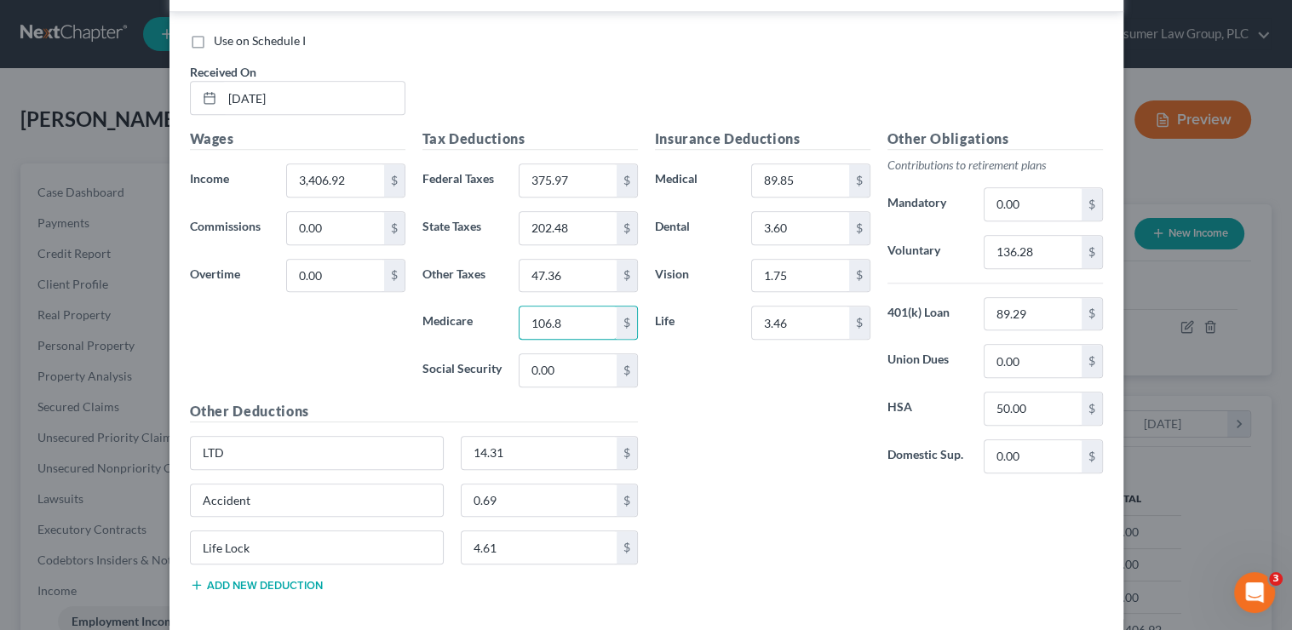
type input "106.89"
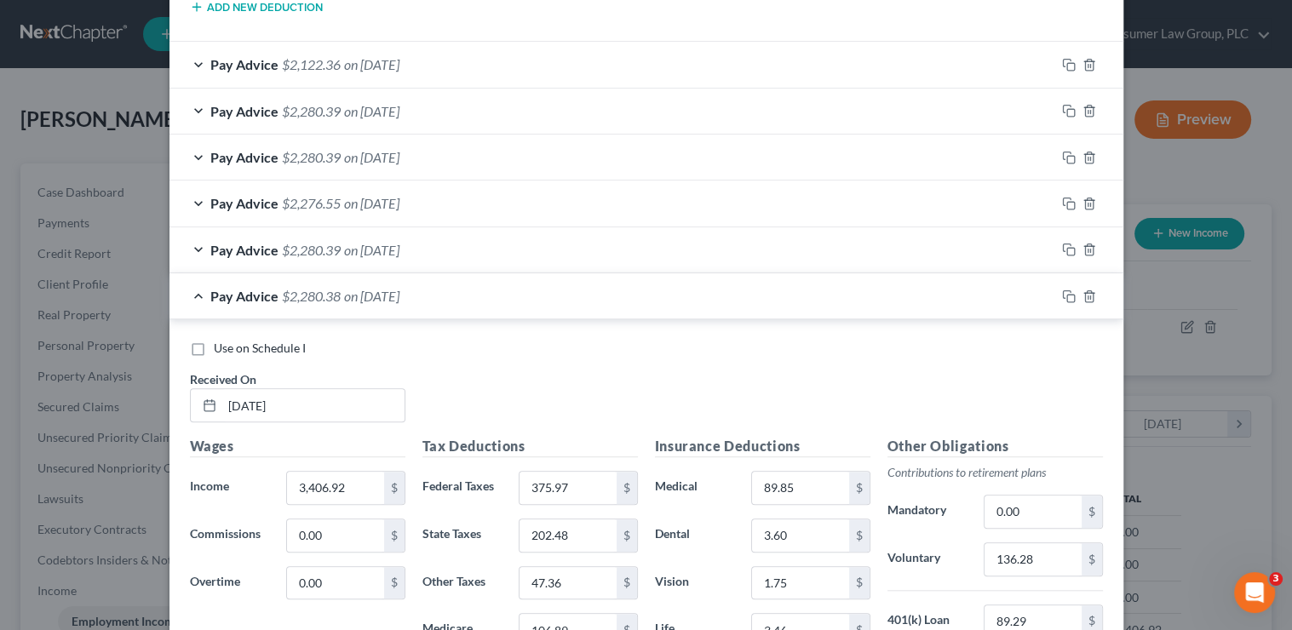
scroll to position [1473, 0]
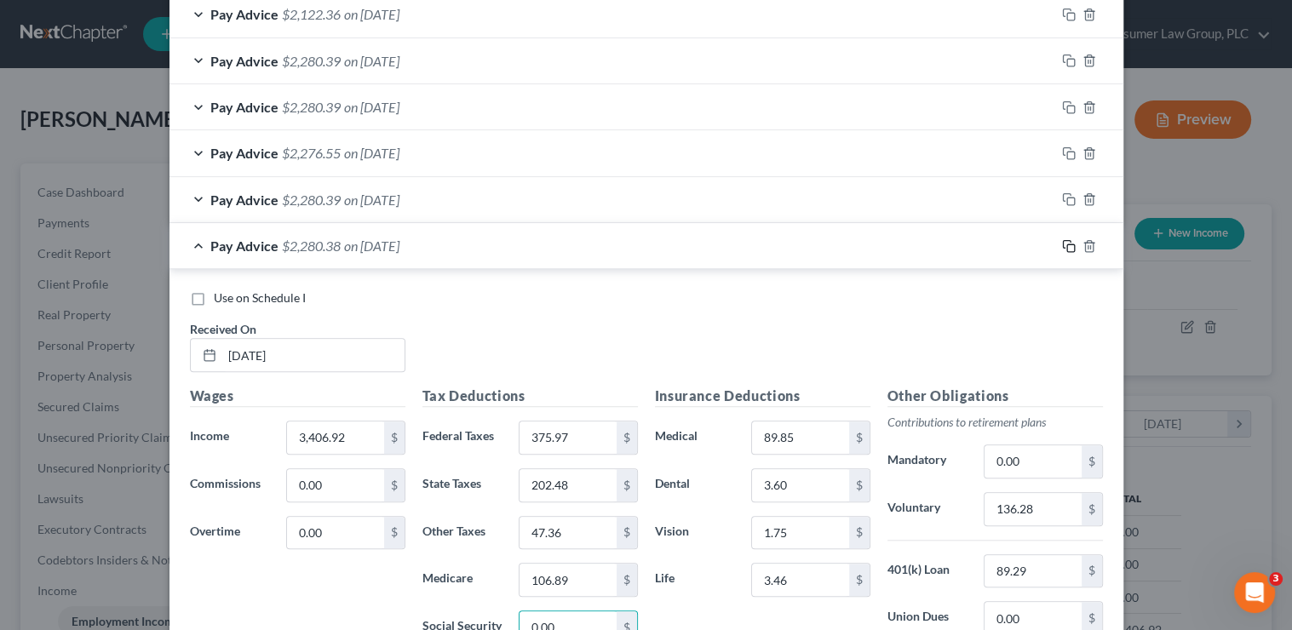
click at [1064, 241] on icon "button" at bounding box center [1069, 246] width 14 height 14
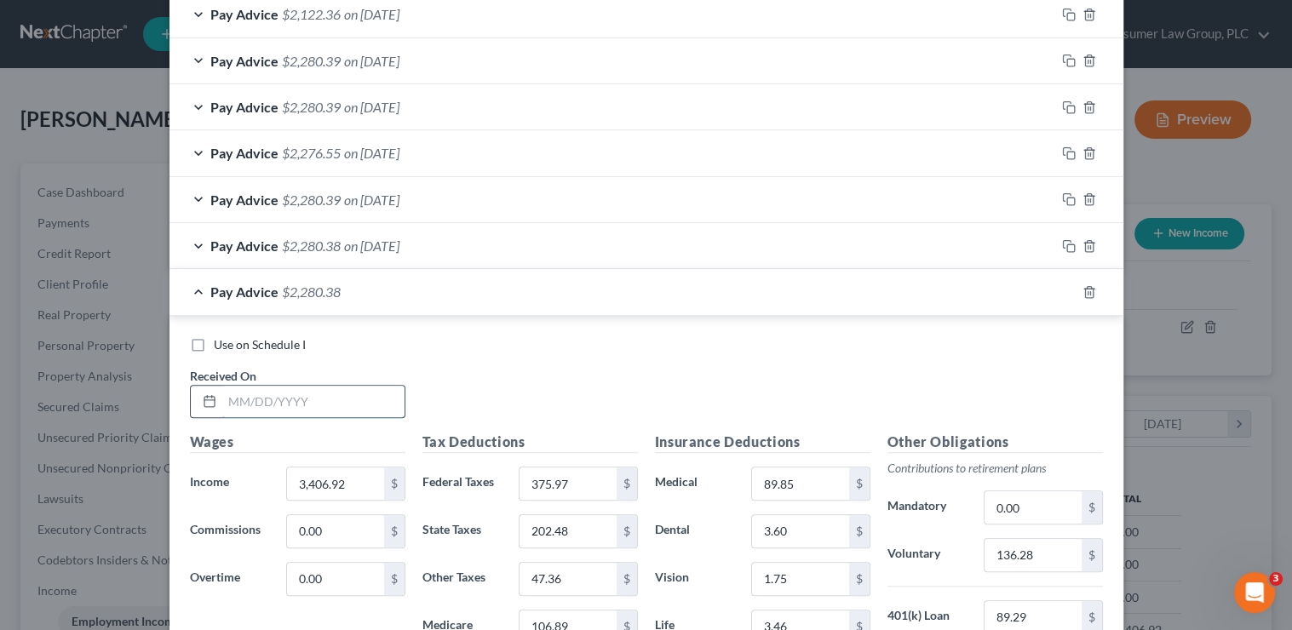
click at [352, 386] on input "text" at bounding box center [313, 402] width 182 height 32
type input "3/7/25"
type input "202.49"
type input "47.35"
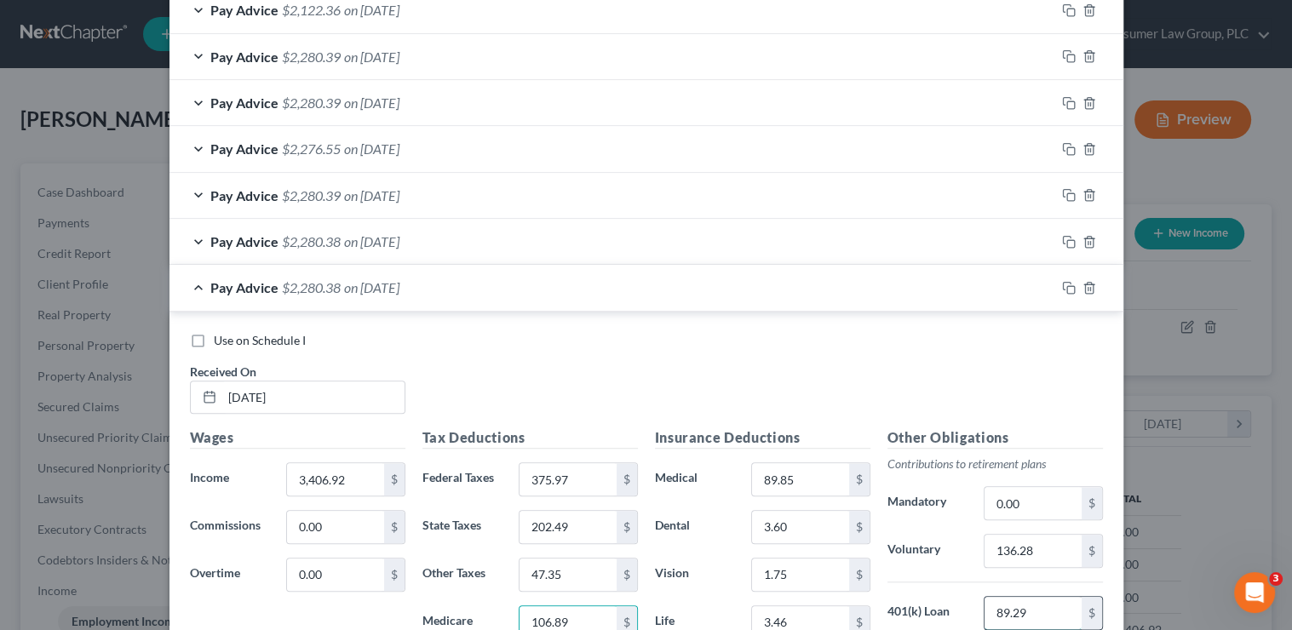
click at [1036, 608] on input "89.29" at bounding box center [1032, 613] width 96 height 32
type input "214.33"
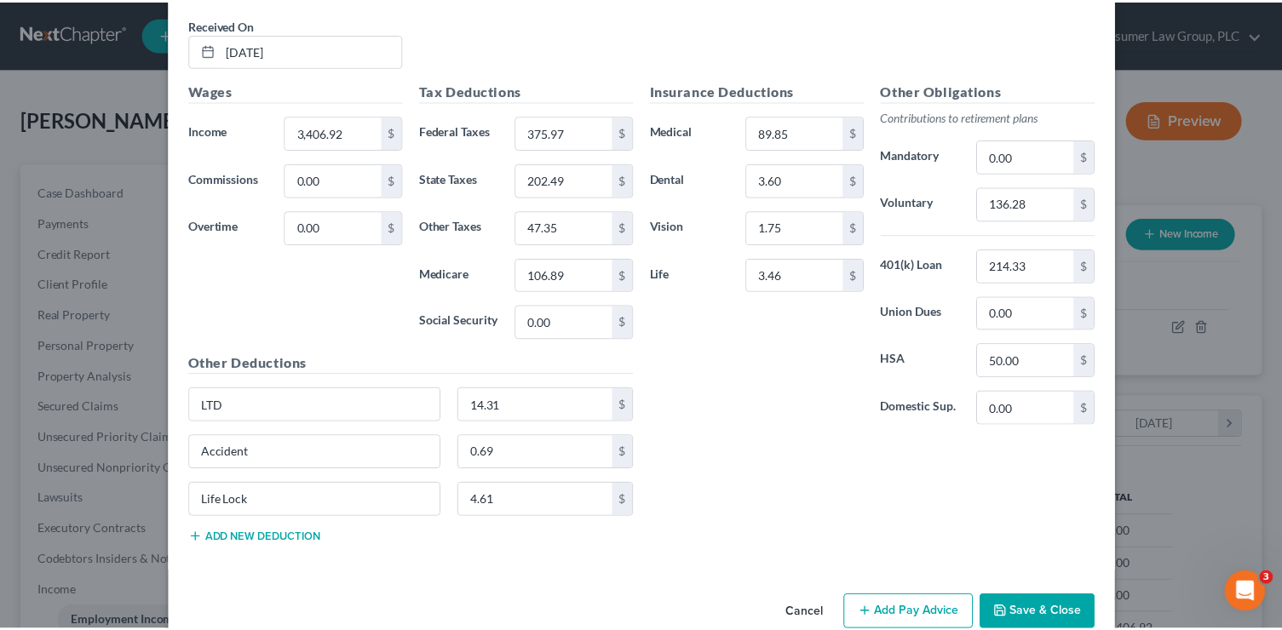
scroll to position [1850, 0]
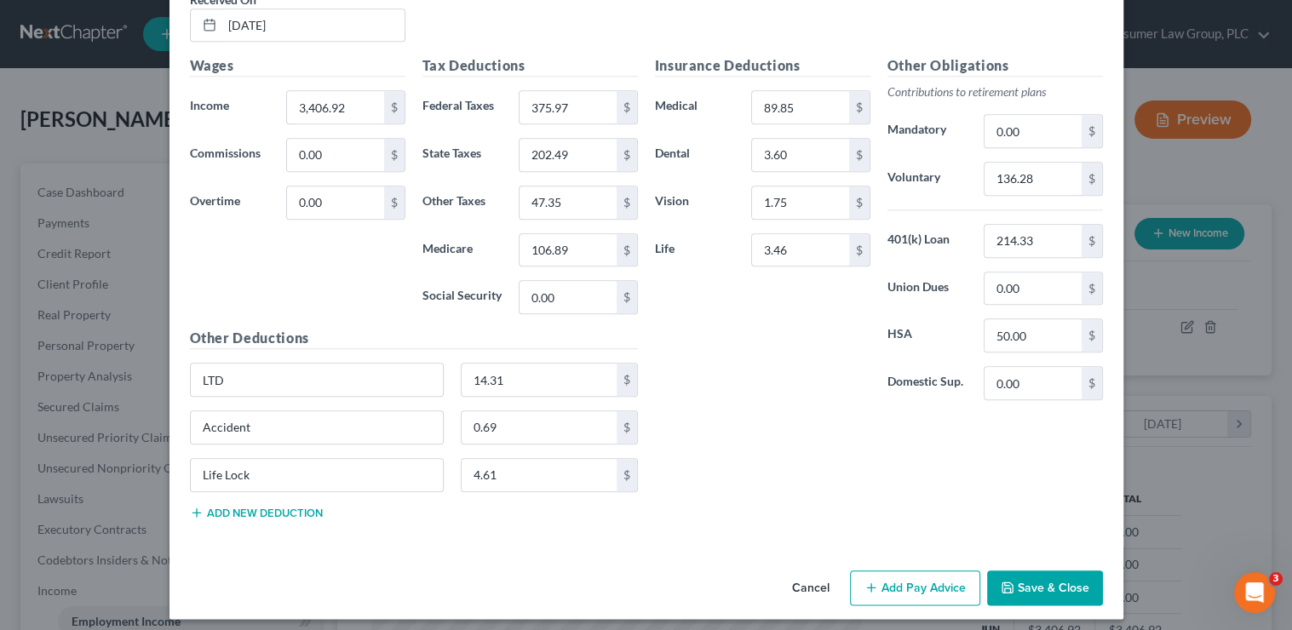
click at [1066, 582] on button "Save & Close" at bounding box center [1045, 589] width 116 height 36
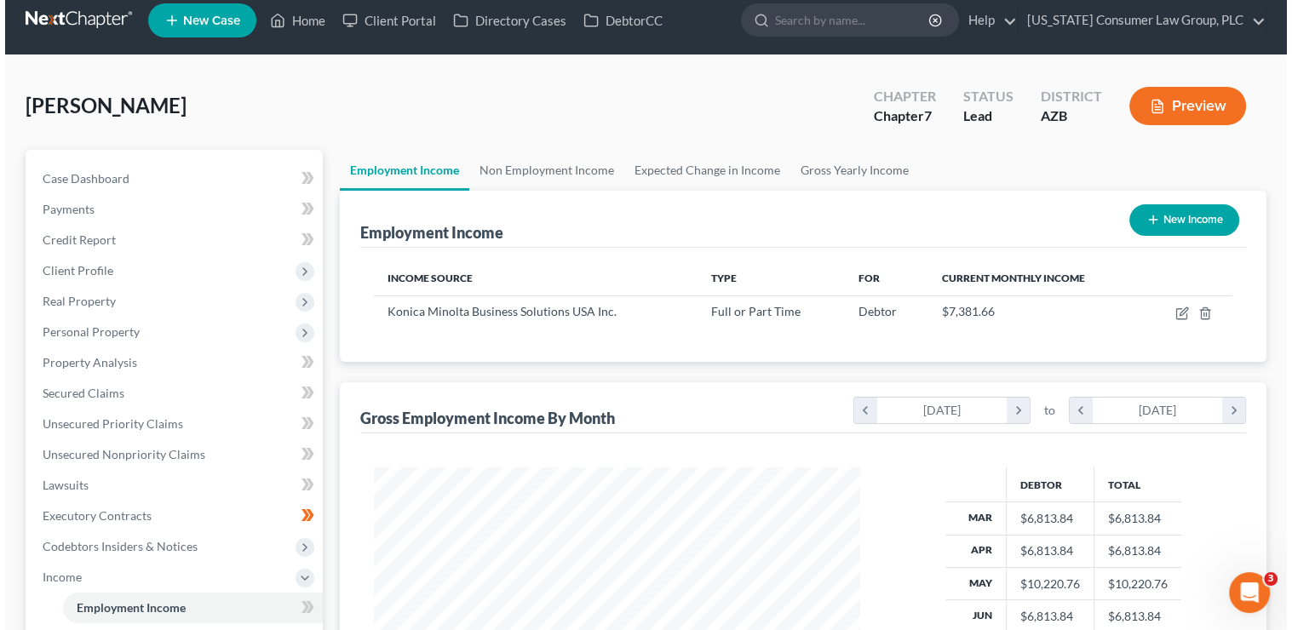
scroll to position [0, 0]
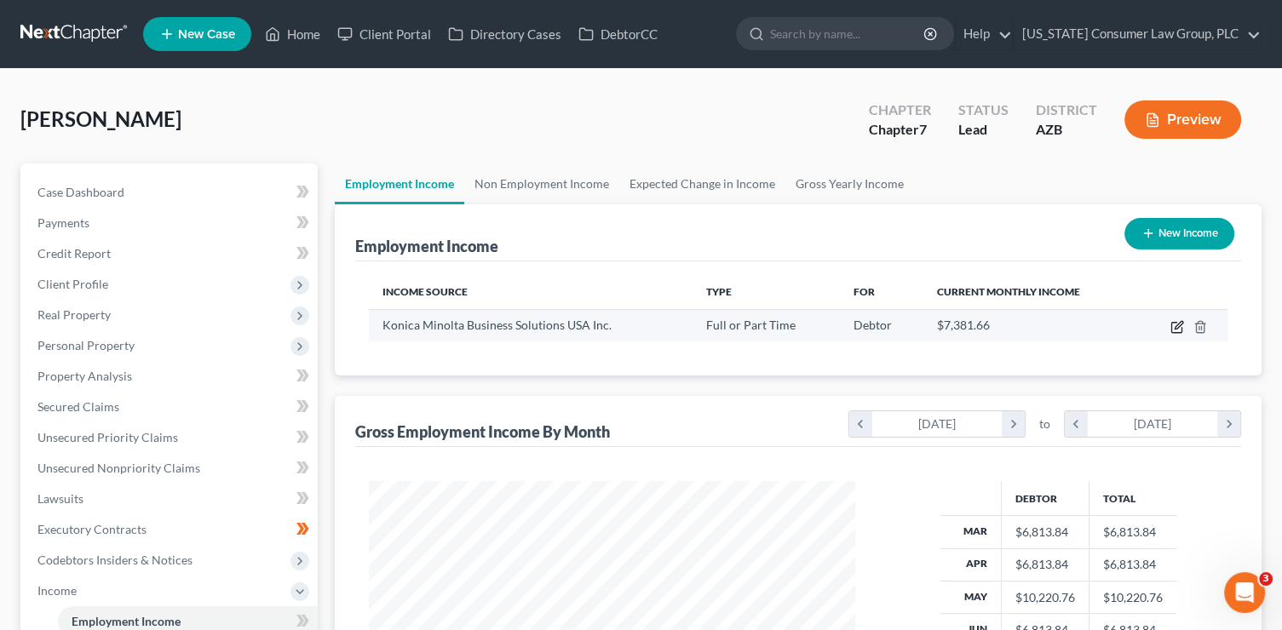
click at [1178, 327] on icon "button" at bounding box center [1177, 327] width 14 height 14
select select "0"
select select "33"
select select "2"
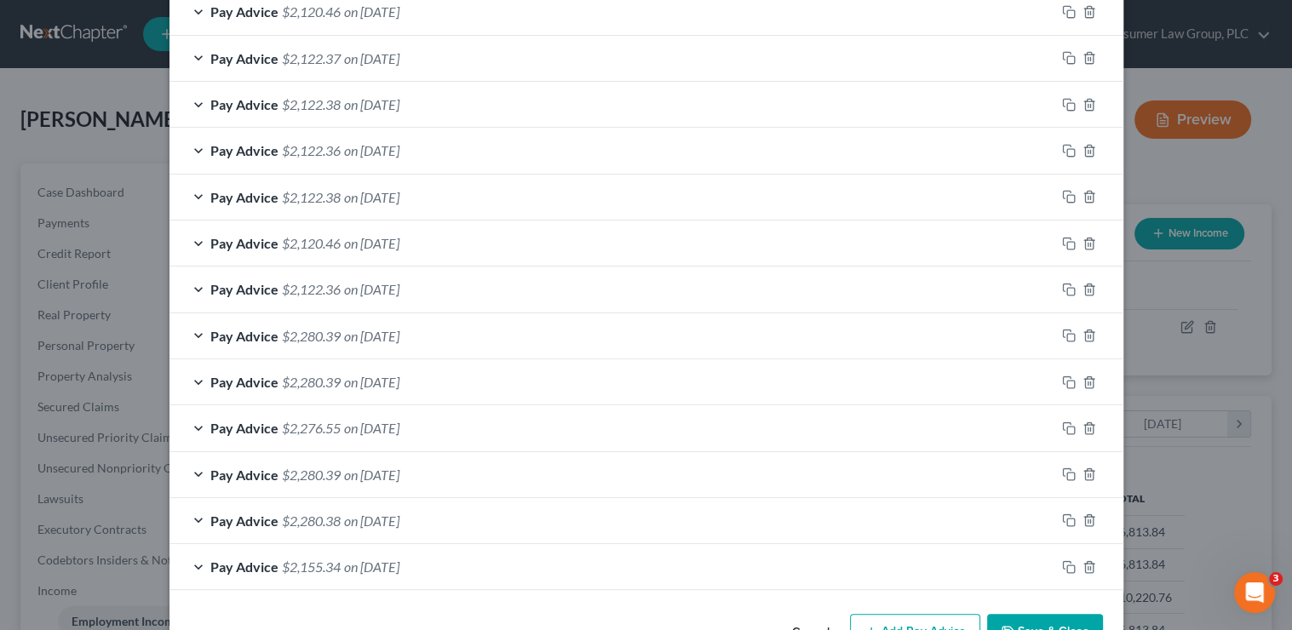
scroll to position [594, 0]
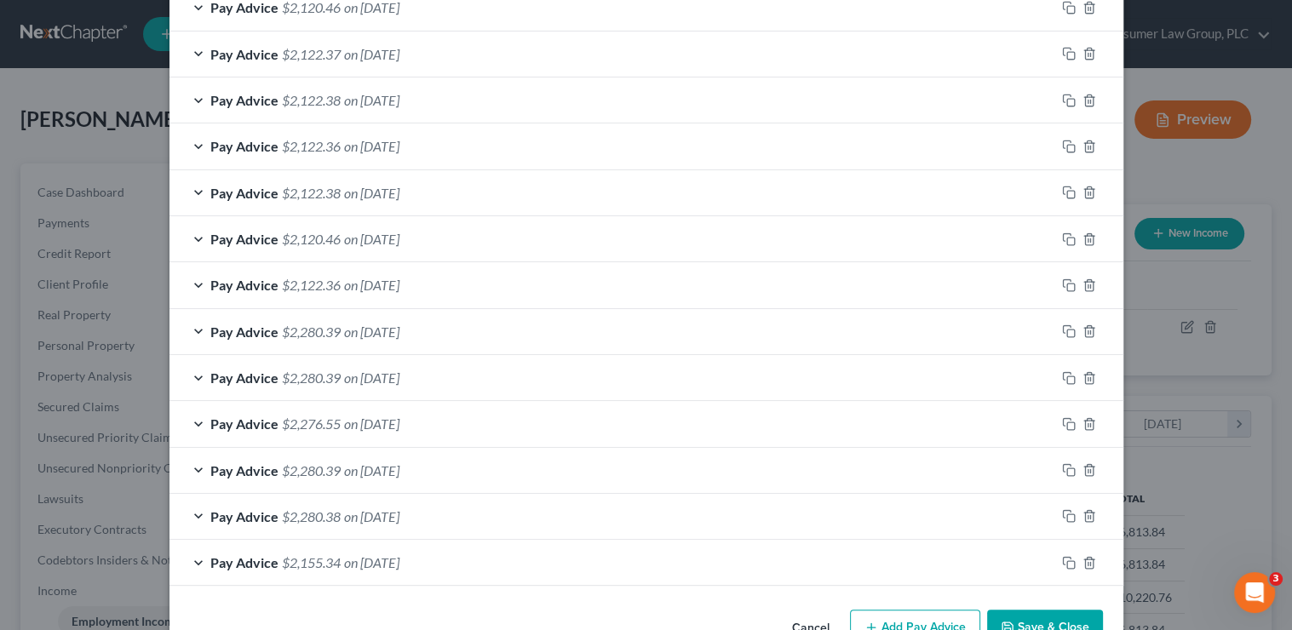
click at [459, 422] on div "Pay Advice $2,276.55 on 04/18/2025" at bounding box center [612, 423] width 886 height 45
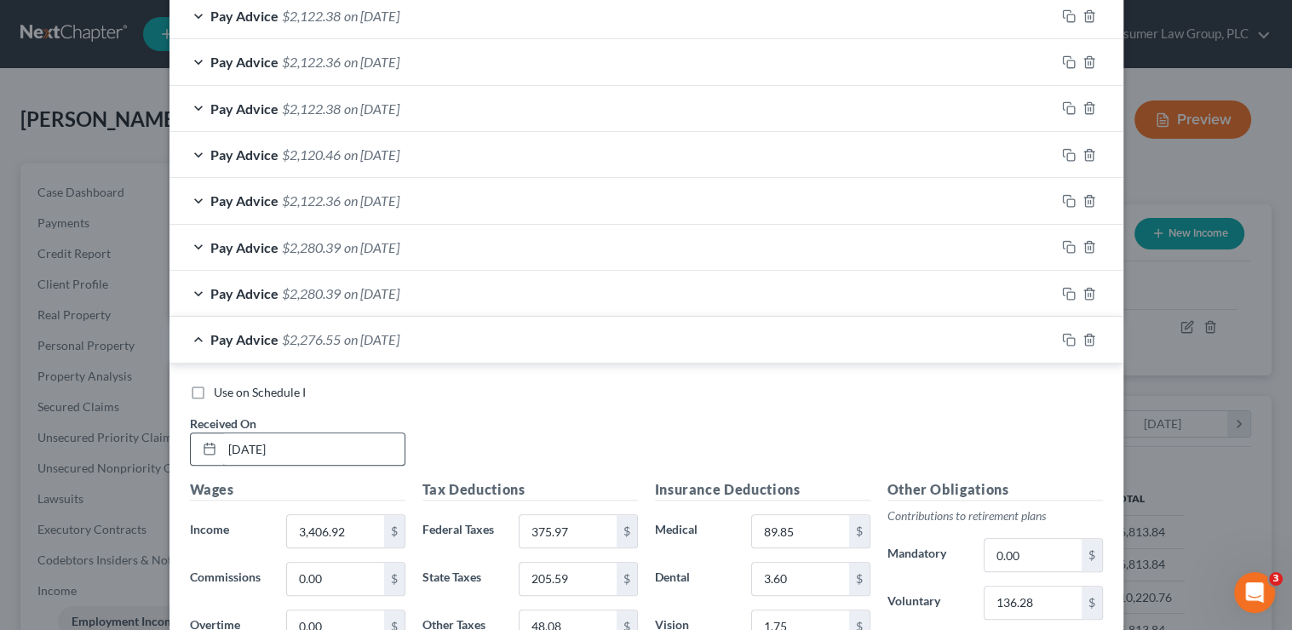
scroll to position [682, 0]
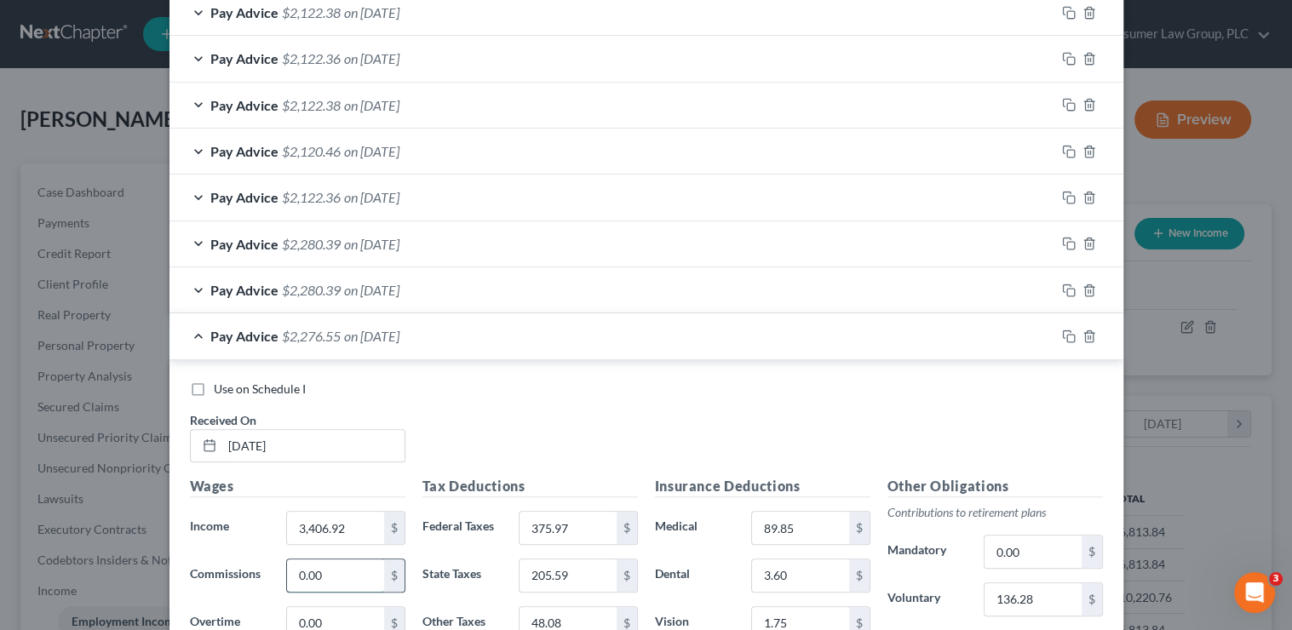
click at [339, 576] on input "0.00" at bounding box center [335, 575] width 96 height 32
type input "50"
click at [682, 457] on div "Use on Schedule I Received On * 04/18/2025" at bounding box center [646, 429] width 930 height 96
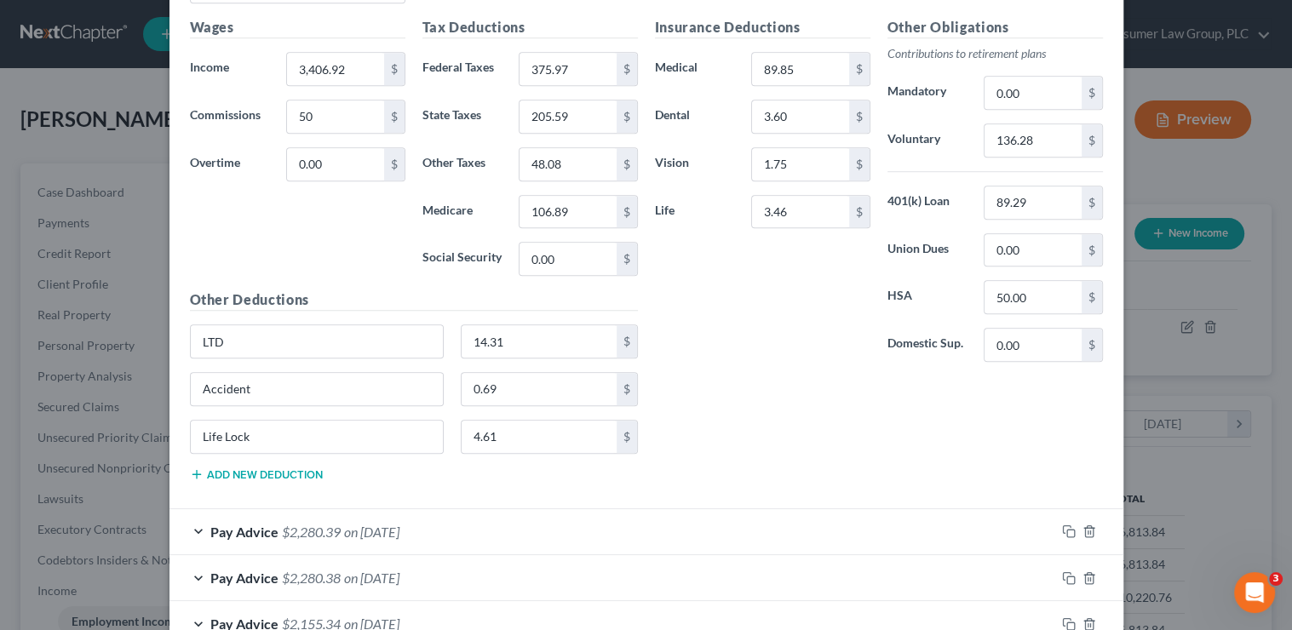
scroll to position [1245, 0]
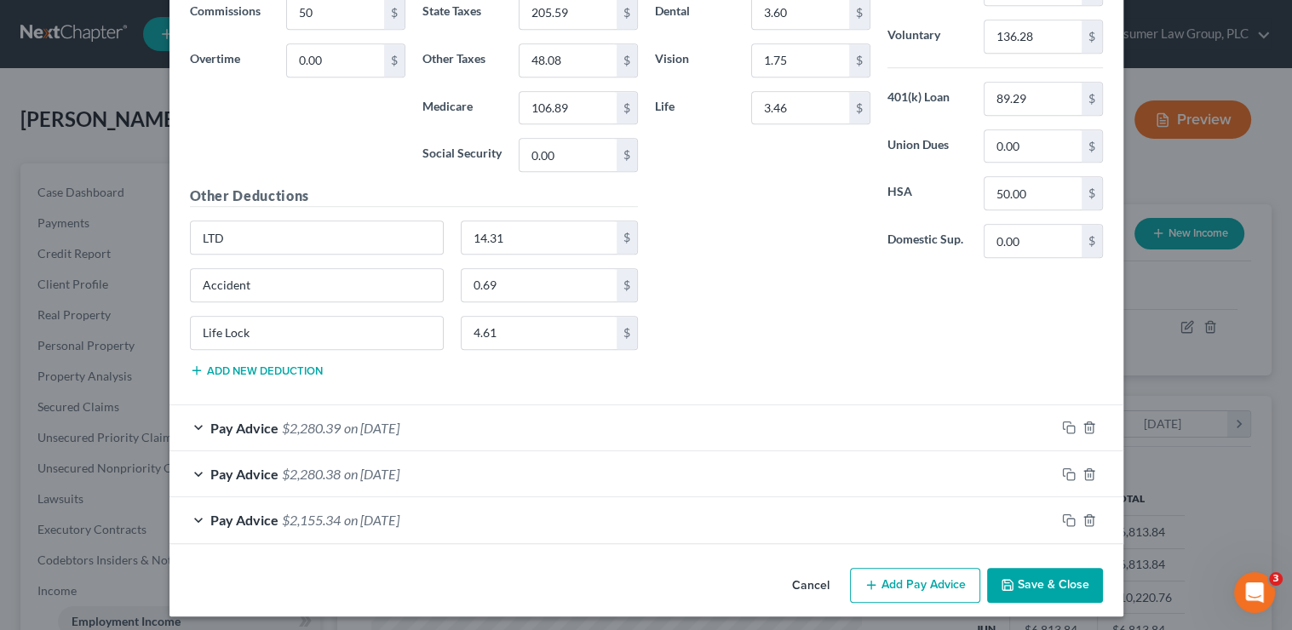
click at [243, 364] on button "Add new deduction" at bounding box center [256, 371] width 133 height 14
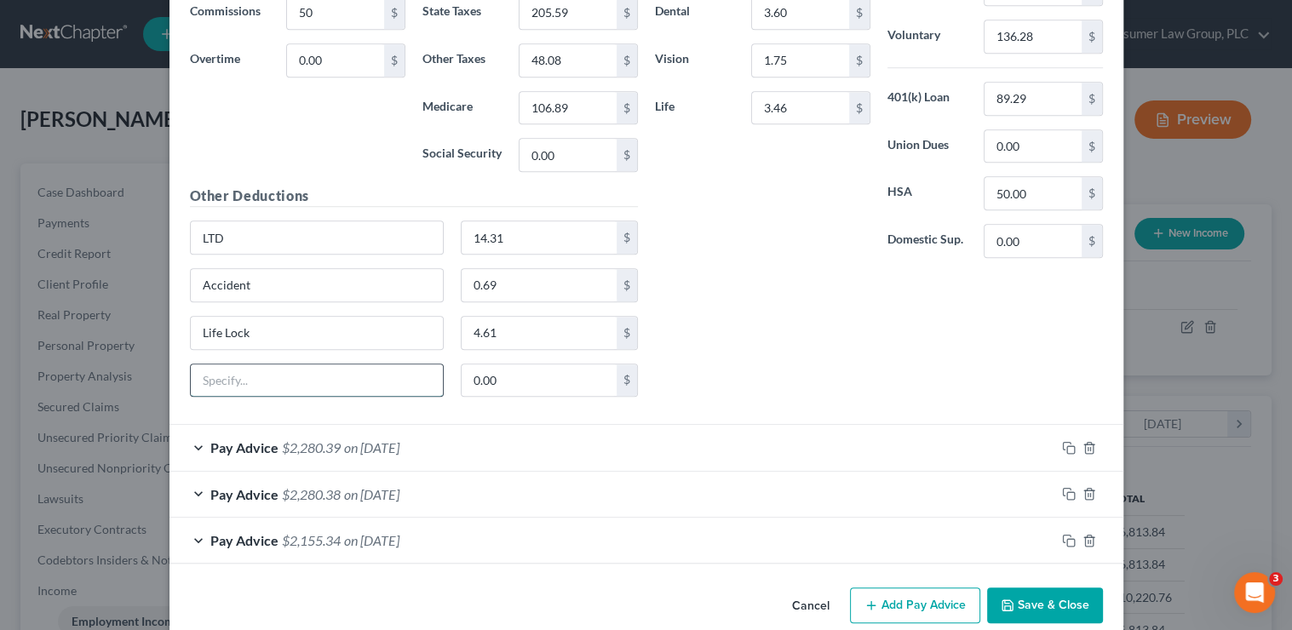
click at [243, 370] on input "text" at bounding box center [317, 380] width 253 height 32
type input "Reward"
type input "50"
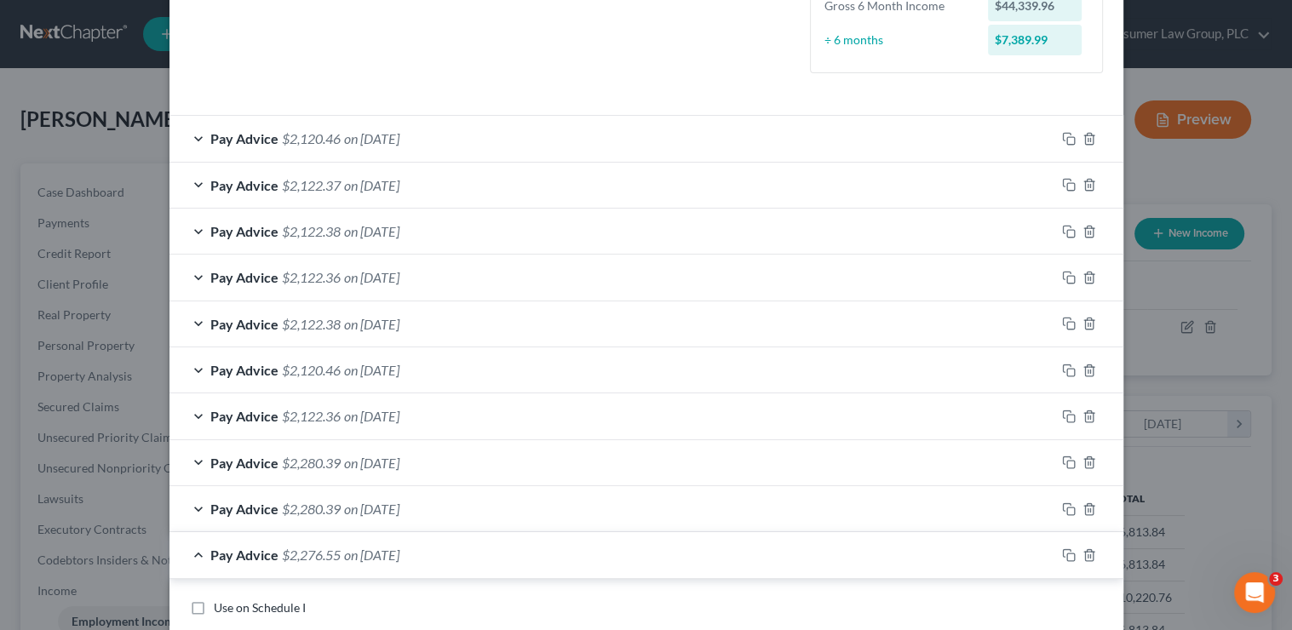
scroll to position [460, 0]
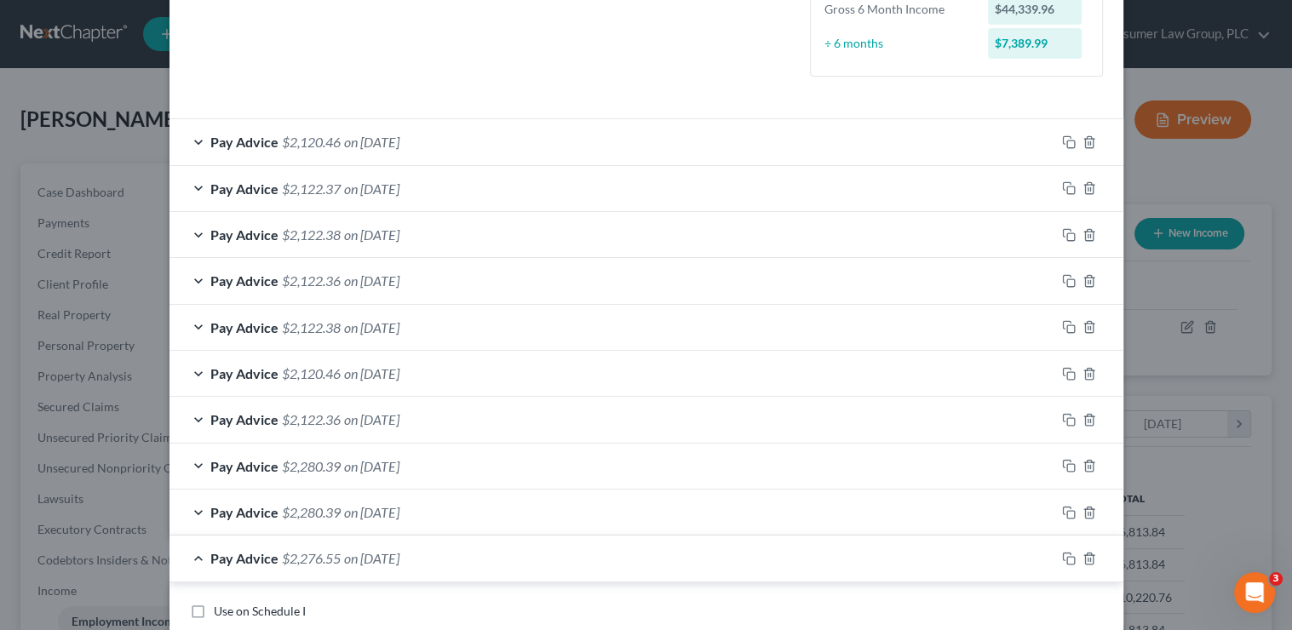
click at [473, 362] on div "Pay Advice $2,120.46 on 06/13/2025" at bounding box center [612, 373] width 886 height 45
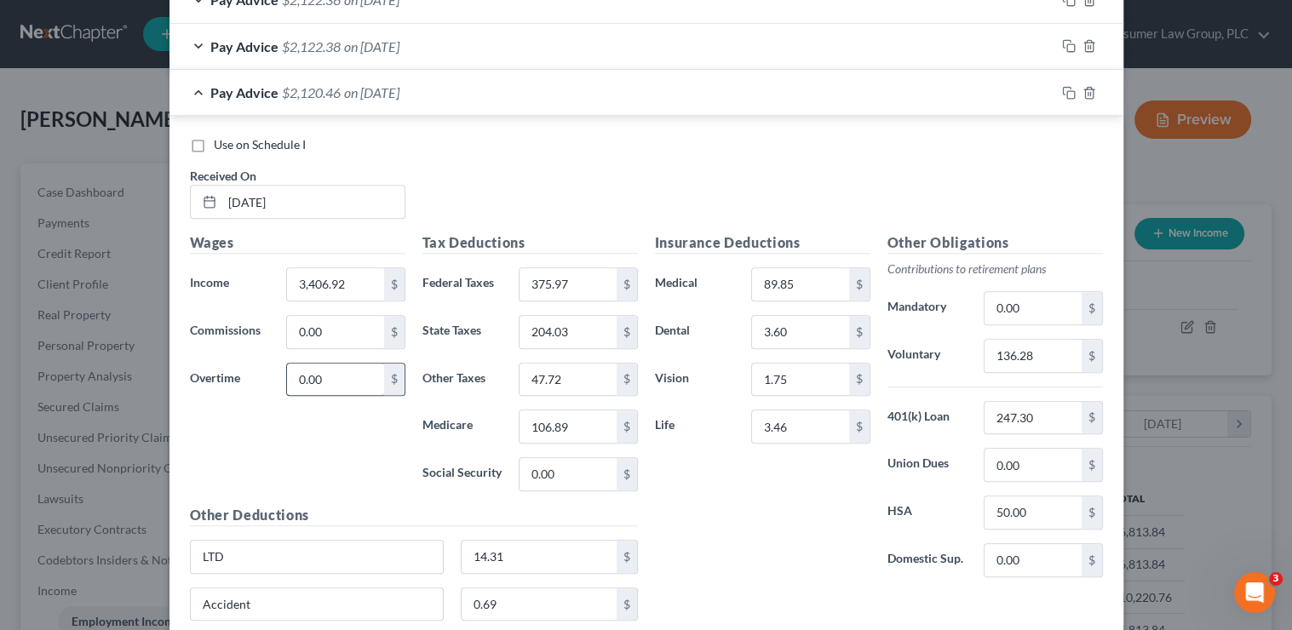
scroll to position [742, 0]
click at [314, 337] on input "0.00" at bounding box center [335, 331] width 96 height 32
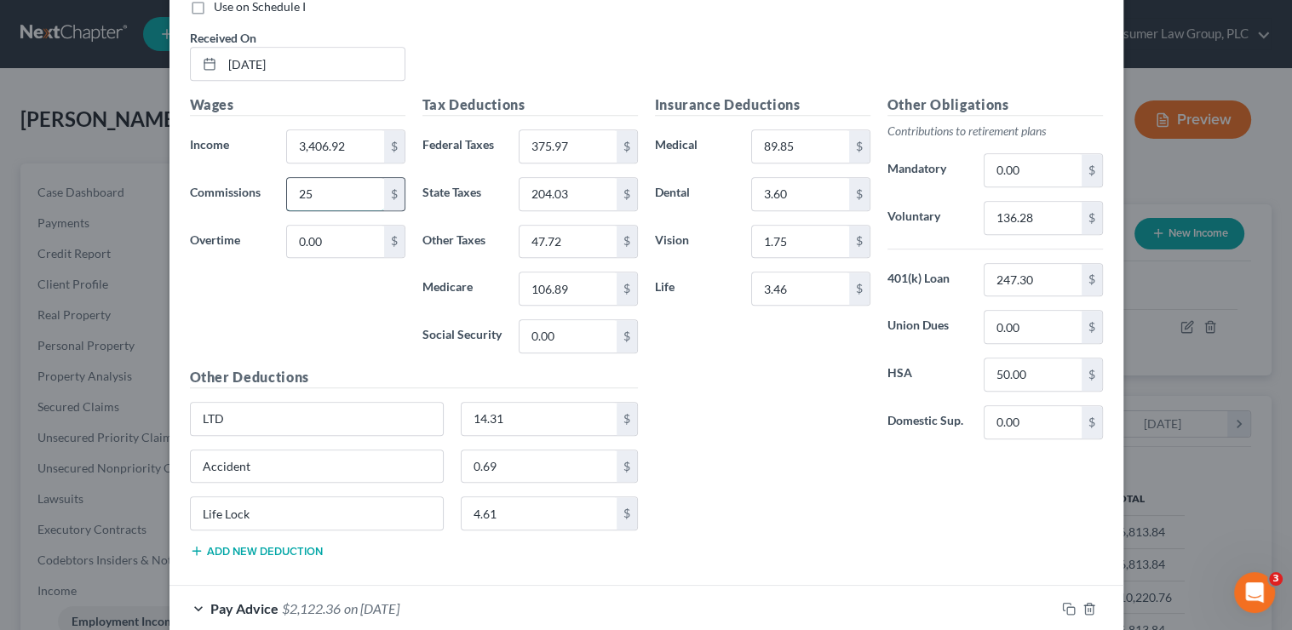
scroll to position [1045, 0]
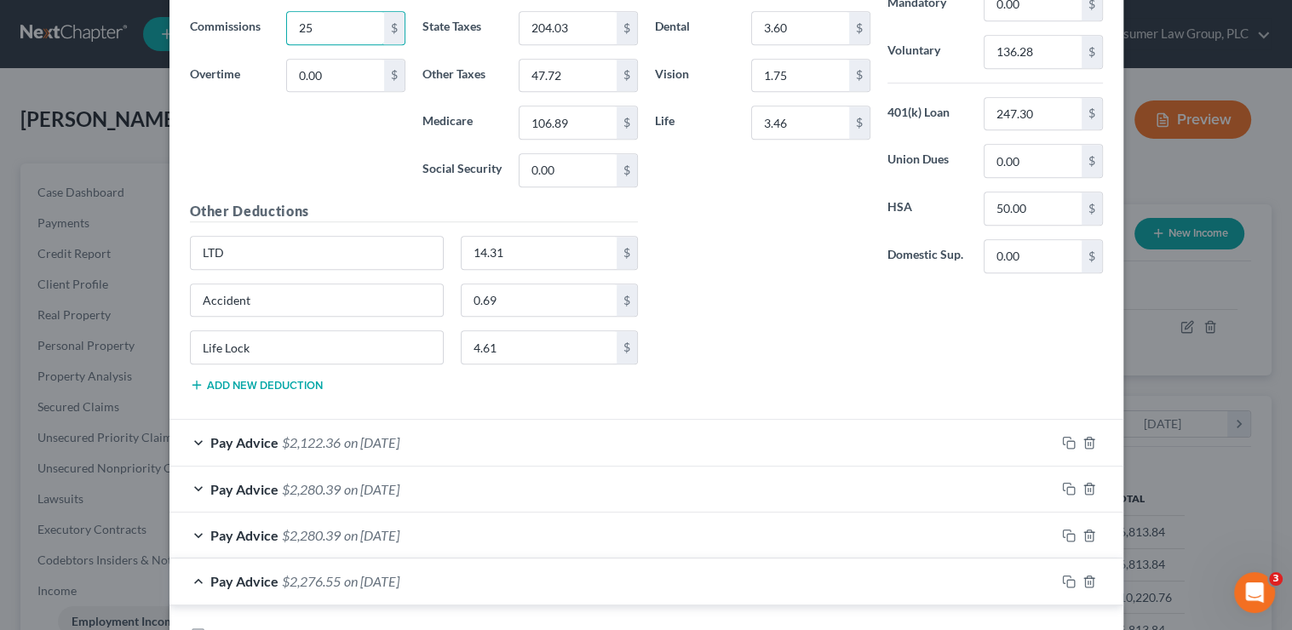
type input "25"
click at [234, 382] on button "Add new deduction" at bounding box center [256, 385] width 133 height 14
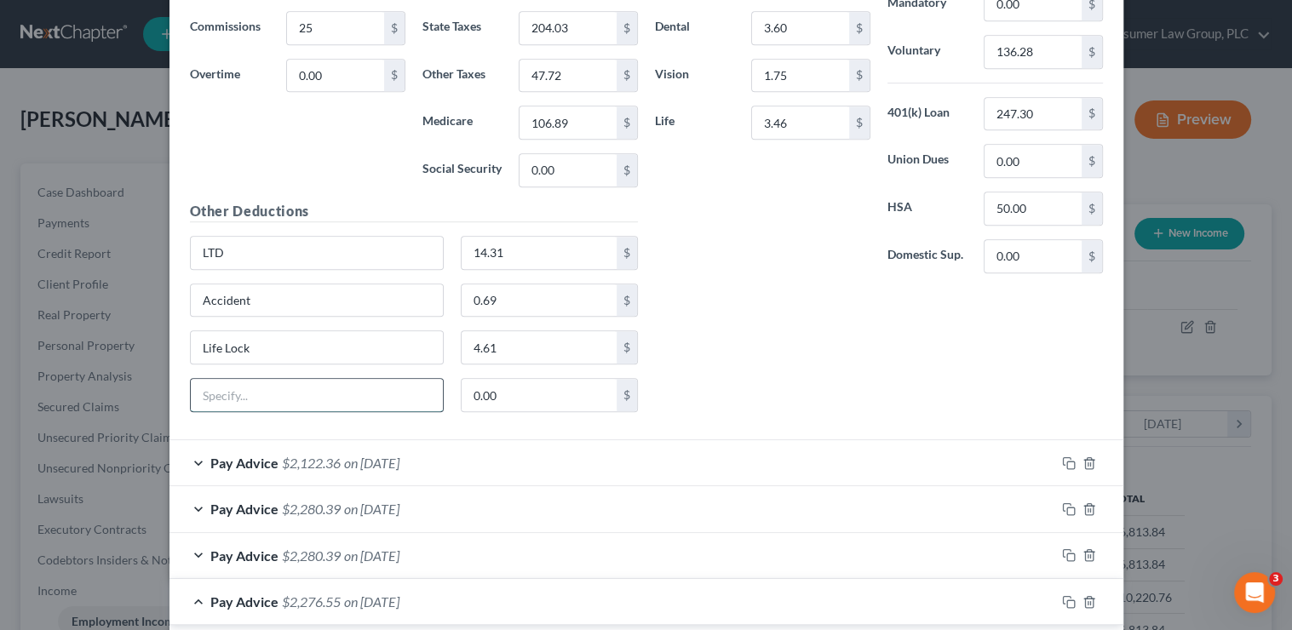
click at [236, 392] on input "text" at bounding box center [317, 395] width 253 height 32
type input "Reward"
type input "25"
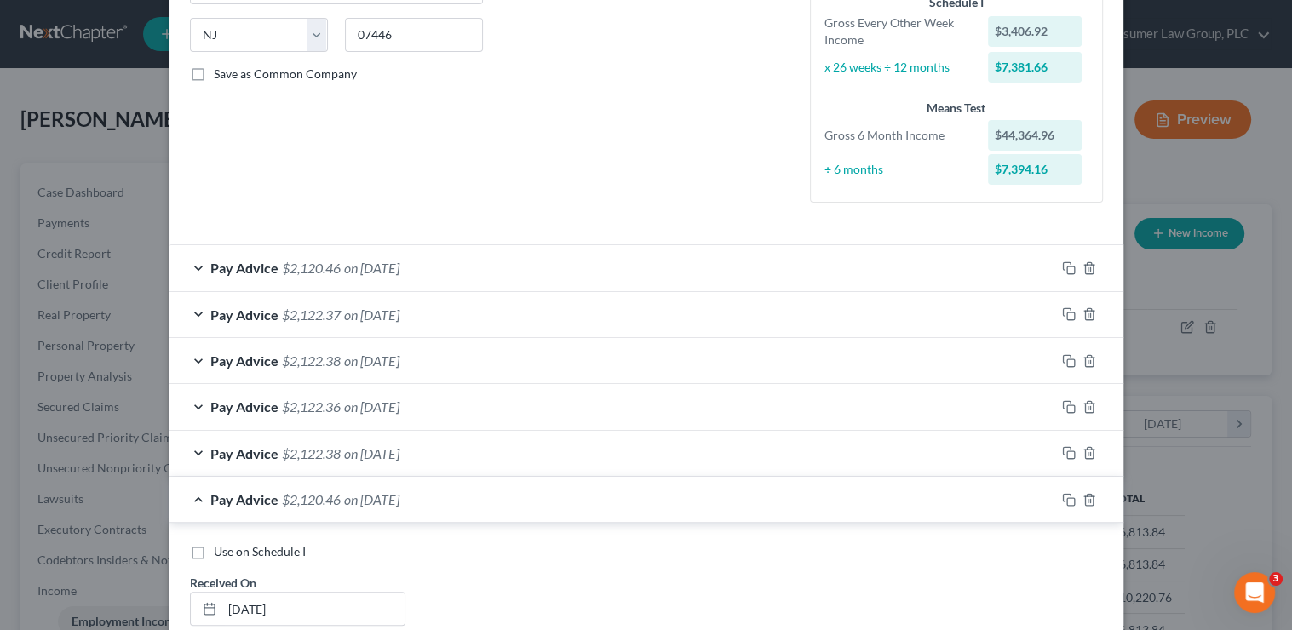
scroll to position [244, 0]
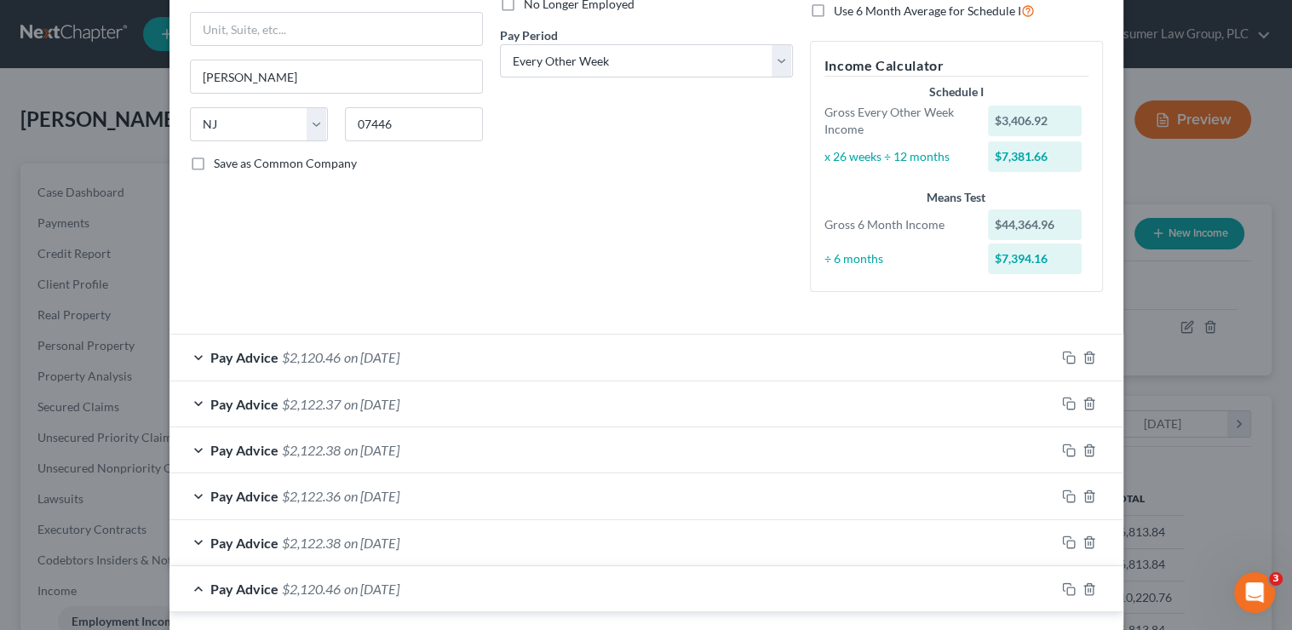
click at [456, 356] on div "Pay Advice $2,120.46 on 08/22/2025" at bounding box center [612, 357] width 886 height 45
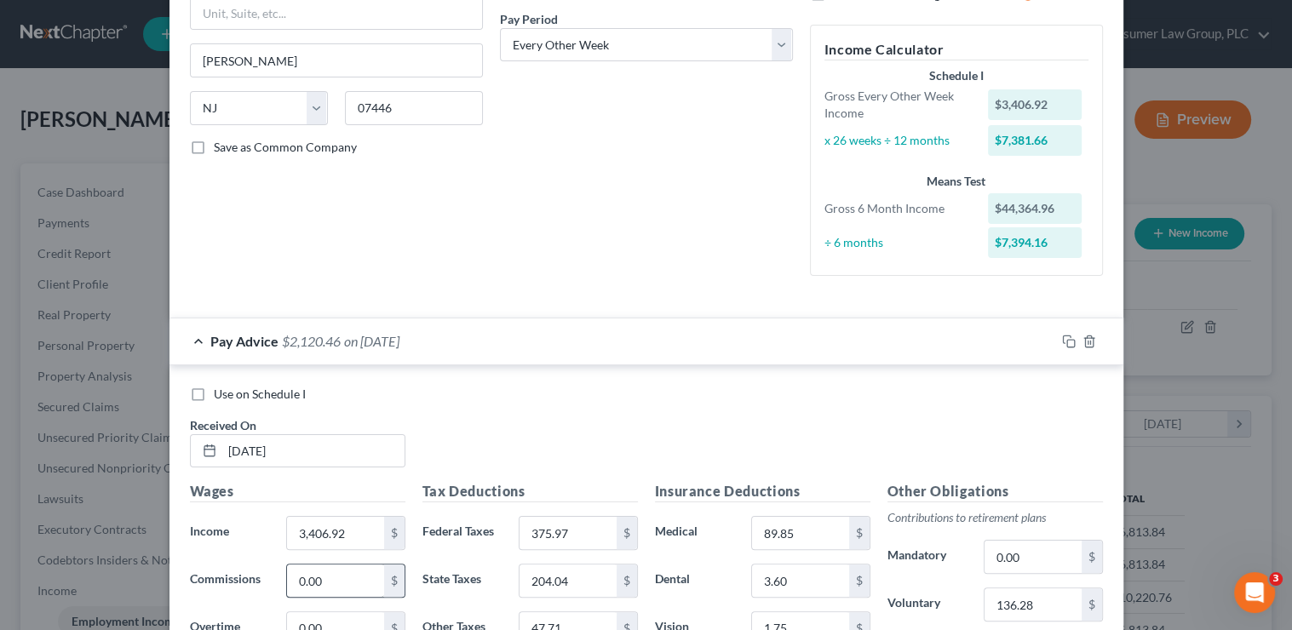
scroll to position [268, 0]
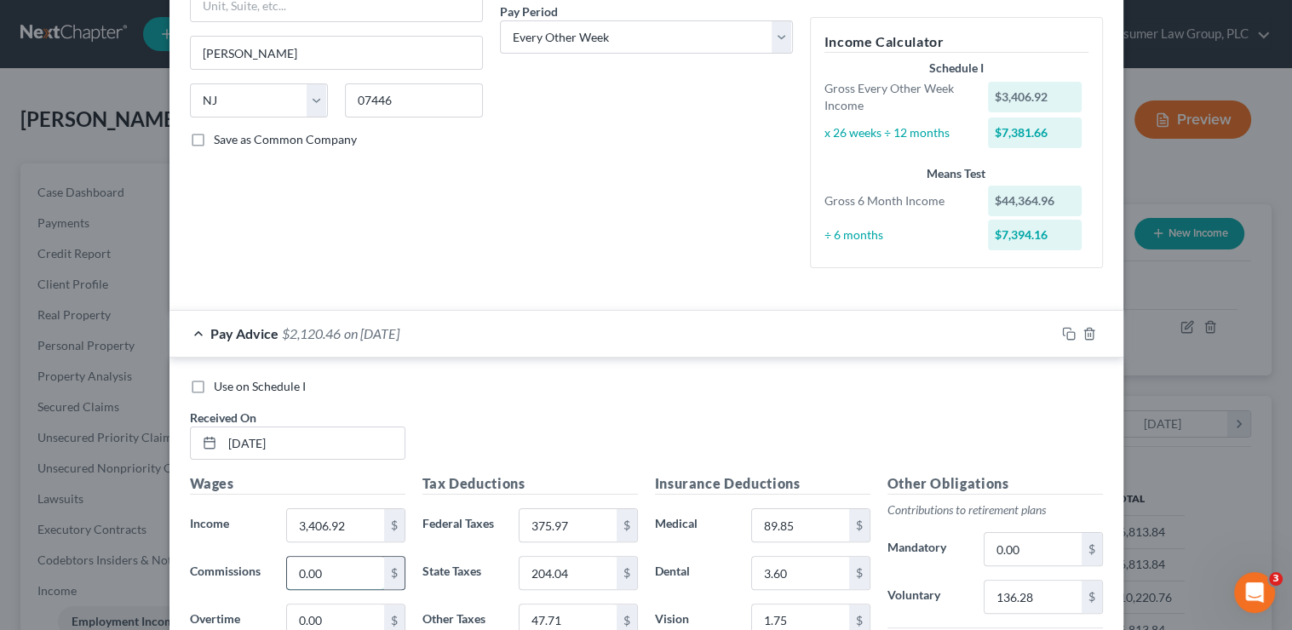
click at [364, 582] on input "0.00" at bounding box center [335, 573] width 96 height 32
type input "25"
click at [537, 461] on div "Use on Schedule I Received On * 08/22/2025" at bounding box center [646, 426] width 930 height 96
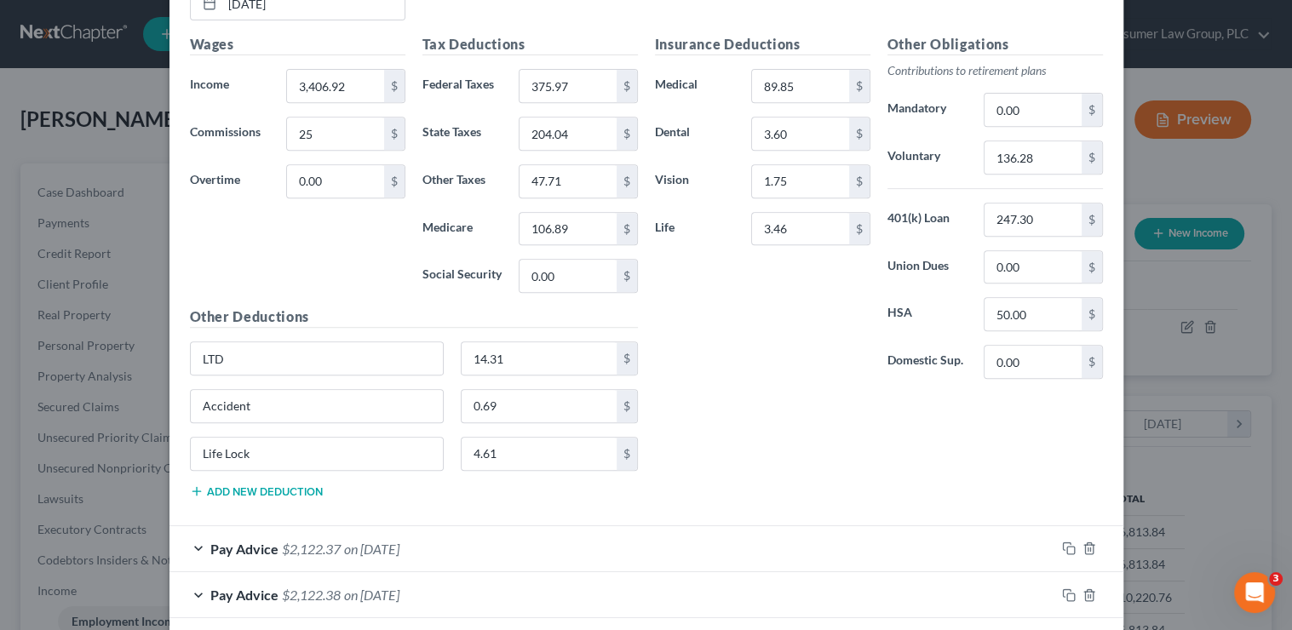
click at [247, 490] on button "Add new deduction" at bounding box center [256, 492] width 133 height 14
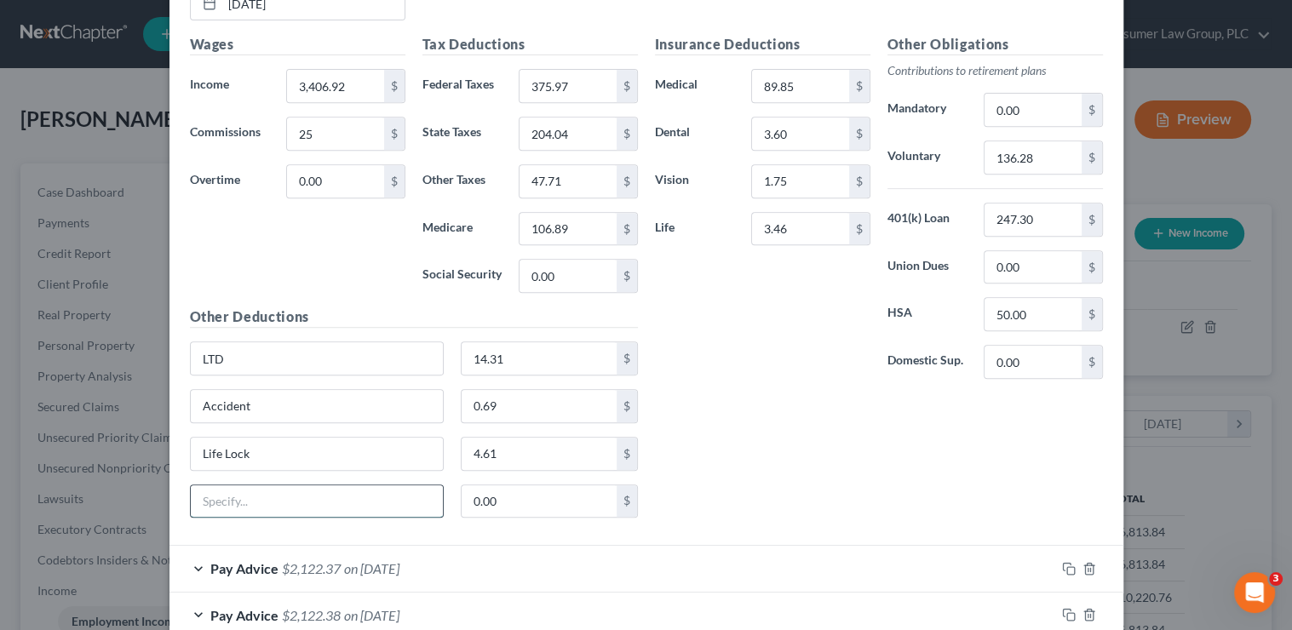
click at [238, 496] on input "text" at bounding box center [317, 501] width 253 height 32
type input "Reward"
type input "25"
click at [933, 436] on div "Insurance Deductions Medical 89.85 $ Dental 3.60 $ Vision 1.75 $ Life 3.46 $ Ot…" at bounding box center [878, 282] width 465 height 497
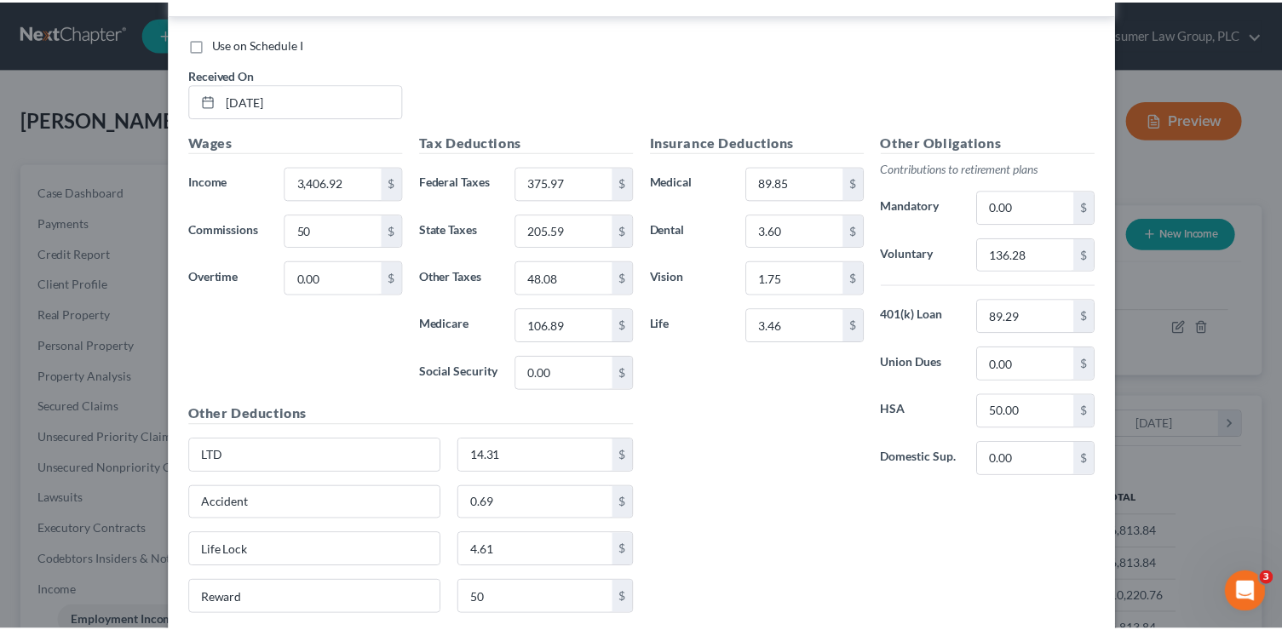
scroll to position [2514, 0]
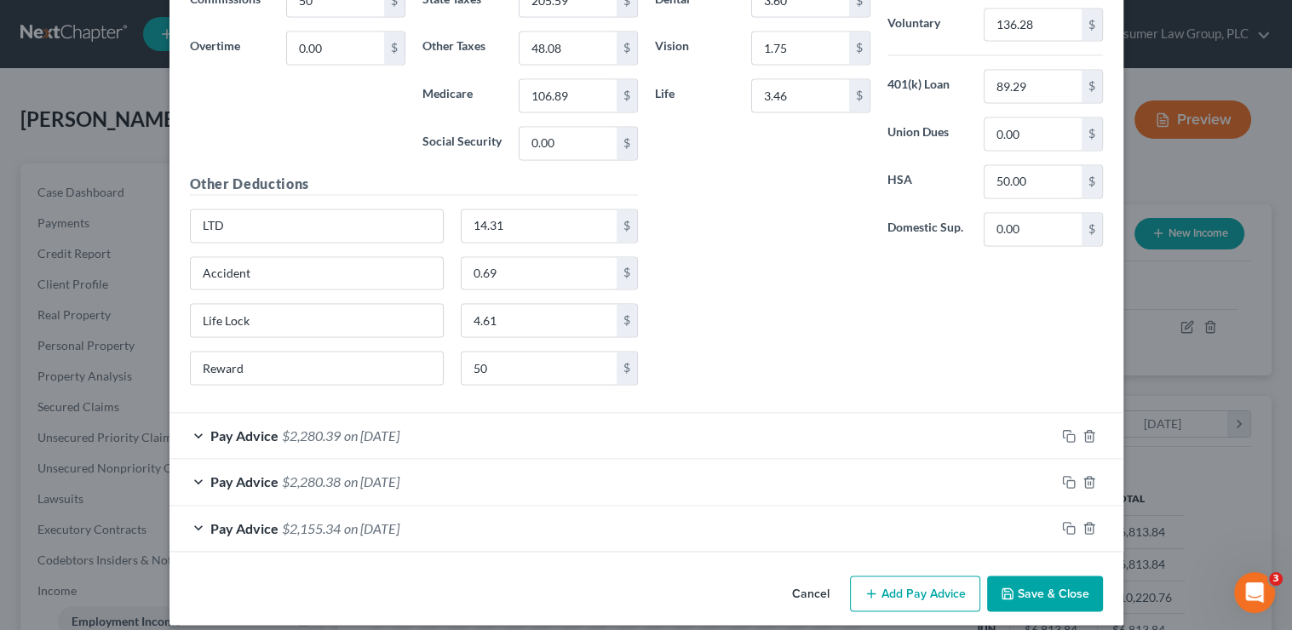
click at [1008, 588] on icon "button" at bounding box center [1007, 593] width 10 height 10
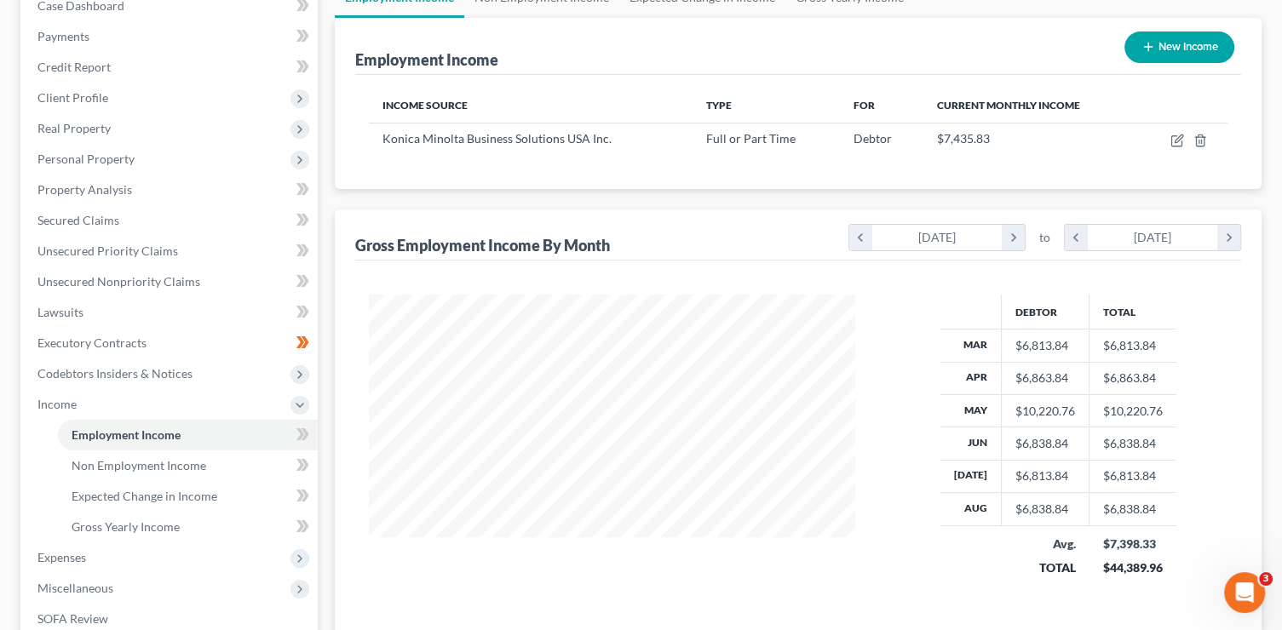
scroll to position [343, 0]
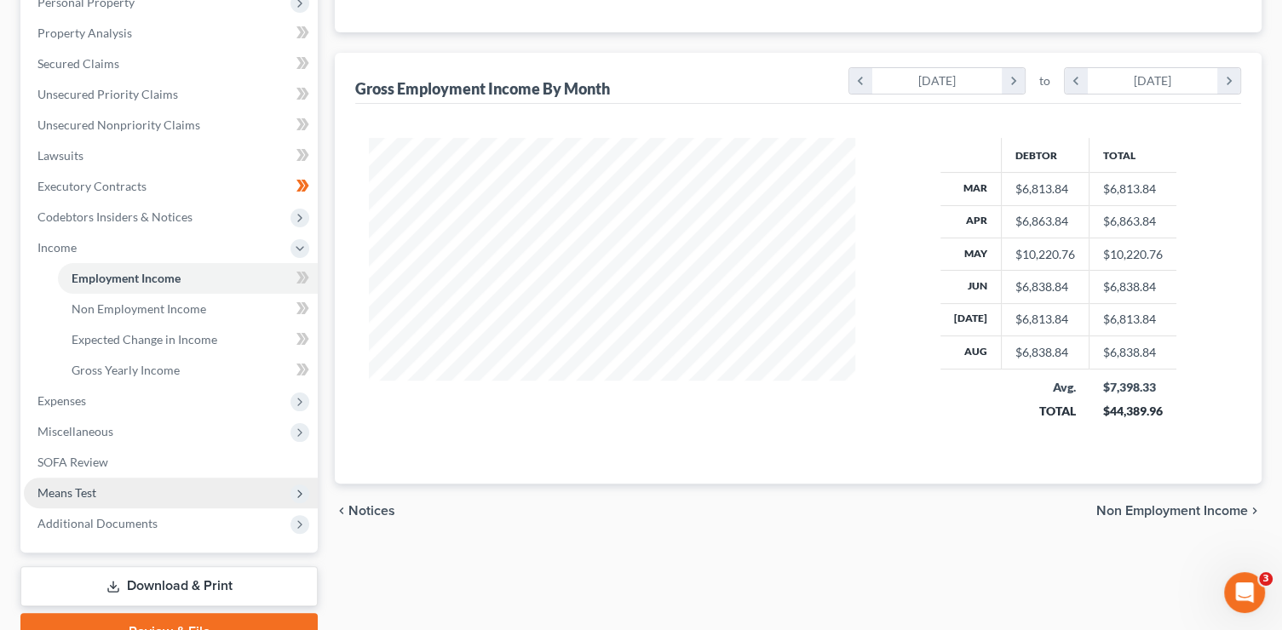
click at [105, 493] on span "Means Test" at bounding box center [171, 493] width 294 height 31
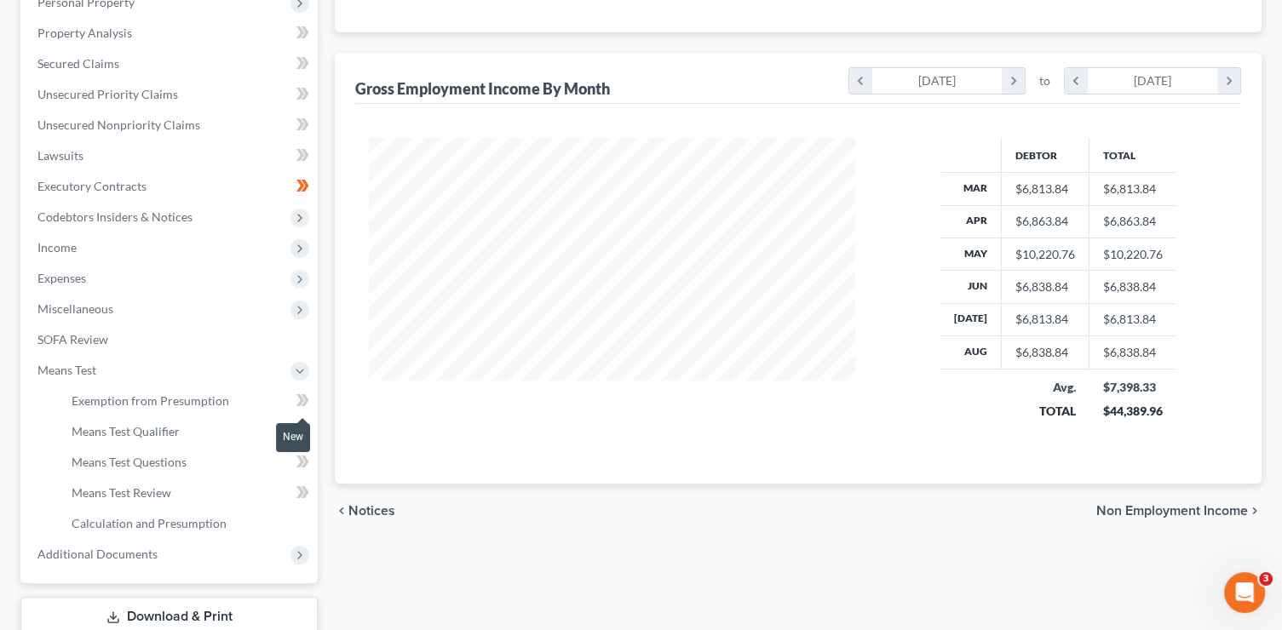
click at [297, 404] on icon at bounding box center [300, 400] width 8 height 12
click at [185, 402] on span "Exemption from Presumption" at bounding box center [151, 400] width 158 height 14
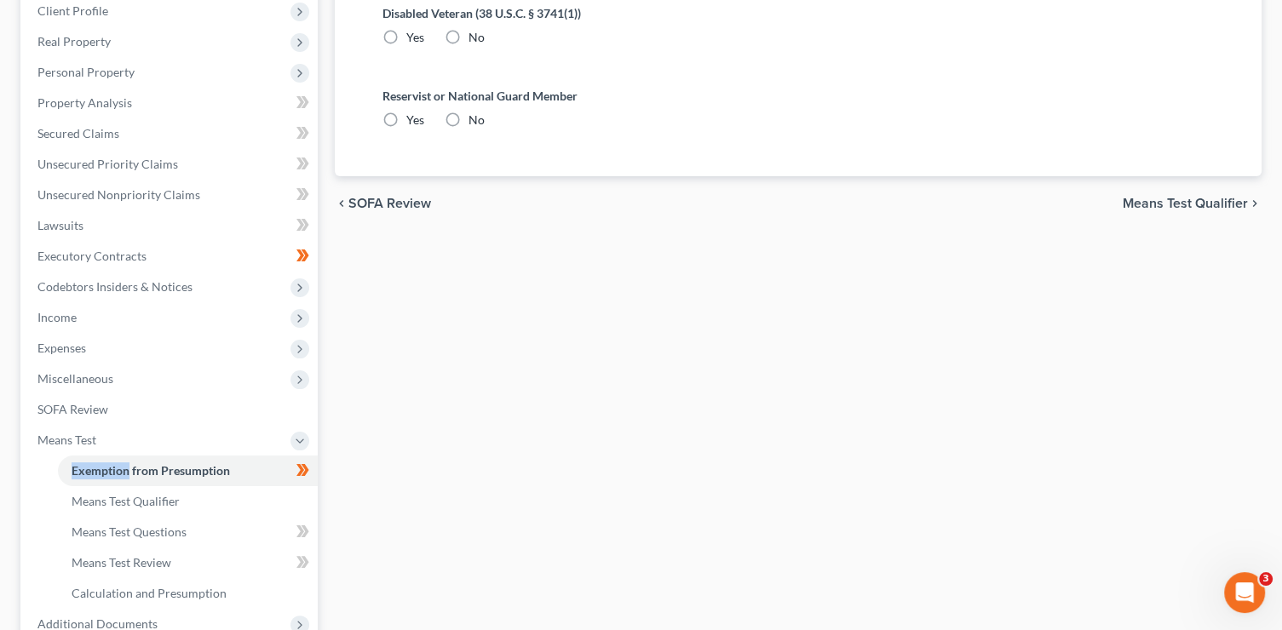
scroll to position [3, 0]
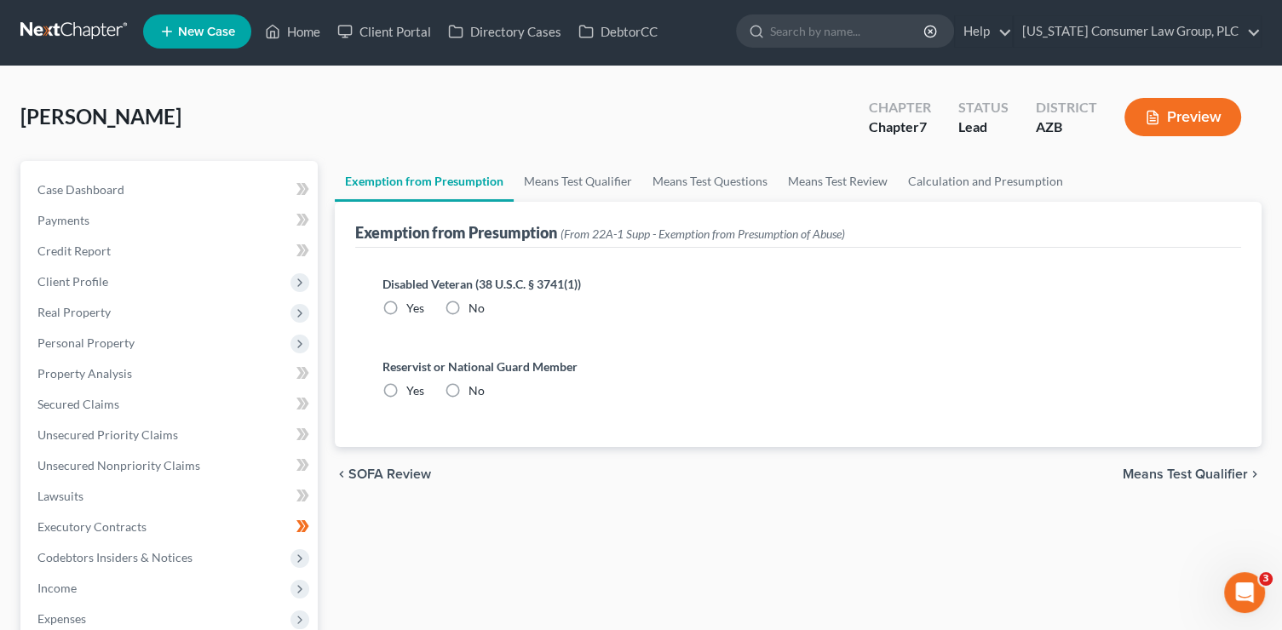
radio input "true"
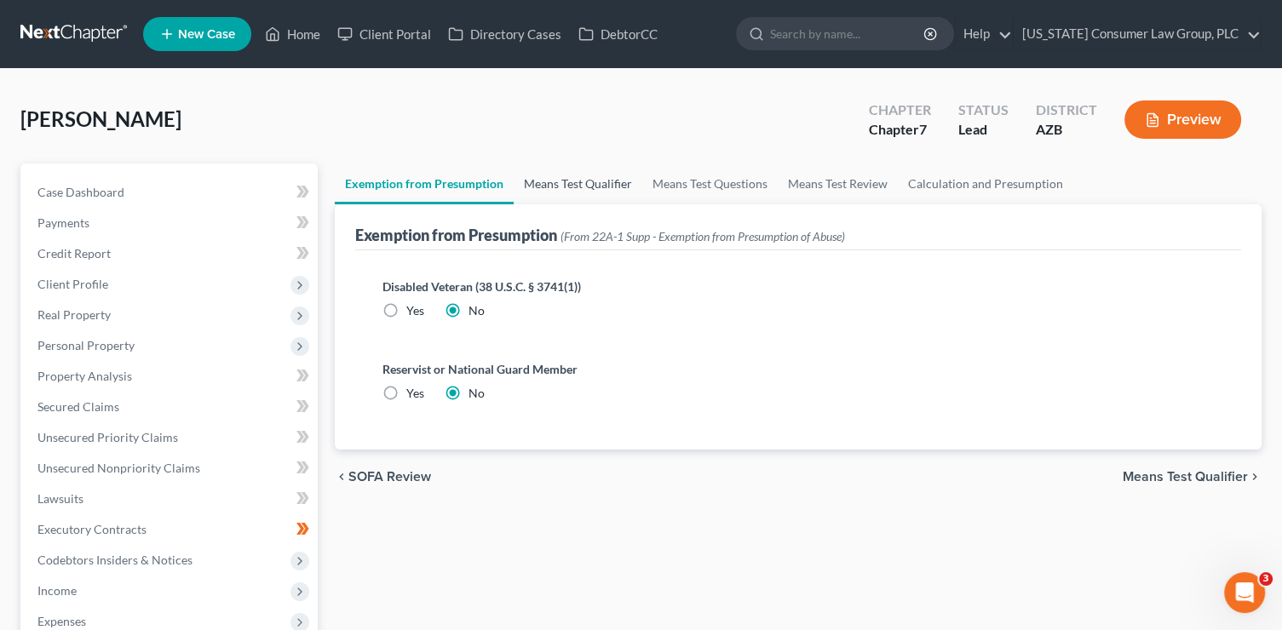
click at [568, 186] on link "Means Test Qualifier" at bounding box center [577, 184] width 129 height 41
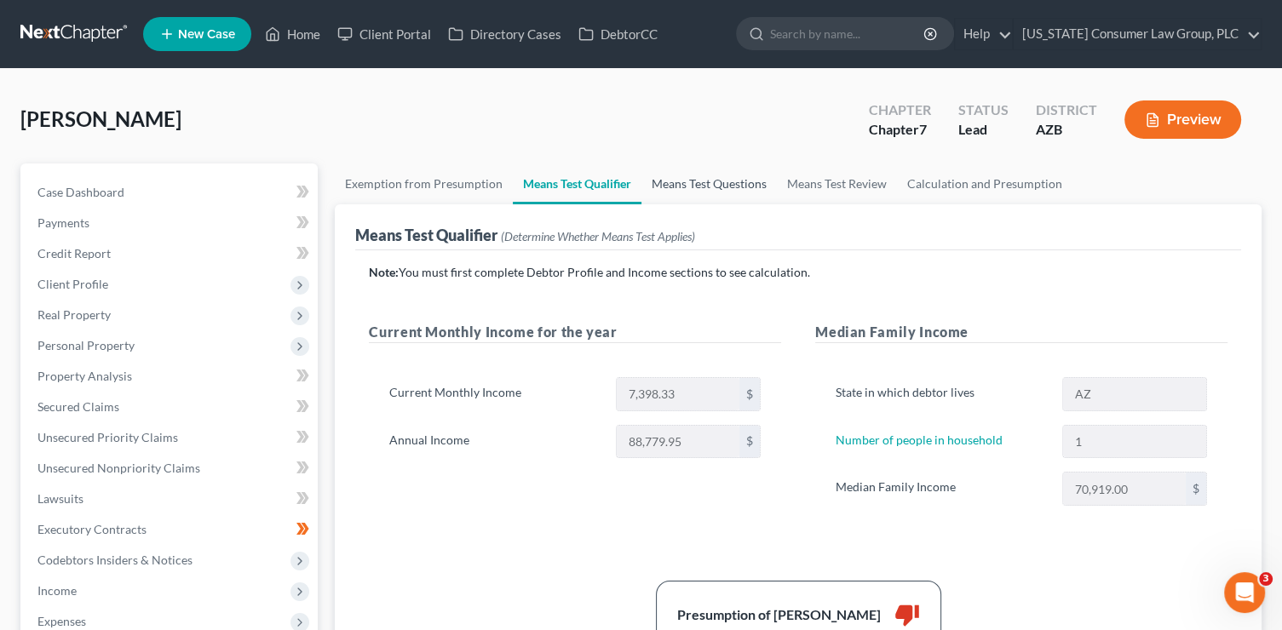
click at [717, 181] on link "Means Test Questions" at bounding box center [708, 184] width 135 height 41
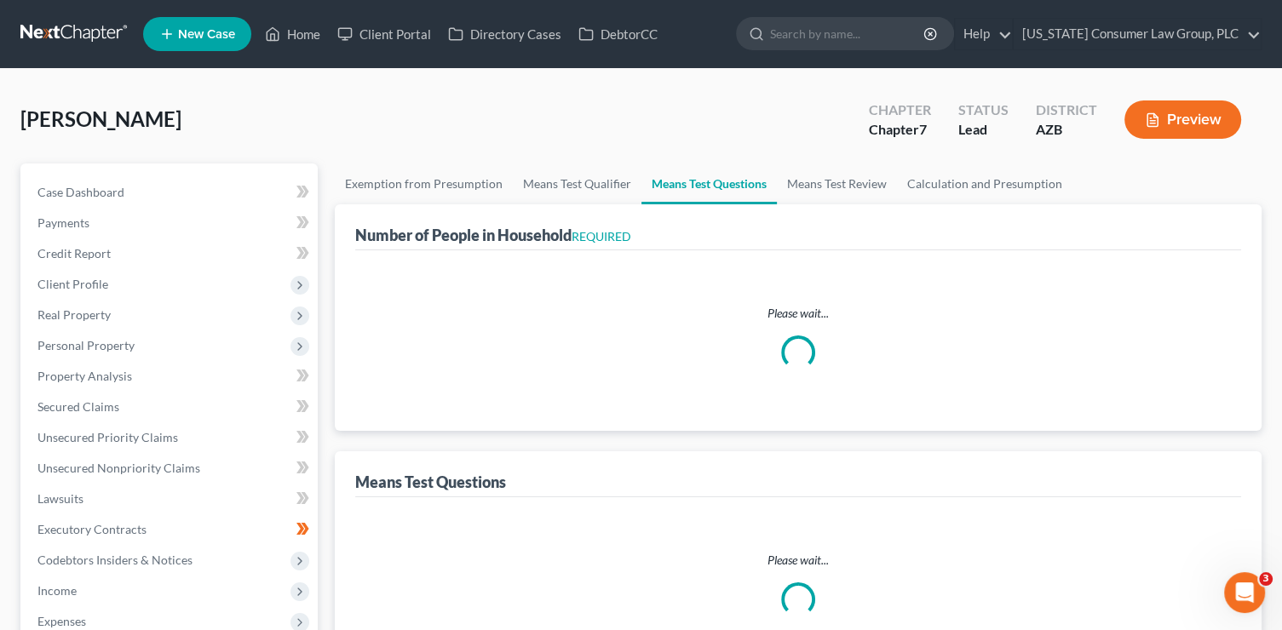
select select "2"
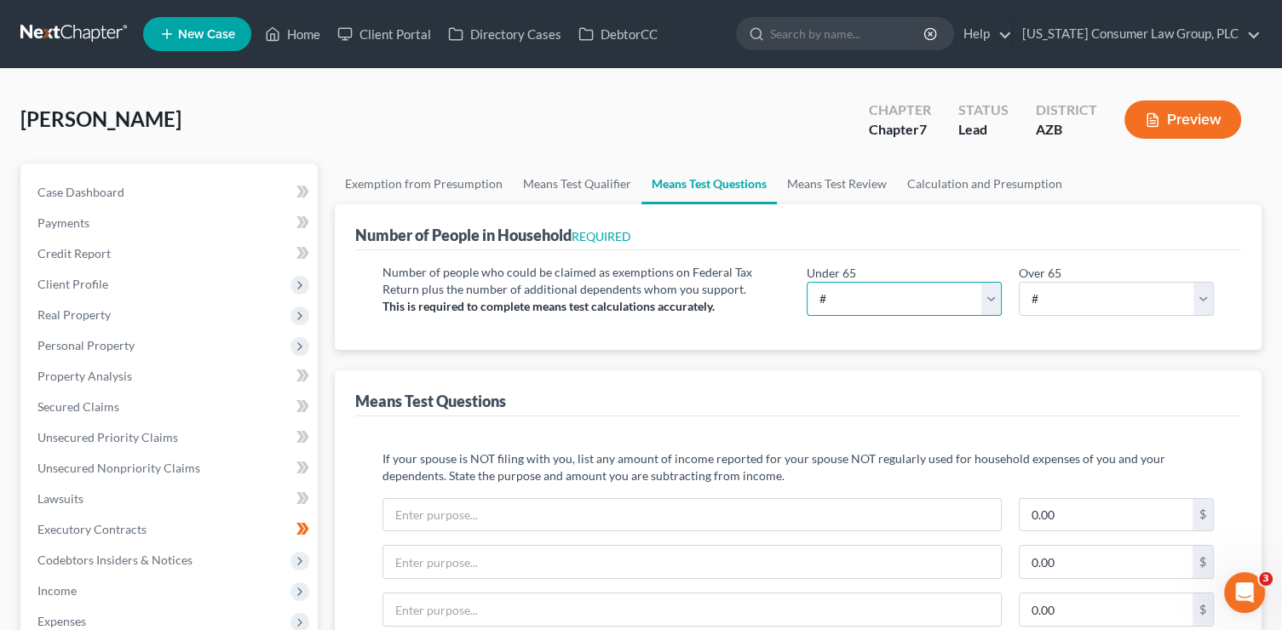
click at [858, 302] on select "# 0 1 2 3 4 5 6 7 8 9 10" at bounding box center [903, 299] width 195 height 34
select select "1"
click at [806, 282] on select "# 0 1 2 3 4 5 6 7 8 9 10" at bounding box center [903, 299] width 195 height 34
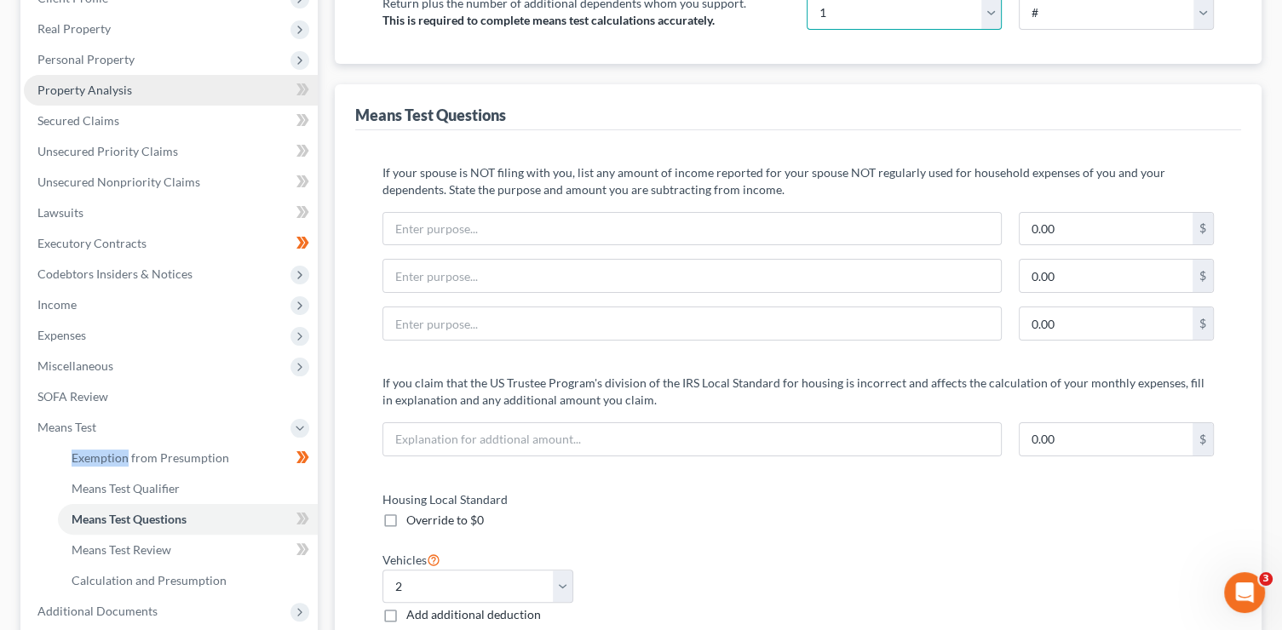
scroll to position [143, 0]
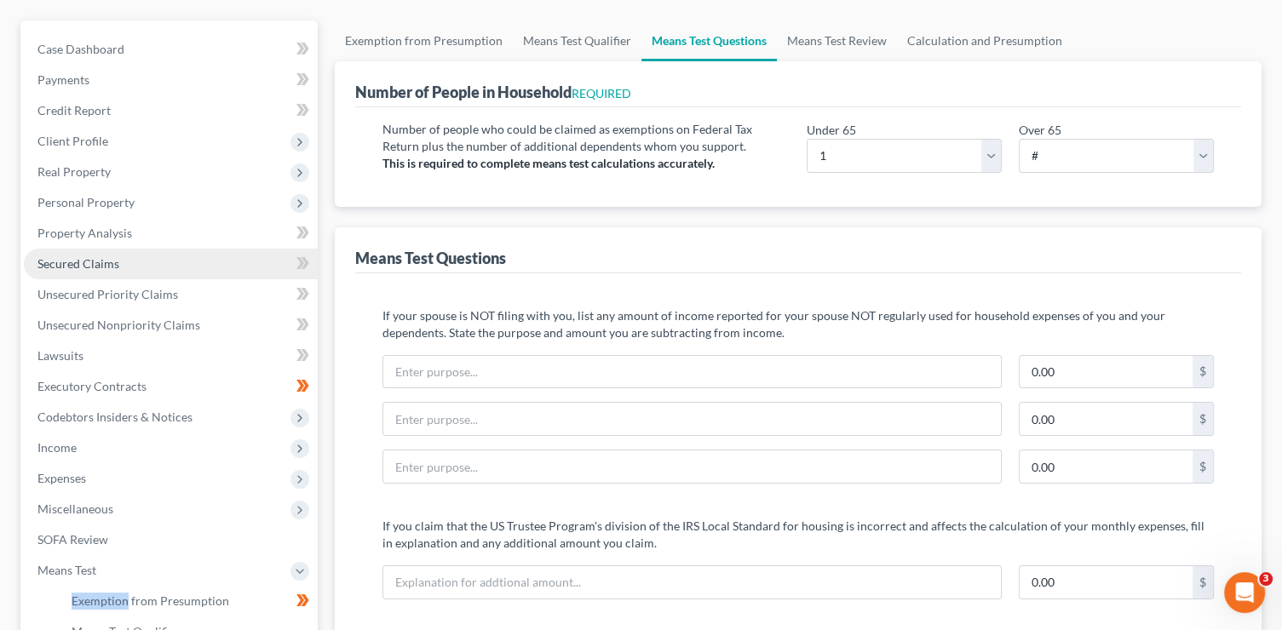
click at [115, 267] on span "Secured Claims" at bounding box center [78, 263] width 82 height 14
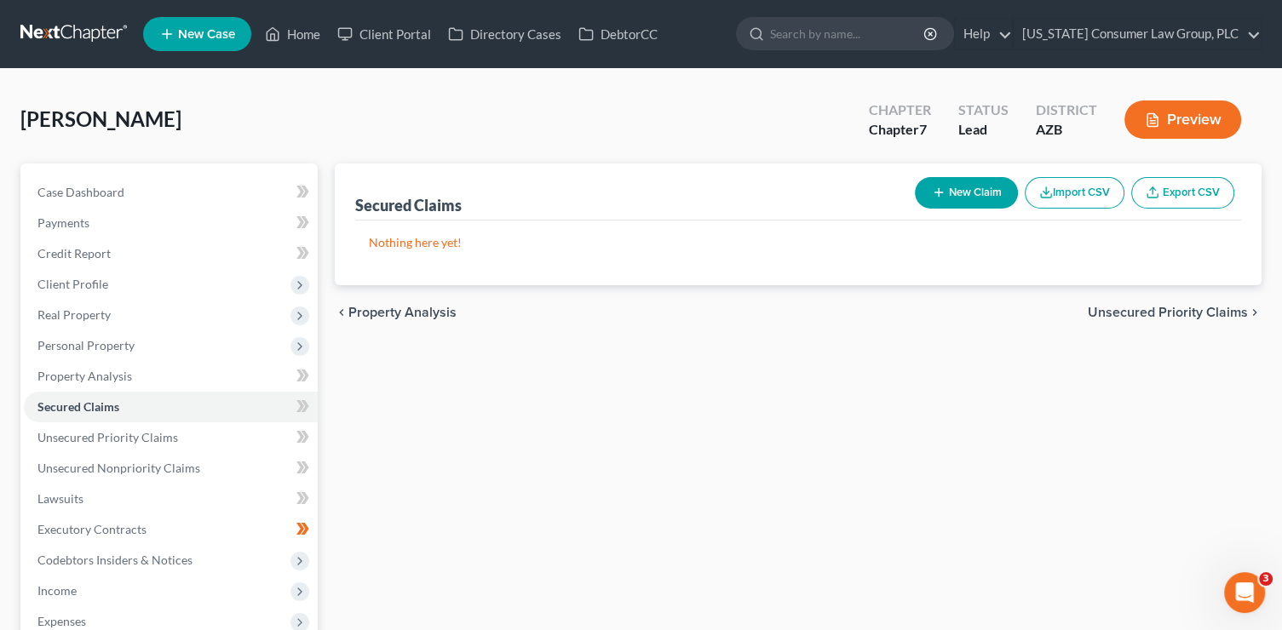
click at [952, 192] on button "New Claim" at bounding box center [966, 193] width 103 height 32
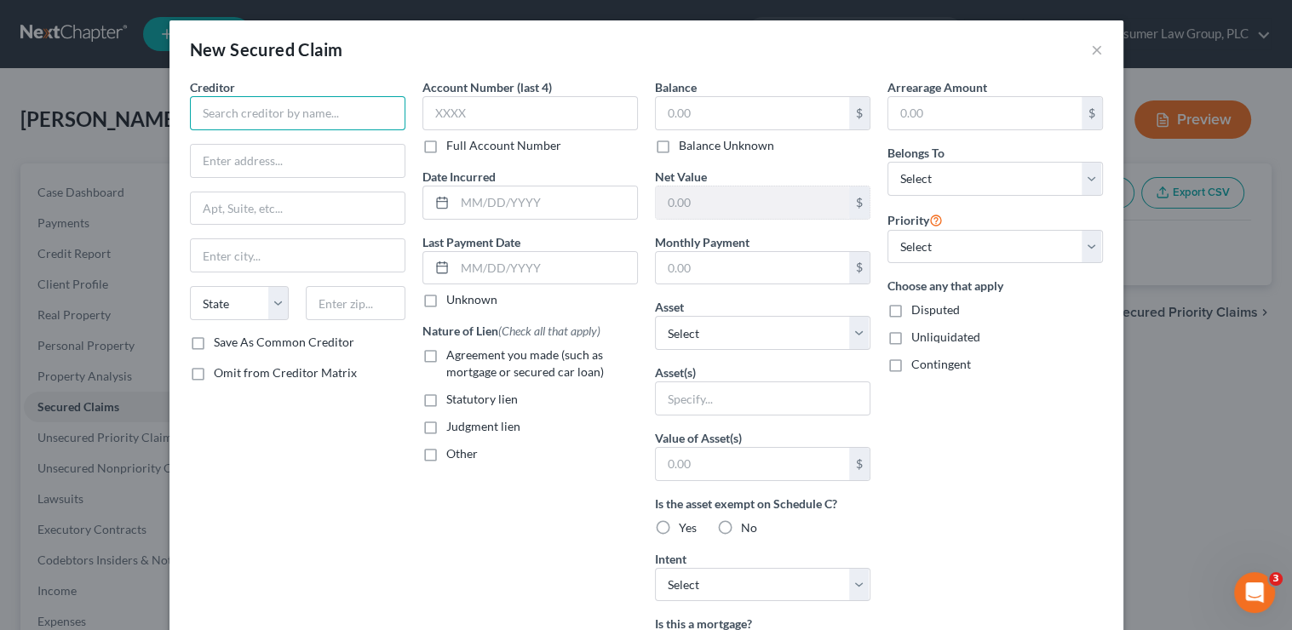
click at [249, 108] on input "text" at bounding box center [297, 113] width 215 height 34
type input "Shelpoint"
type input "PO Box 619063"
type input "75261"
click at [308, 340] on label "Save As Common Creditor" at bounding box center [284, 342] width 141 height 17
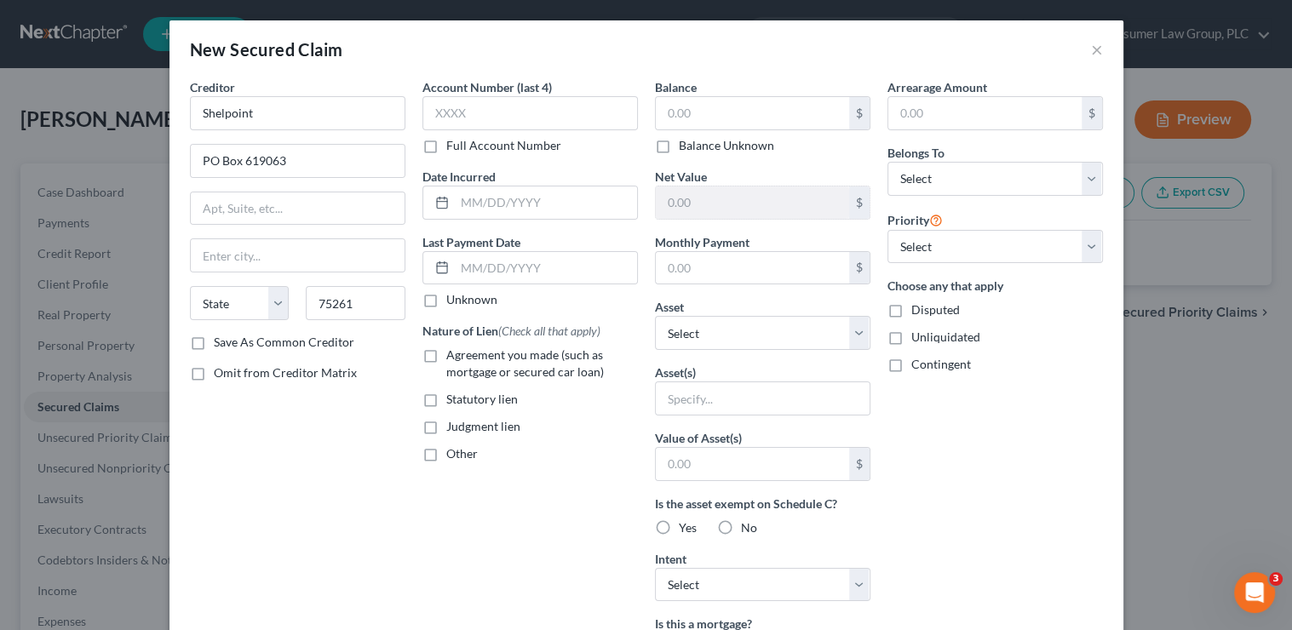
click at [232, 340] on input "Save As Common Creditor" at bounding box center [226, 339] width 11 height 11
checkbox input "true"
type input "Dallas"
select select "45"
click at [224, 110] on input "Shelpoint" at bounding box center [297, 113] width 215 height 34
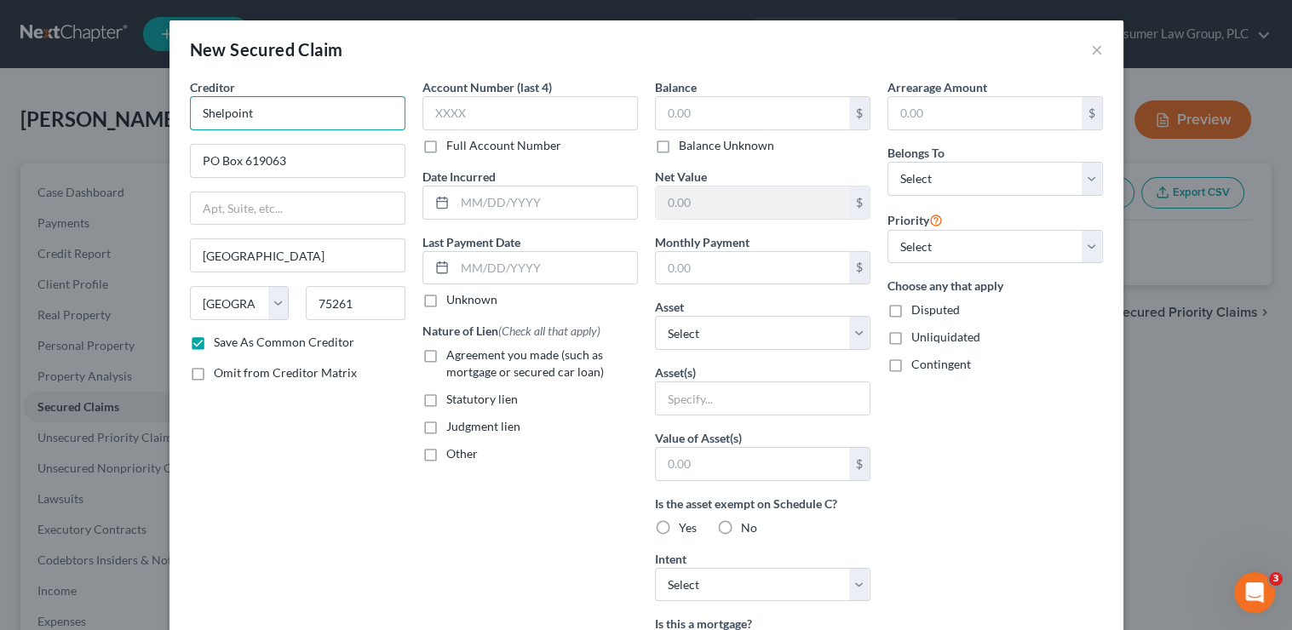
drag, startPoint x: 275, startPoint y: 121, endPoint x: 172, endPoint y: 107, distance: 103.9
click at [172, 107] on div "Creditor * Shelpoint PO Box 619063 Dallas State AL AK AR AZ CA CO CT DE DC FL G…" at bounding box center [646, 473] width 954 height 790
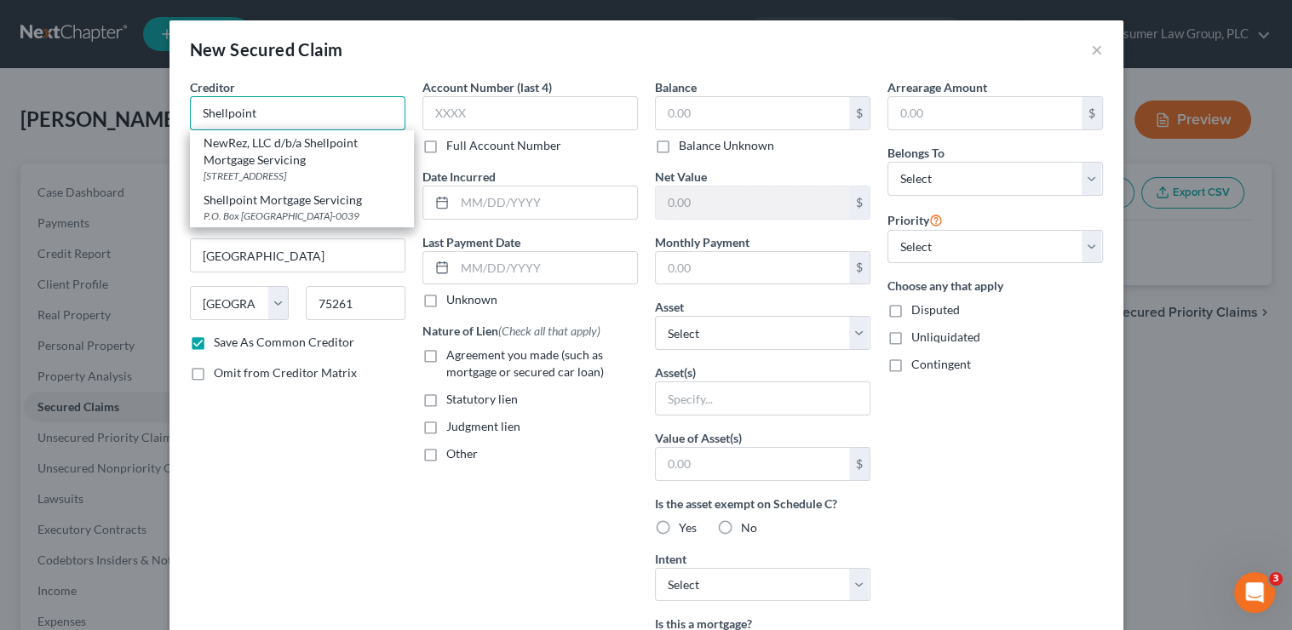
type input "Shellpoint"
click at [452, 356] on span "Agreement you made (such as mortgage or secured car loan)" at bounding box center [525, 363] width 158 height 32
click at [453, 356] on input "Agreement you made (such as mortgage or secured car loan)" at bounding box center [458, 352] width 11 height 11
checkbox input "true"
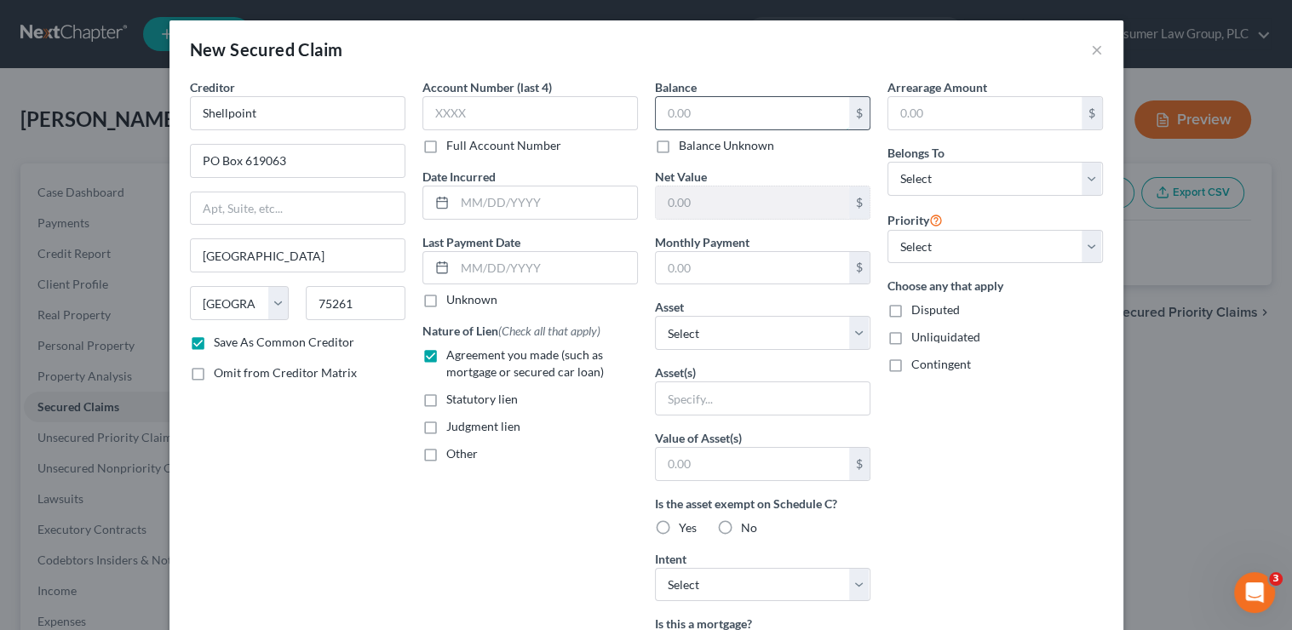
click at [736, 110] on input "text" at bounding box center [752, 113] width 193 height 32
type input "172,167.02"
click at [739, 271] on input "text" at bounding box center [752, 268] width 193 height 32
type input "1,414.99"
click at [720, 336] on select "Select Other Multiple Assets 22597 W. Desert Bloom St. - $312000.0 2013 Mini - …" at bounding box center [762, 333] width 215 height 34
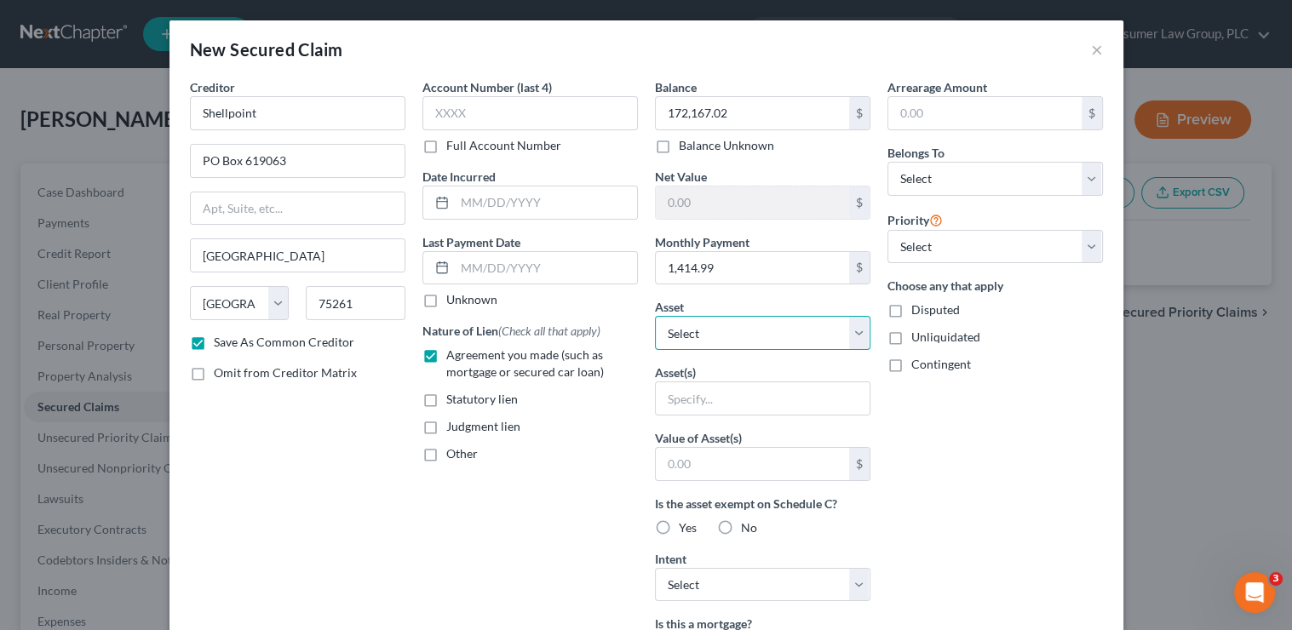
select select "2"
click at [655, 316] on select "Select Other Multiple Assets 22597 W. Desert Bloom St. - $312000.0 2013 Mini - …" at bounding box center [762, 333] width 215 height 34
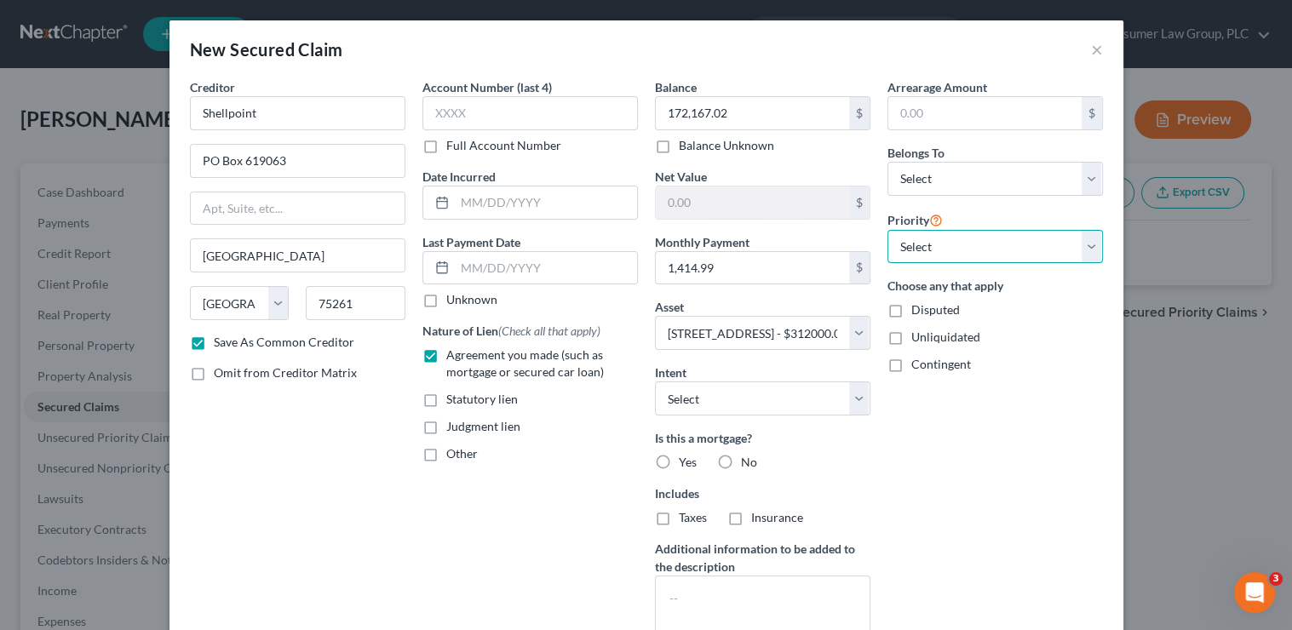
click at [932, 247] on select "Select 1st 2nd 3rd 4th 5th 6th 7th 8th 9th 10th 11th 12th 13th 14th 15th 16th 1…" at bounding box center [994, 247] width 215 height 34
select select "0"
click at [887, 230] on select "Select 1st 2nd 3rd 4th 5th 6th 7th 8th 9th 10th 11th 12th 13th 14th 15th 16th 1…" at bounding box center [994, 247] width 215 height 34
click at [938, 179] on select "Select Debtor 1 Only Debtor 2 Only Debtor 1 And Debtor 2 Only At Least One Of T…" at bounding box center [994, 179] width 215 height 34
select select "0"
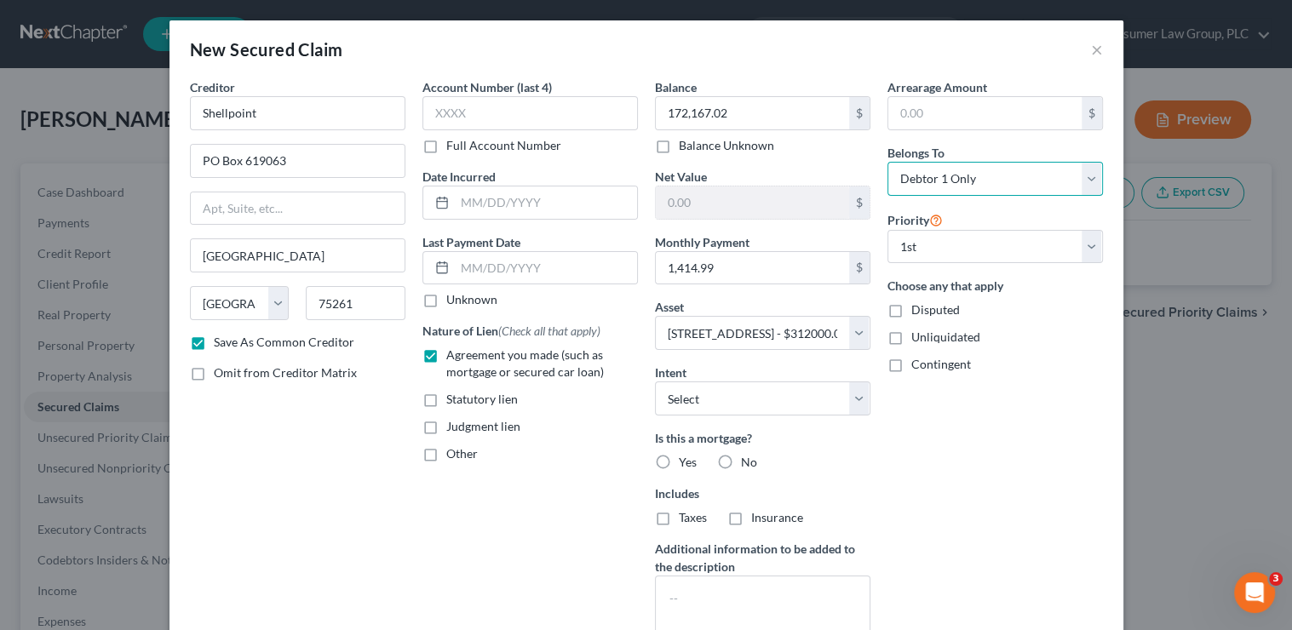
click at [887, 162] on select "Select Debtor 1 Only Debtor 2 Only Debtor 1 And Debtor 2 Only At Least One Of T…" at bounding box center [994, 179] width 215 height 34
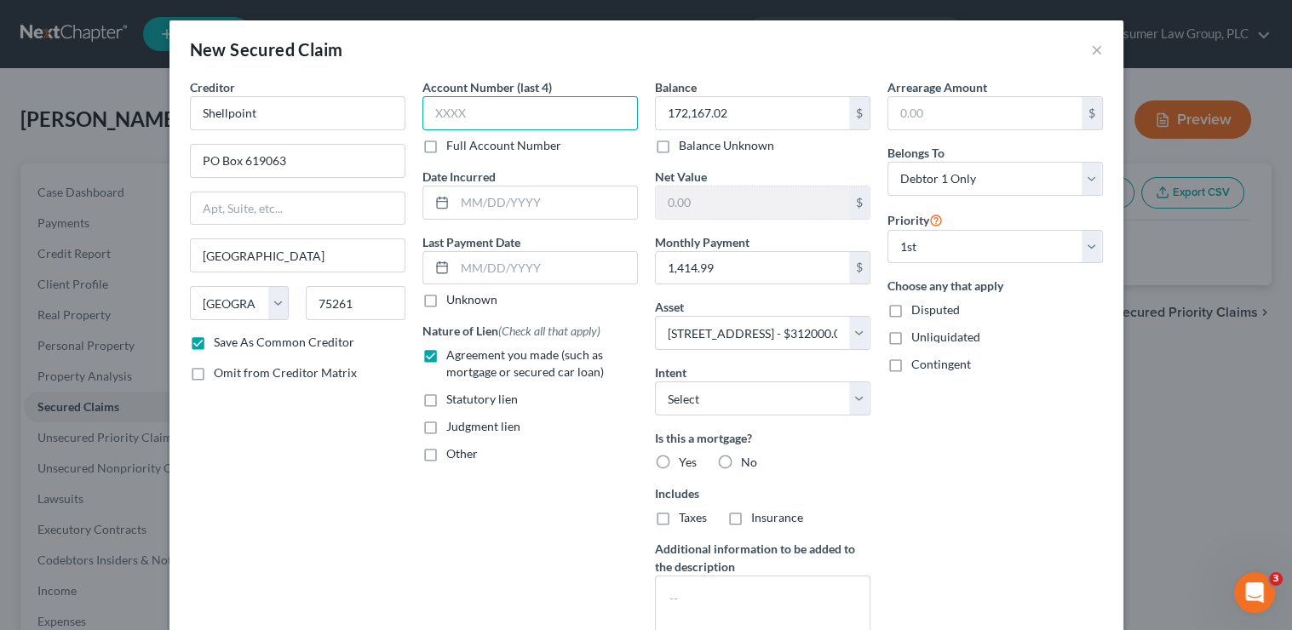
click at [594, 122] on input "text" at bounding box center [529, 113] width 215 height 34
type input "2"
type input "3355"
click at [711, 403] on select "Select Surrender Redeem Reaffirm Avoid Other" at bounding box center [762, 399] width 215 height 34
select select "2"
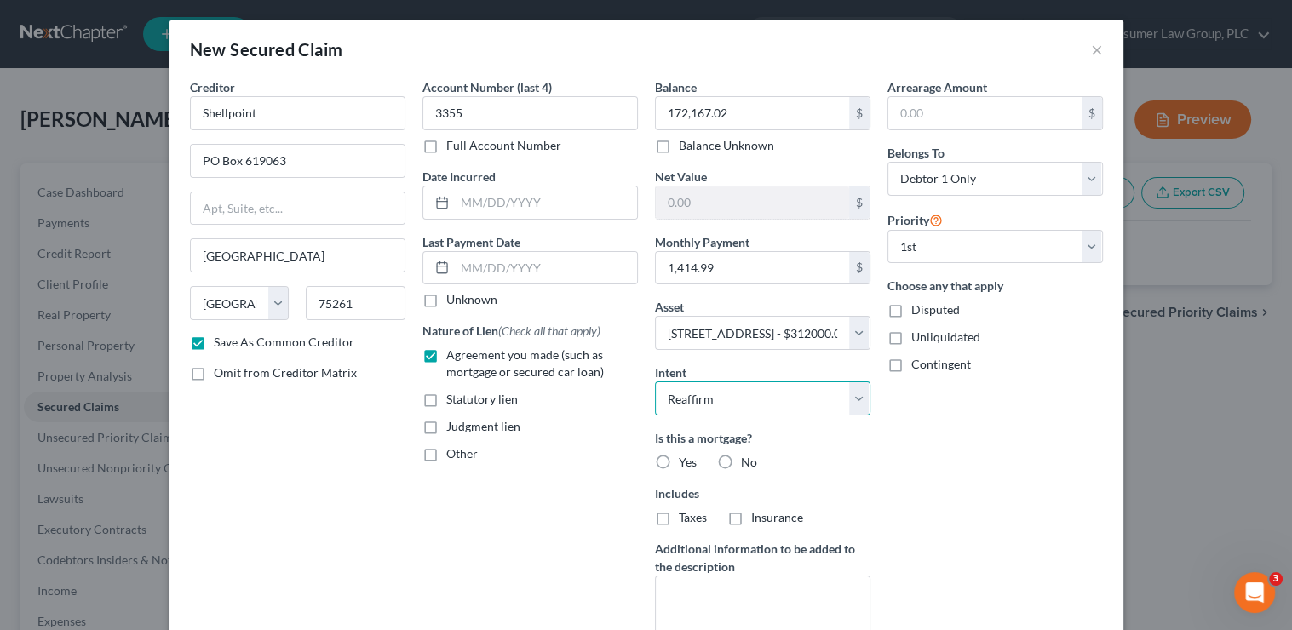
click at [655, 382] on select "Select Surrender Redeem Reaffirm Avoid Other" at bounding box center [762, 399] width 215 height 34
click at [684, 458] on span "Yes" at bounding box center [688, 462] width 18 height 14
click at [686, 458] on input "Yes" at bounding box center [691, 459] width 11 height 11
radio input "true"
click at [679, 512] on span "Taxes" at bounding box center [693, 517] width 28 height 14
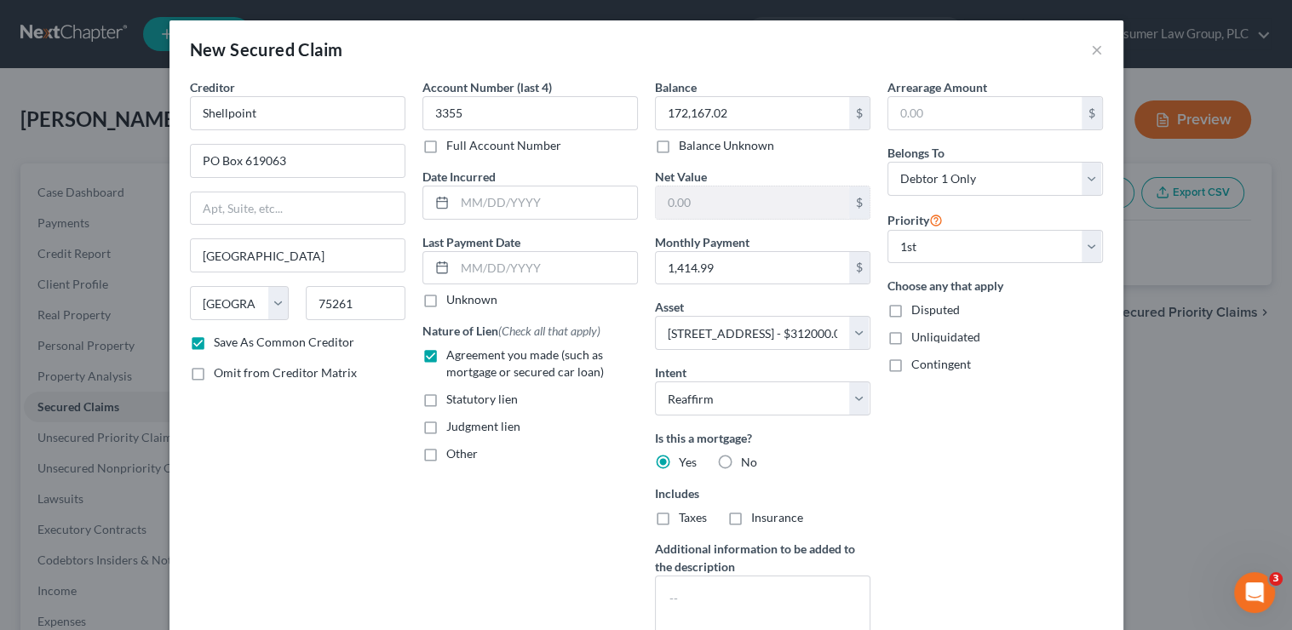
click at [686, 512] on input "Taxes" at bounding box center [691, 514] width 11 height 11
checkbox input "true"
click at [751, 515] on span "Insurance" at bounding box center [777, 517] width 52 height 14
click at [758, 515] on input "Insurance" at bounding box center [763, 514] width 11 height 11
checkbox input "true"
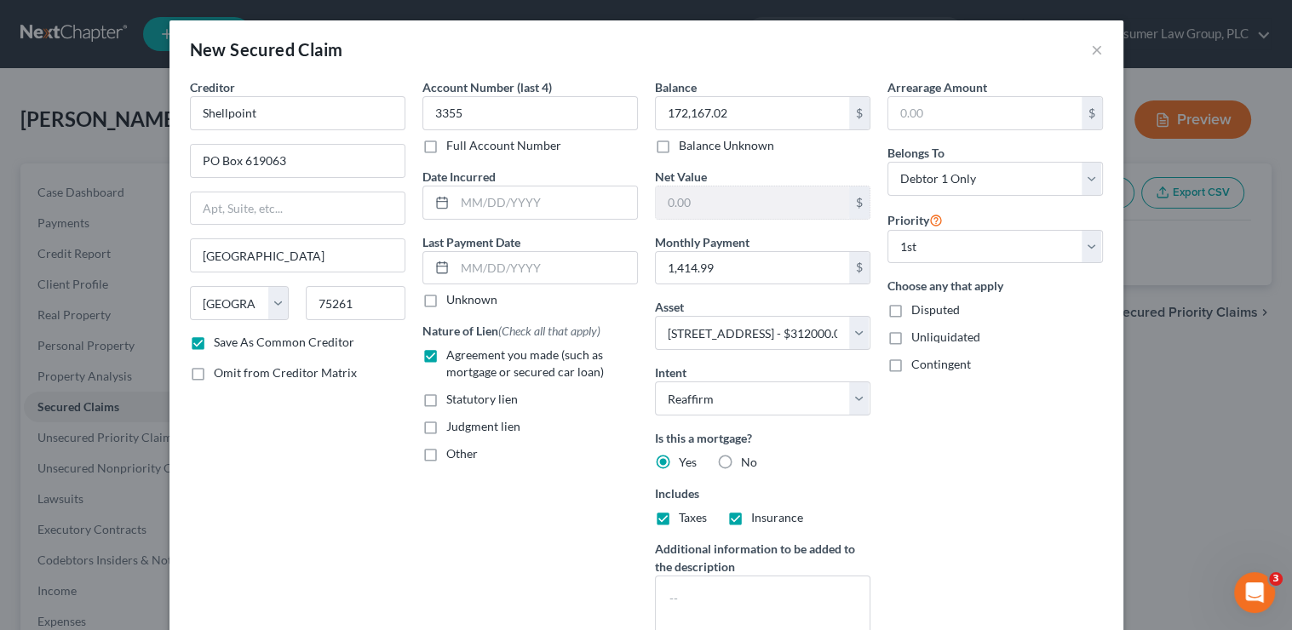
scroll to position [127, 0]
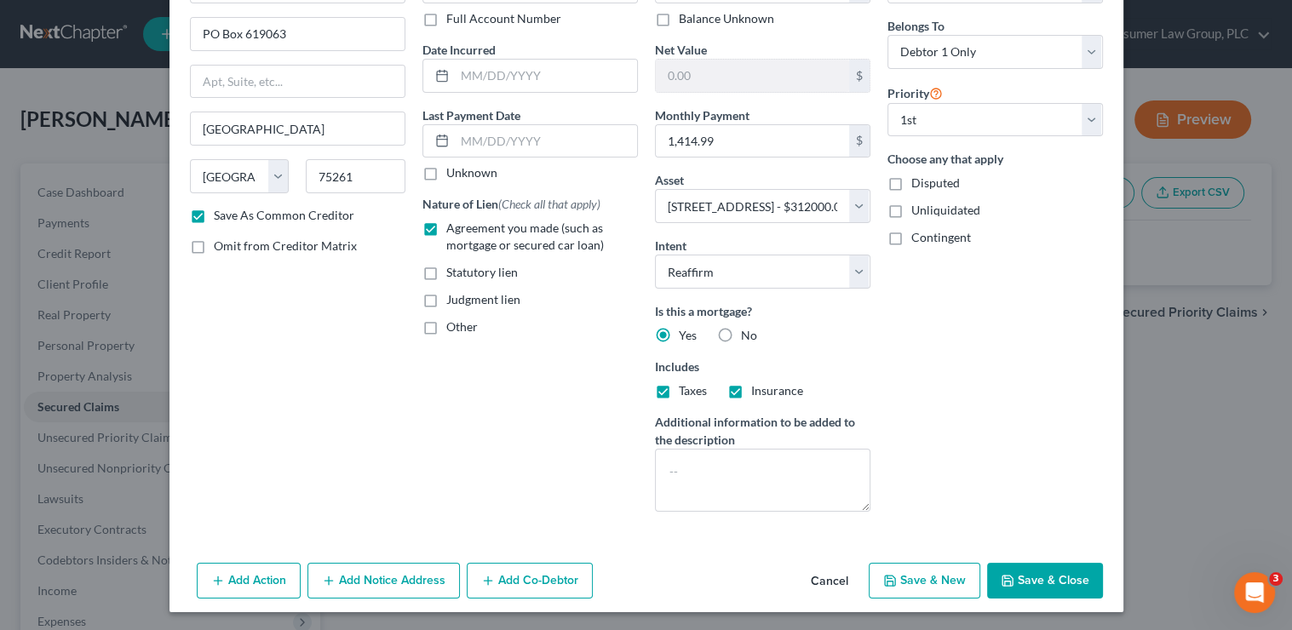
click at [1041, 570] on button "Save & Close" at bounding box center [1045, 581] width 116 height 36
checkbox input "false"
select select
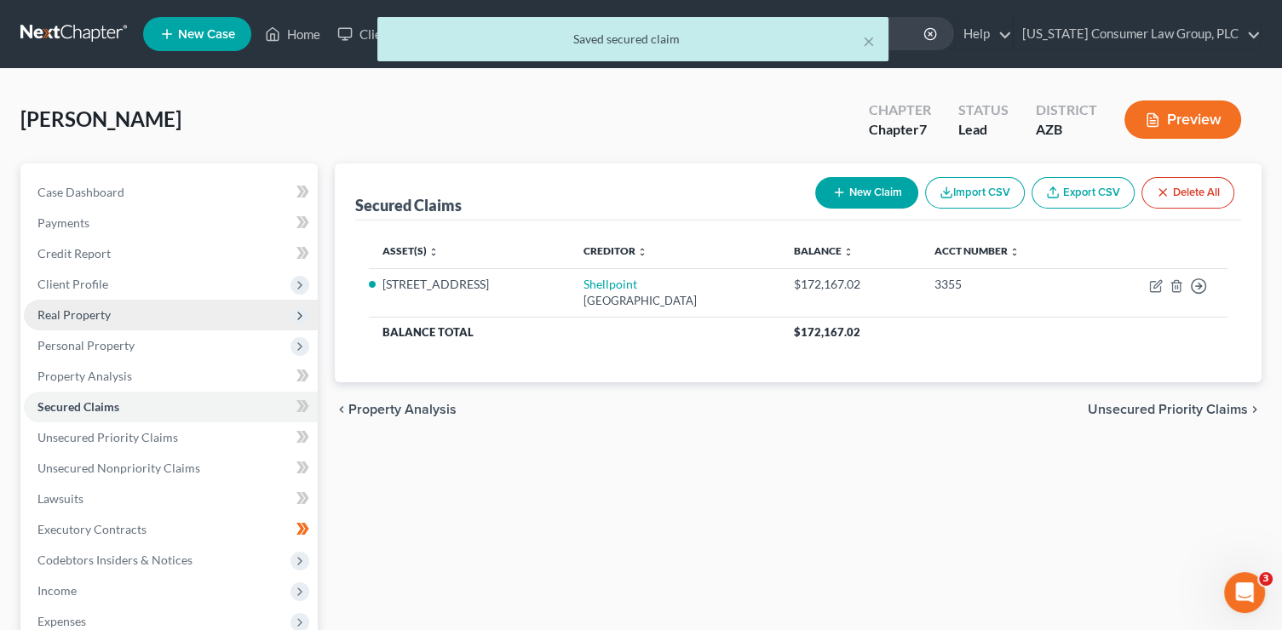
click at [139, 320] on span "Real Property" at bounding box center [171, 315] width 294 height 31
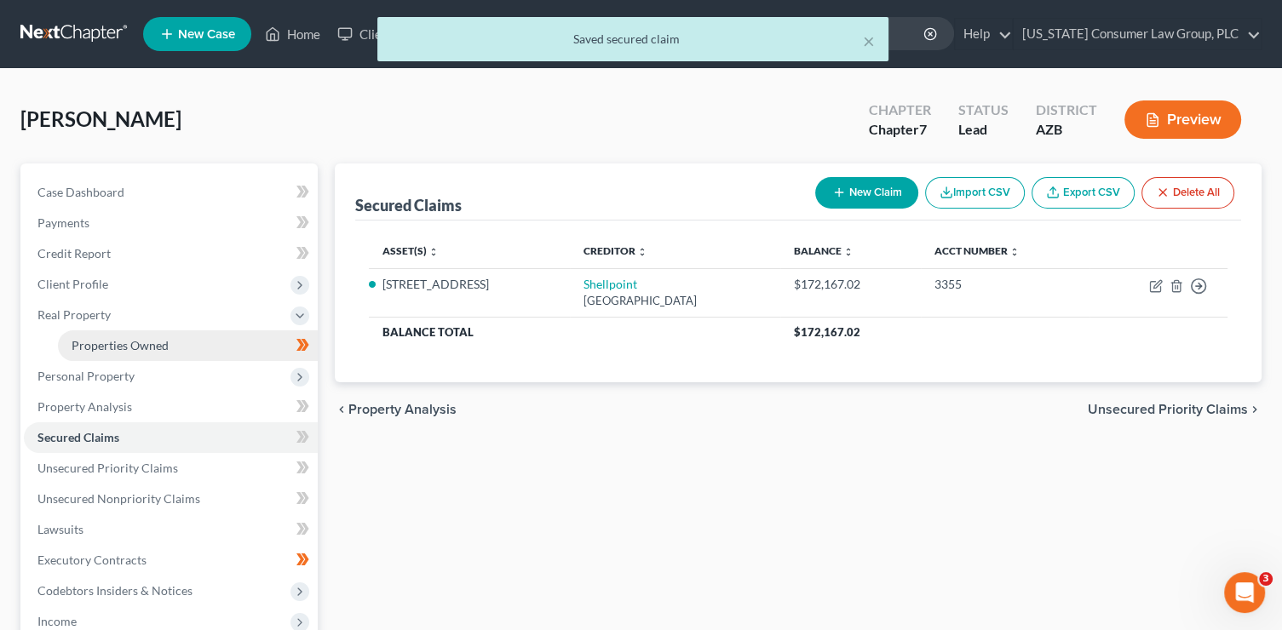
click at [153, 347] on span "Properties Owned" at bounding box center [120, 345] width 97 height 14
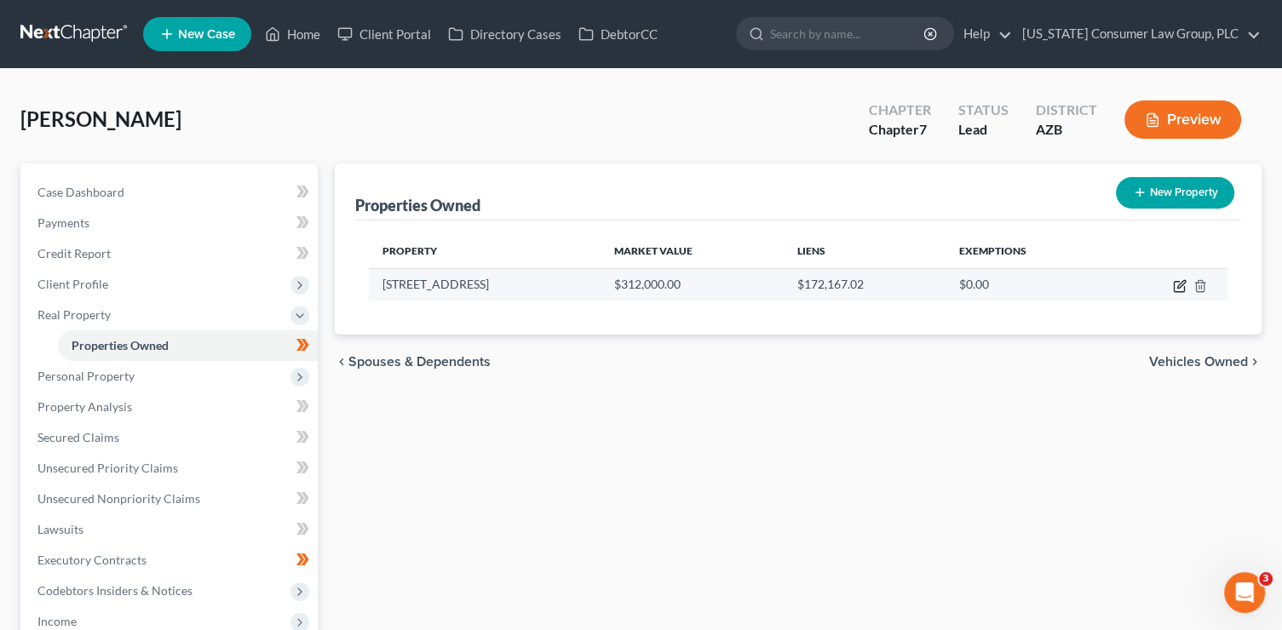
click at [1174, 284] on icon "button" at bounding box center [1180, 286] width 14 height 14
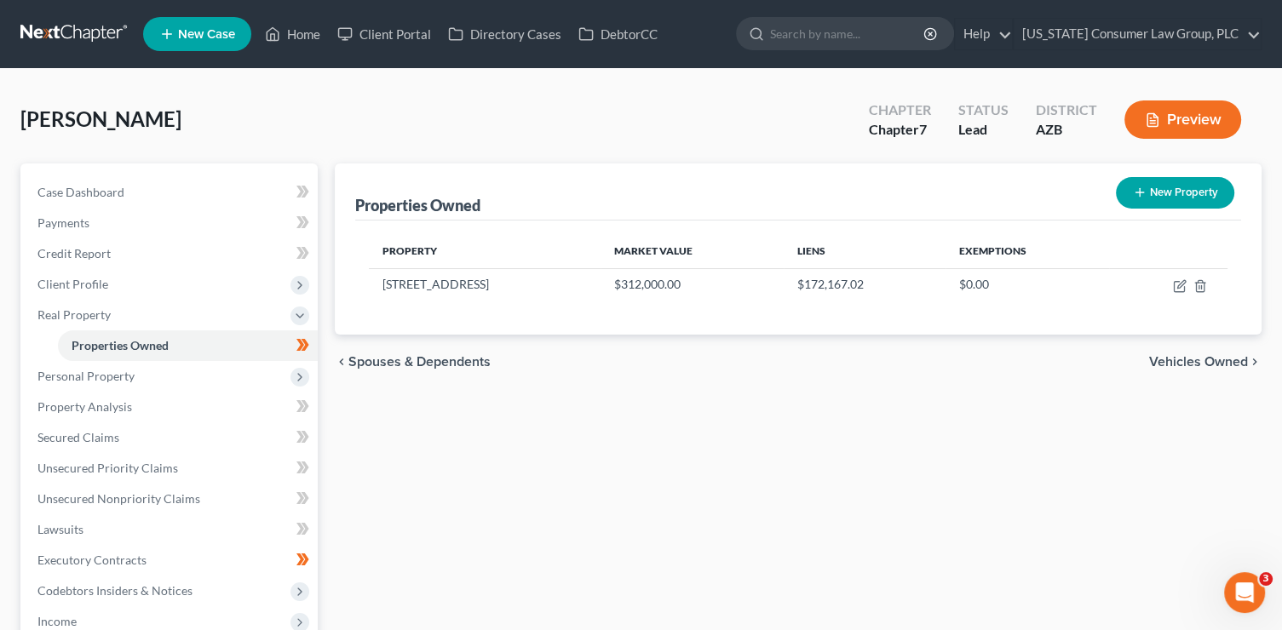
select select "3"
select select "7"
select select "0"
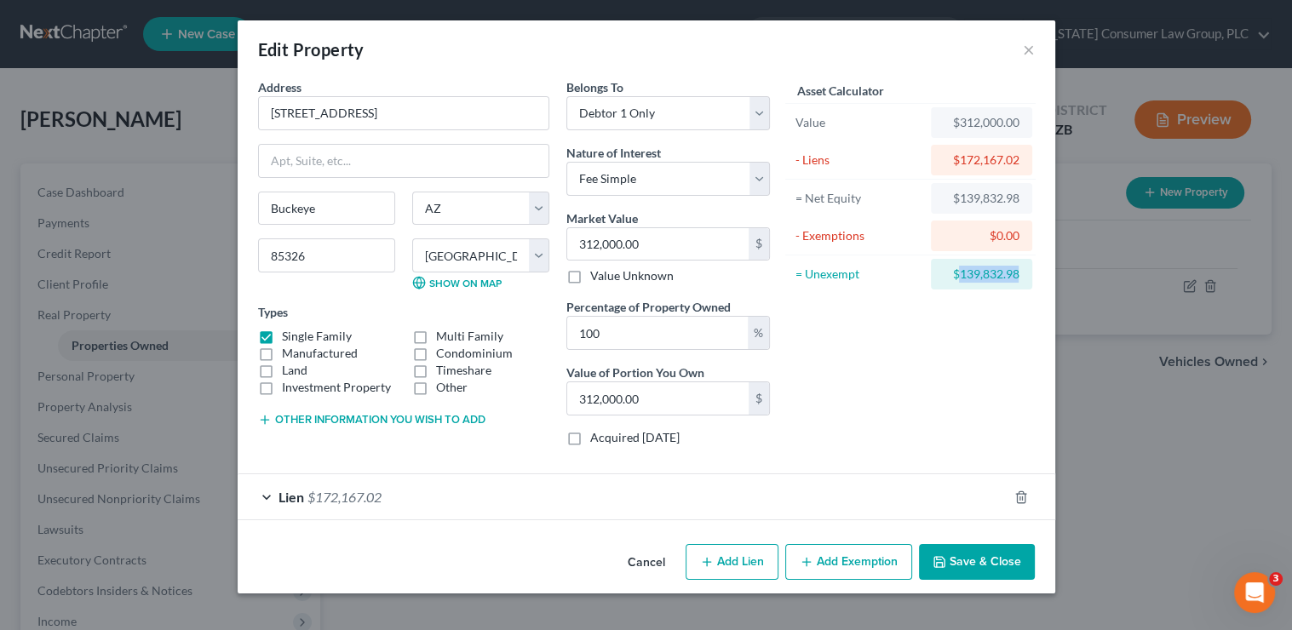
drag, startPoint x: 957, startPoint y: 274, endPoint x: 1031, endPoint y: 277, distance: 74.1
click at [1031, 277] on div "$139,832.98" at bounding box center [981, 274] width 101 height 31
copy div "139,832.98"
click at [827, 562] on button "Add Exemption" at bounding box center [848, 562] width 127 height 36
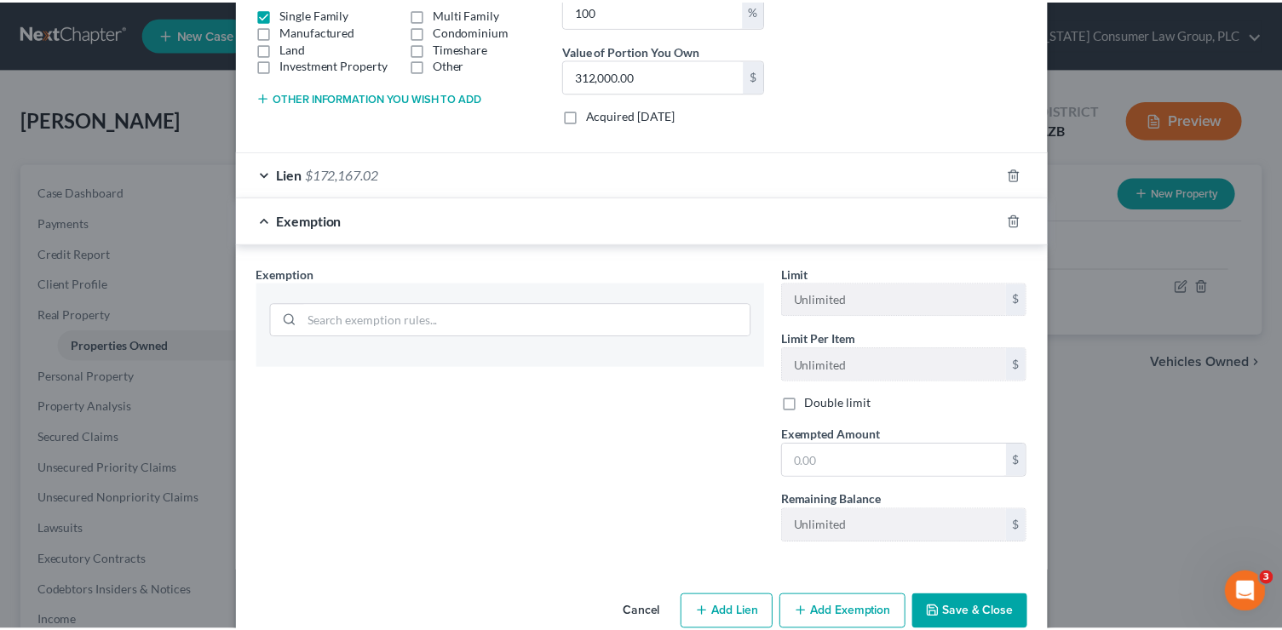
scroll to position [353, 0]
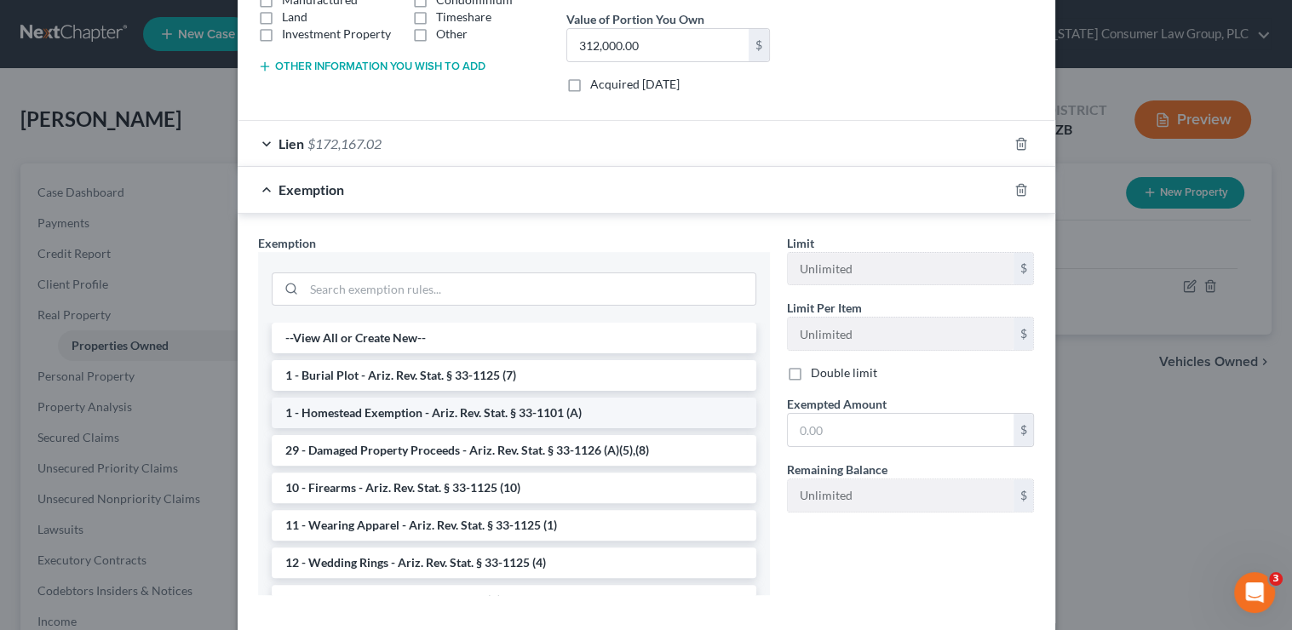
click at [491, 413] on li "1 - Homestead Exemption - Ariz. Rev. Stat. § 33-1101 (A)" at bounding box center [514, 413] width 485 height 31
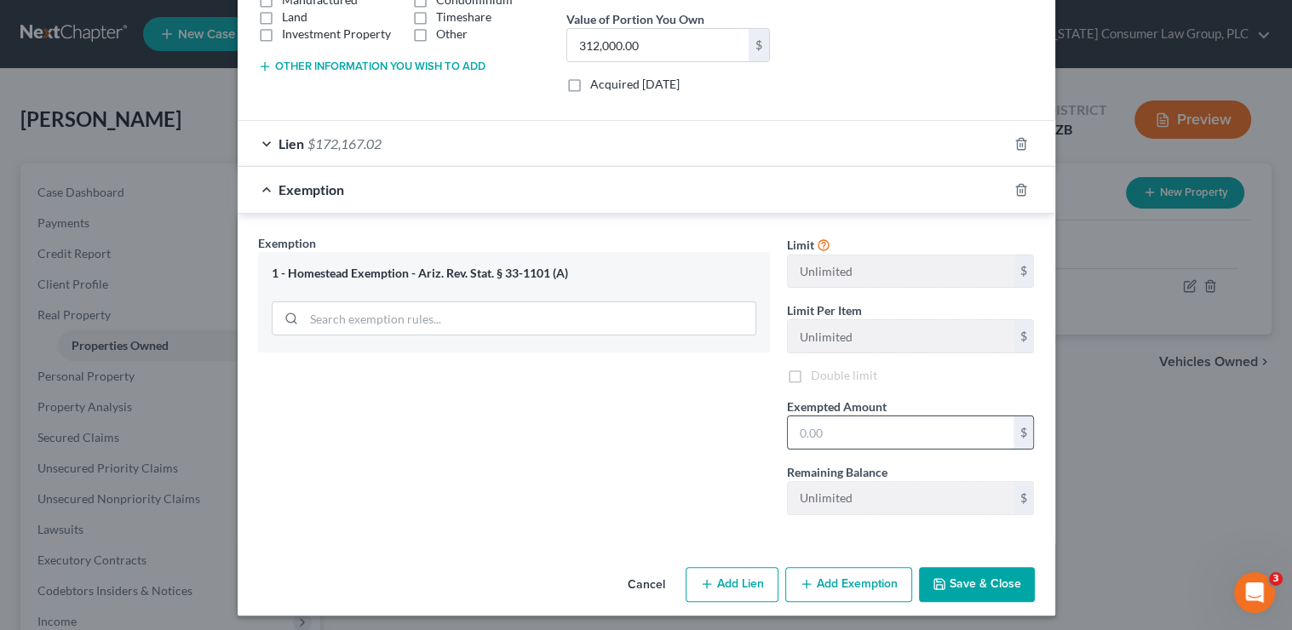
click at [857, 424] on input "text" at bounding box center [901, 432] width 226 height 32
paste input "139,832.98"
type input "139,832.98"
click at [965, 582] on button "Save & Close" at bounding box center [977, 585] width 116 height 36
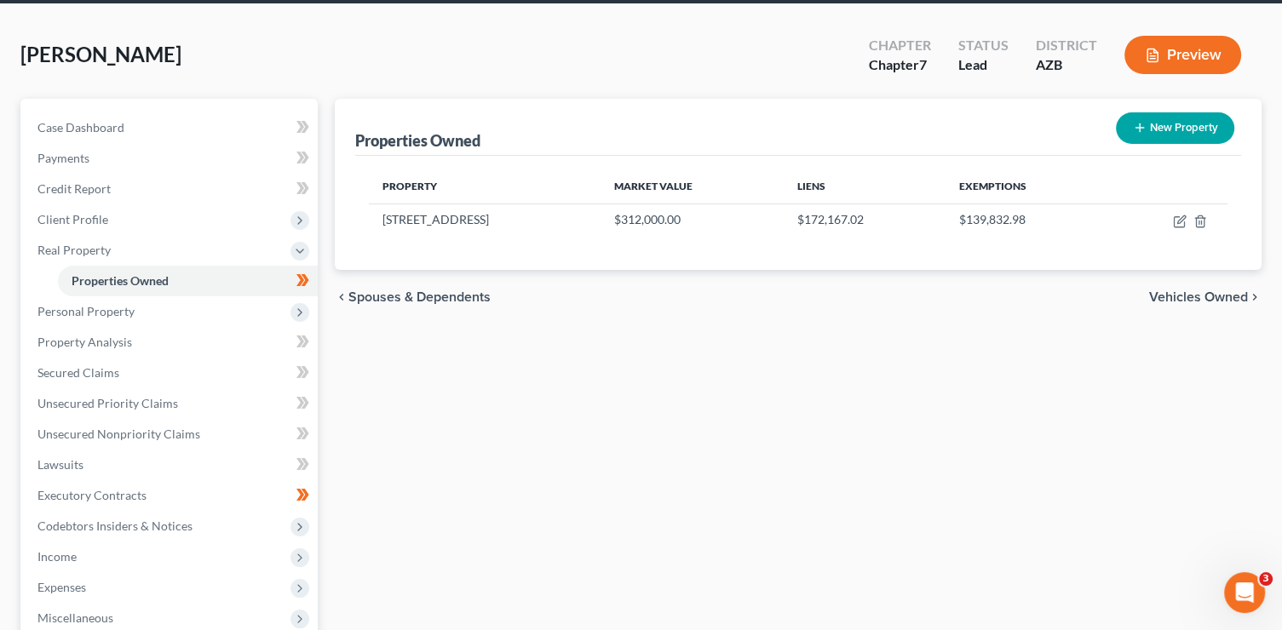
scroll to position [76, 0]
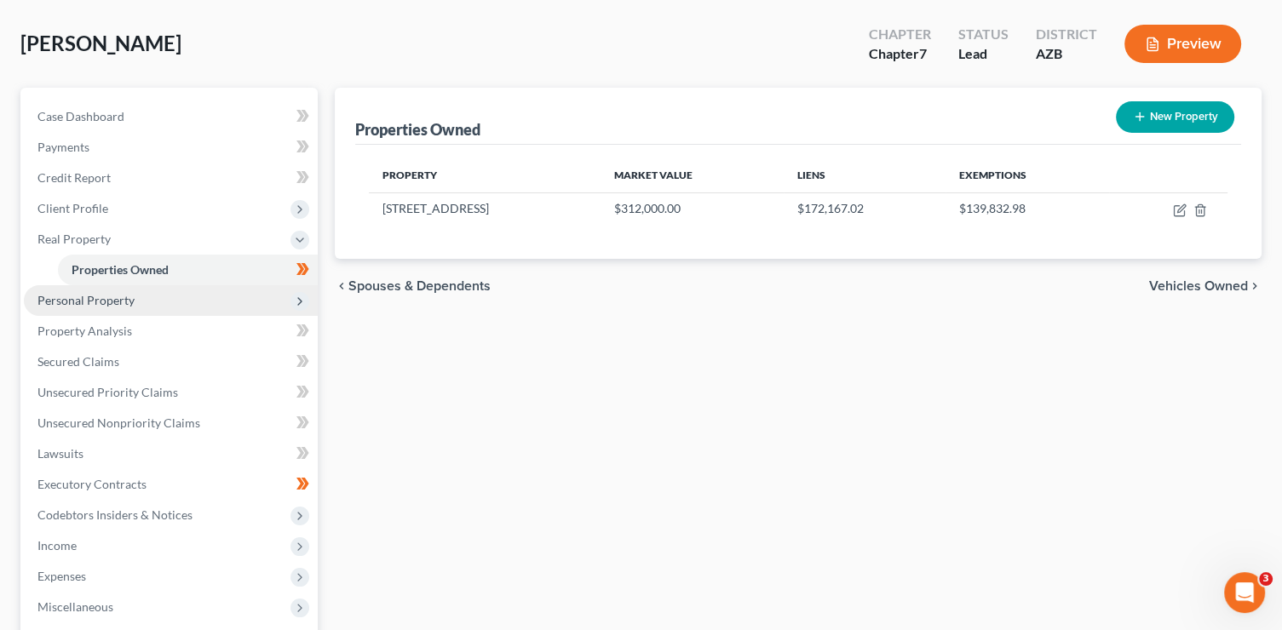
click at [114, 304] on span "Personal Property" at bounding box center [85, 300] width 97 height 14
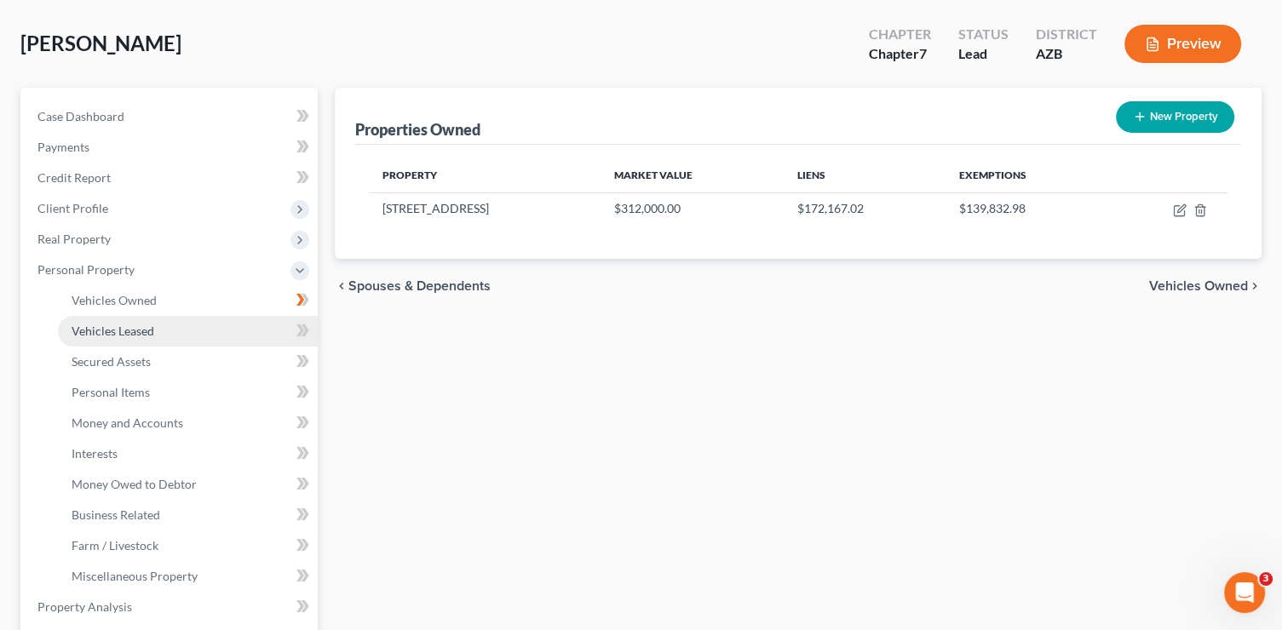
click at [129, 327] on span "Vehicles Leased" at bounding box center [113, 331] width 83 height 14
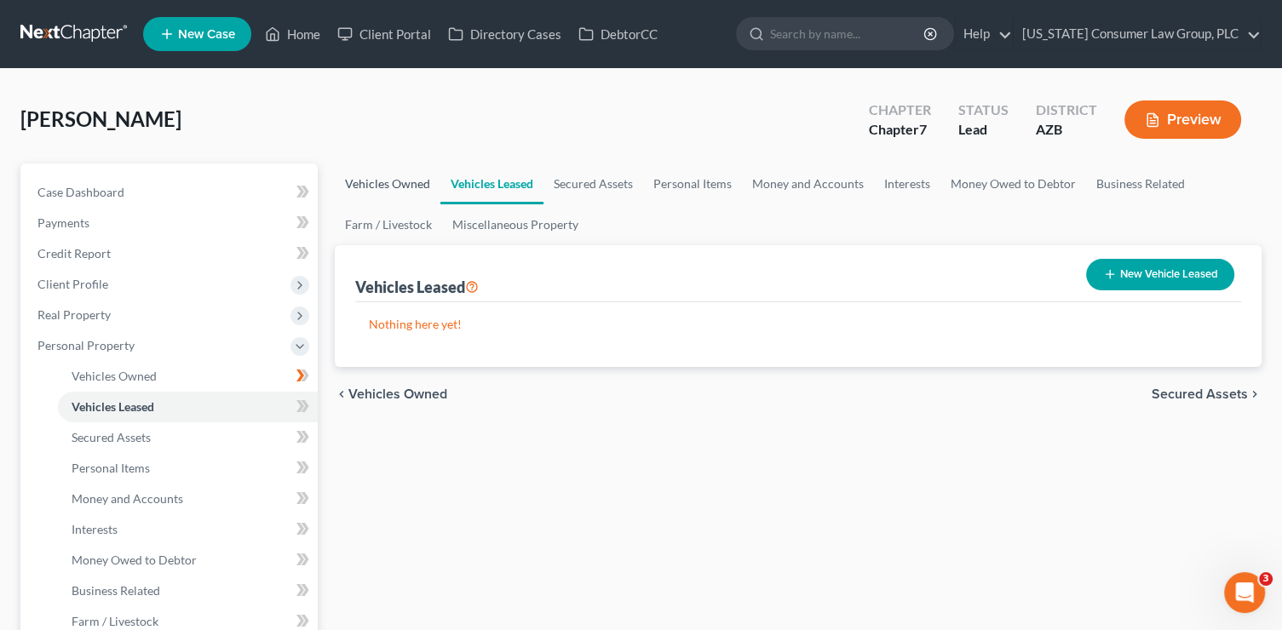
click at [389, 180] on link "Vehicles Owned" at bounding box center [388, 184] width 106 height 41
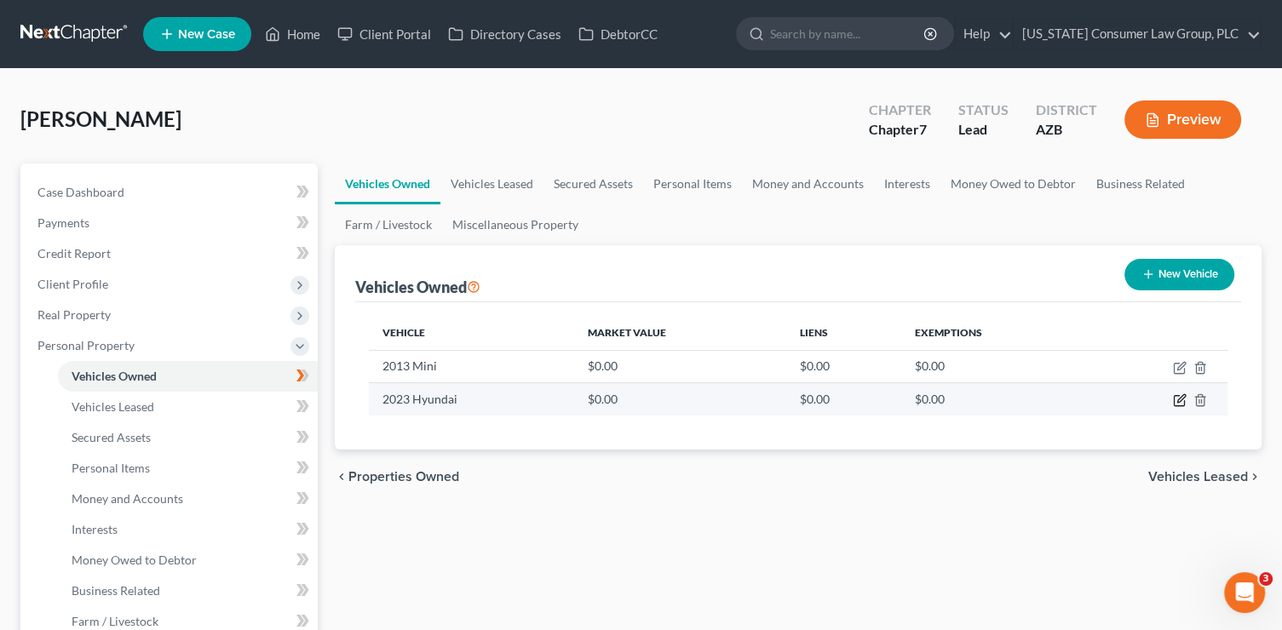
click at [1180, 403] on icon "button" at bounding box center [1180, 400] width 14 height 14
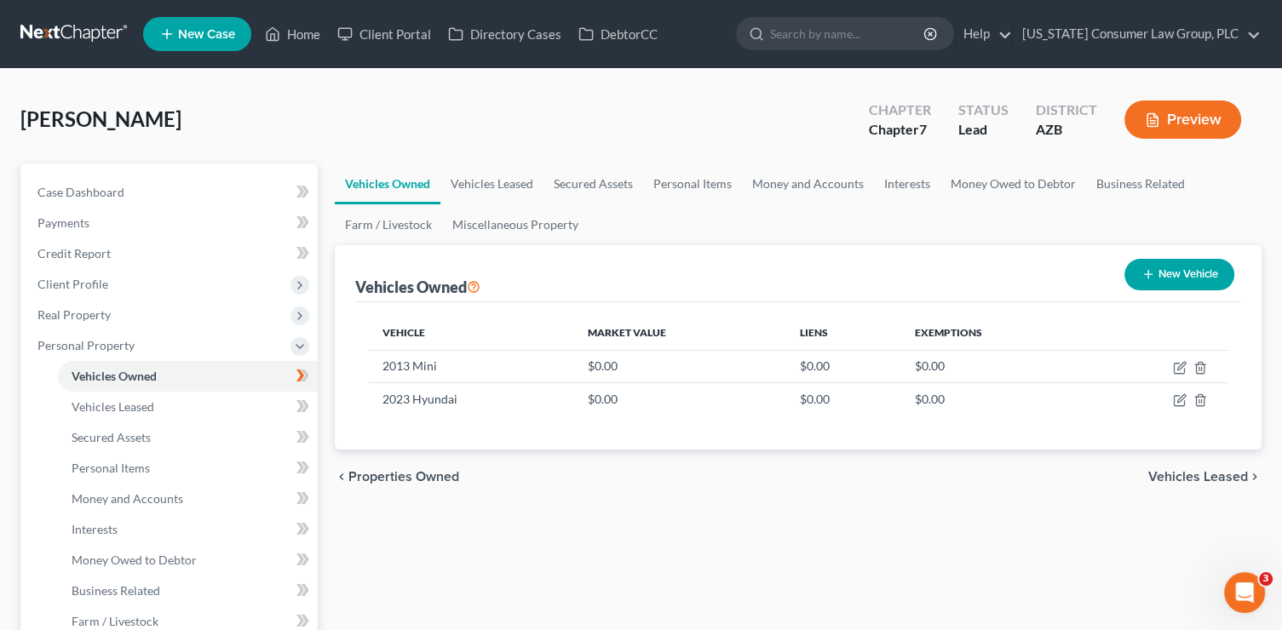
select select "0"
select select "3"
select select "0"
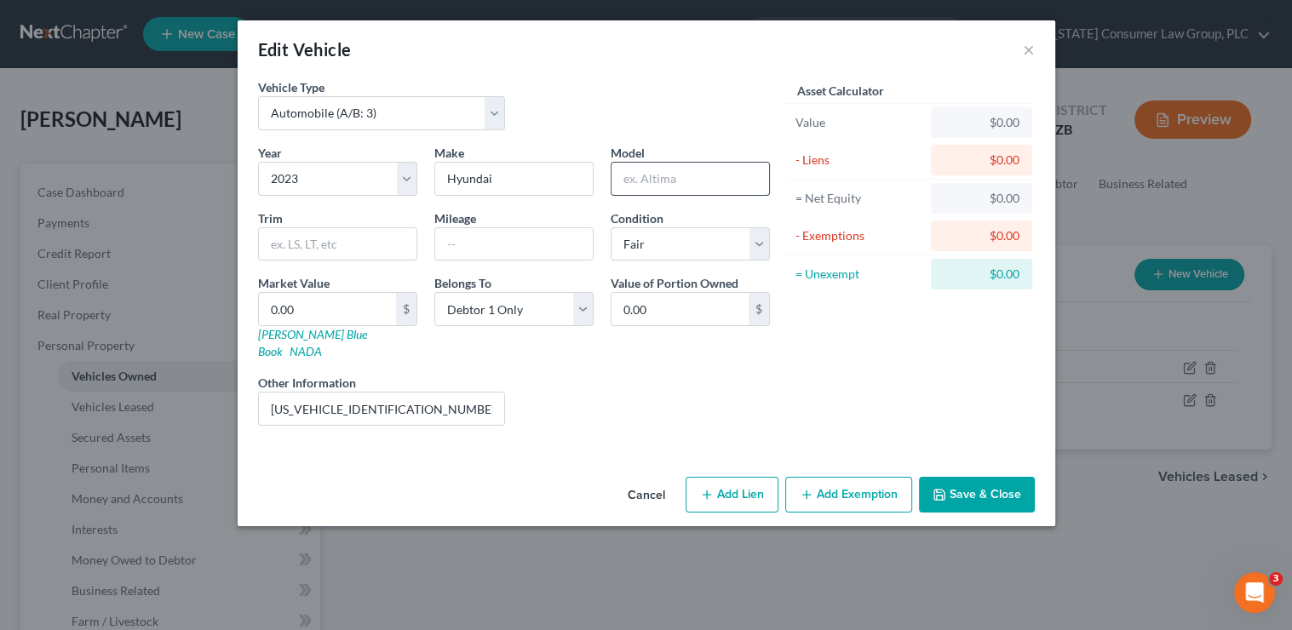
click at [645, 183] on input "text" at bounding box center [690, 179] width 158 height 32
type input "Kona"
type input "N Line"
type input "26363"
click at [472, 395] on input "KM8K33A36PU007835" at bounding box center [382, 409] width 246 height 32
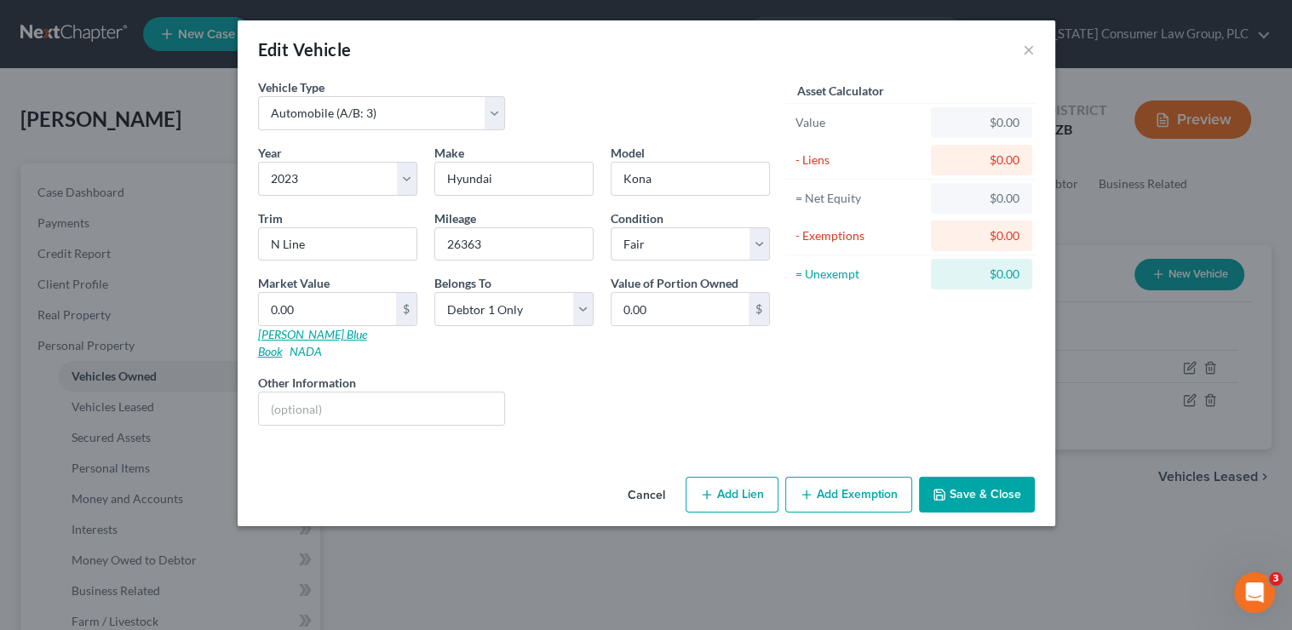
click at [307, 336] on link "Kelly Blue Book" at bounding box center [312, 343] width 109 height 32
click at [330, 305] on input "0.00" at bounding box center [327, 309] width 137 height 32
type input "1"
type input "1.00"
type input "15"
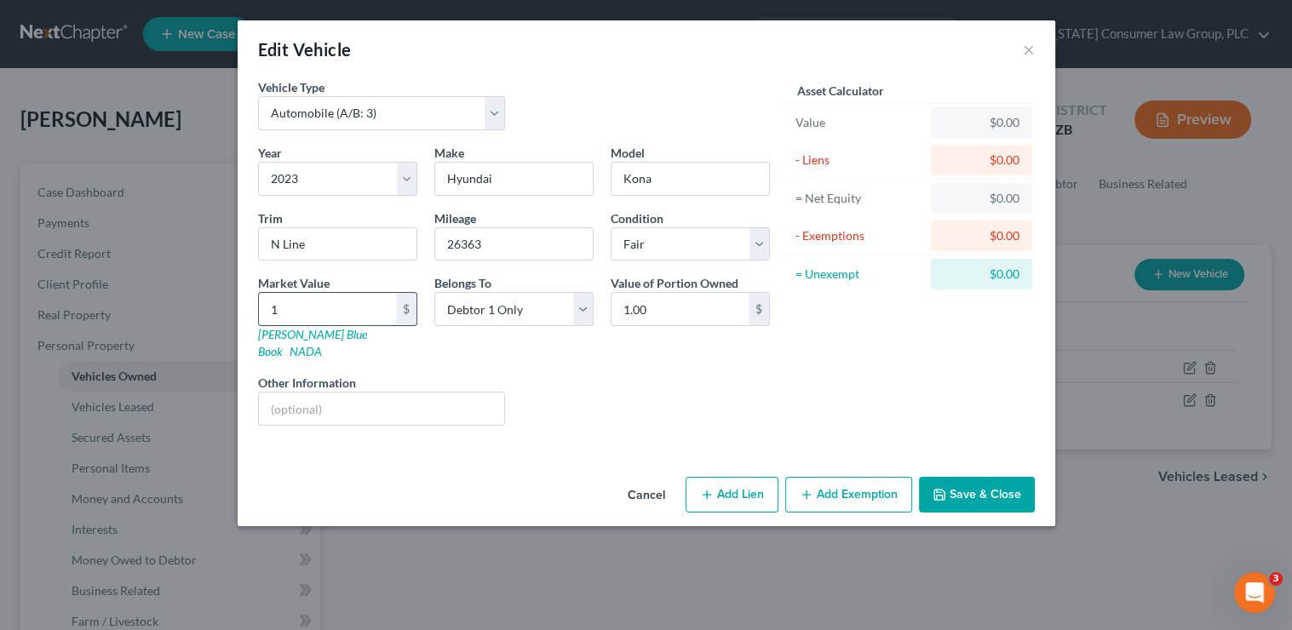
type input "15.00"
type input "155"
type input "155.00"
type input "1551"
type input "1,551.00"
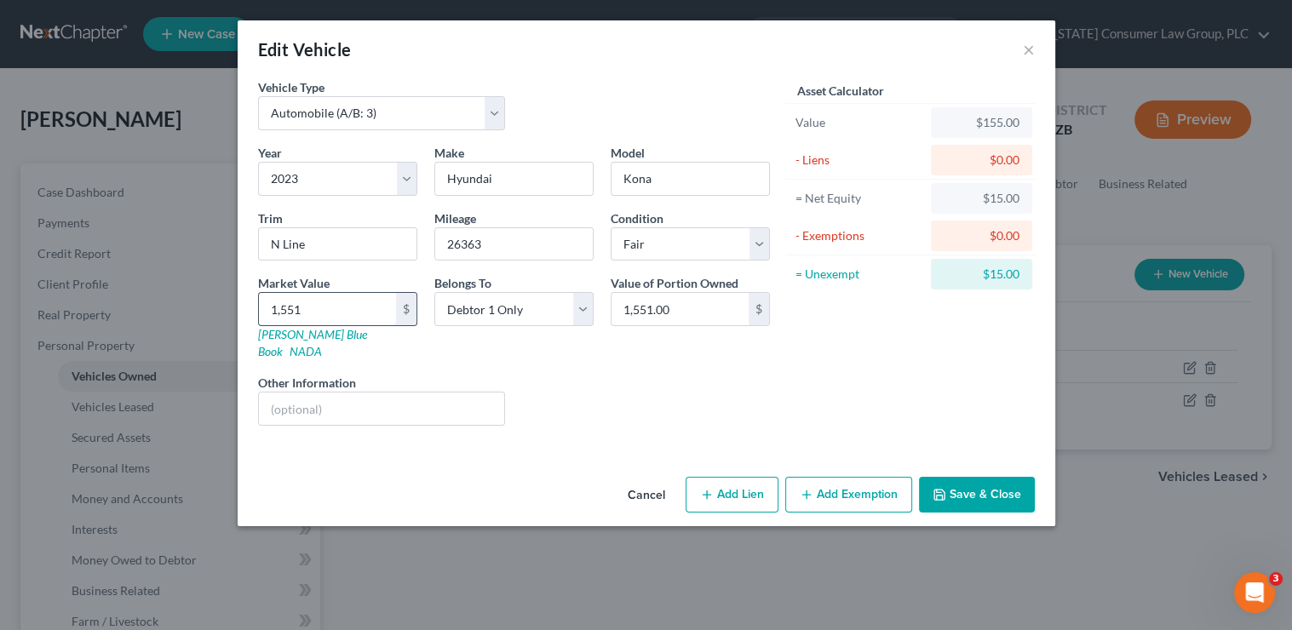
type input "1,5510"
type input "15,510.00"
type input "15,510"
click at [739, 484] on button "Add Lien" at bounding box center [732, 495] width 93 height 36
select select "0"
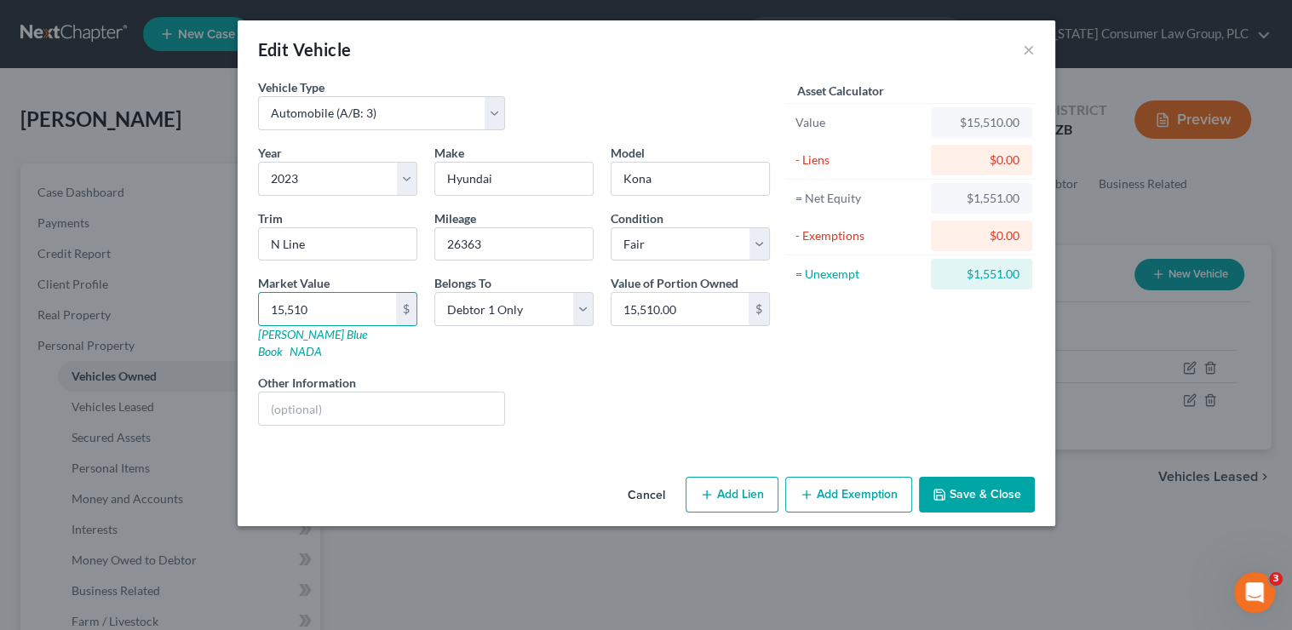
select select "0"
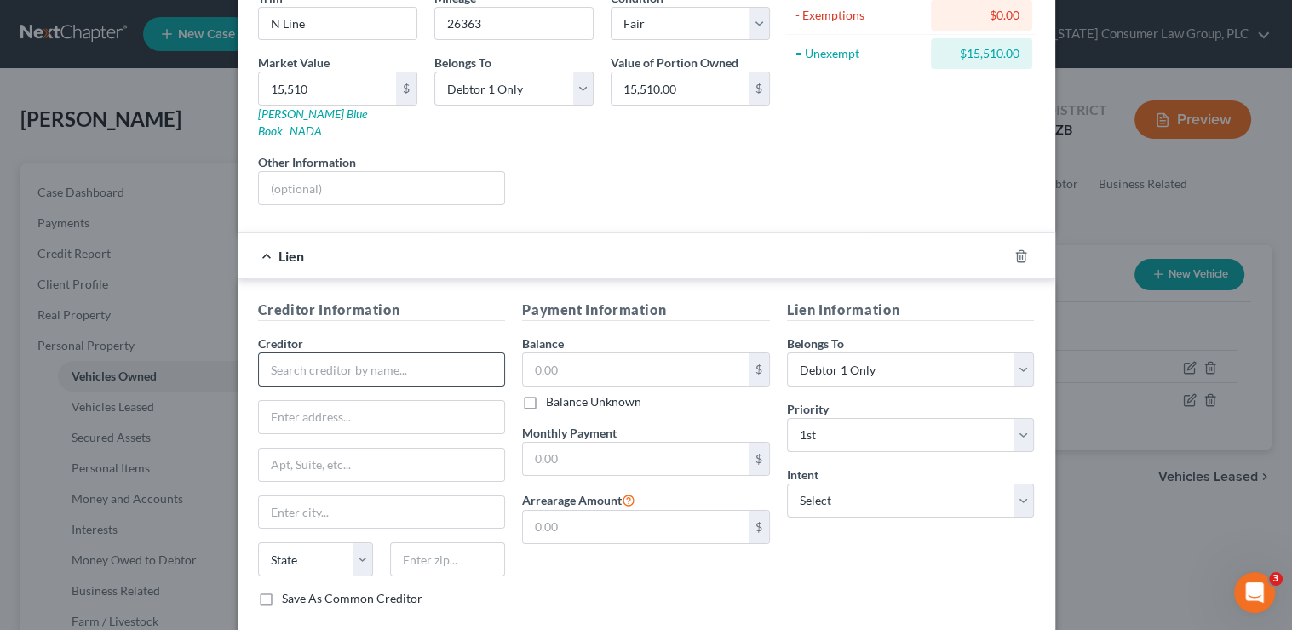
scroll to position [221, 0]
click at [399, 360] on input "text" at bounding box center [382, 369] width 248 height 34
click at [358, 334] on div "Creditor *" at bounding box center [382, 360] width 248 height 52
click at [313, 357] on input "text" at bounding box center [382, 369] width 248 height 34
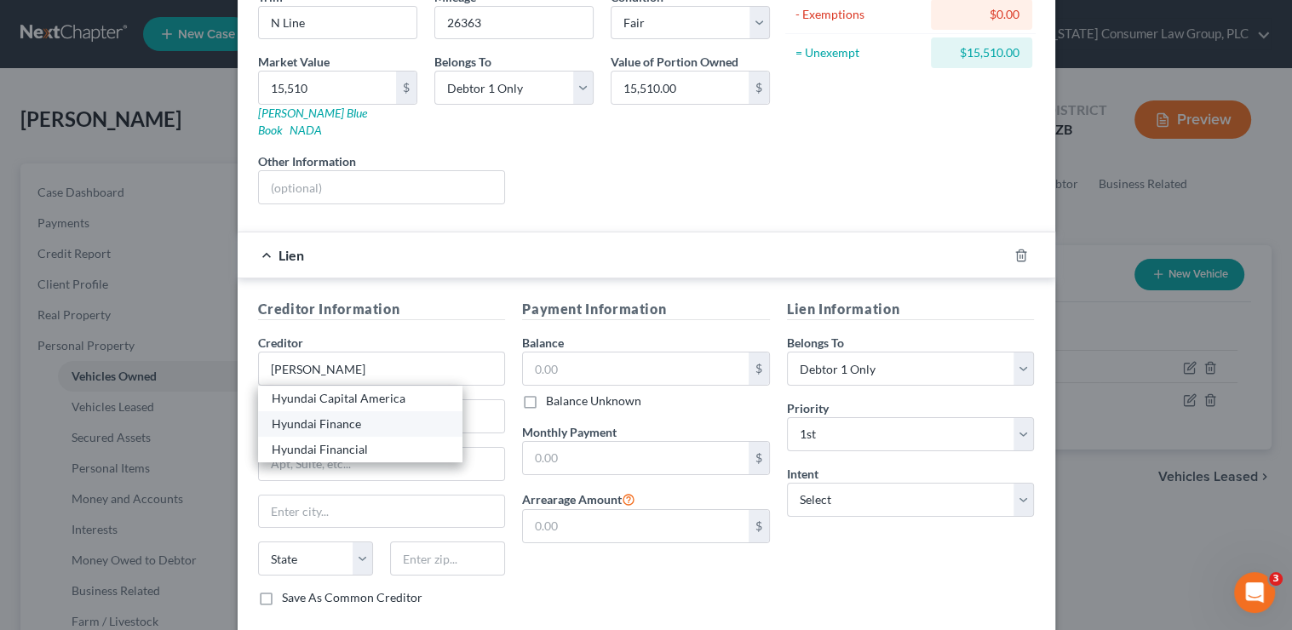
click at [344, 416] on div "Hyundai Finance" at bounding box center [360, 424] width 177 height 17
type input "Hyundai Finance"
type input "PO Box 20829"
type input "Fountain Valley"
select select "4"
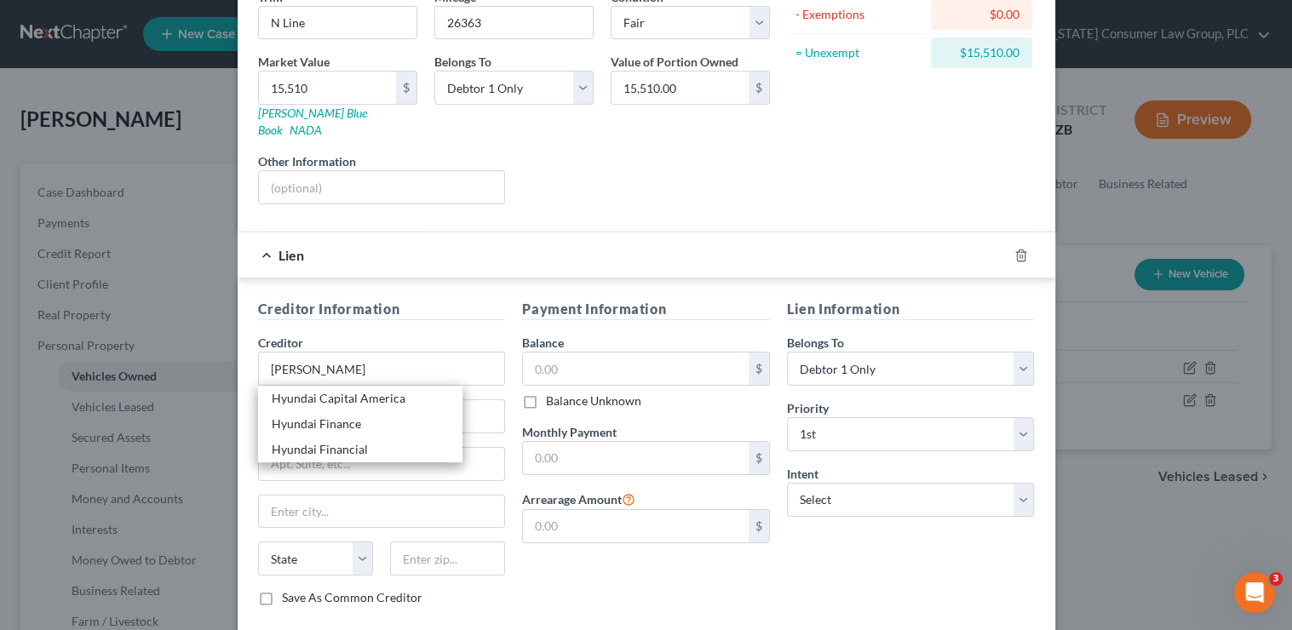
type input "92728"
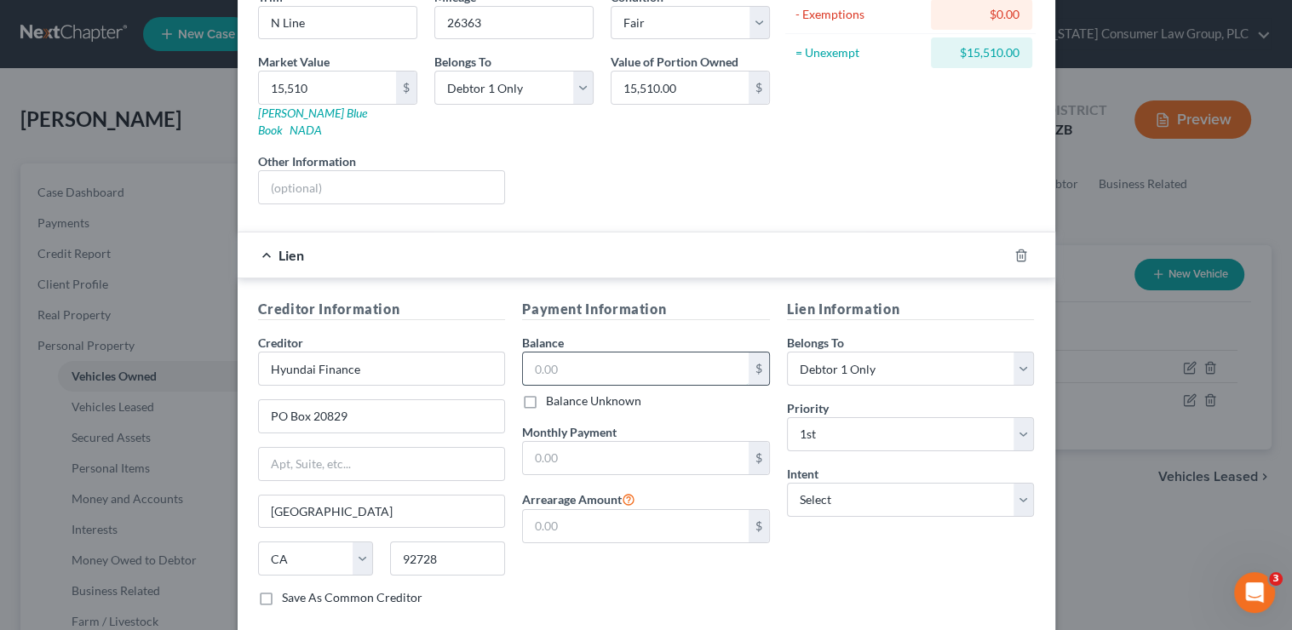
click at [584, 353] on input "text" at bounding box center [636, 369] width 226 height 32
type input "30,246.61"
type input "578"
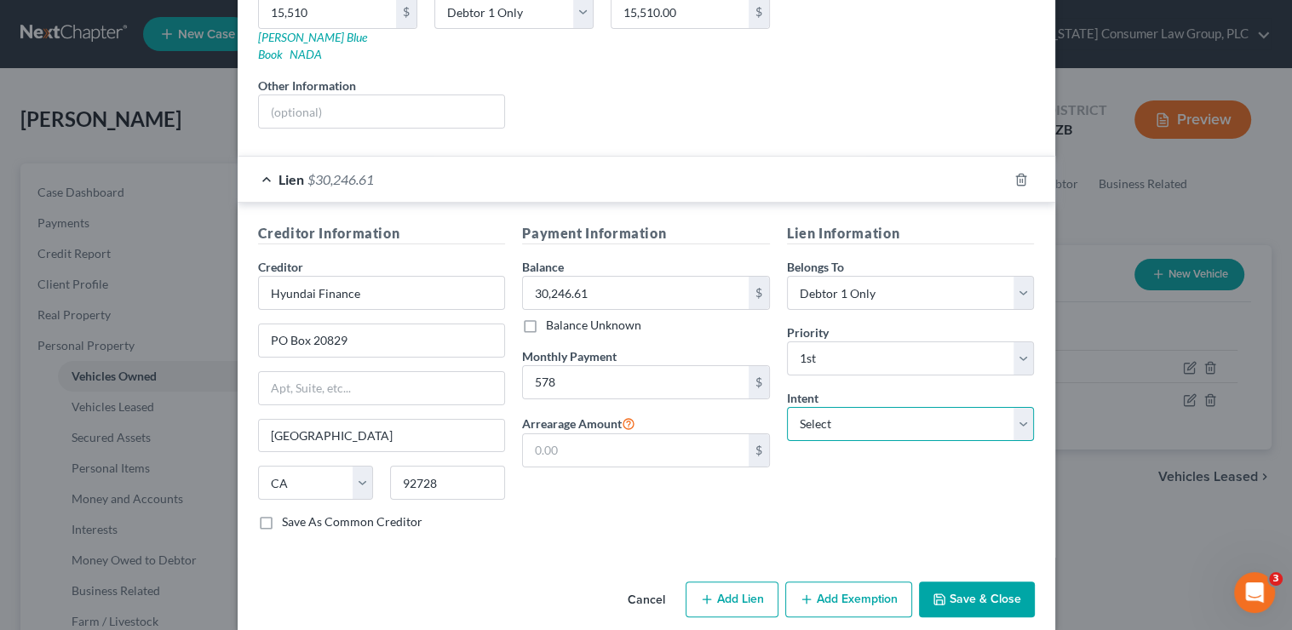
click at [799, 407] on select "Select Surrender Redeem Reaffirm Avoid Other" at bounding box center [911, 424] width 248 height 34
click at [787, 407] on select "Select Surrender Redeem Reaffirm Avoid Other" at bounding box center [911, 424] width 248 height 34
click at [976, 582] on button "Save & Close" at bounding box center [977, 600] width 116 height 36
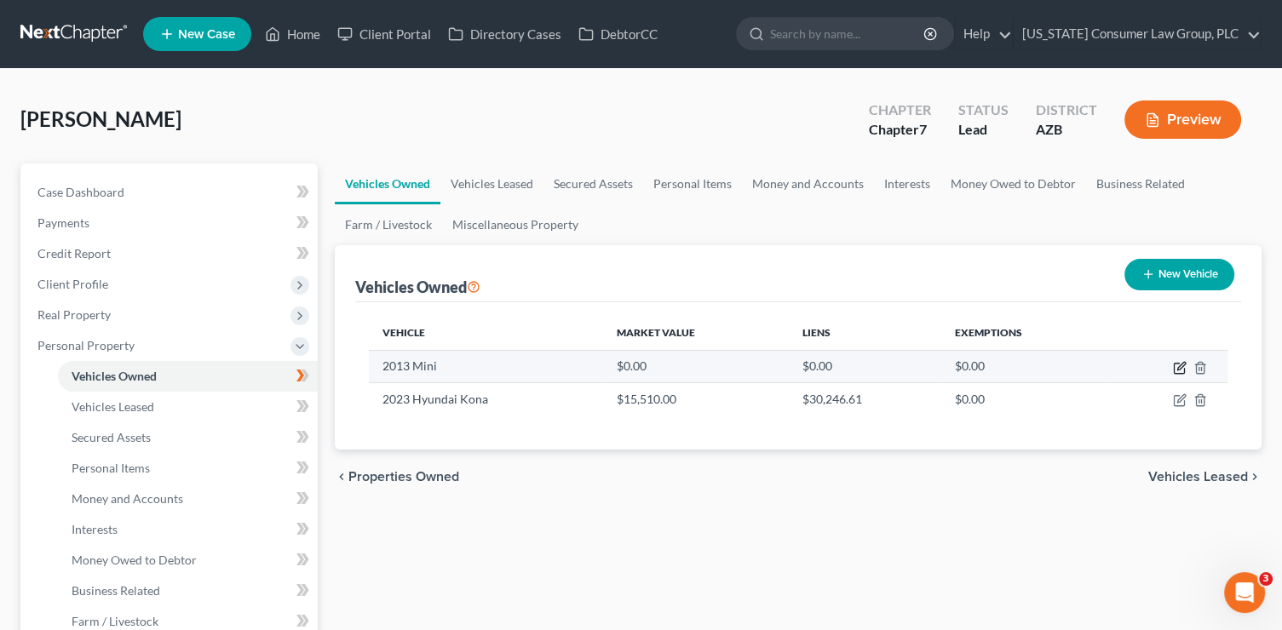
click at [1179, 369] on icon "button" at bounding box center [1181, 366] width 8 height 8
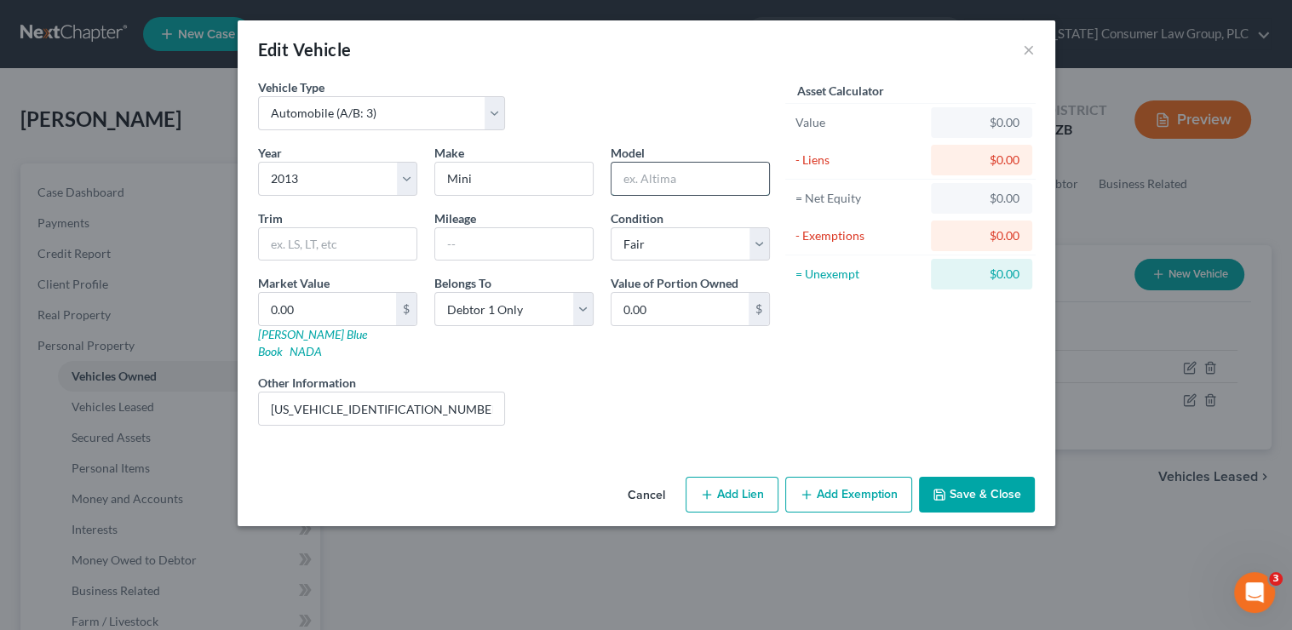
click at [644, 177] on input "text" at bounding box center [690, 179] width 158 height 32
click at [440, 393] on input "WMWSU3C50DT683034" at bounding box center [382, 409] width 246 height 32
click at [311, 332] on link "Kelly Blue Book" at bounding box center [312, 343] width 109 height 32
click at [334, 317] on input "0.00" at bounding box center [327, 309] width 137 height 32
click at [862, 477] on button "Add Exemption" at bounding box center [848, 495] width 127 height 36
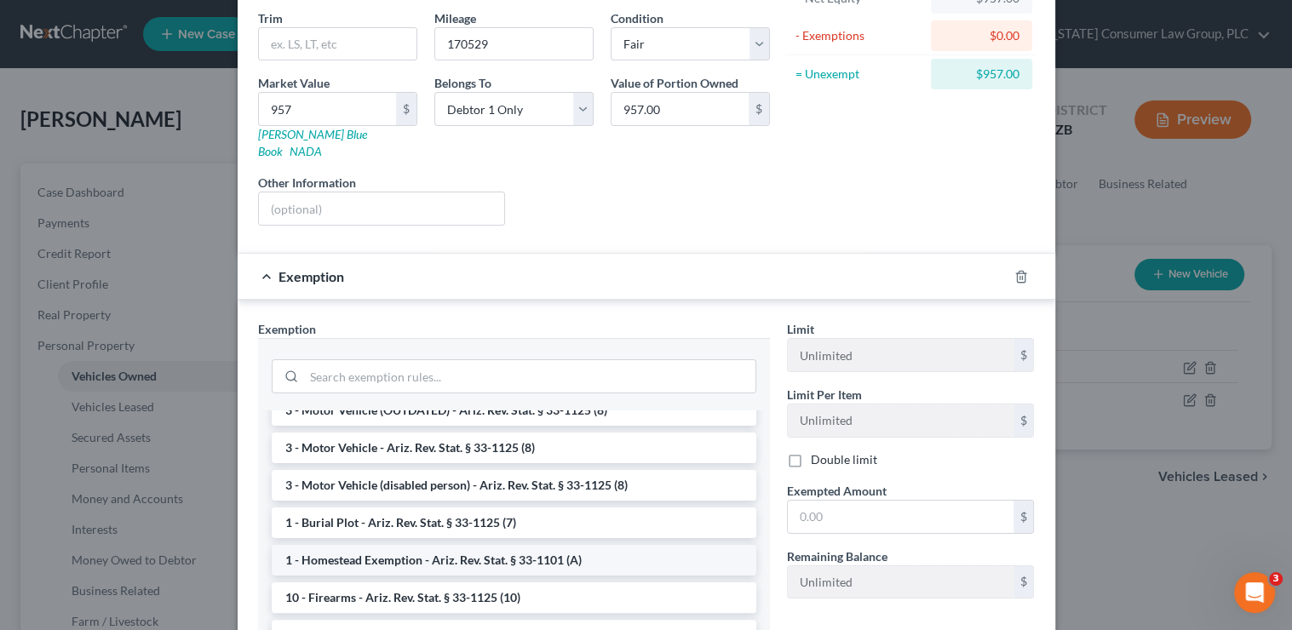
scroll to position [82, 0]
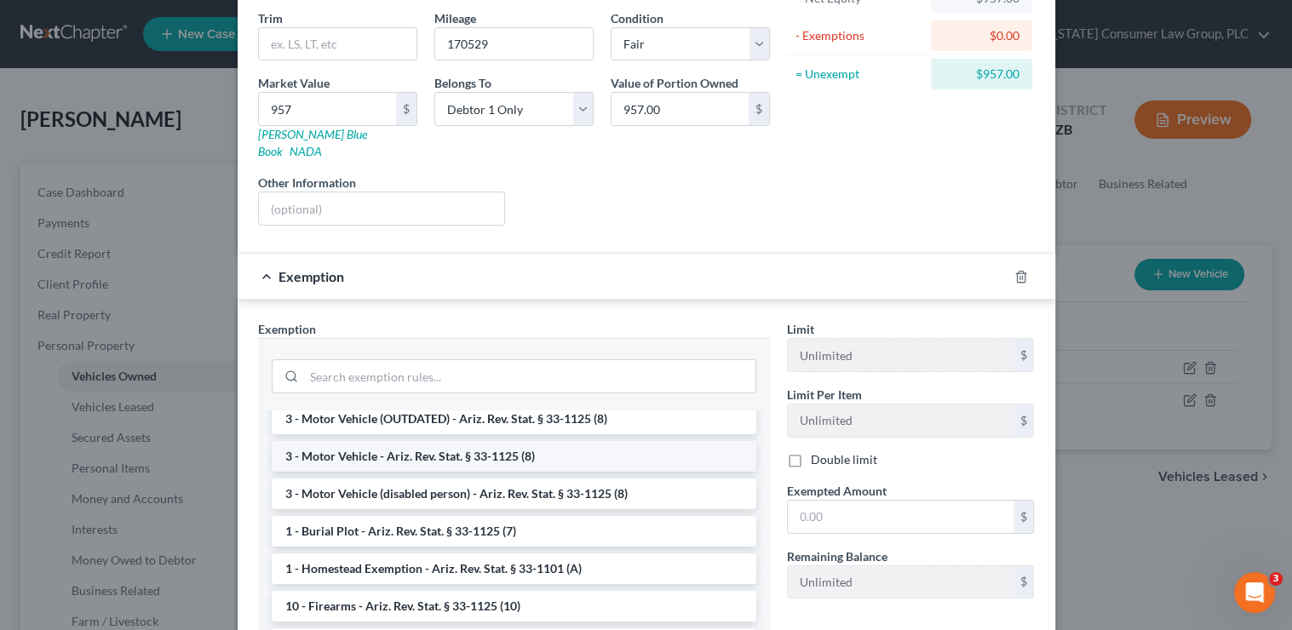
click at [547, 441] on li "3 - Motor Vehicle - Ariz. Rev. Stat. § 33-1125 (8)" at bounding box center [514, 456] width 485 height 31
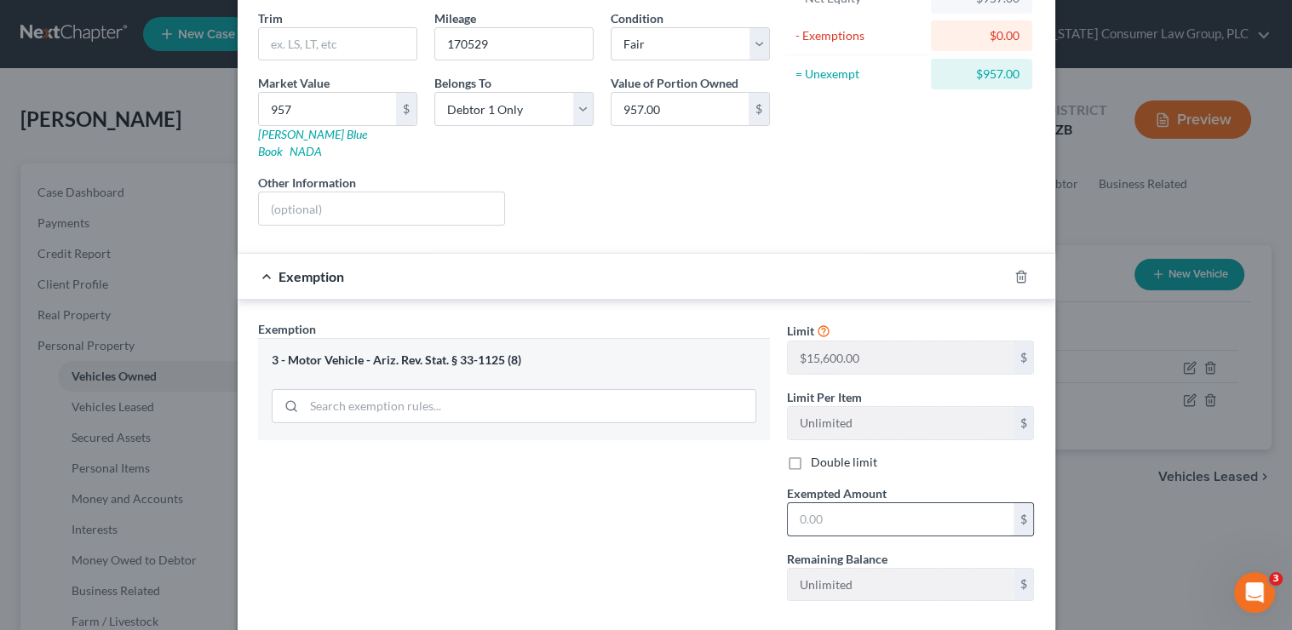
click at [852, 505] on input "text" at bounding box center [901, 519] width 226 height 32
click at [754, 509] on div "Exemption Set must be selected for CA. Exemption * 3 - Motor Vehicle - Ariz. Re…" at bounding box center [514, 467] width 529 height 295
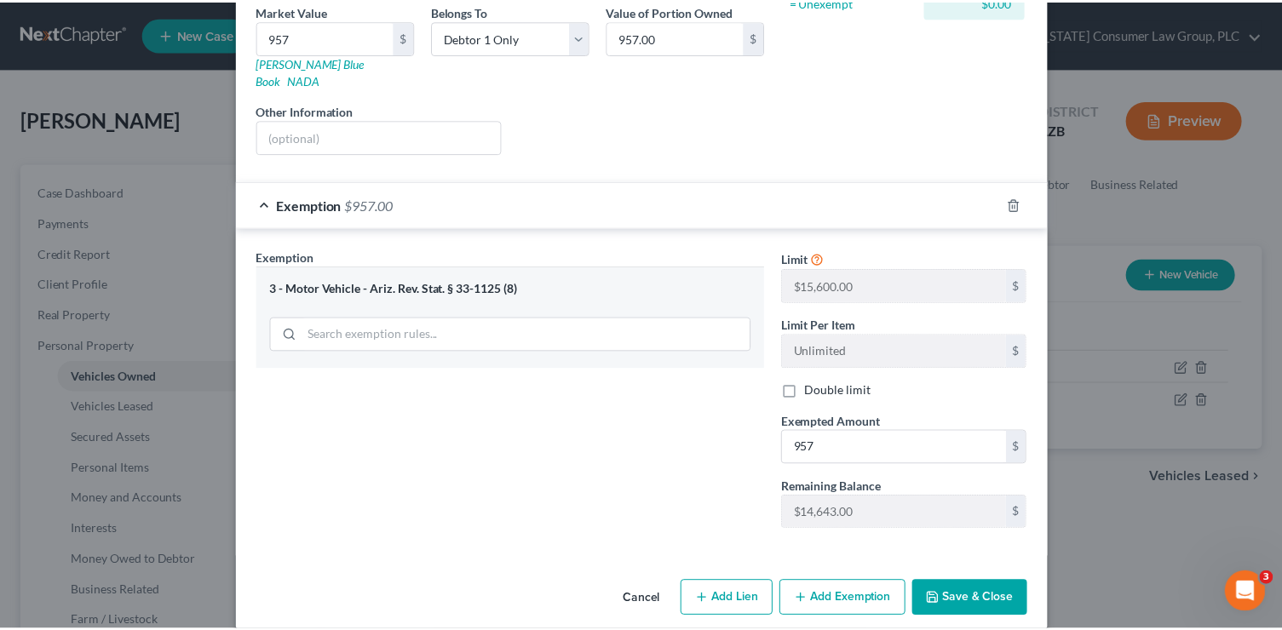
scroll to position [273, 0]
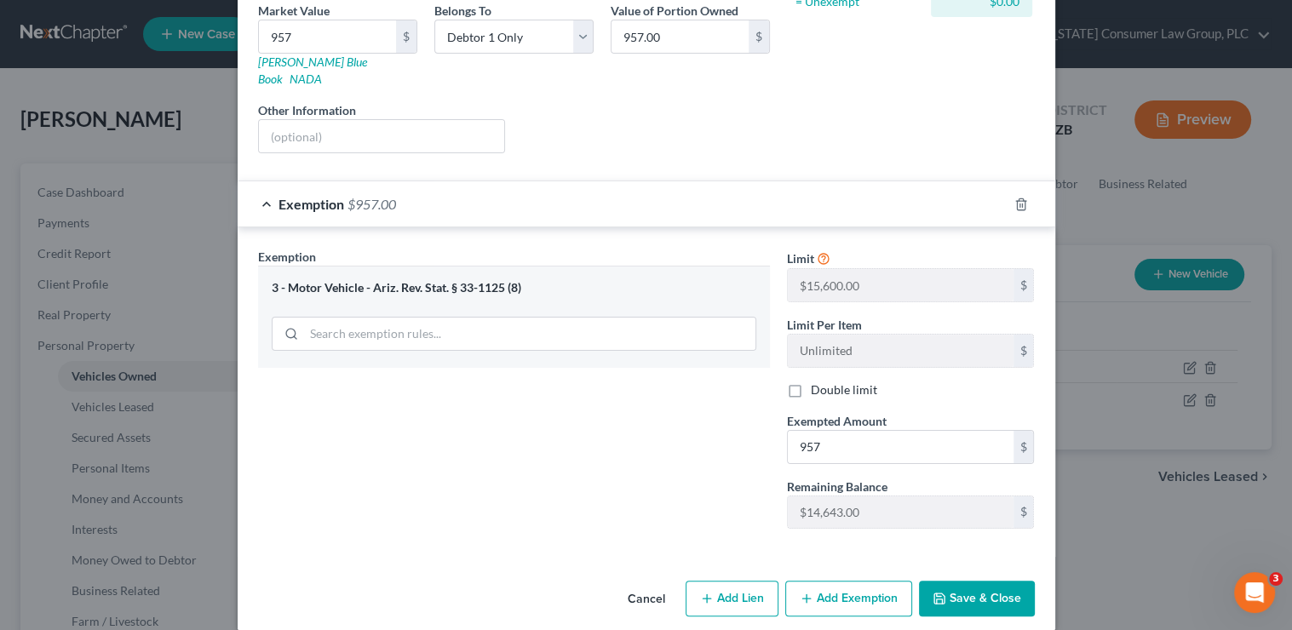
click at [1010, 590] on button "Save & Close" at bounding box center [977, 599] width 116 height 36
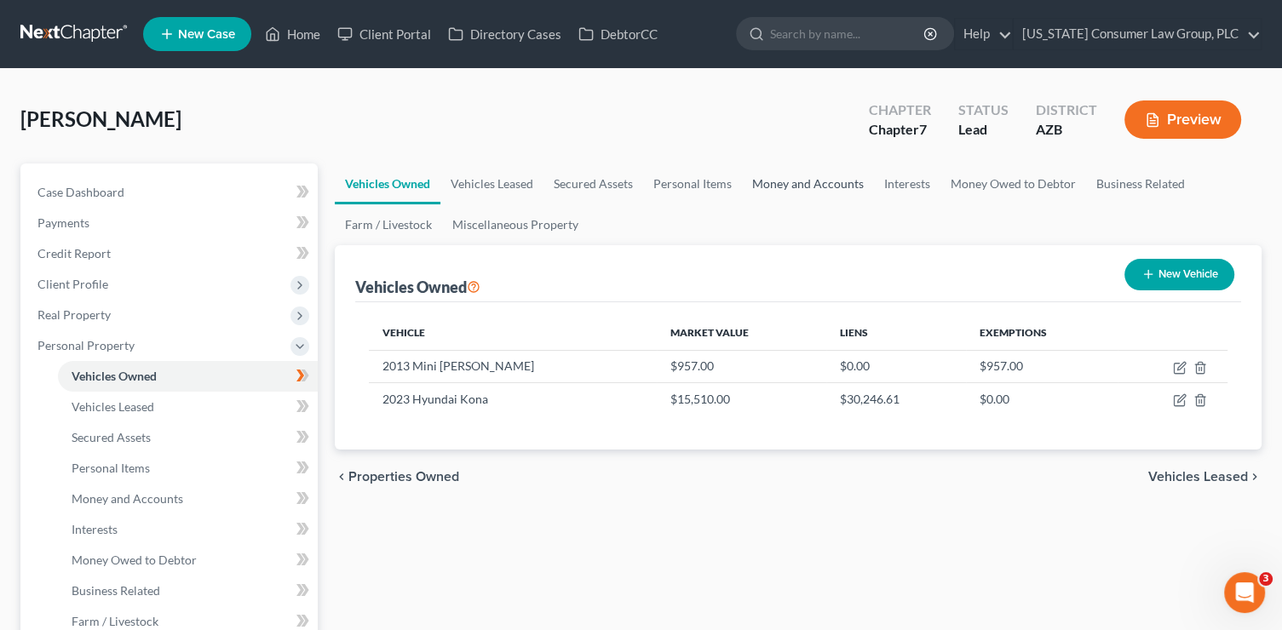
click at [828, 181] on link "Money and Accounts" at bounding box center [808, 184] width 132 height 41
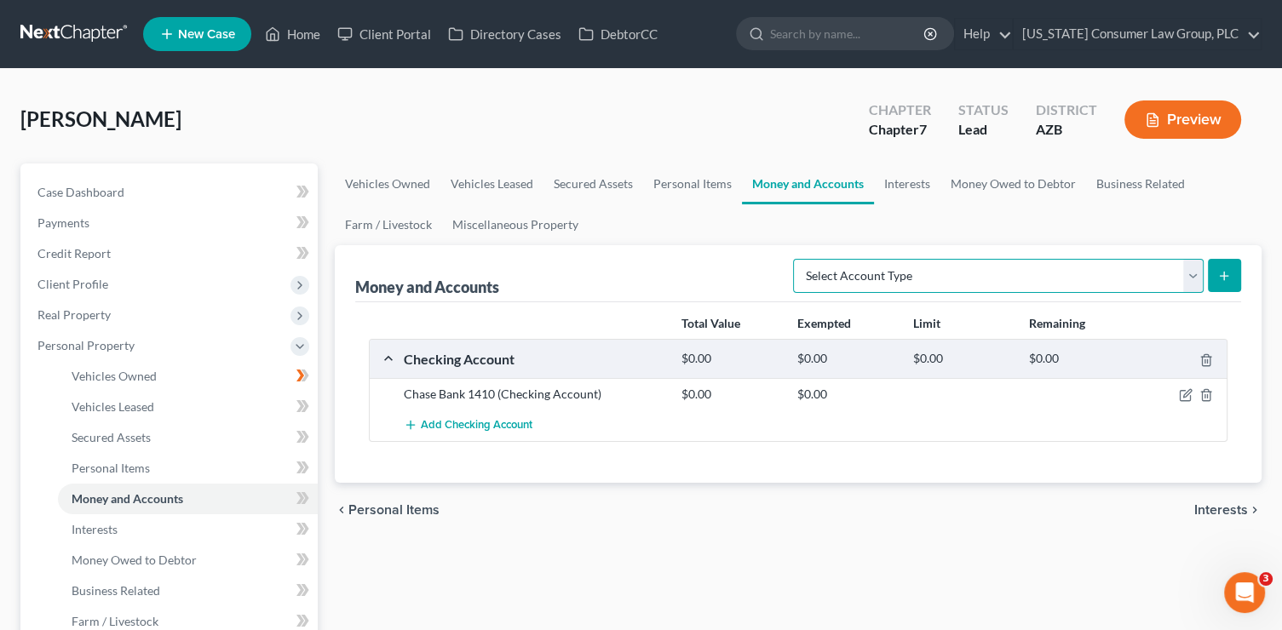
click at [994, 278] on select "Select Account Type Brokerage (A/B: 18, SOFA: 20) Cash on Hand (A/B: 16) Certif…" at bounding box center [998, 276] width 410 height 34
click at [798, 259] on select "Select Account Type Brokerage (A/B: 18, SOFA: 20) Cash on Hand (A/B: 16) Certif…" at bounding box center [998, 276] width 410 height 34
click at [1210, 274] on button "submit" at bounding box center [1224, 275] width 33 height 33
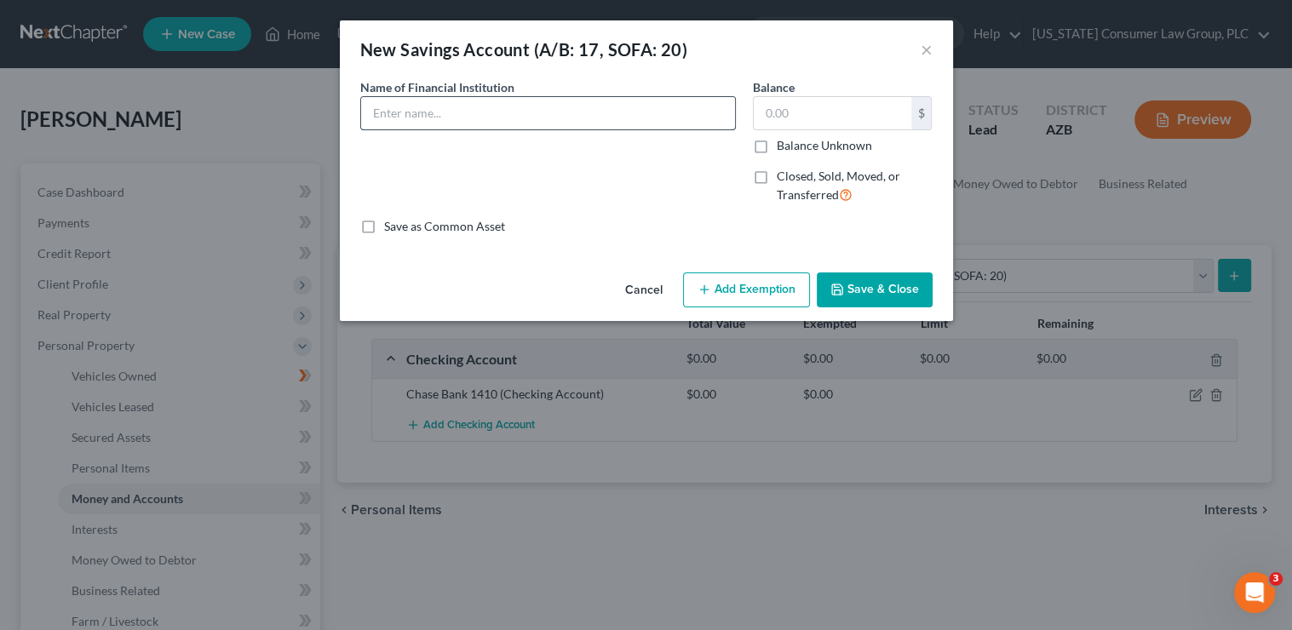
click at [536, 119] on input "text" at bounding box center [548, 113] width 374 height 32
click at [831, 114] on input "text" at bounding box center [833, 113] width 158 height 32
click at [902, 301] on button "Save & Close" at bounding box center [875, 291] width 116 height 36
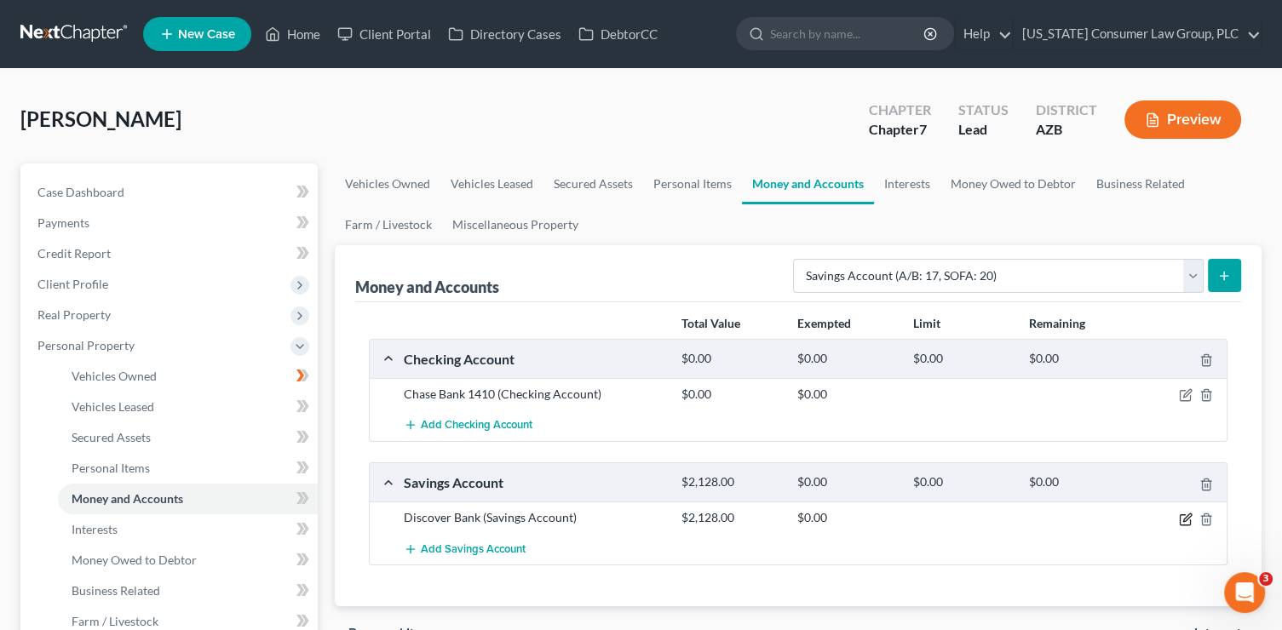
click at [1182, 517] on icon "button" at bounding box center [1186, 520] width 14 height 14
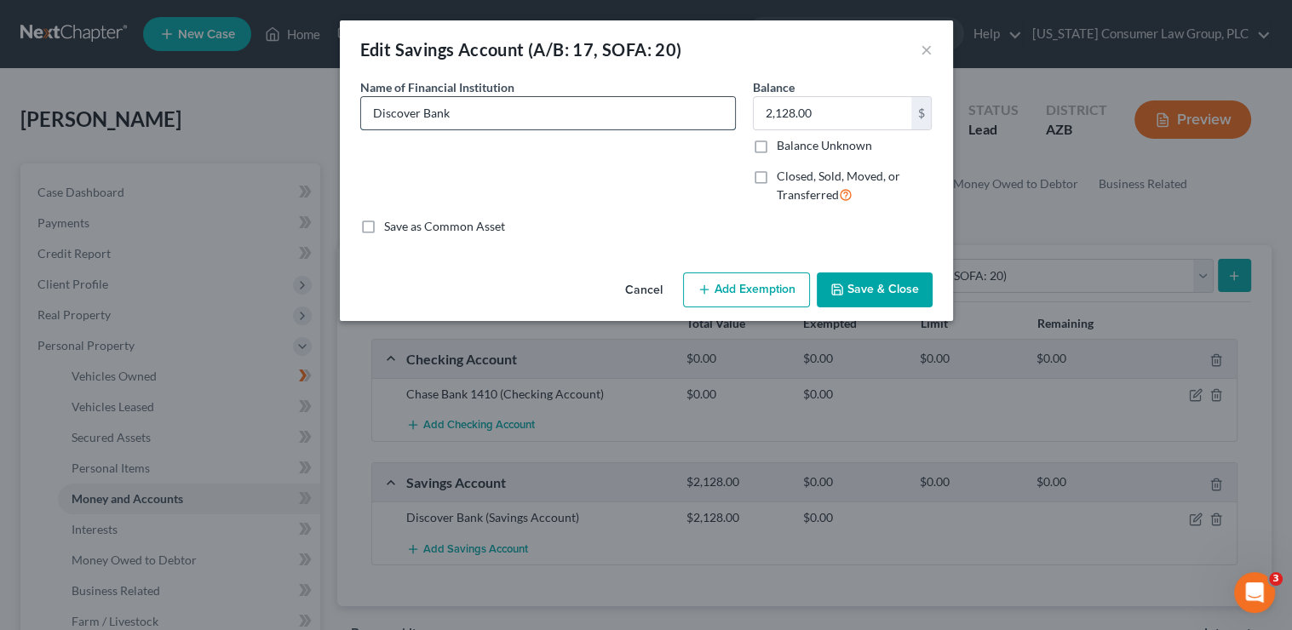
click at [526, 118] on input "Discover Bank" at bounding box center [548, 113] width 374 height 32
drag, startPoint x: 818, startPoint y: 110, endPoint x: 801, endPoint y: 106, distance: 16.5
click at [801, 106] on input "2,128.00" at bounding box center [833, 113] width 158 height 32
click at [863, 279] on button "Save & Close" at bounding box center [875, 291] width 116 height 36
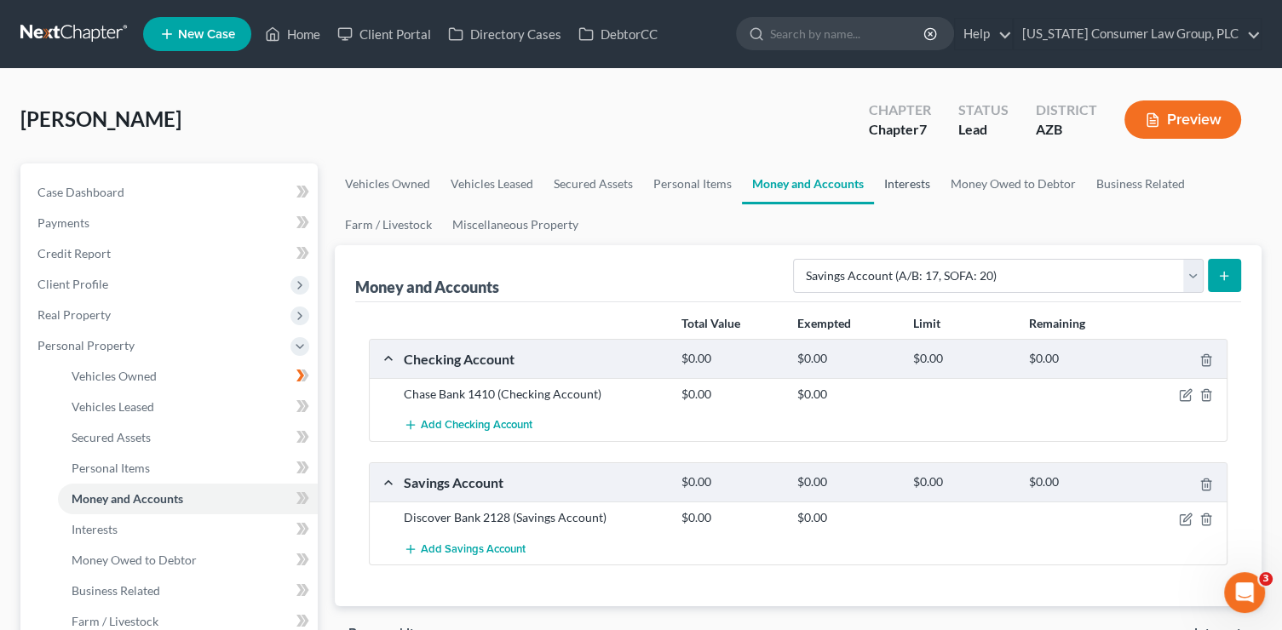
click at [915, 184] on link "Interests" at bounding box center [907, 184] width 66 height 41
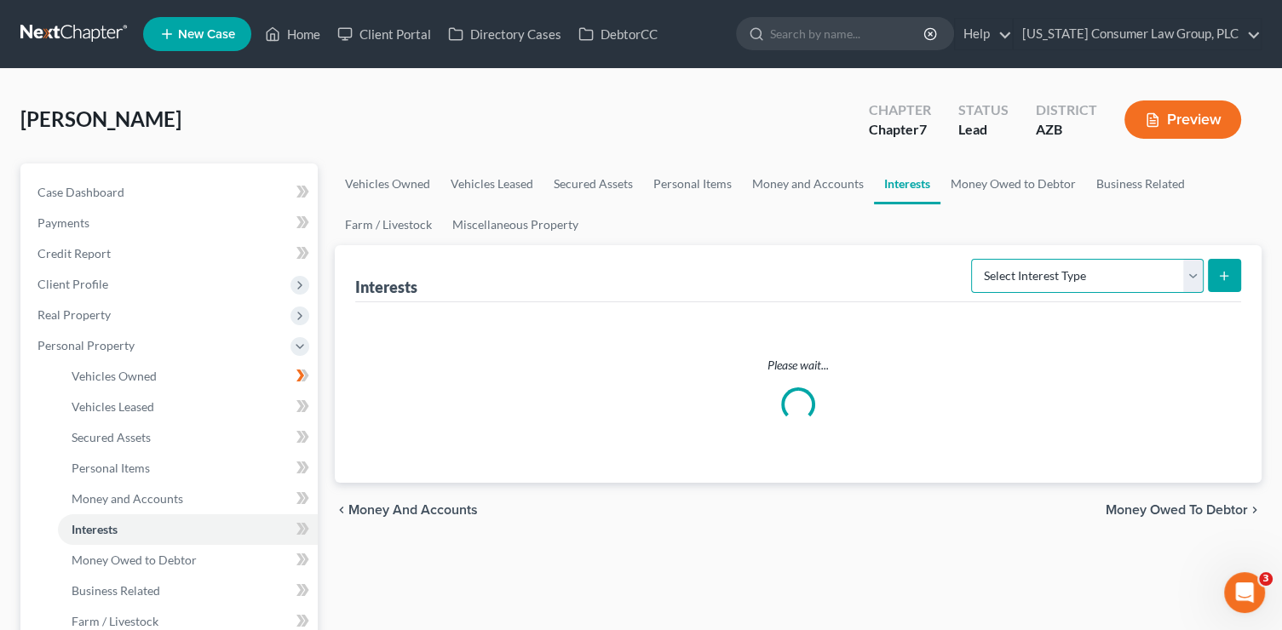
click at [1022, 280] on select "Select Interest Type 401K (A/B: 21) Annuity (A/B: 23) Bond (A/B: 18) Education …" at bounding box center [1087, 276] width 232 height 34
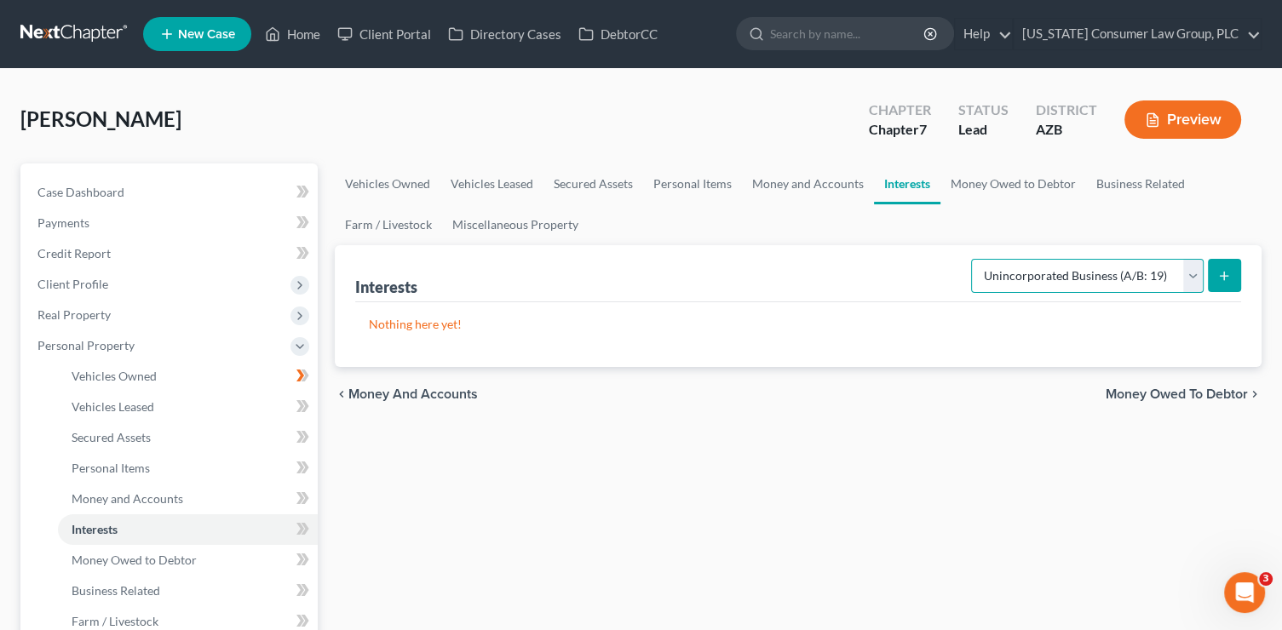
click at [973, 259] on select "Select Interest Type 401K (A/B: 21) Annuity (A/B: 23) Bond (A/B: 18) Education …" at bounding box center [1087, 276] width 232 height 34
click at [1226, 279] on icon "submit" at bounding box center [1224, 276] width 14 height 14
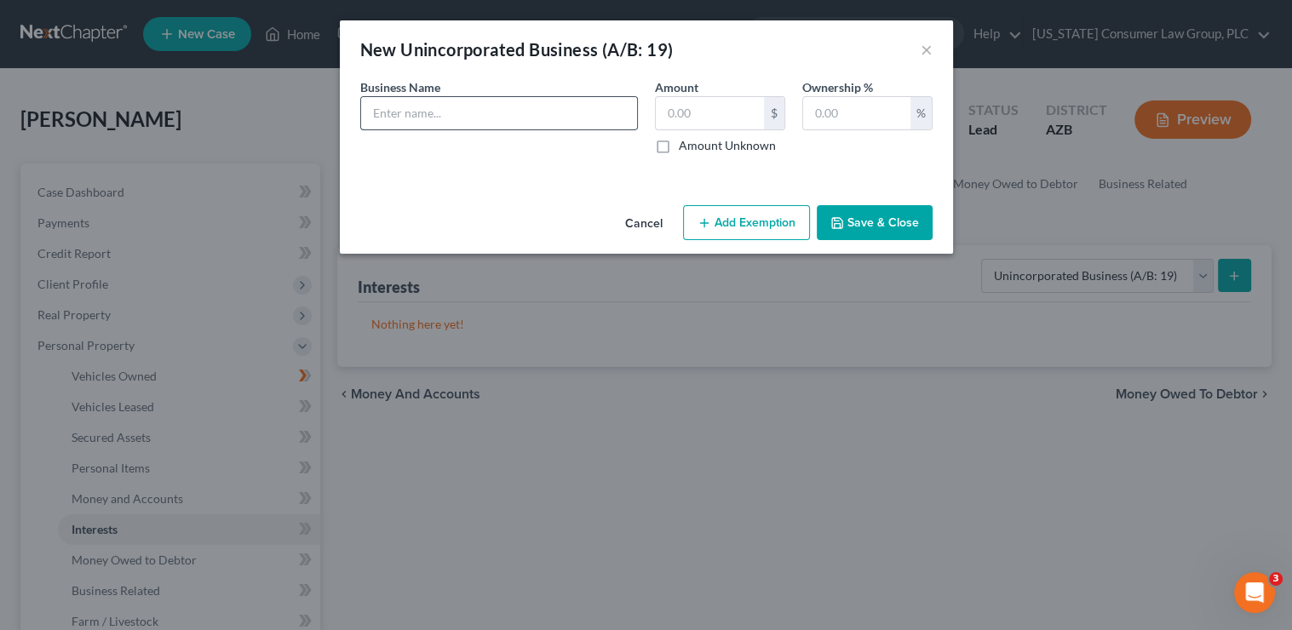
click at [413, 113] on input "text" at bounding box center [499, 113] width 276 height 32
click at [816, 120] on input "text" at bounding box center [856, 113] width 107 height 32
click at [848, 227] on button "Save & Close" at bounding box center [875, 223] width 116 height 36
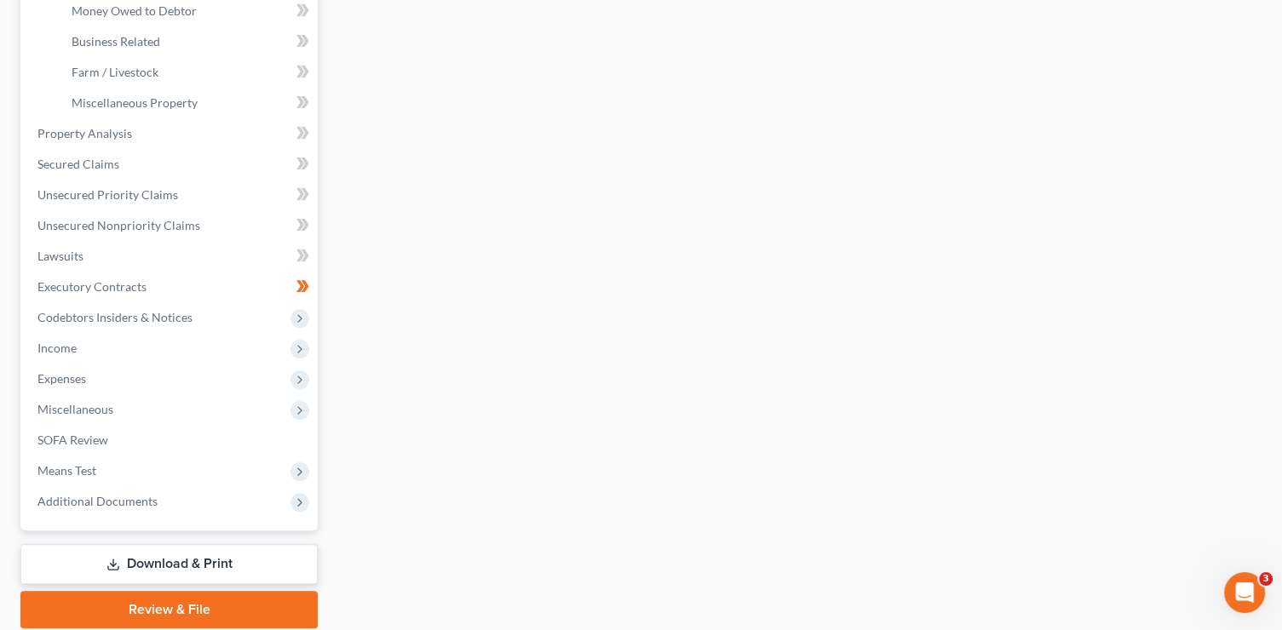
scroll to position [568, 0]
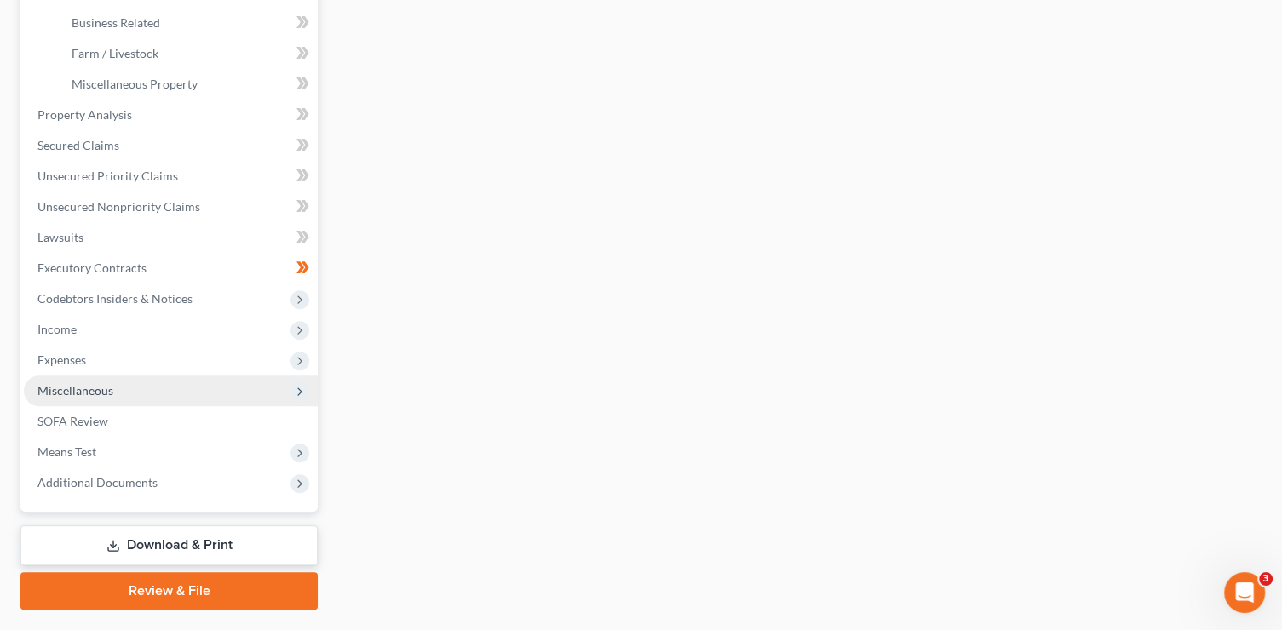
click at [73, 390] on span "Miscellaneous" at bounding box center [75, 390] width 76 height 14
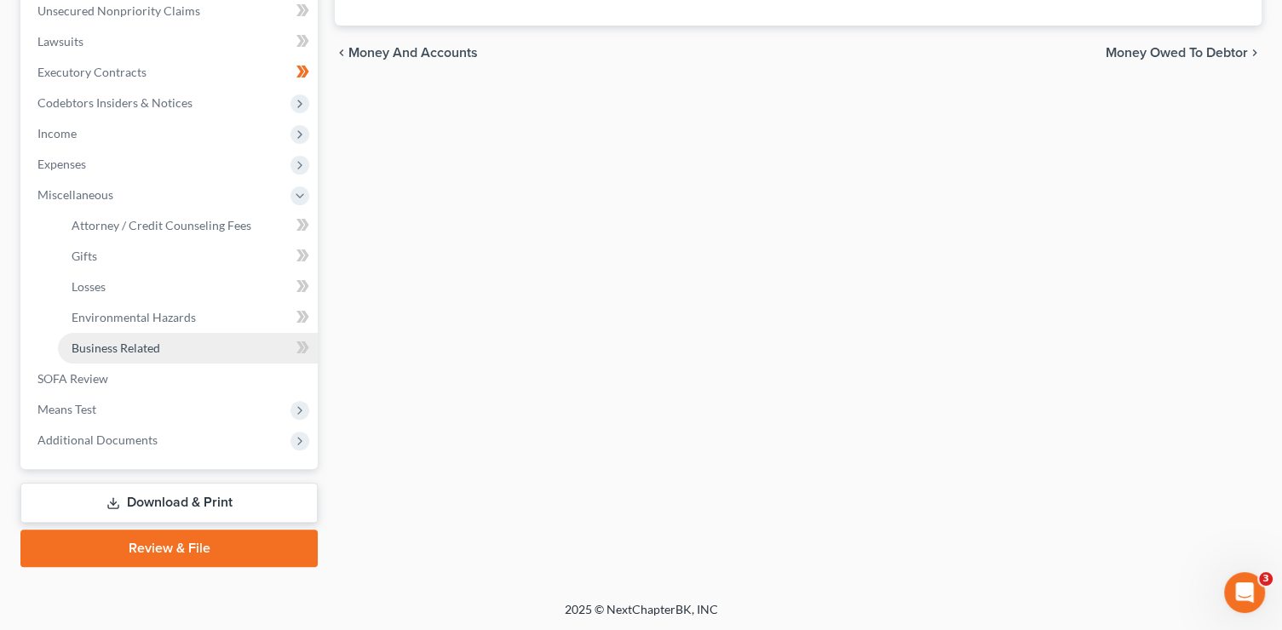
click at [141, 347] on span "Business Related" at bounding box center [116, 348] width 89 height 14
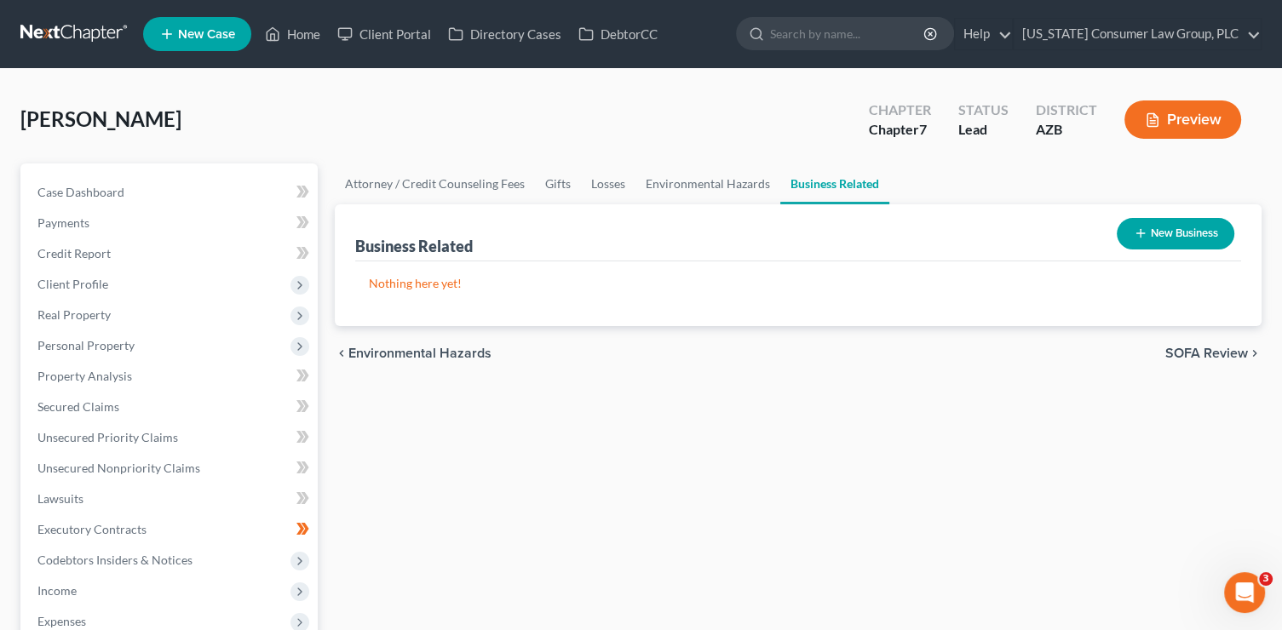
click at [1150, 227] on button "New Business" at bounding box center [1175, 234] width 118 height 32
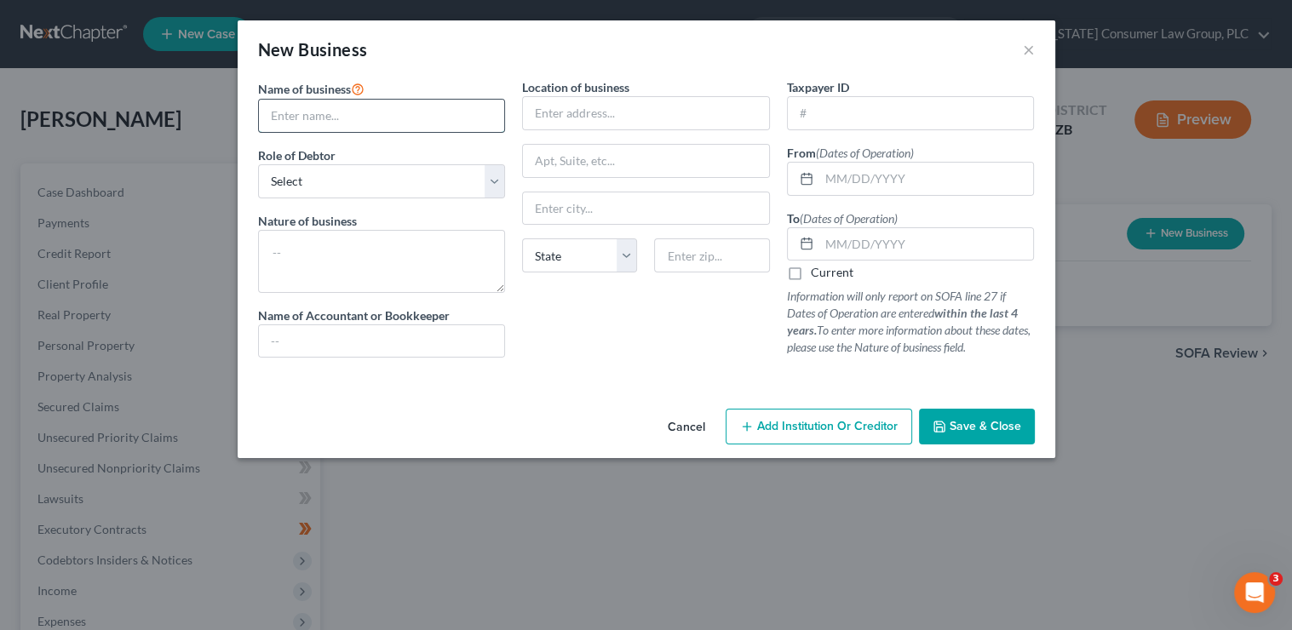
click at [381, 108] on input "text" at bounding box center [382, 116] width 246 height 32
click at [359, 183] on select "Select A member of a limited liability company (LLC) or limited liability partn…" at bounding box center [382, 181] width 248 height 34
click at [258, 164] on select "Select A member of a limited liability company (LLC) or limited liability partn…" at bounding box center [382, 181] width 248 height 34
click at [360, 256] on textarea at bounding box center [382, 261] width 248 height 63
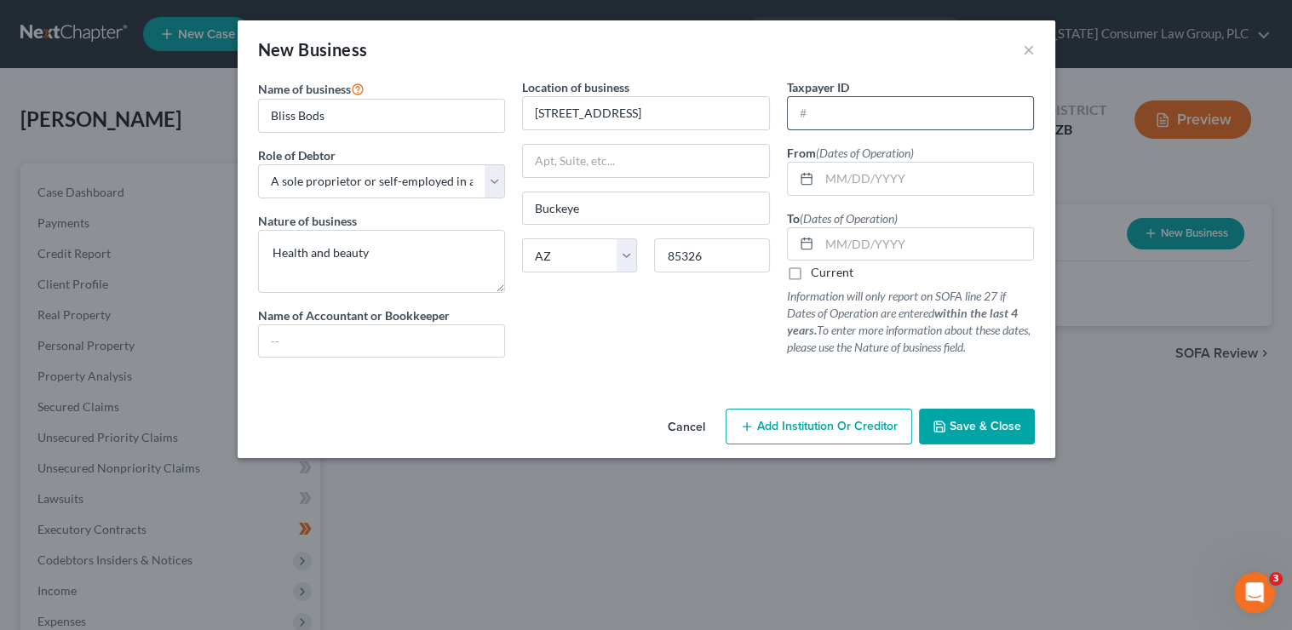
click at [949, 108] on input "text" at bounding box center [911, 113] width 246 height 32
paste input "99-3122215"
click at [818, 264] on input "Current" at bounding box center [823, 269] width 11 height 11
click at [984, 419] on span "Save & Close" at bounding box center [985, 426] width 72 height 14
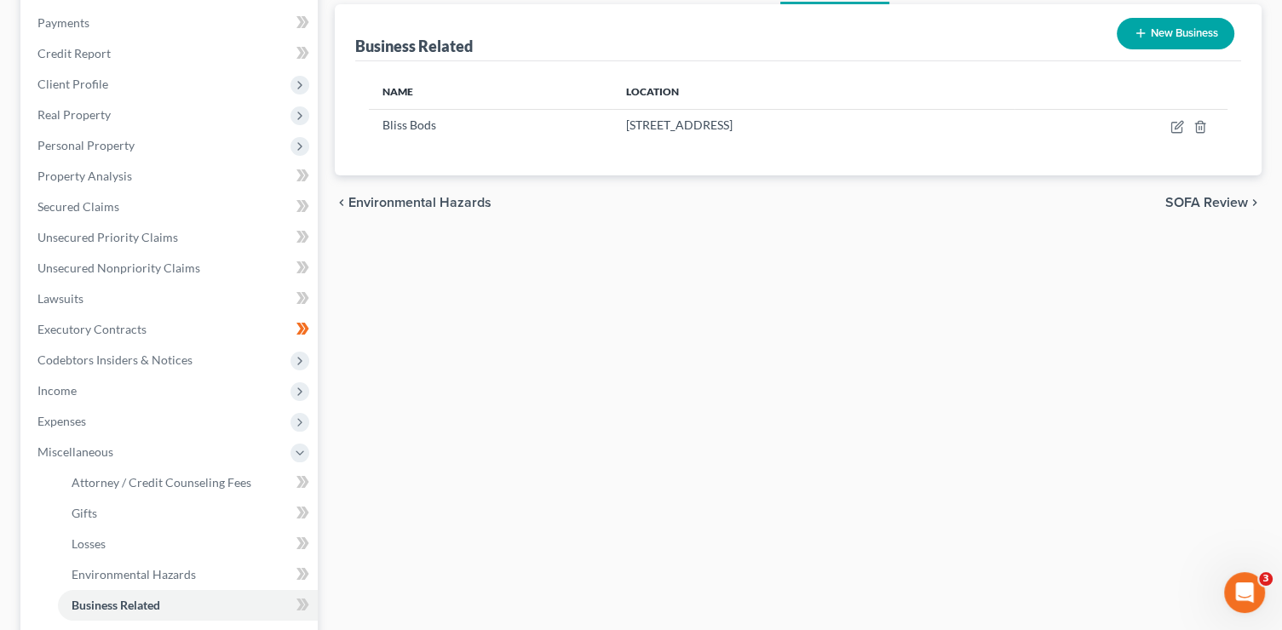
scroll to position [427, 0]
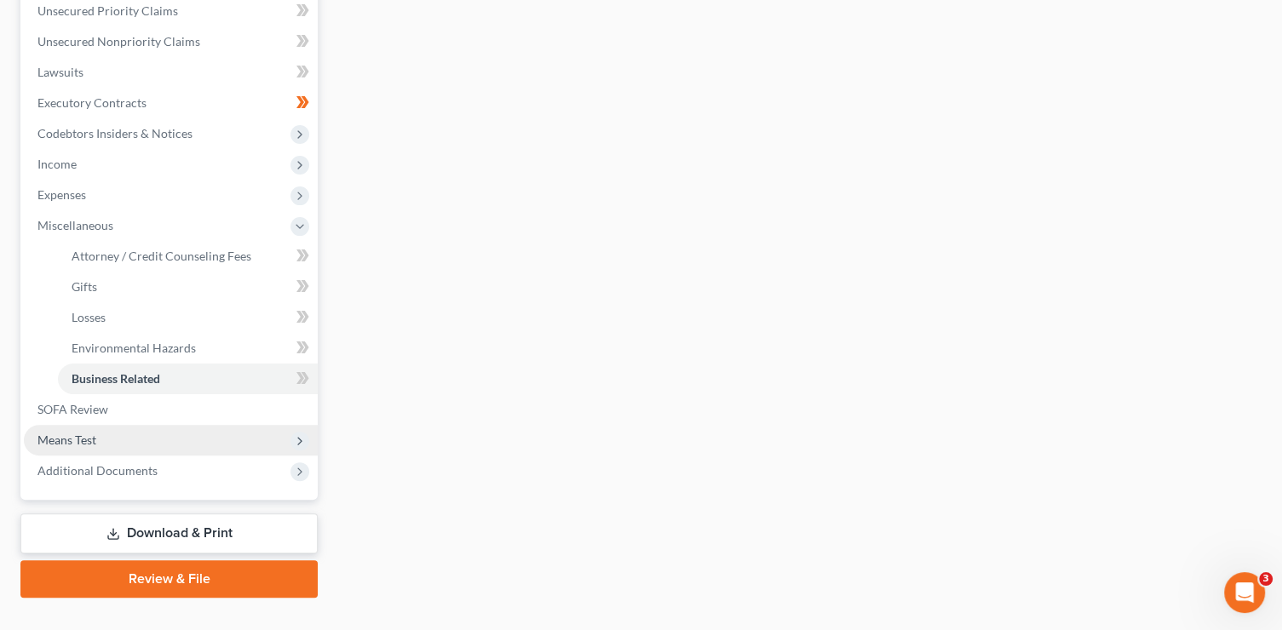
click at [109, 444] on span "Means Test" at bounding box center [171, 440] width 294 height 31
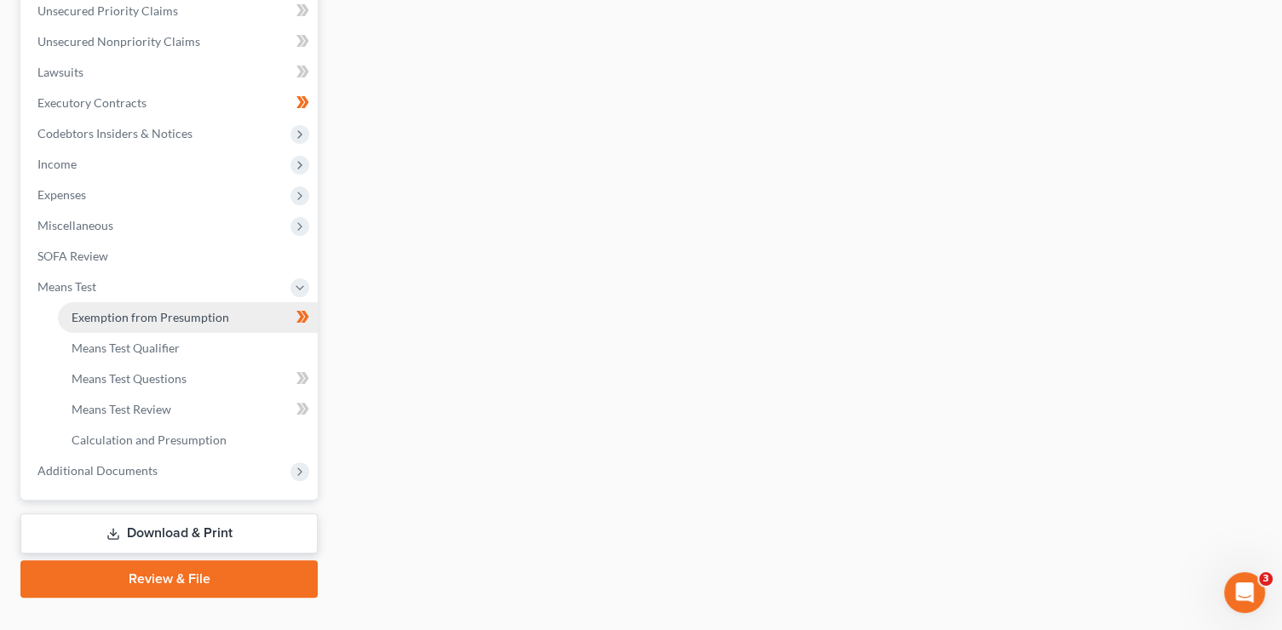
click at [197, 316] on span "Exemption from Presumption" at bounding box center [151, 317] width 158 height 14
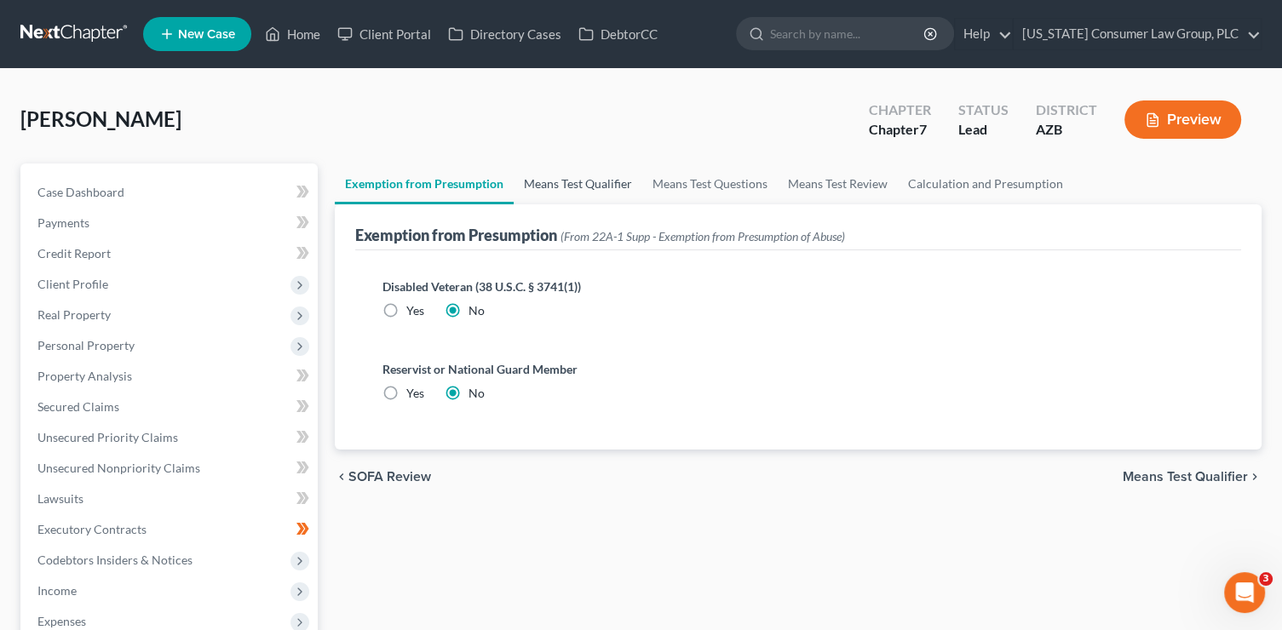
click at [576, 181] on link "Means Test Qualifier" at bounding box center [577, 184] width 129 height 41
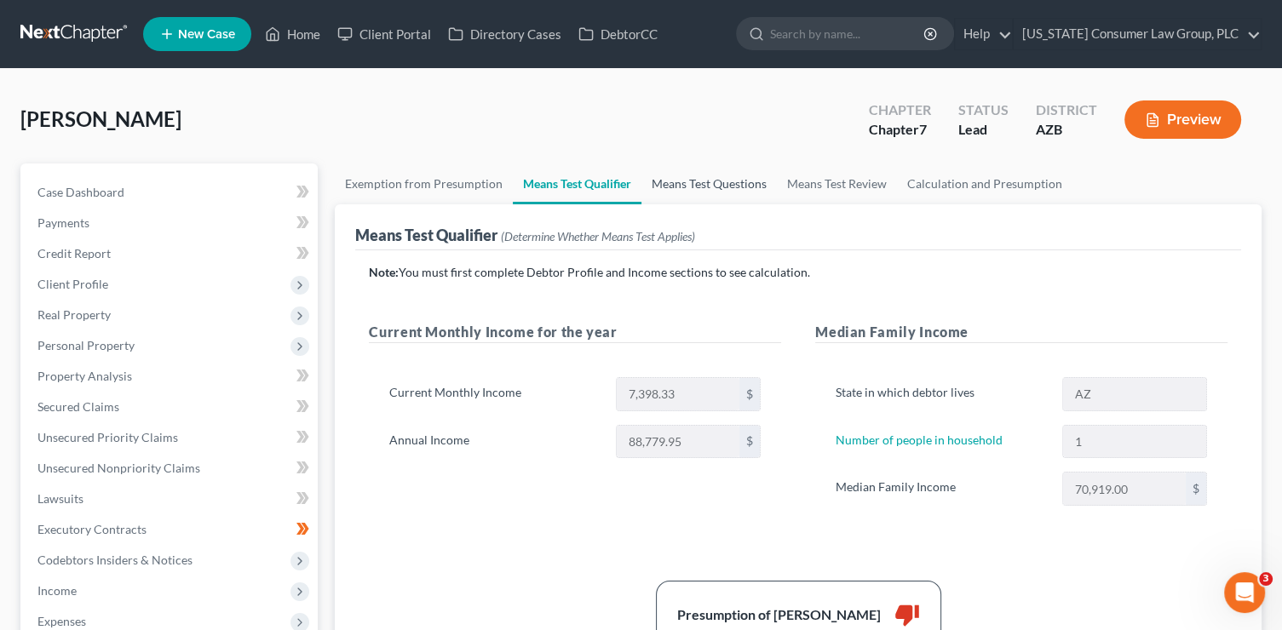
click at [694, 186] on link "Means Test Questions" at bounding box center [708, 184] width 135 height 41
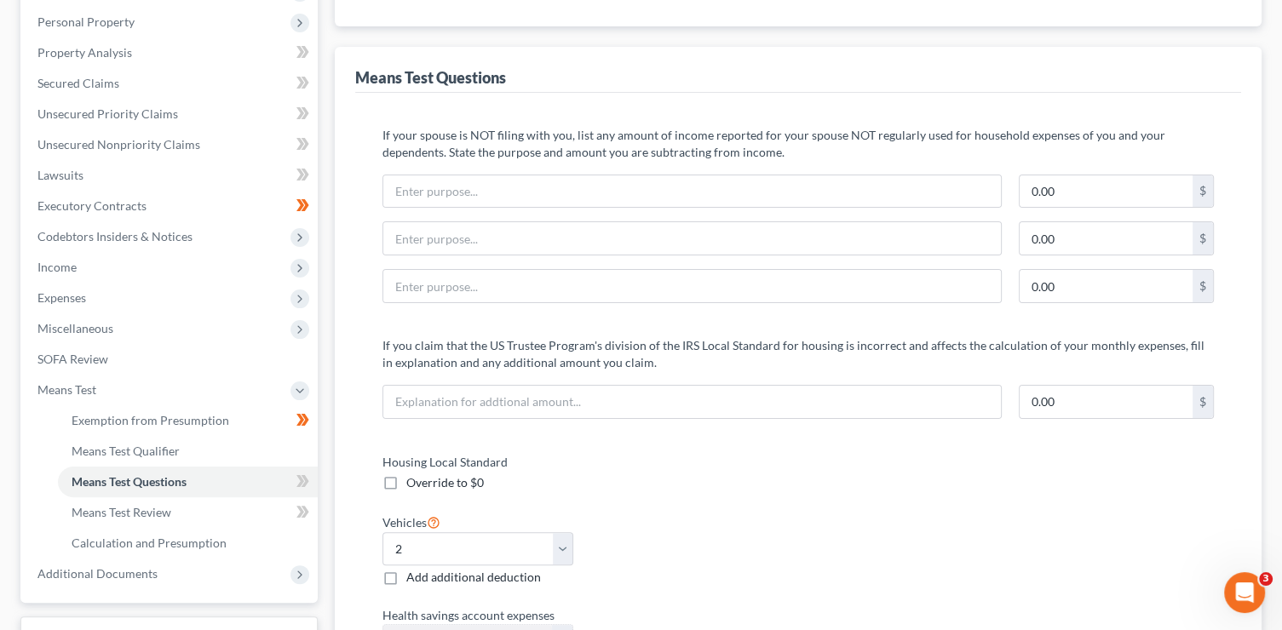
scroll to position [347, 0]
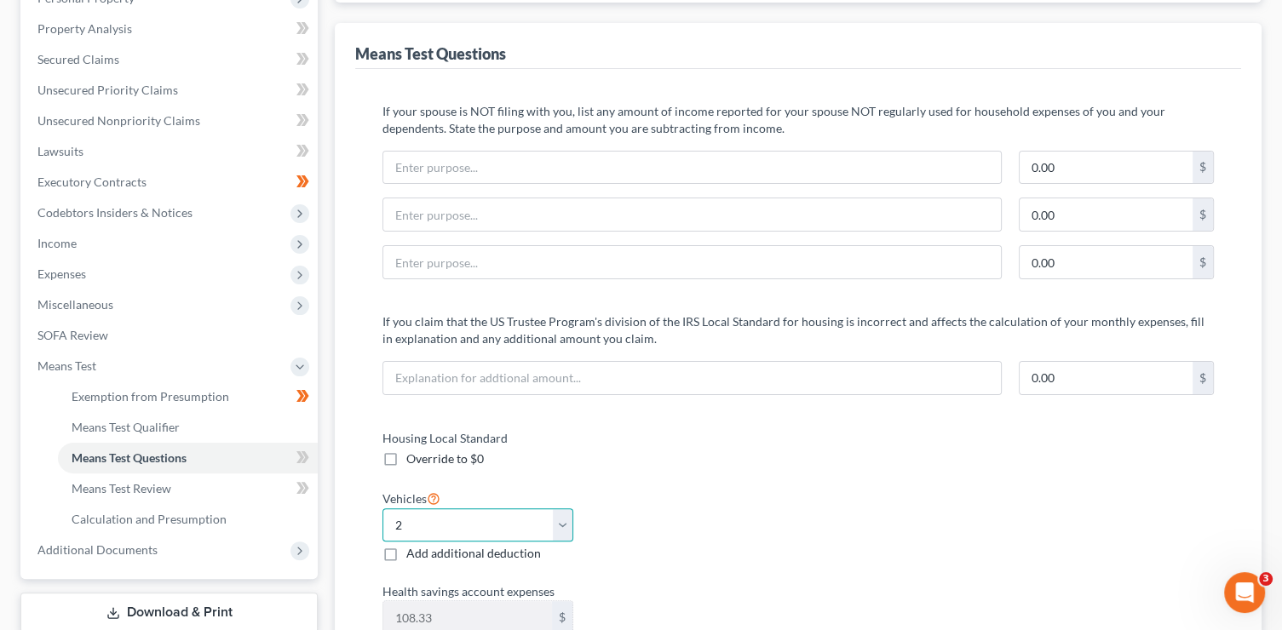
click at [497, 526] on select "Select 0 1 2 3 4 5" at bounding box center [477, 525] width 191 height 34
click at [382, 508] on select "Select 0 1 2 3 4 5" at bounding box center [477, 525] width 191 height 34
click at [705, 488] on div "Vehicles Select 0 1 2 3 4 5 Add additional deduction" at bounding box center [582, 525] width 416 height 75
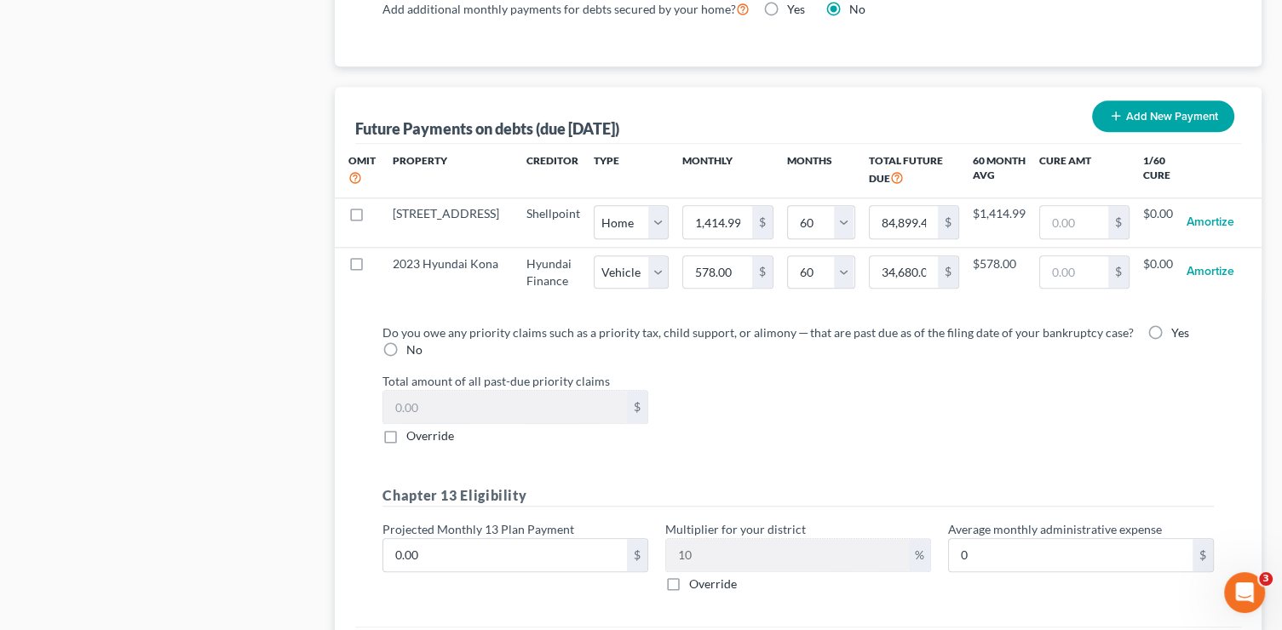
scroll to position [1699, 0]
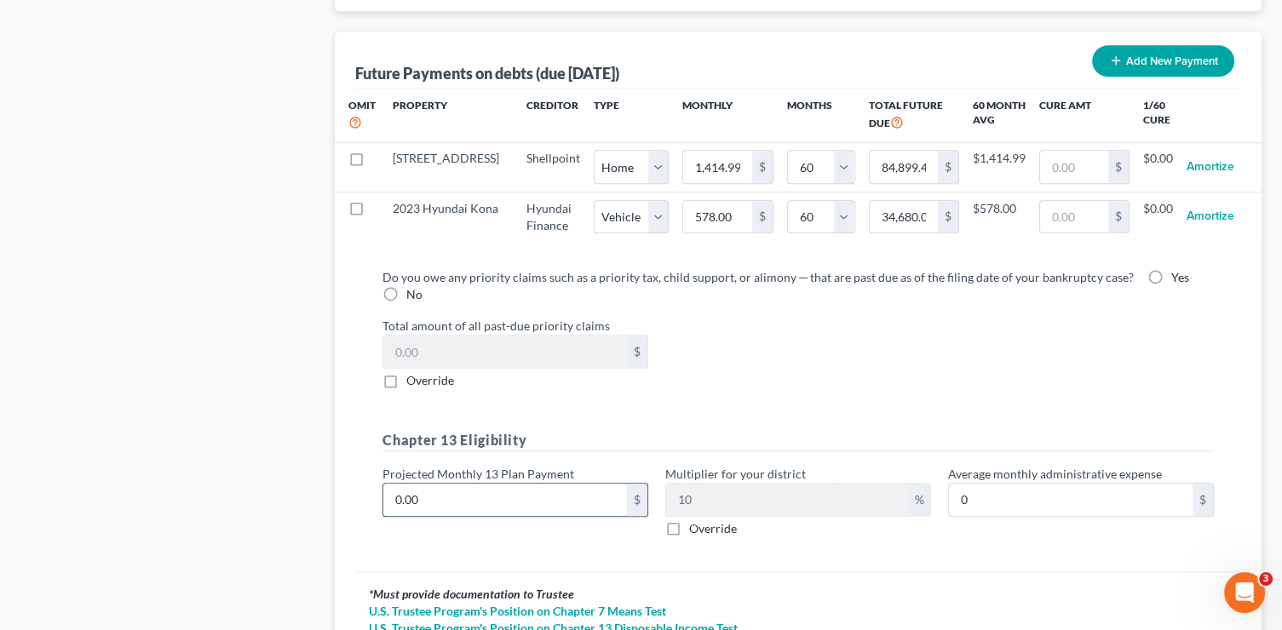
click at [528, 516] on input "0.00" at bounding box center [505, 500] width 244 height 32
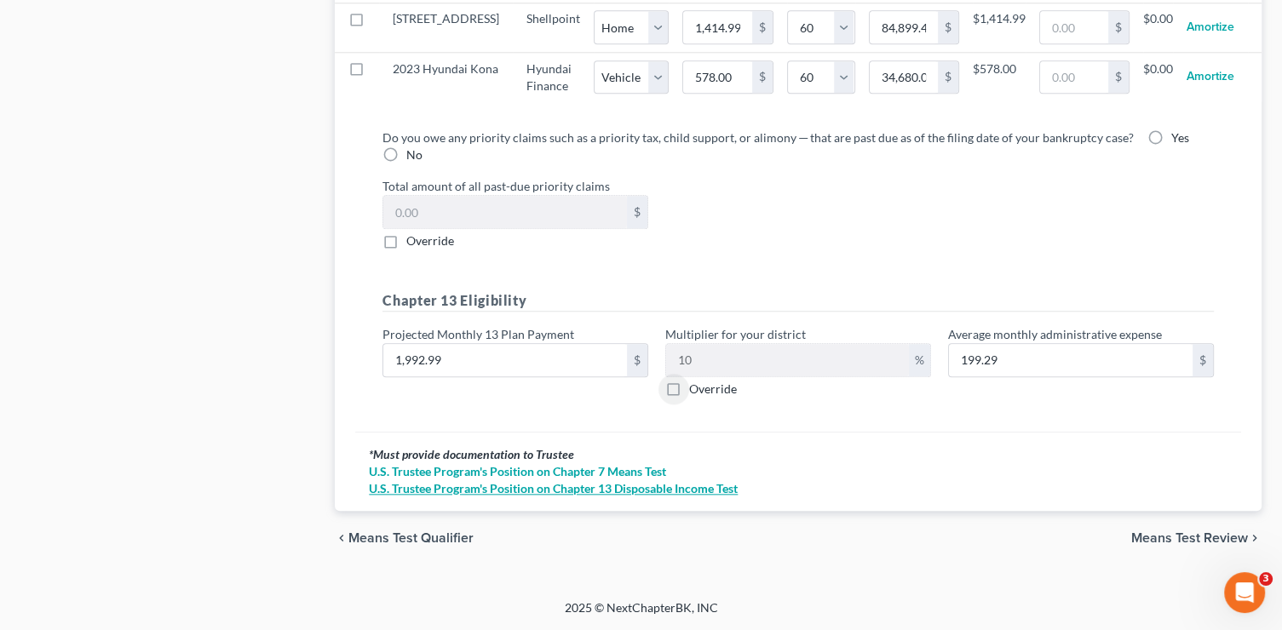
scroll to position [1867, 0]
click at [1167, 542] on span "Means Test Review" at bounding box center [1189, 538] width 117 height 14
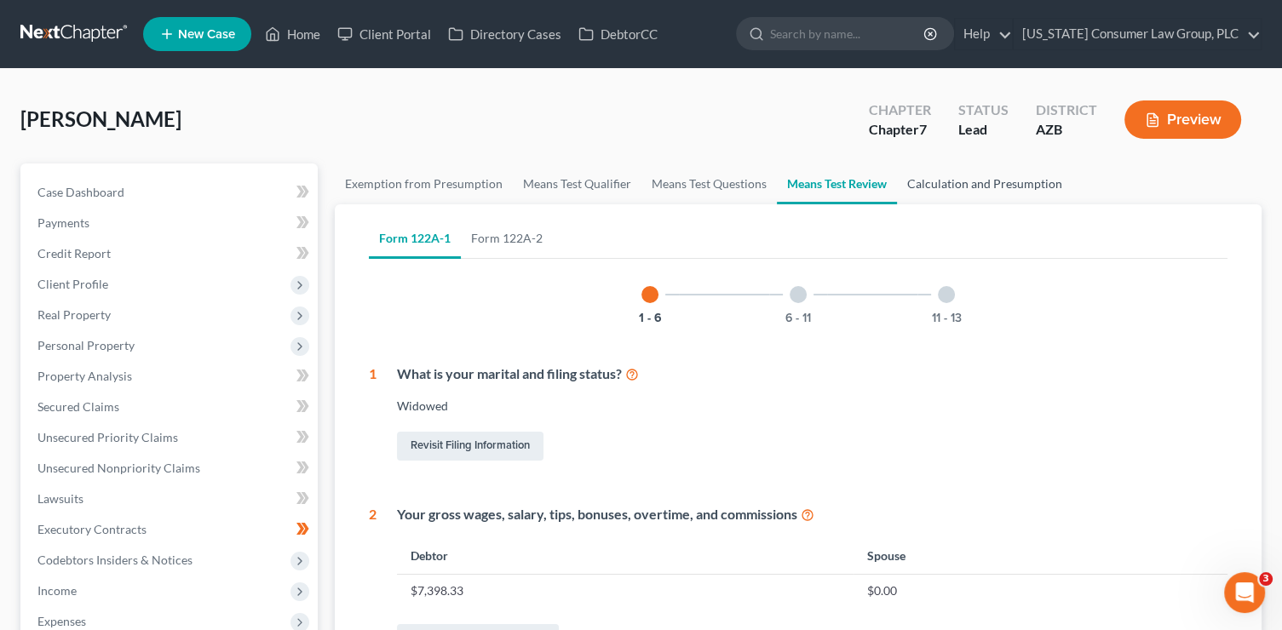
click at [976, 182] on link "Calculation and Presumption" at bounding box center [984, 184] width 175 height 41
